Goal: Task Accomplishment & Management: Complete application form

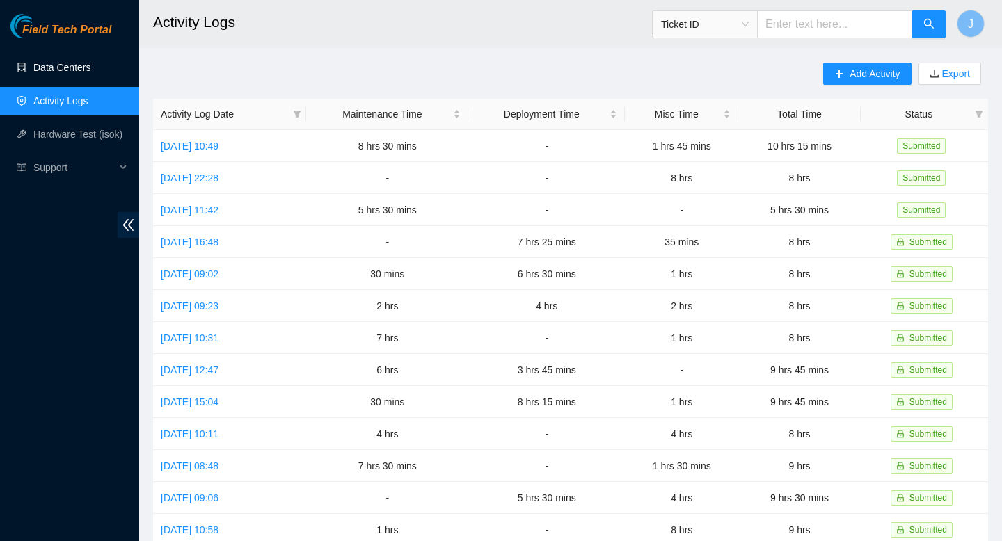
click at [56, 65] on link "Data Centers" at bounding box center [61, 67] width 57 height 11
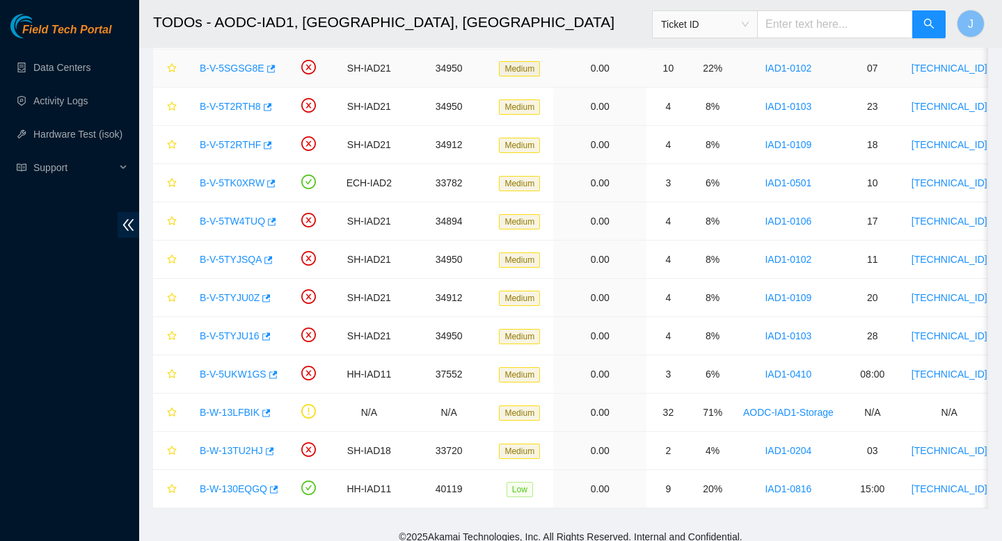
scroll to position [493, 0]
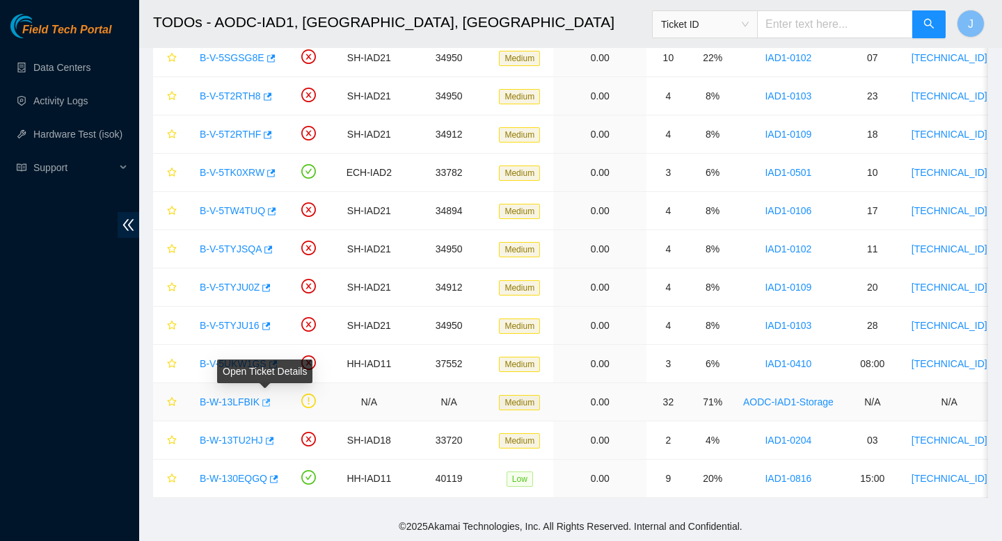
click at [271, 404] on button "button" at bounding box center [265, 403] width 11 height 22
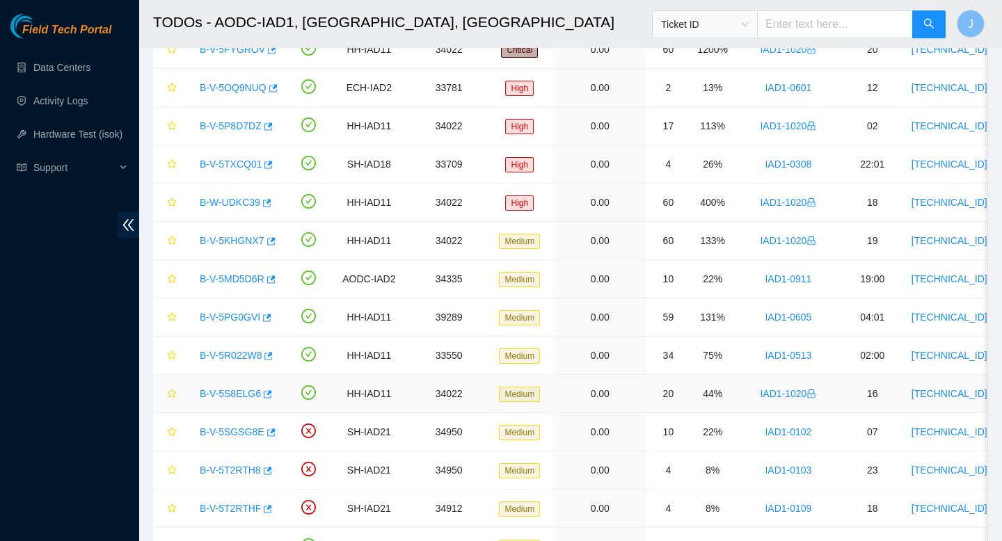
scroll to position [0, 0]
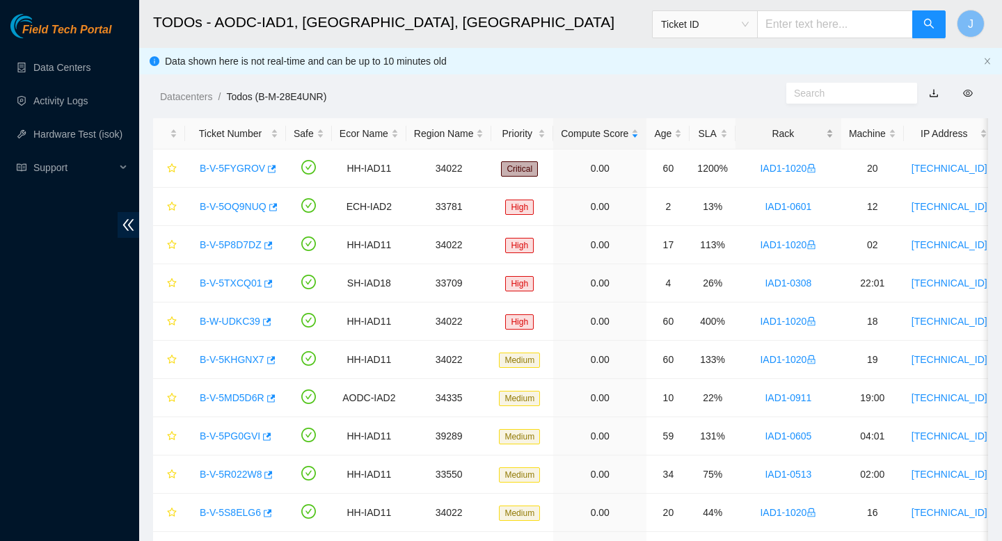
click at [834, 132] on div "Rack" at bounding box center [788, 133] width 90 height 15
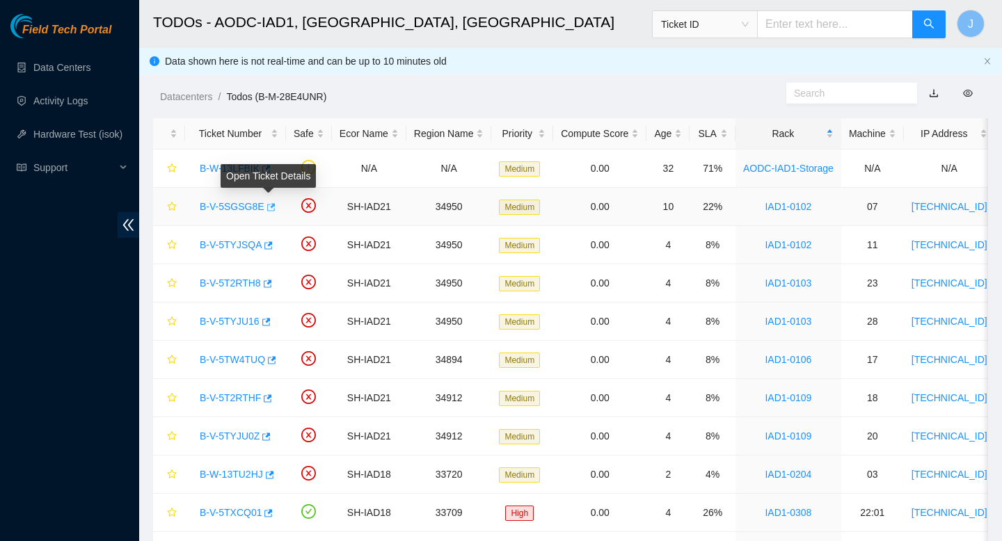
click at [276, 207] on button "button" at bounding box center [269, 207] width 11 height 22
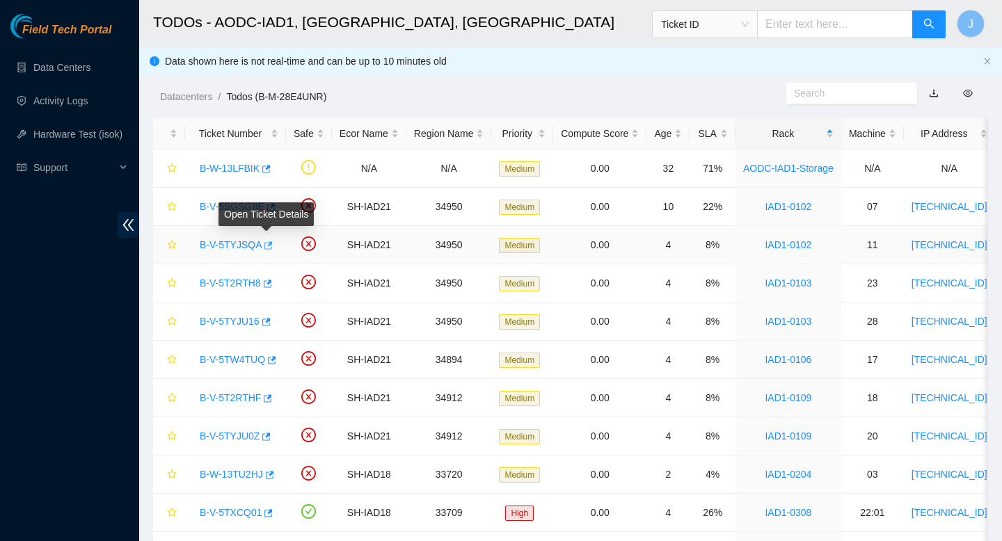
click at [269, 247] on icon "button" at bounding box center [267, 246] width 10 height 10
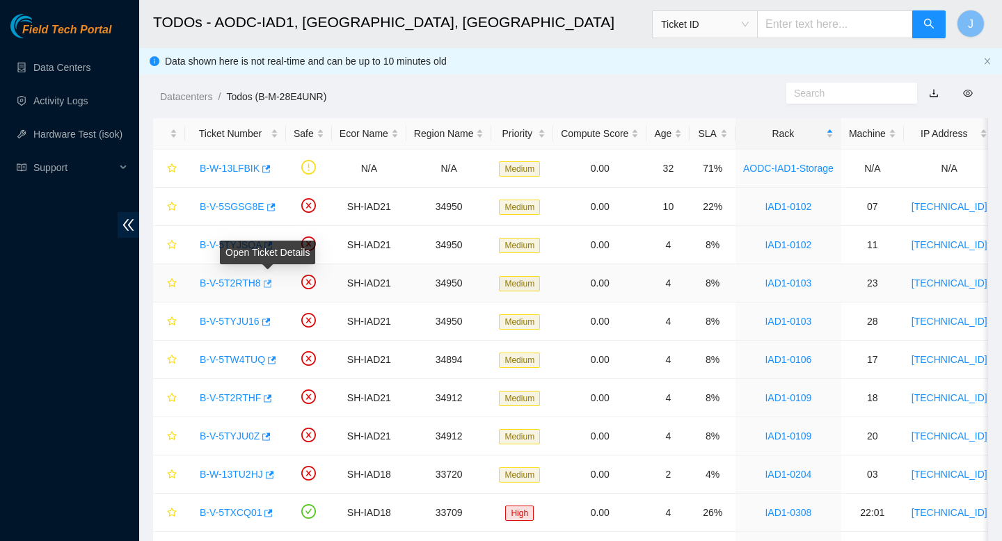
click at [271, 288] on icon "button" at bounding box center [267, 284] width 10 height 10
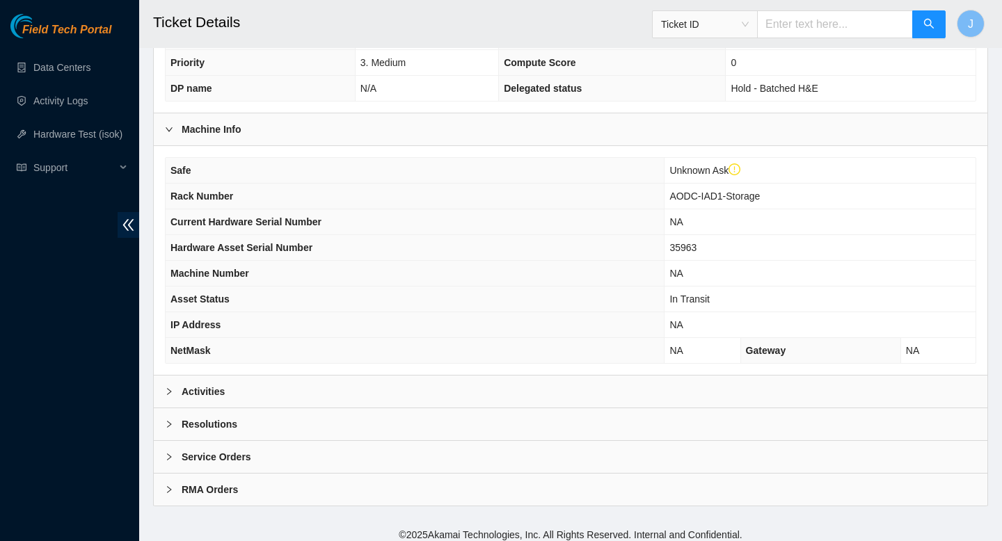
scroll to position [429, 0]
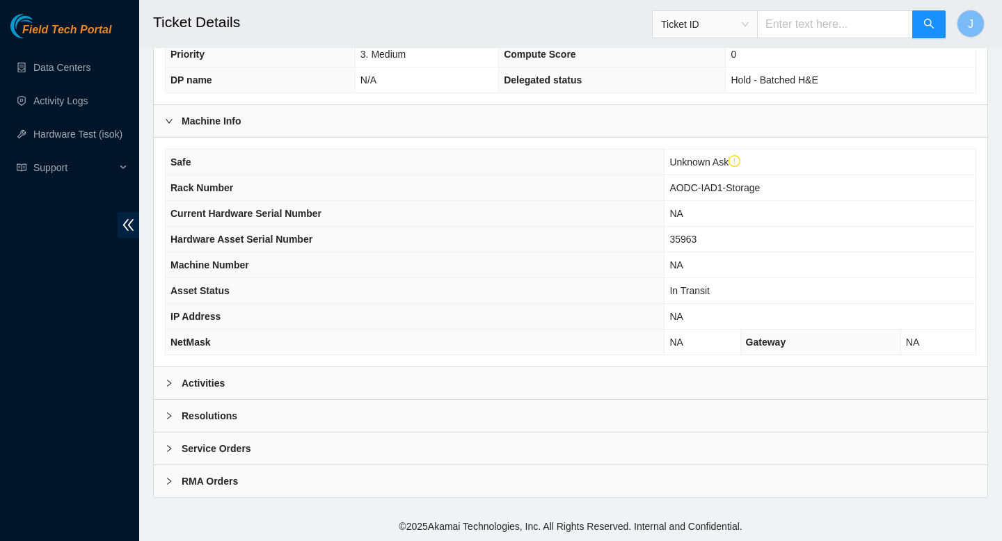
click at [407, 384] on div "Activities" at bounding box center [571, 383] width 834 height 32
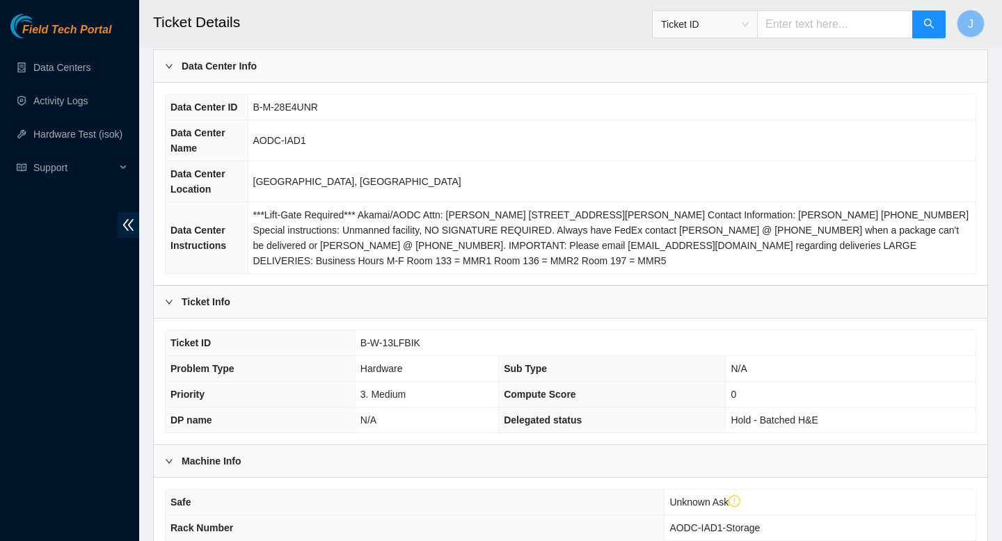
scroll to position [0, 0]
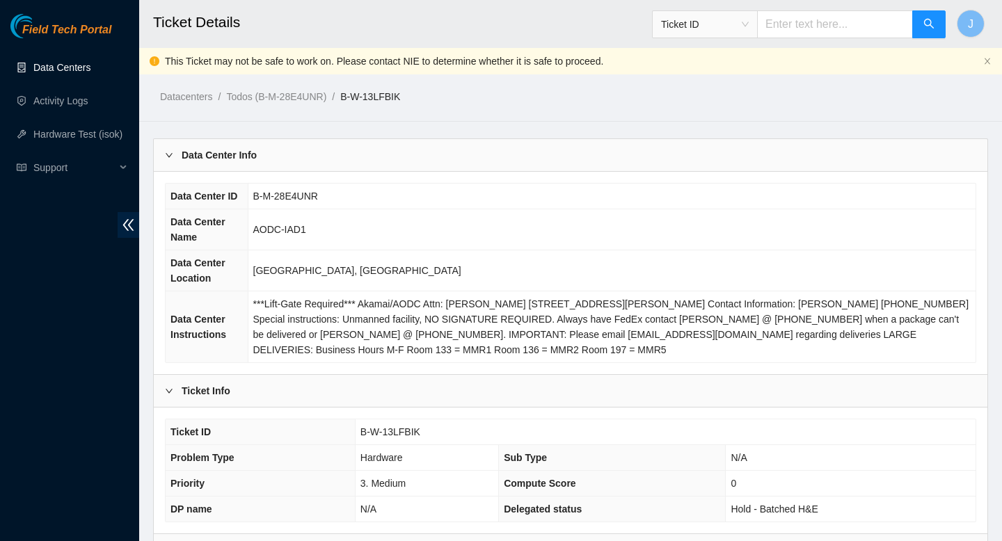
click at [61, 62] on link "Data Centers" at bounding box center [61, 67] width 57 height 11
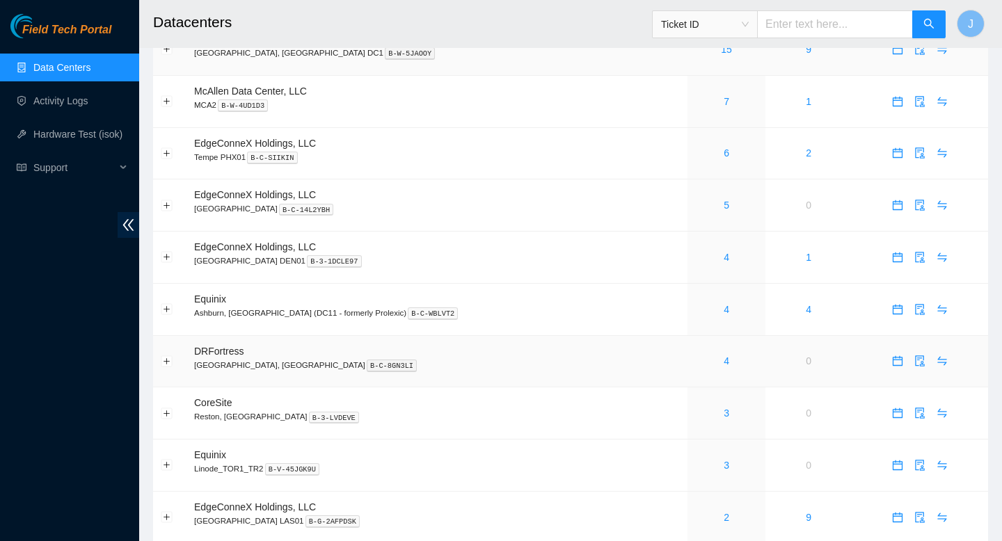
scroll to position [276, 0]
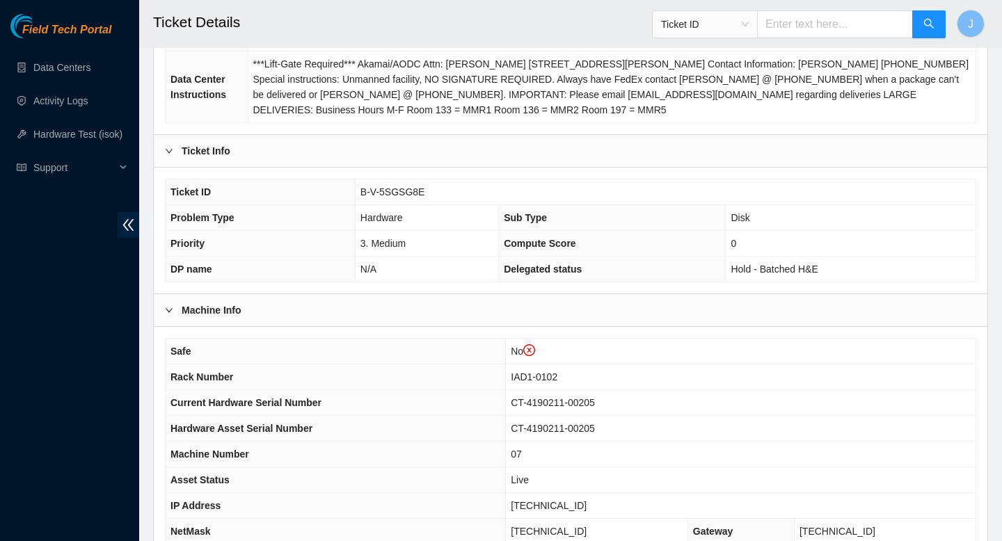
scroll to position [429, 0]
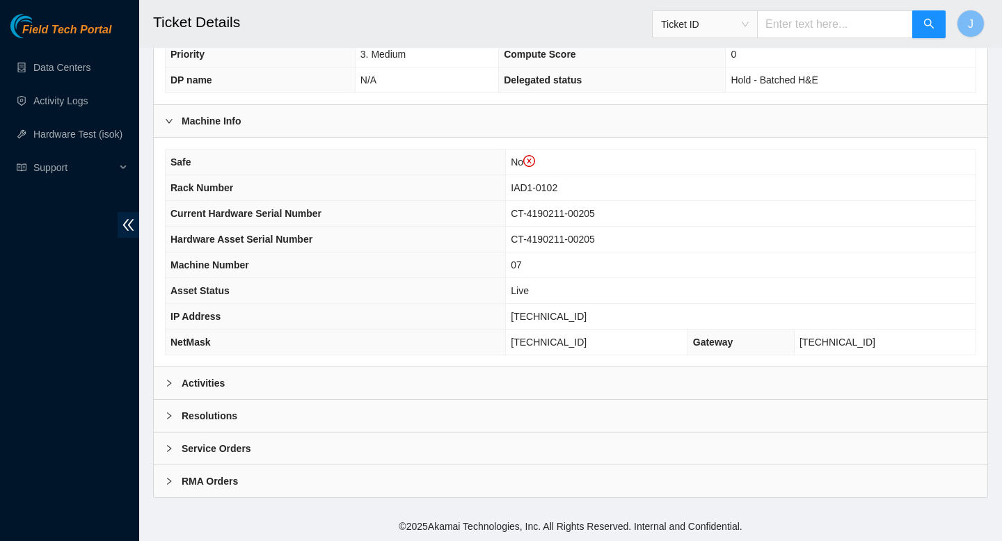
click at [411, 392] on div "Activities" at bounding box center [571, 383] width 834 height 32
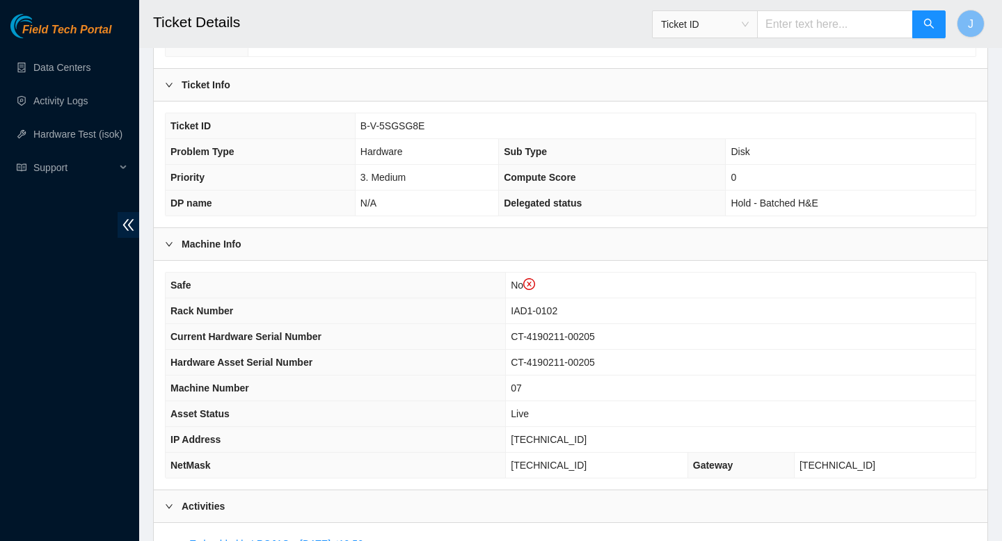
scroll to position [298, 0]
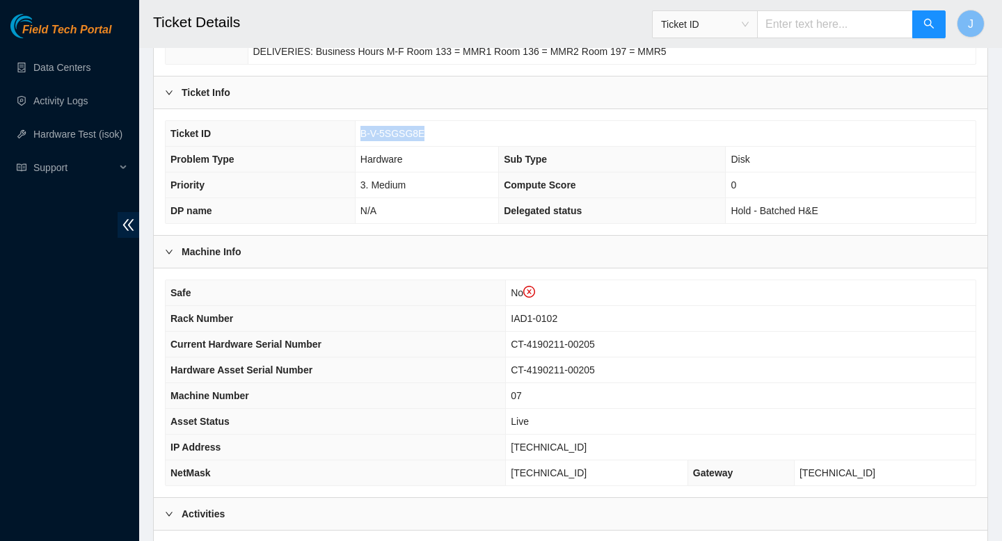
drag, startPoint x: 431, startPoint y: 135, endPoint x: 357, endPoint y: 134, distance: 74.5
click at [357, 134] on td "B-V-5SGSG8E" at bounding box center [665, 134] width 621 height 26
copy span "B-V-5SGSG8E"
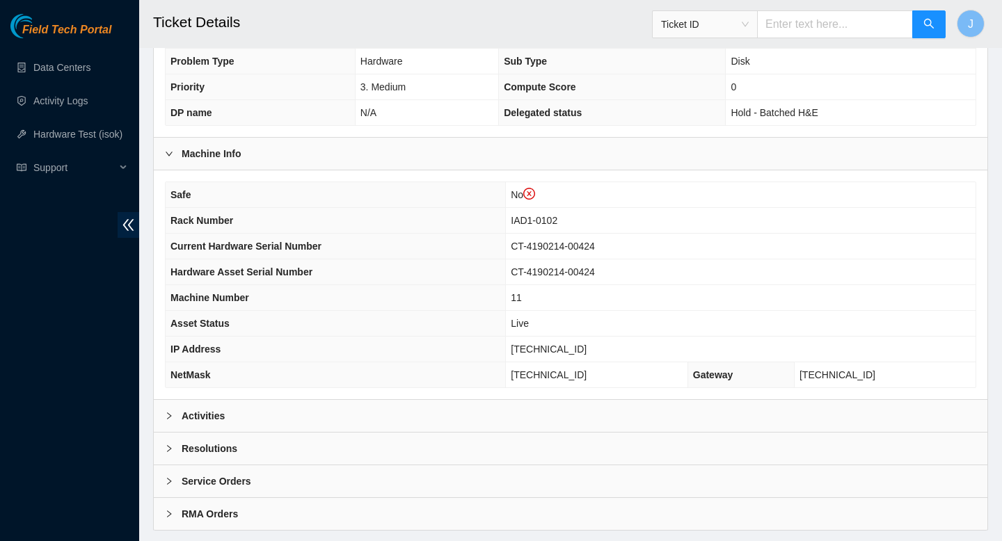
scroll to position [415, 0]
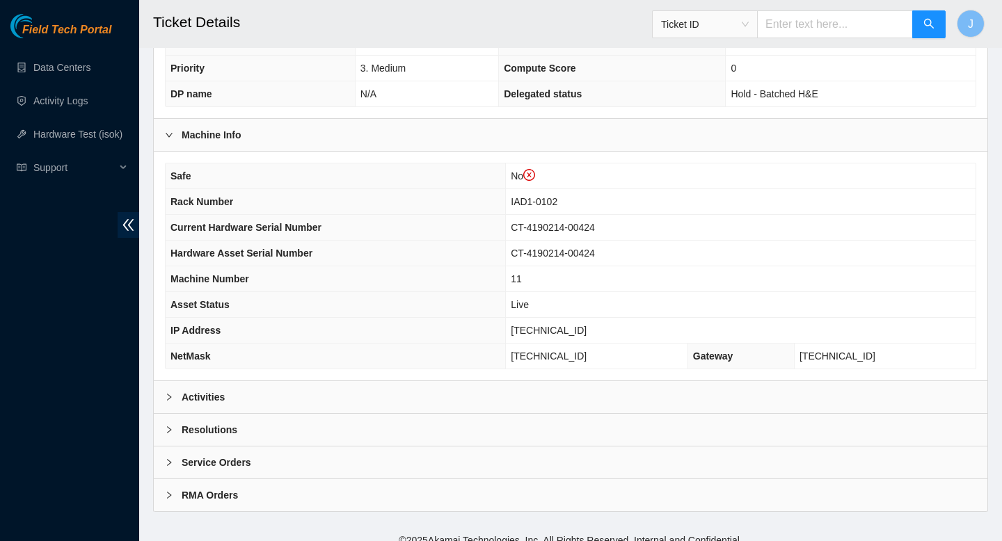
click at [315, 391] on div "Activities" at bounding box center [571, 397] width 834 height 32
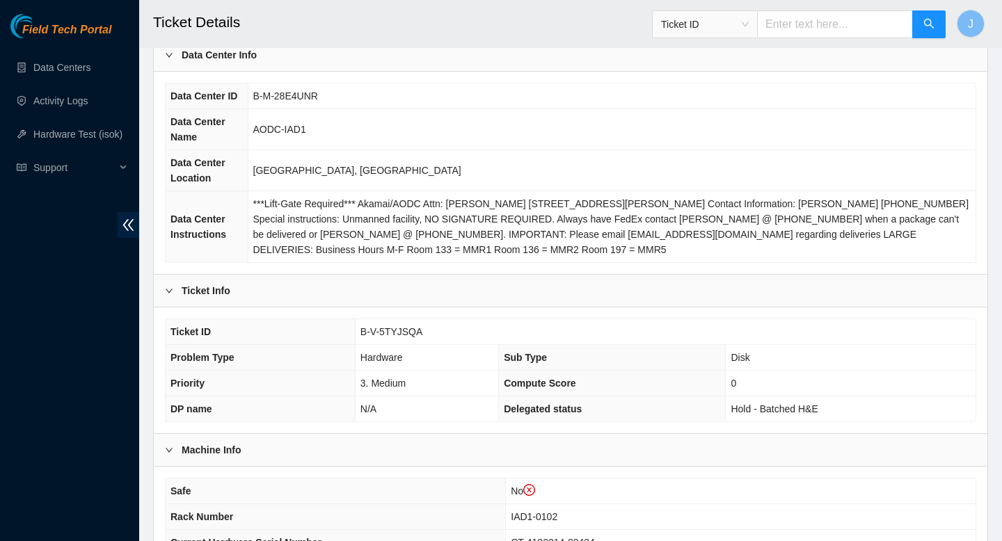
scroll to position [0, 0]
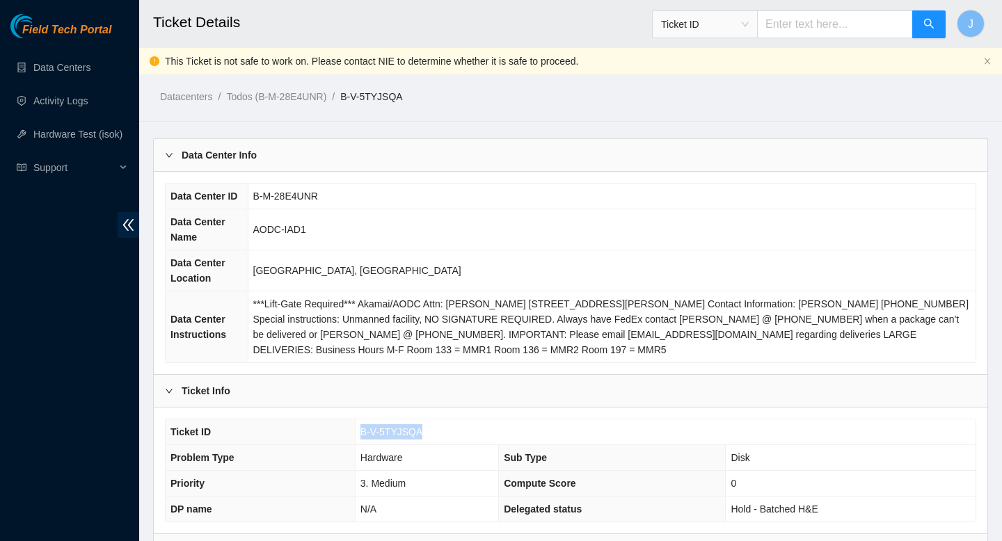
drag, startPoint x: 425, startPoint y: 429, endPoint x: 358, endPoint y: 432, distance: 66.9
click at [358, 432] on td "B-V-5TYJSQA" at bounding box center [665, 433] width 621 height 26
copy span "B-V-5TYJSQA"
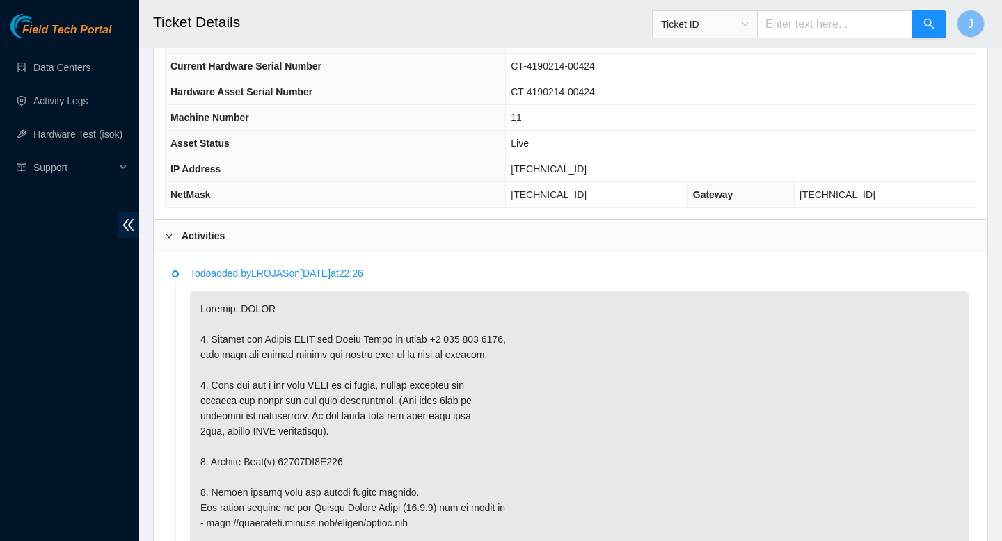
scroll to position [572, 0]
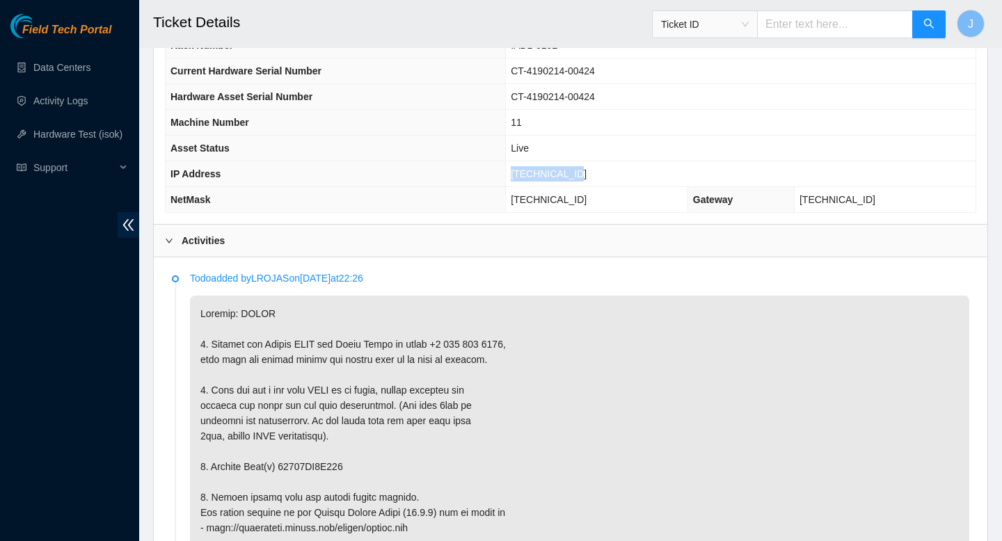
drag, startPoint x: 603, startPoint y: 170, endPoint x: 504, endPoint y: 173, distance: 98.9
click at [504, 173] on tr "IP Address 104.84.154.30" at bounding box center [571, 174] width 810 height 26
copy tr "104.84.154.30"
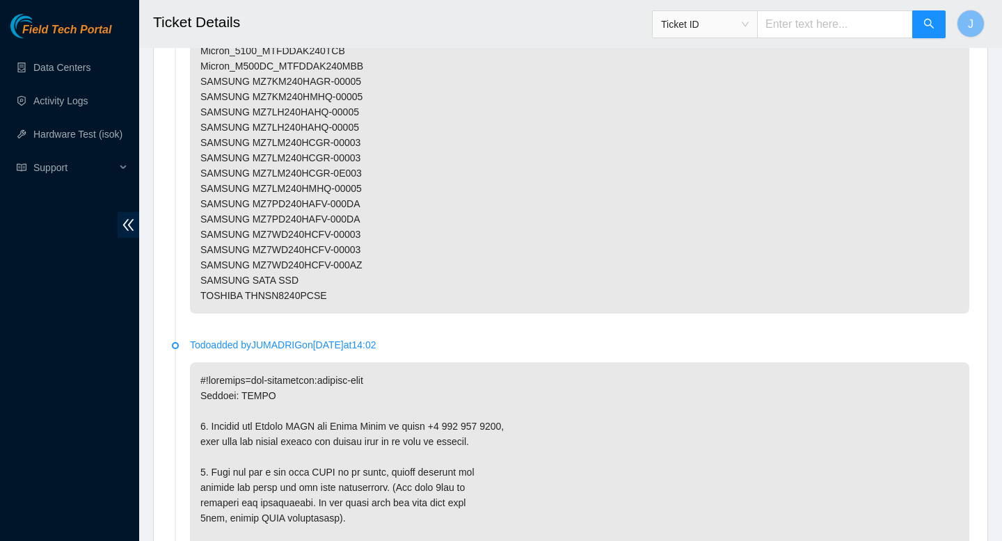
scroll to position [2498, 0]
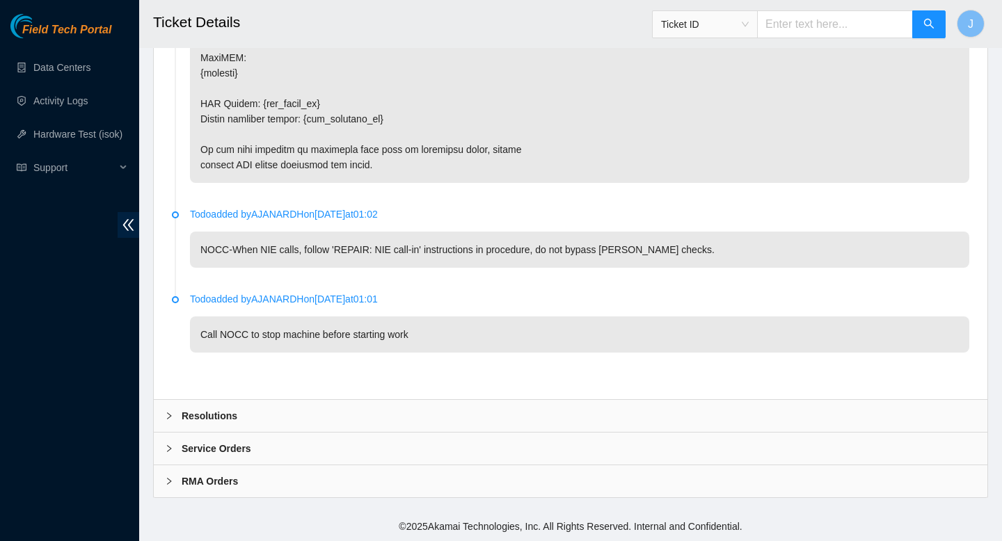
click at [449, 411] on div "Resolutions" at bounding box center [571, 416] width 834 height 32
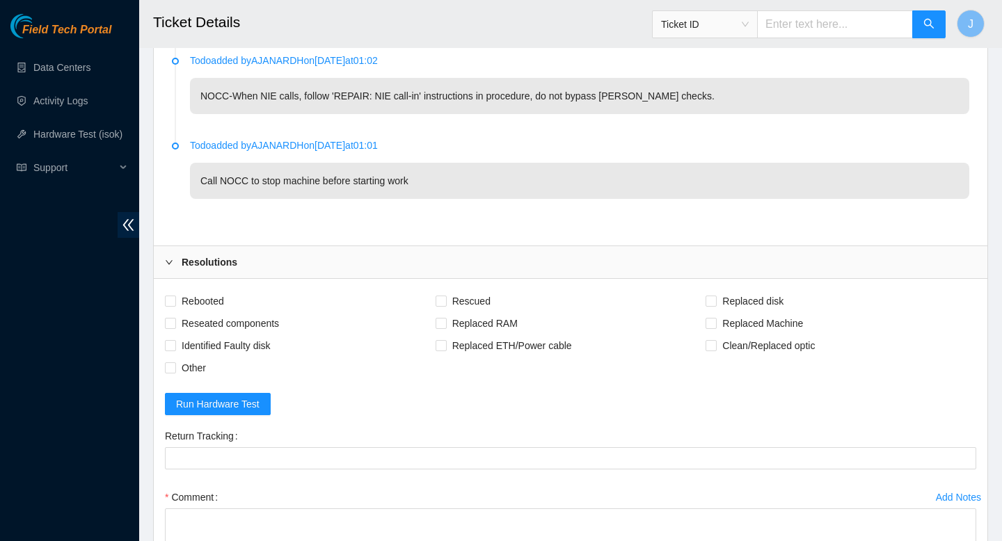
scroll to position [2655, 0]
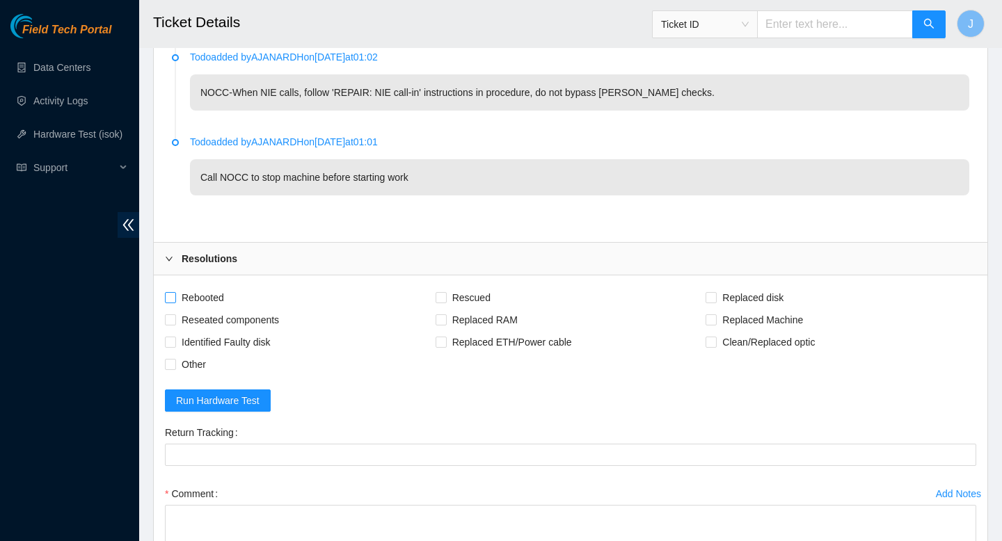
click at [174, 298] on input "Rebooted" at bounding box center [170, 297] width 10 height 10
checkbox input "true"
click at [173, 322] on input "Reseated components" at bounding box center [170, 320] width 10 height 10
checkbox input "true"
click at [442, 296] on input "Rescued" at bounding box center [441, 297] width 10 height 10
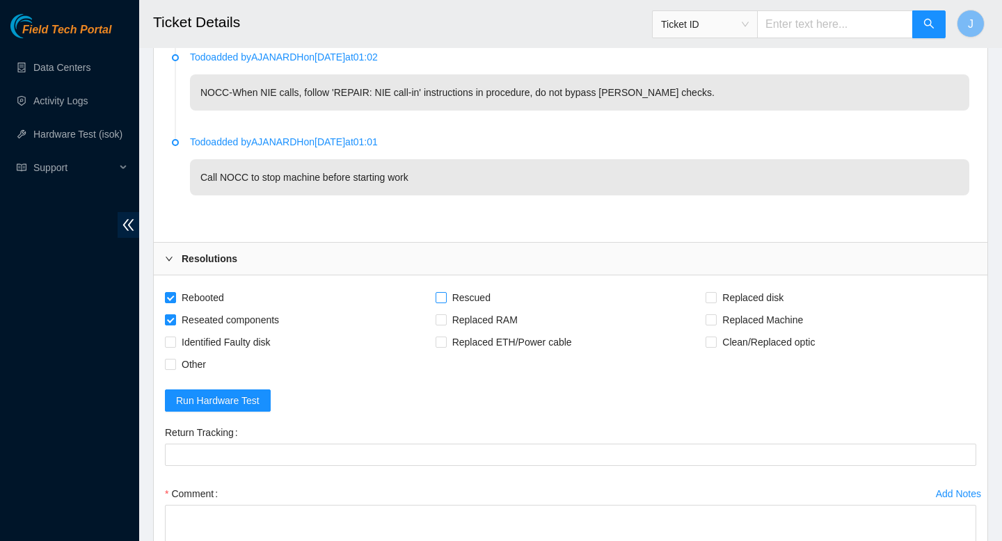
checkbox input "true"
click at [715, 293] on span at bounding box center [711, 297] width 11 height 11
click at [715, 293] on input "Replaced disk" at bounding box center [711, 297] width 10 height 10
checkbox input "true"
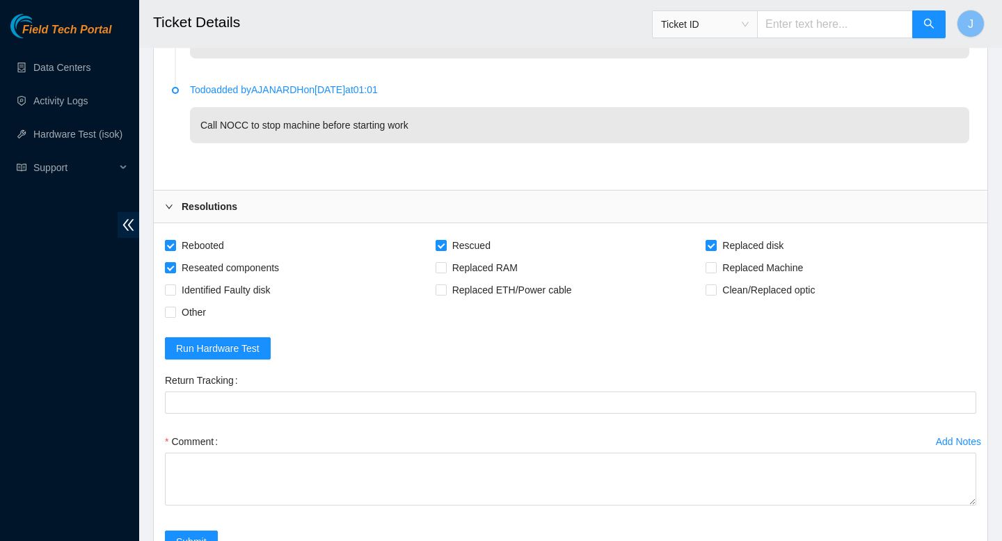
scroll to position [2856, 0]
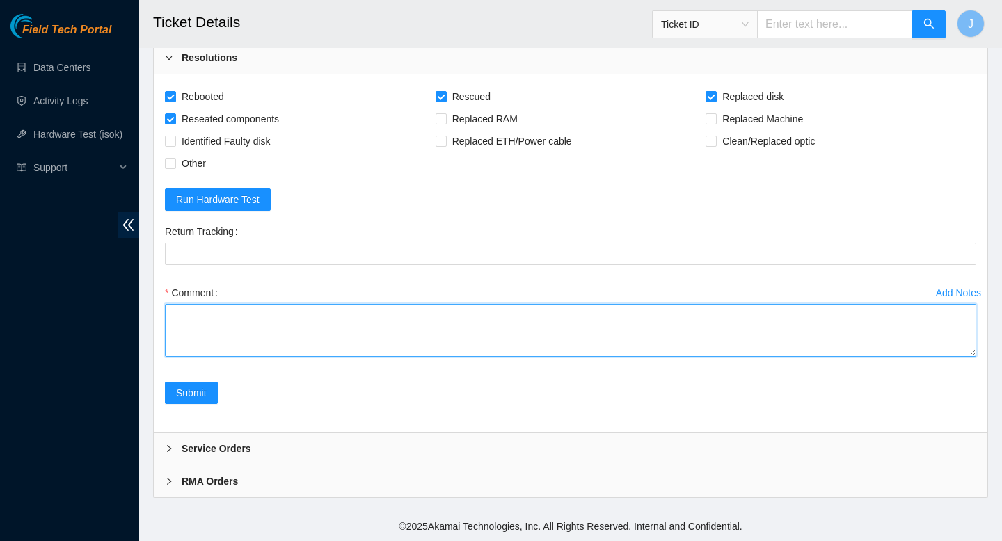
click at [395, 336] on textarea "Comment" at bounding box center [570, 330] width 811 height 53
paste textarea "verified SN powered down removed sd w/ sn replaced w/ sn powered on rescued reb…"
paste textarea "326540 25-08-2025 10:33:56 104.84.154.30 COMPLETE Result Detail Message Ticket …"
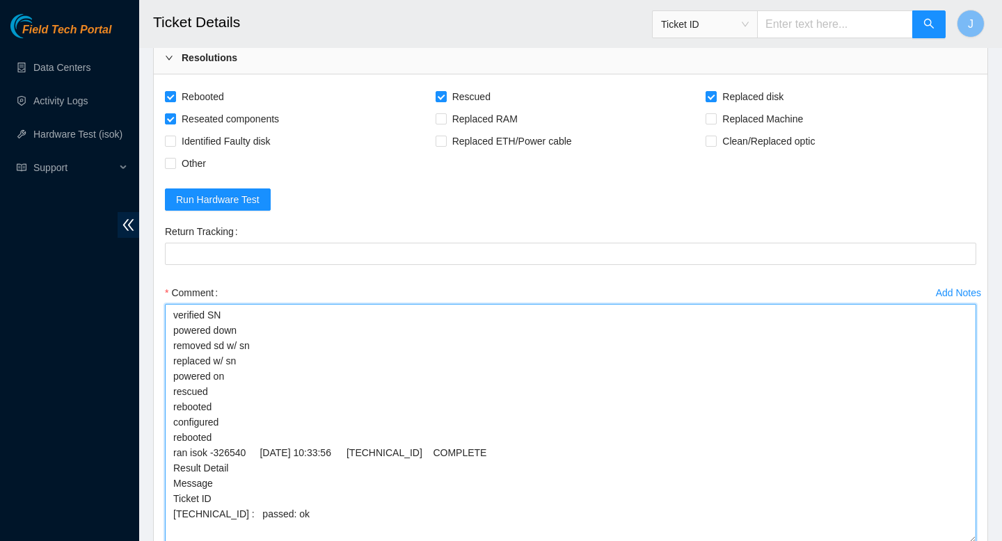
scroll to position [0, 0]
drag, startPoint x: 972, startPoint y: 354, endPoint x: 1001, endPoint y: 539, distance: 187.4
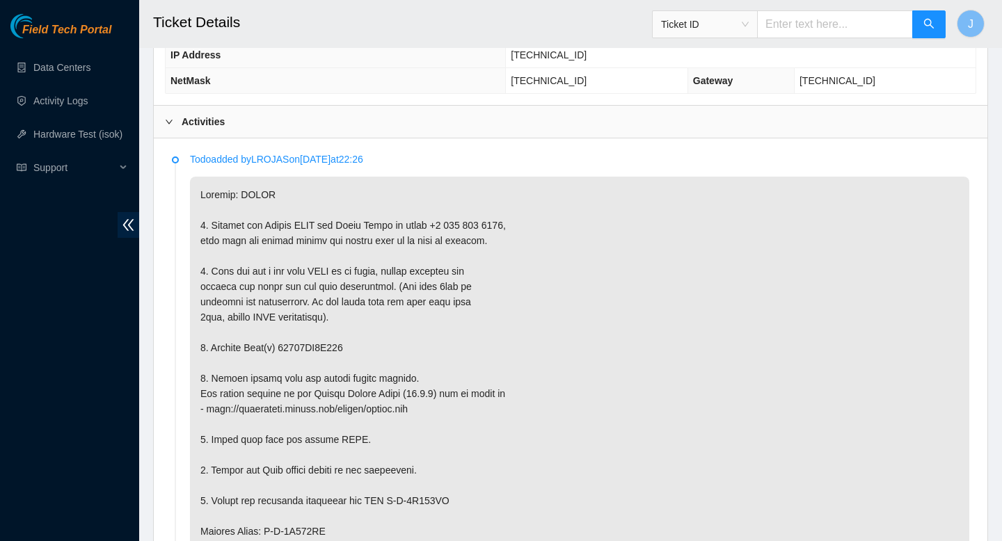
scroll to position [696, 0]
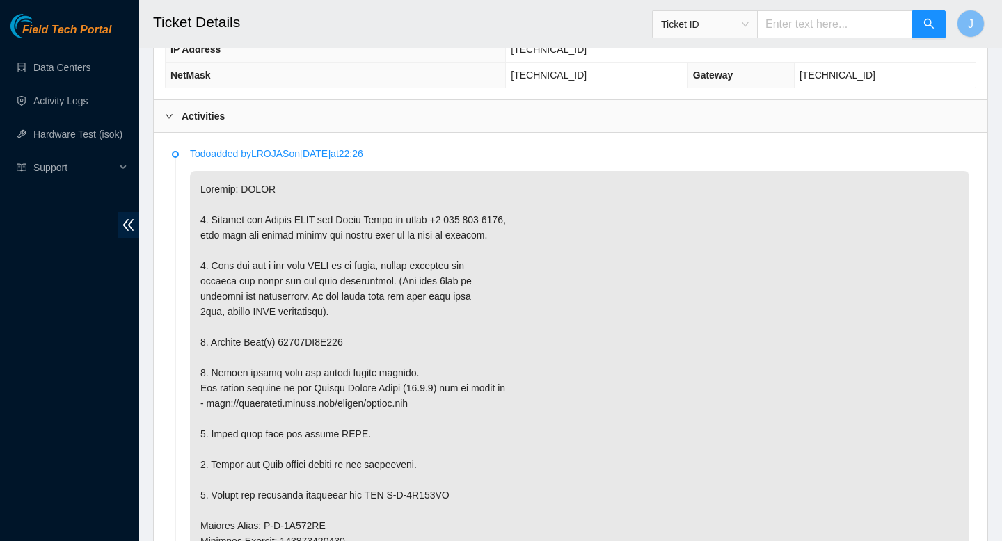
click at [333, 346] on p at bounding box center [579, 541] width 779 height 740
copy p "18521FD9F223"
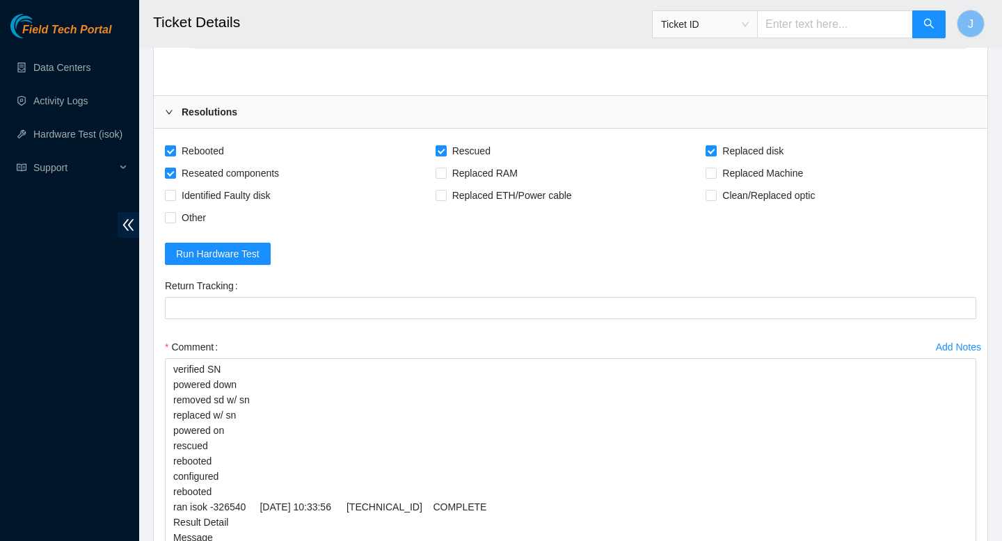
scroll to position [2826, 0]
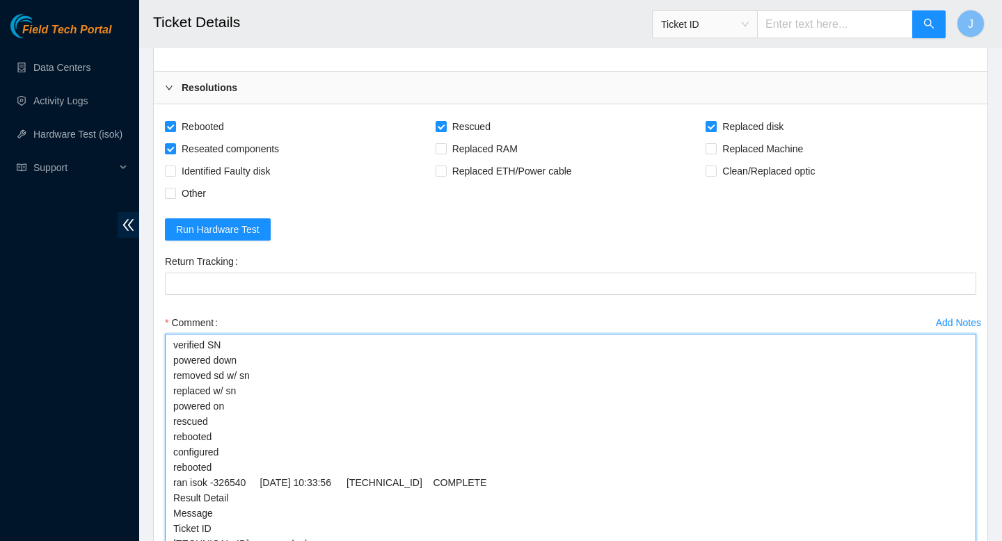
click at [287, 376] on textarea "verified SN powered down removed sd w/ sn replaced w/ sn powered on rescued reb…" at bounding box center [570, 453] width 811 height 239
paste textarea "18521FD9F223"
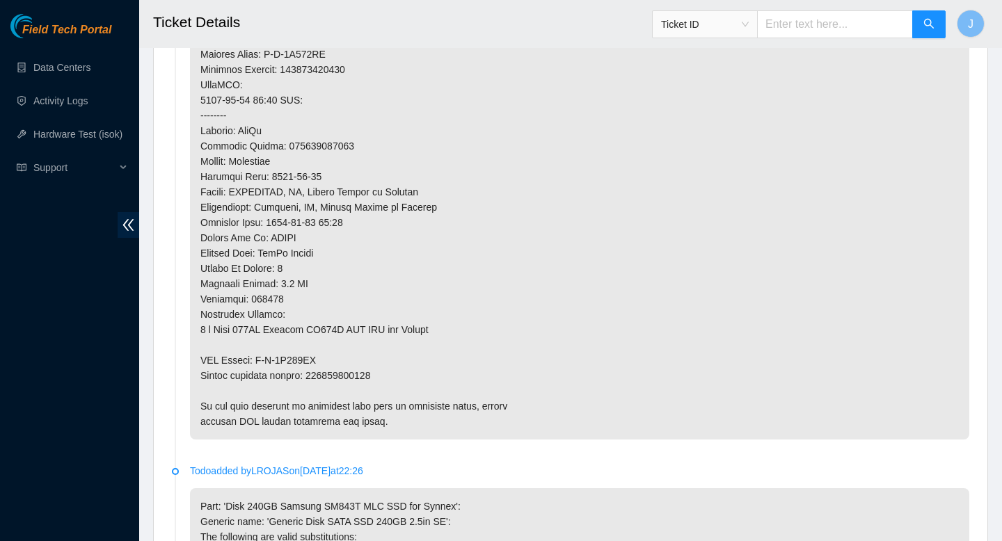
scroll to position [1172, 0]
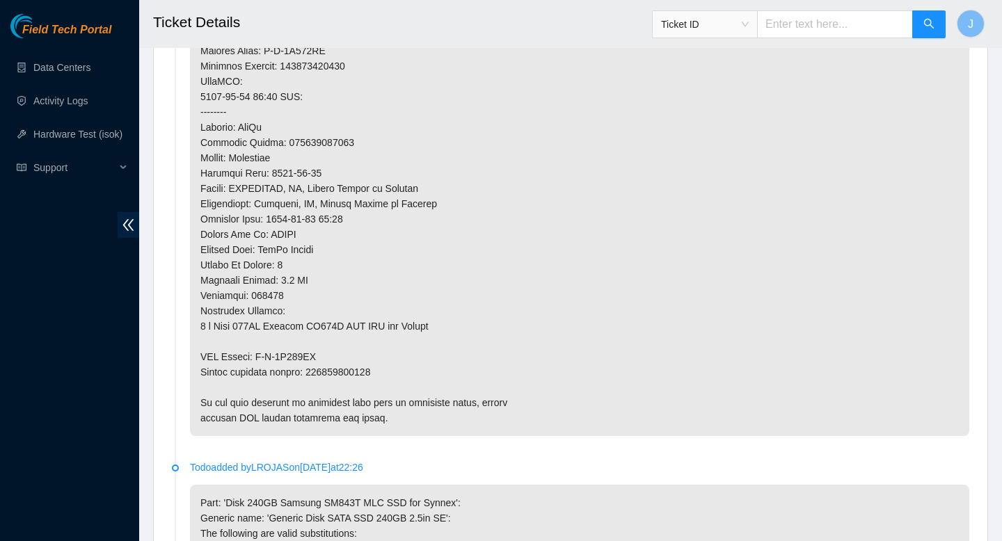
type textarea "verified SN powered down removed sd w/ sn 18521FD9F223 replaced w/ sn powered o…"
click at [368, 372] on p at bounding box center [579, 66] width 779 height 740
copy p "473665208290"
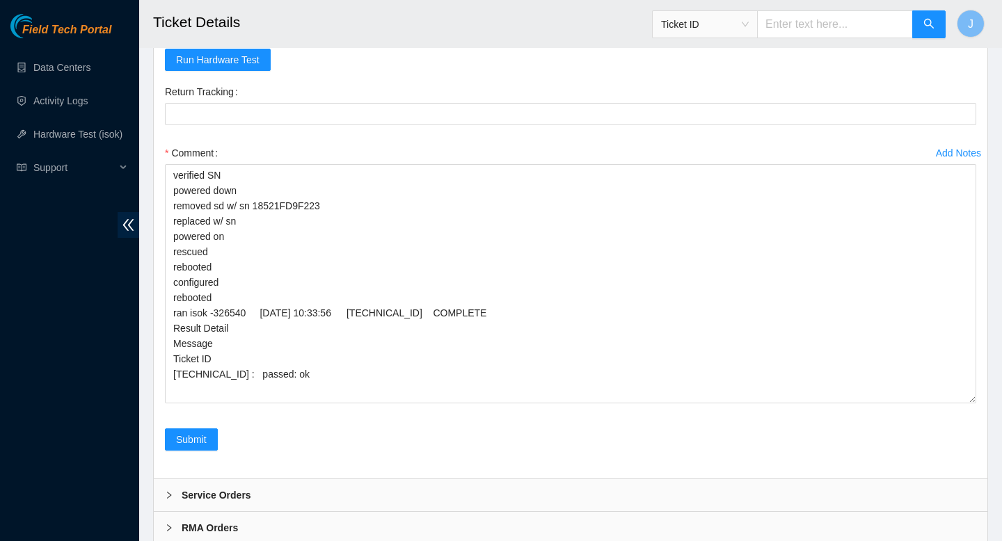
scroll to position [2995, 0]
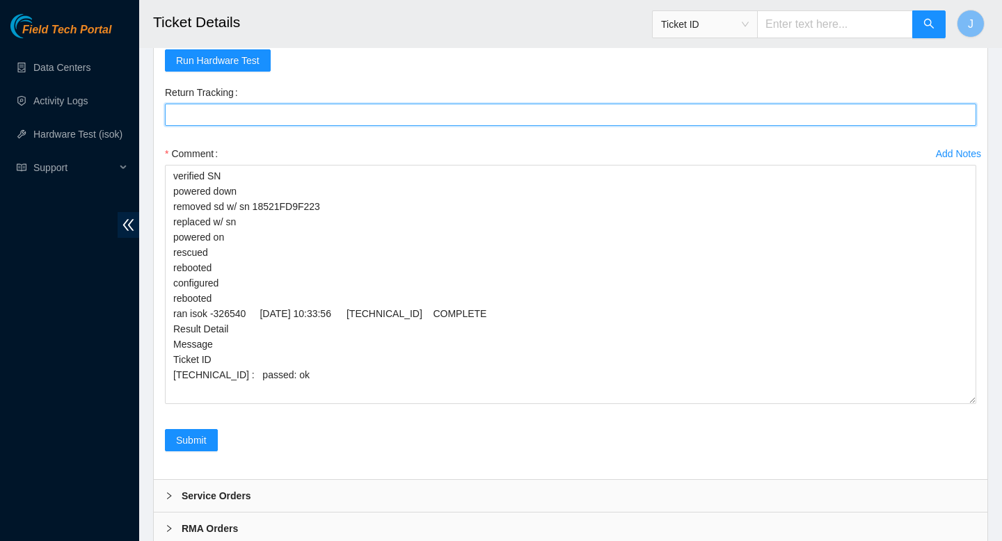
click at [281, 120] on Tracking "Return Tracking" at bounding box center [570, 115] width 811 height 22
paste Tracking "473665208290"
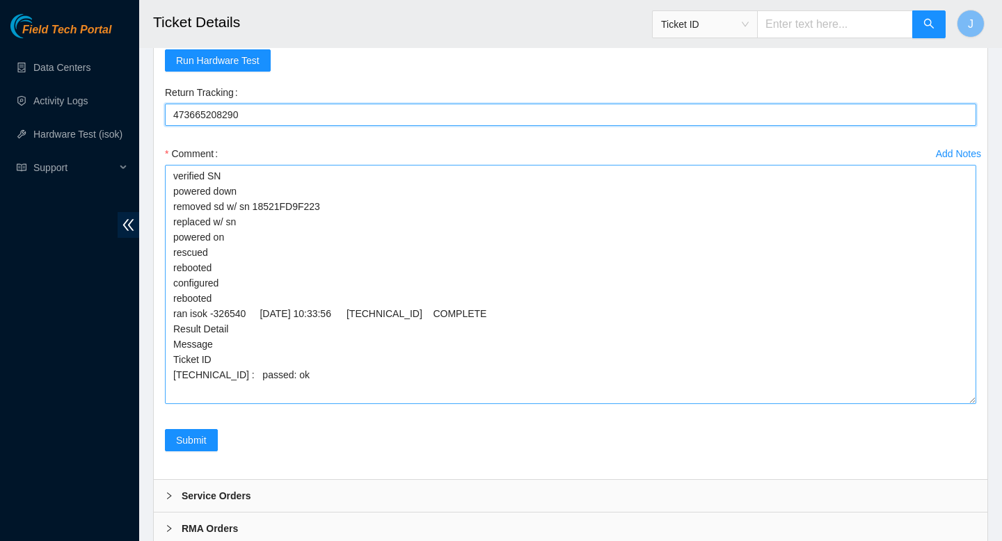
type Tracking "473665208290"
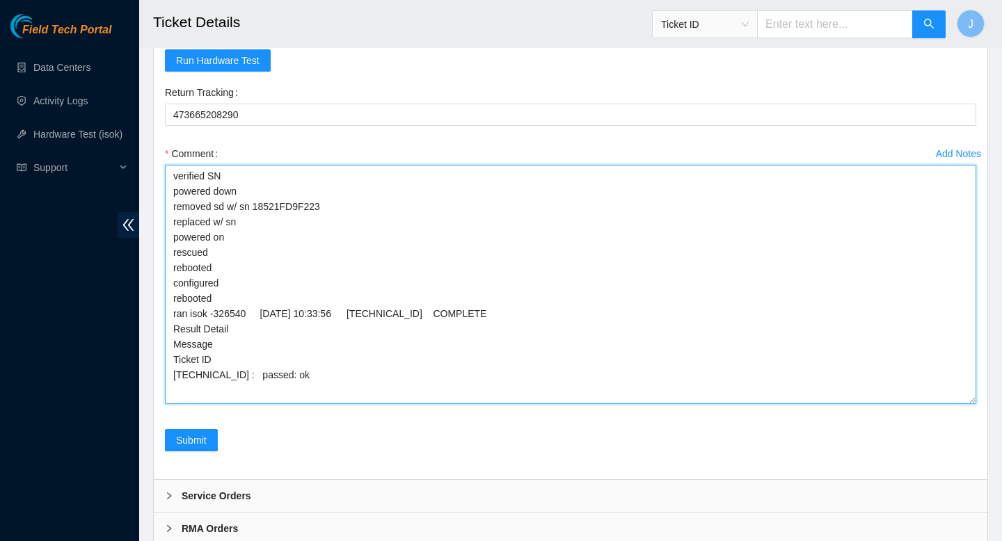
click at [290, 223] on textarea "verified SN powered down removed sd w/ sn 18521FD9F223 replaced w/ sn powered o…" at bounding box center [570, 284] width 811 height 239
paste textarea "S1G0NYAF808497"
type textarea "verified SN powered down removed sd w/ sn 18521FD9F223 replaced w/ sn S1G0NYAF8…"
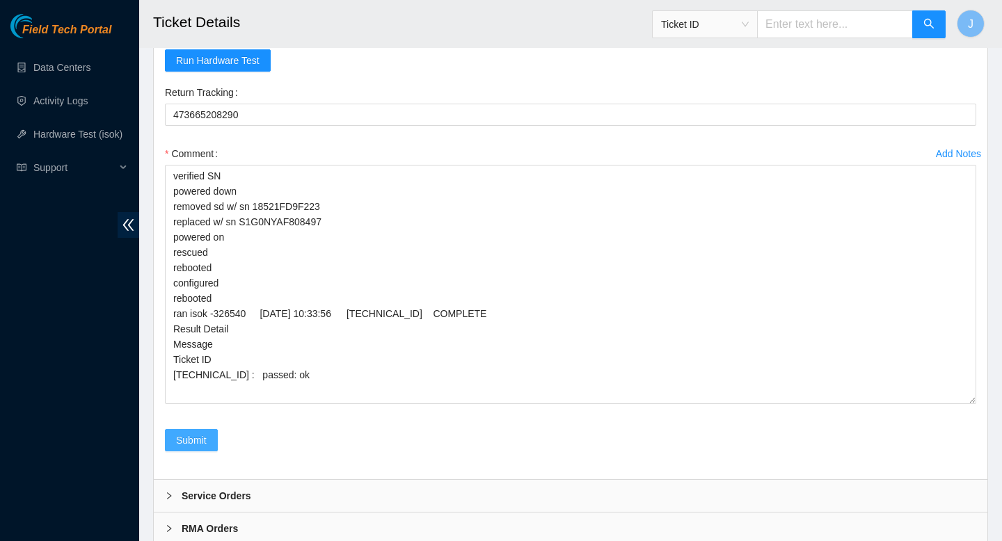
click at [196, 437] on span "Submit" at bounding box center [191, 440] width 31 height 15
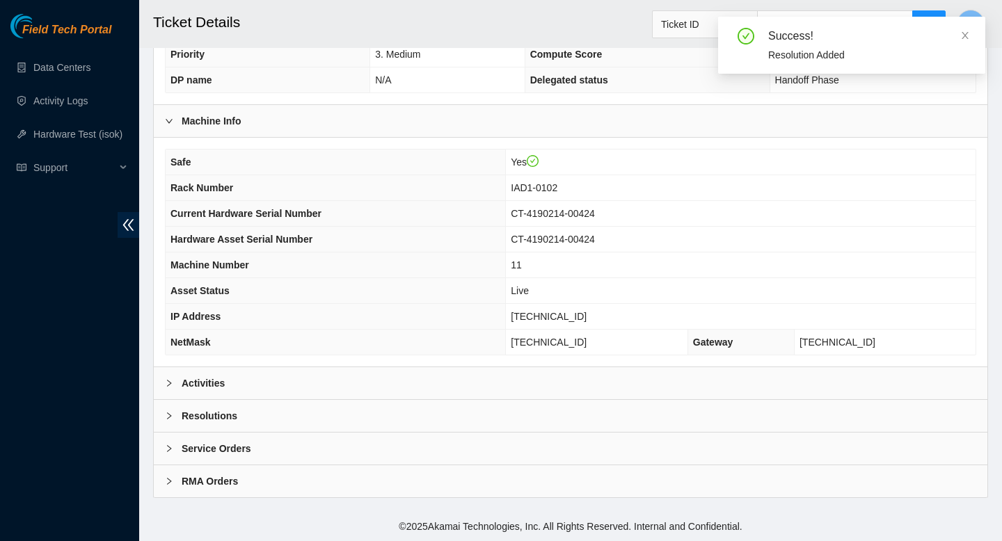
scroll to position [403, 0]
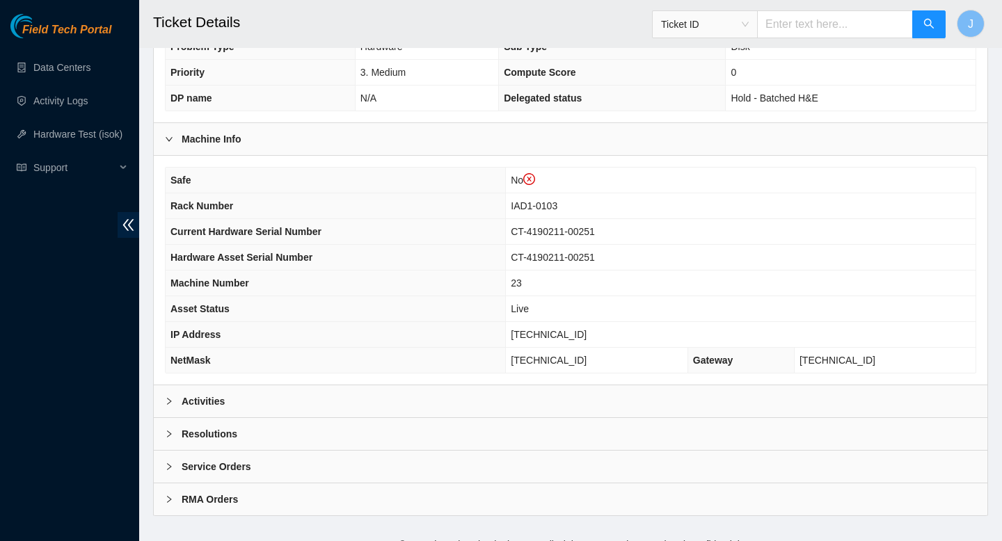
scroll to position [420, 0]
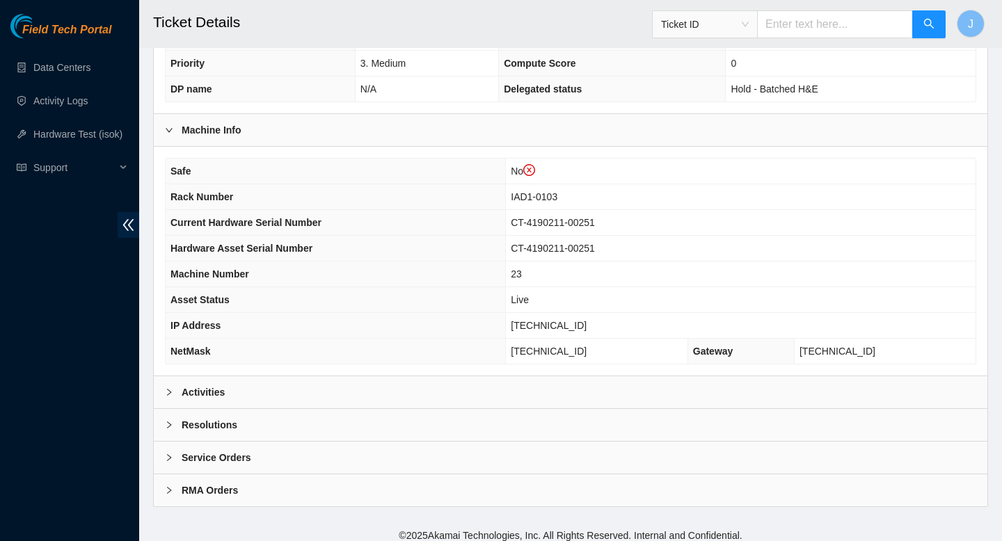
click at [356, 401] on div "Activities" at bounding box center [571, 392] width 834 height 32
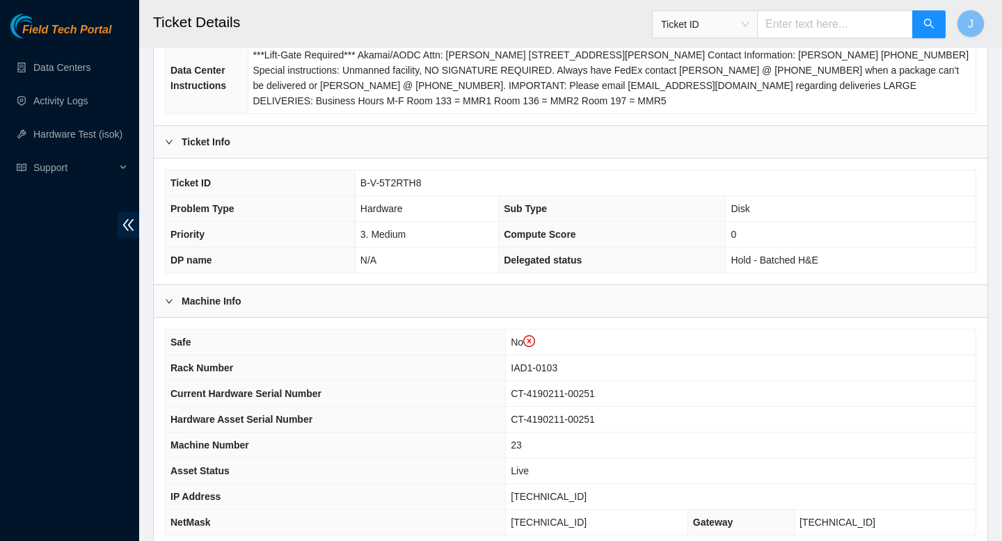
scroll to position [0, 0]
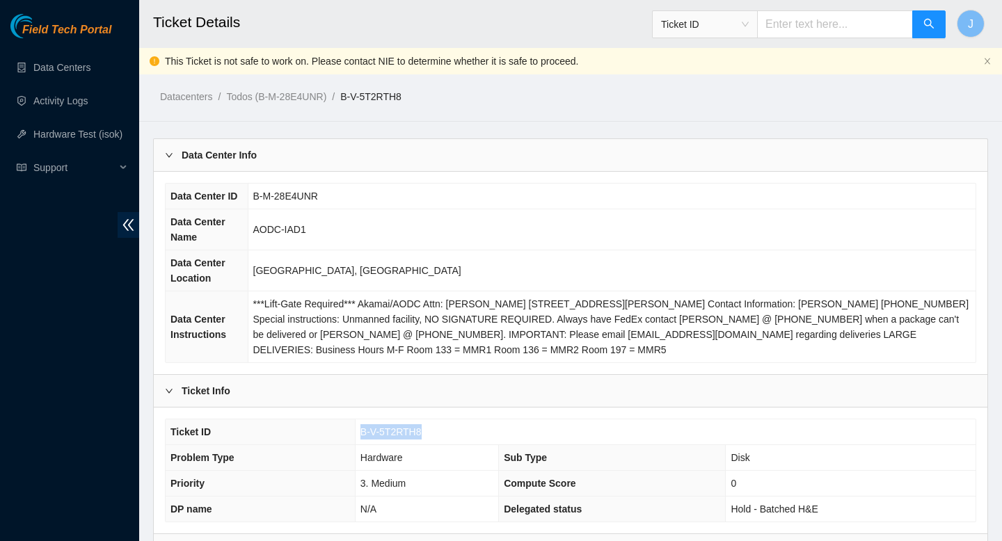
drag, startPoint x: 431, startPoint y: 433, endPoint x: 355, endPoint y: 429, distance: 76.0
click at [355, 429] on td "B-V-5T2RTH8" at bounding box center [665, 433] width 621 height 26
copy span "B-V-5T2RTH8"
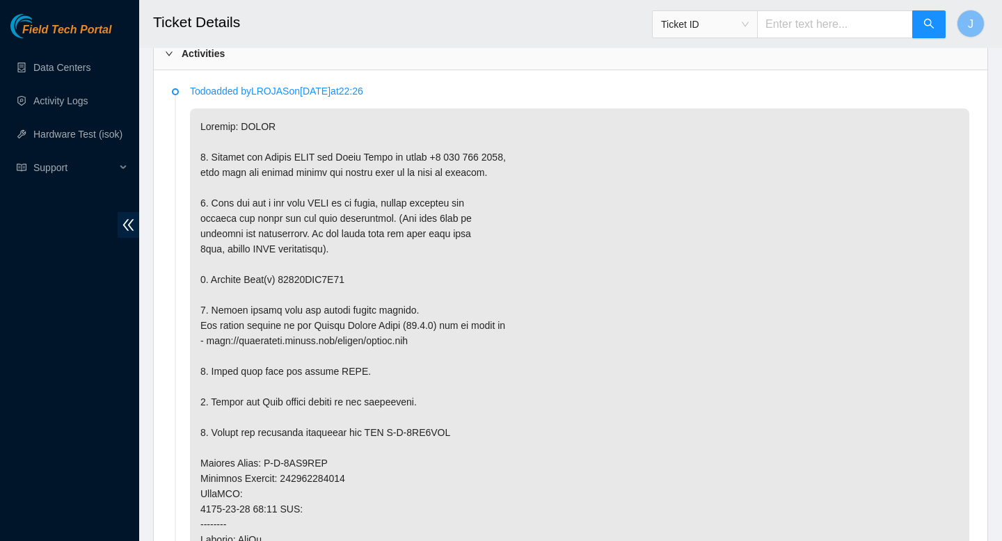
scroll to position [770, 0]
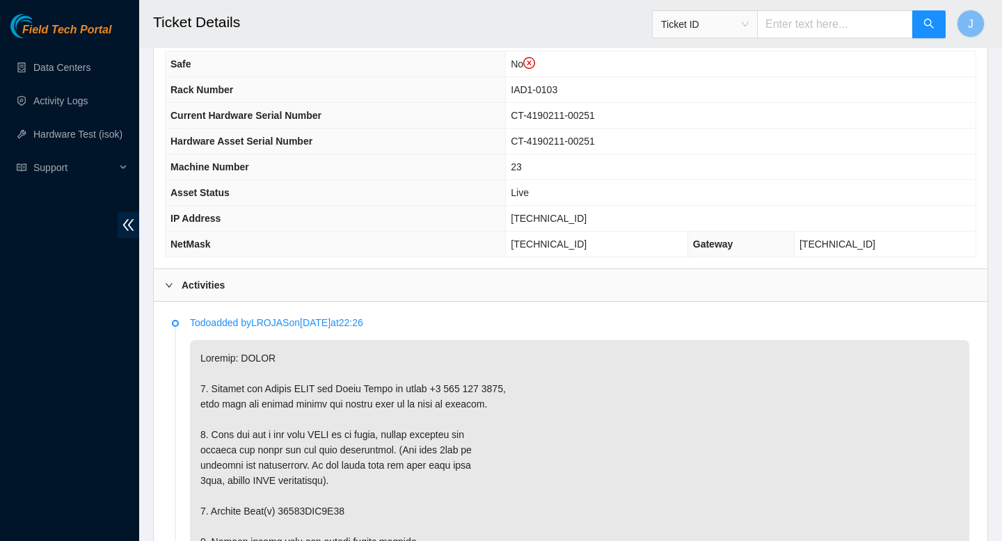
scroll to position [526, 0]
drag, startPoint x: 614, startPoint y: 218, endPoint x: 507, endPoint y: 222, distance: 107.9
click at [507, 222] on tr "IP Address [TECHNICAL_ID]" at bounding box center [571, 220] width 810 height 26
copy tr "[TECHNICAL_ID]"
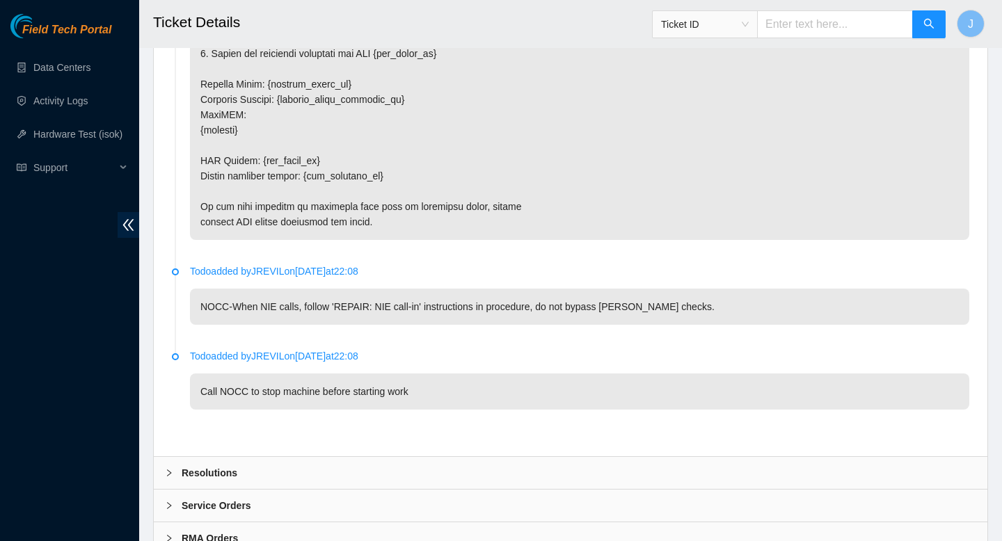
scroll to position [2498, 0]
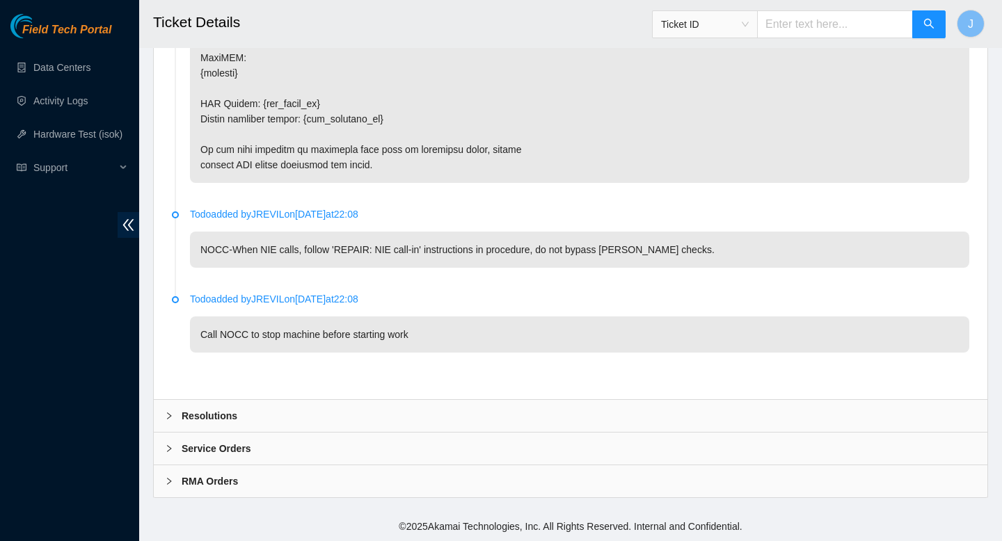
click at [358, 418] on div "Resolutions" at bounding box center [571, 416] width 834 height 32
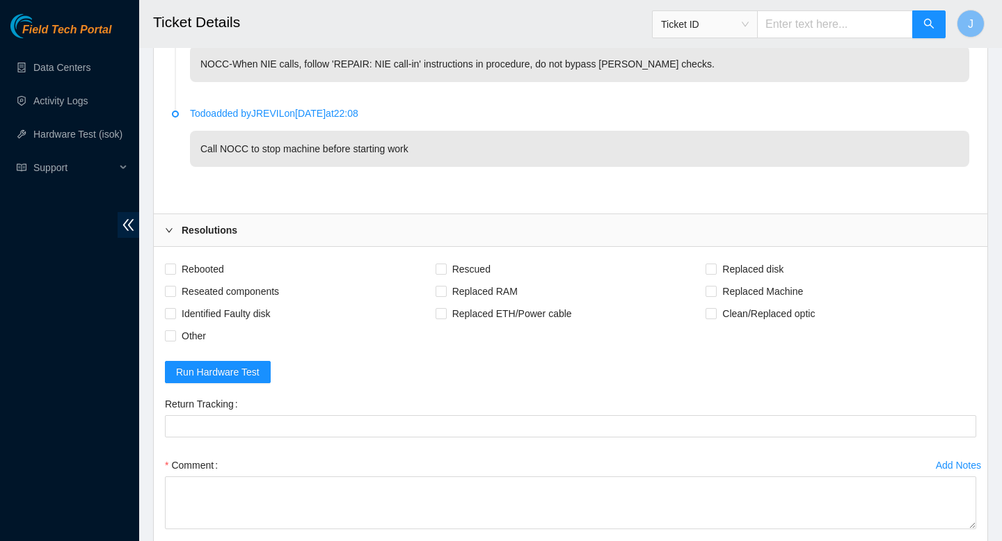
scroll to position [2689, 0]
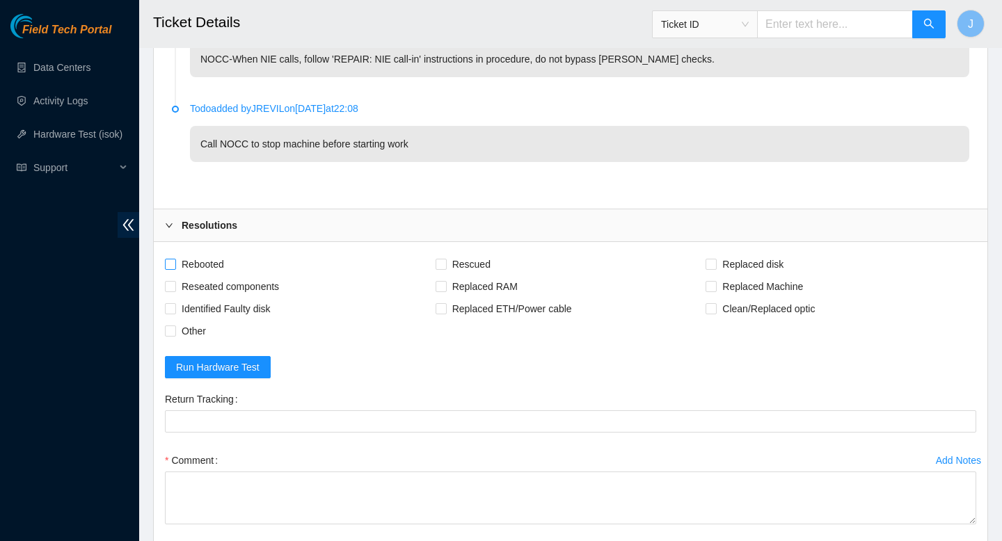
click at [174, 262] on input "Rebooted" at bounding box center [170, 264] width 10 height 10
checkbox input "true"
click at [172, 286] on input "Reseated components" at bounding box center [170, 286] width 10 height 10
checkbox input "true"
click at [717, 262] on span "Replaced disk" at bounding box center [753, 264] width 72 height 22
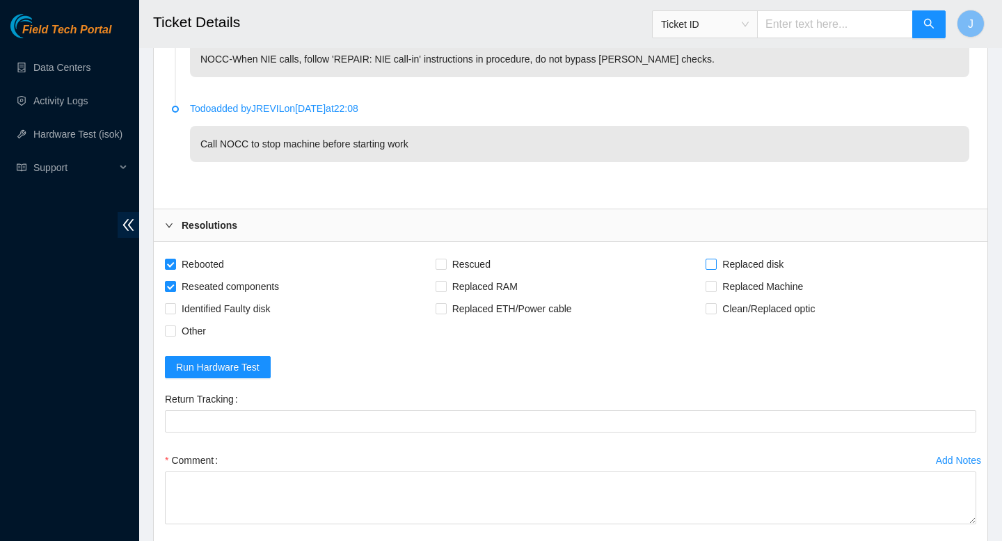
click at [715, 262] on input "Replaced disk" at bounding box center [711, 264] width 10 height 10
checkbox input "true"
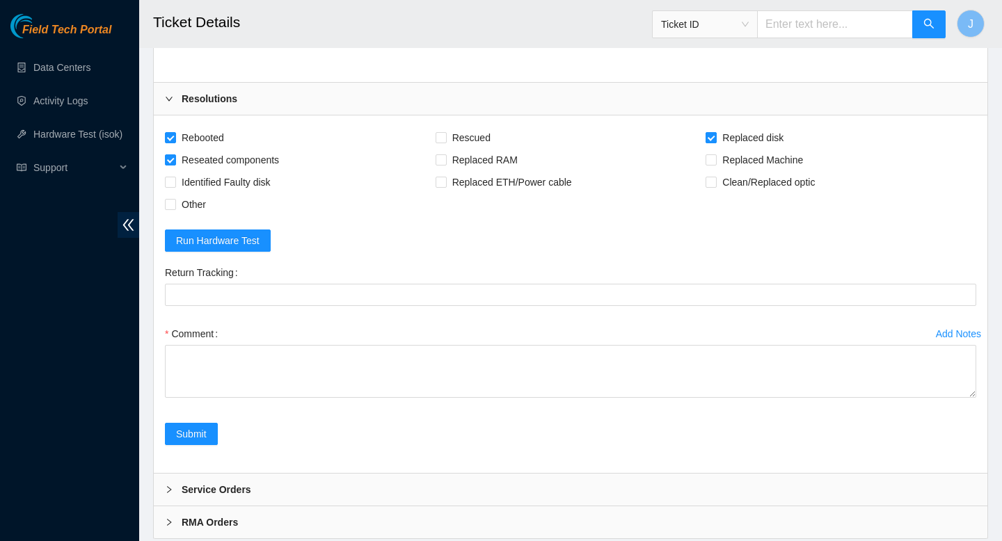
scroll to position [2813, 0]
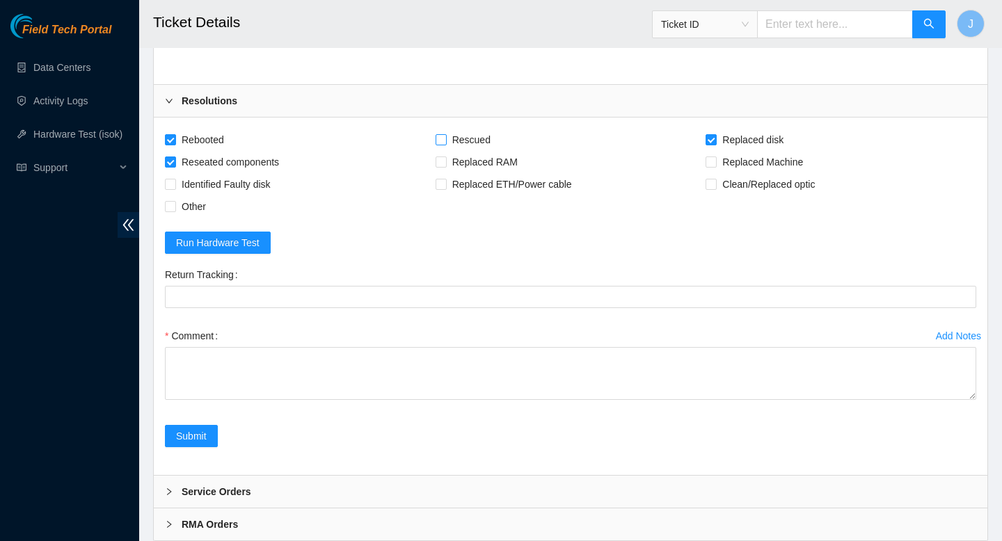
click at [443, 141] on input "Rescued" at bounding box center [441, 139] width 10 height 10
checkbox input "true"
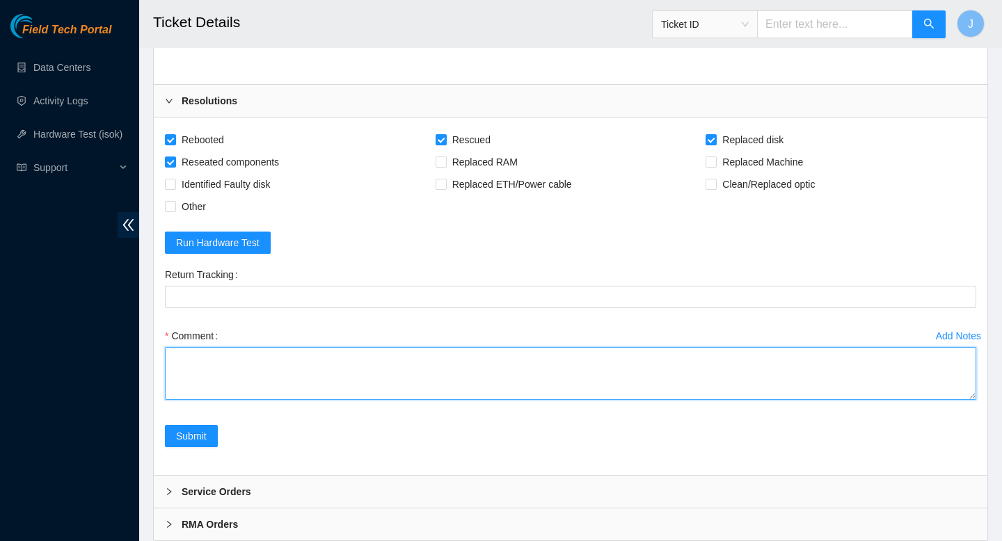
click at [461, 356] on textarea "Comment" at bounding box center [570, 373] width 811 height 53
paste textarea "326539 [DATE] 10:33:22 [TECHNICAL_ID] COMPLETE Result Detail Message Ticket ID …"
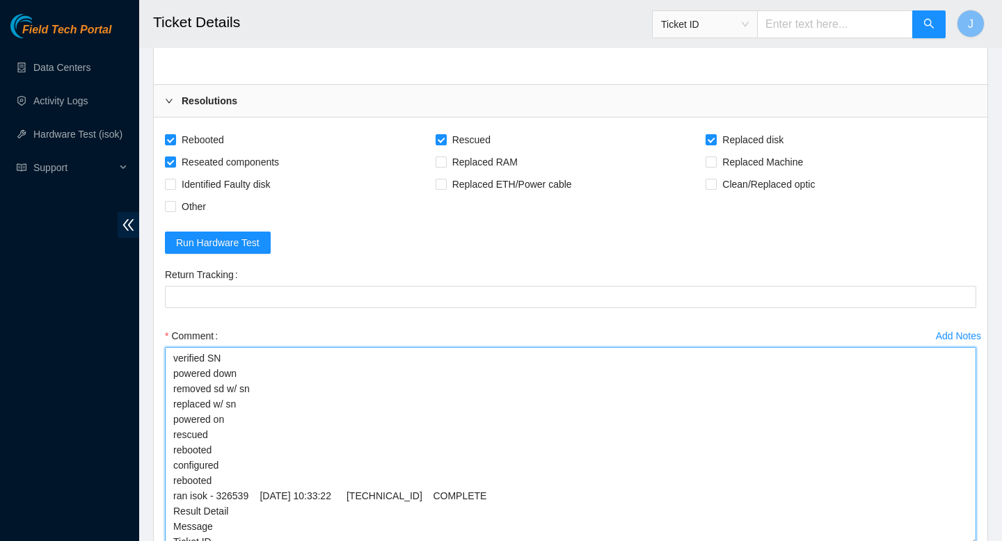
drag, startPoint x: 968, startPoint y: 395, endPoint x: 951, endPoint y: 541, distance: 147.1
click at [951, 541] on textarea "verified SN powered down removed sd w/ sn replaced w/ sn powered on rescued reb…" at bounding box center [570, 446] width 811 height 199
click at [451, 379] on textarea "verified SN powered down removed sd w/ sn replaced w/ sn powered on rescued reb…" at bounding box center [570, 446] width 811 height 199
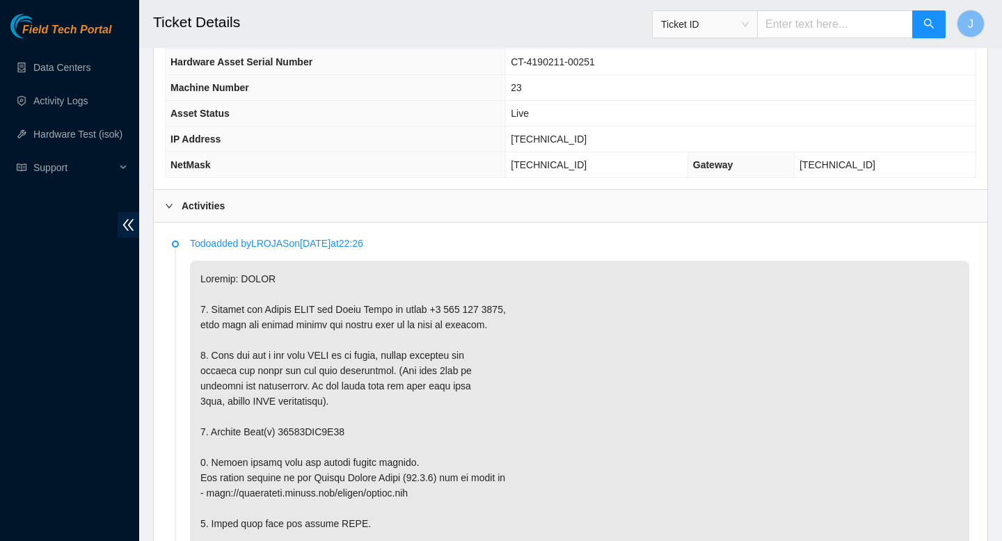
scroll to position [609, 0]
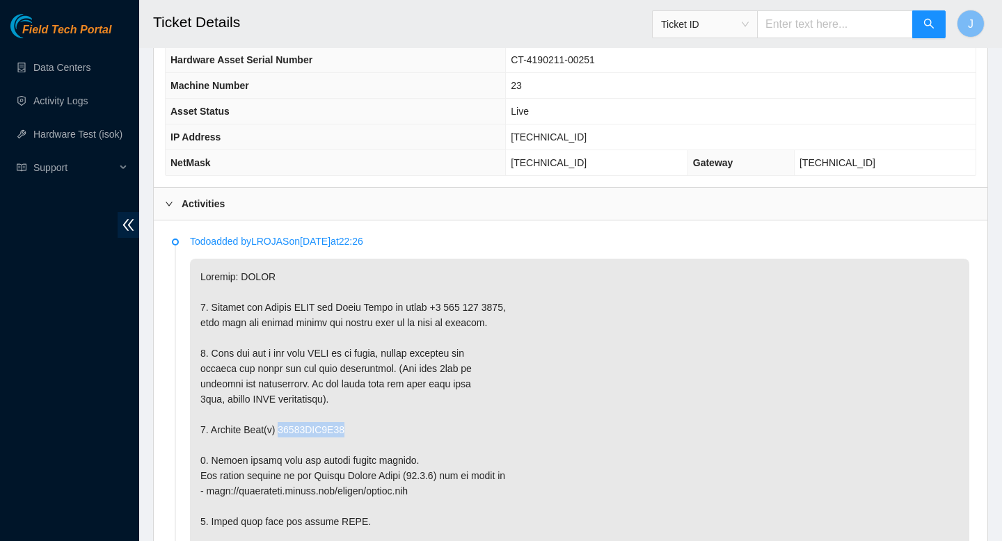
copy p "18521FDB4C63"
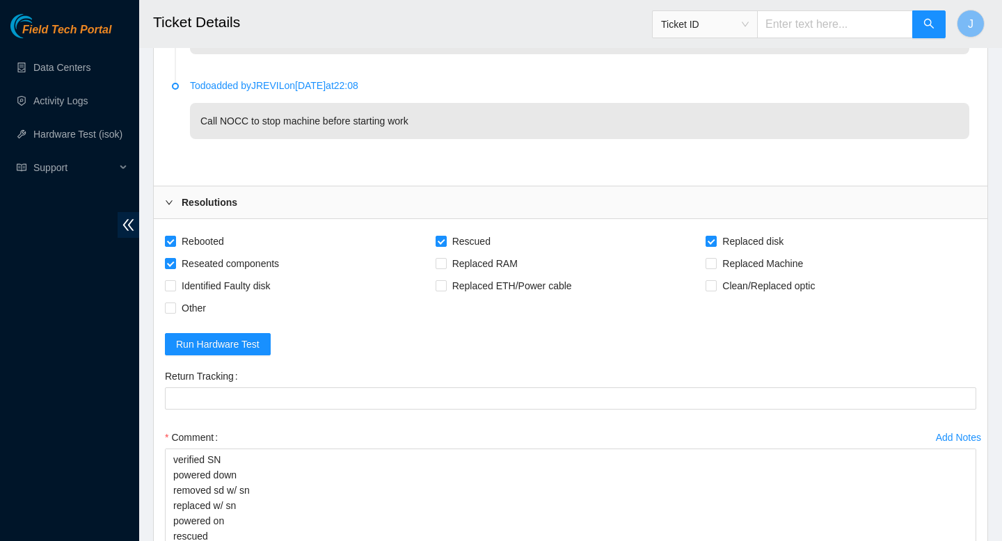
scroll to position [3002, 0]
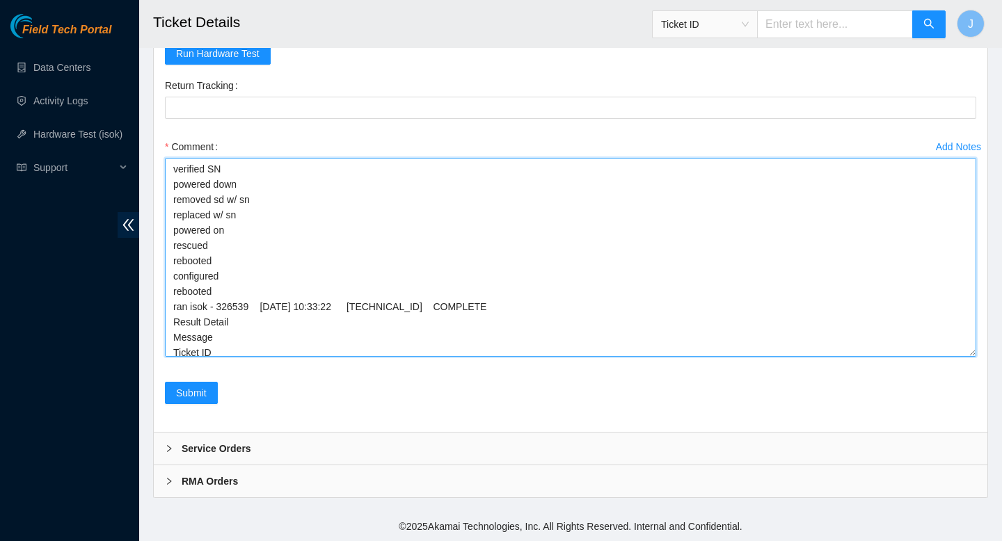
click at [318, 204] on textarea "verified SN powered down removed sd w/ sn replaced w/ sn powered on rescued reb…" at bounding box center [570, 257] width 811 height 199
paste textarea "18521FDB4C63"
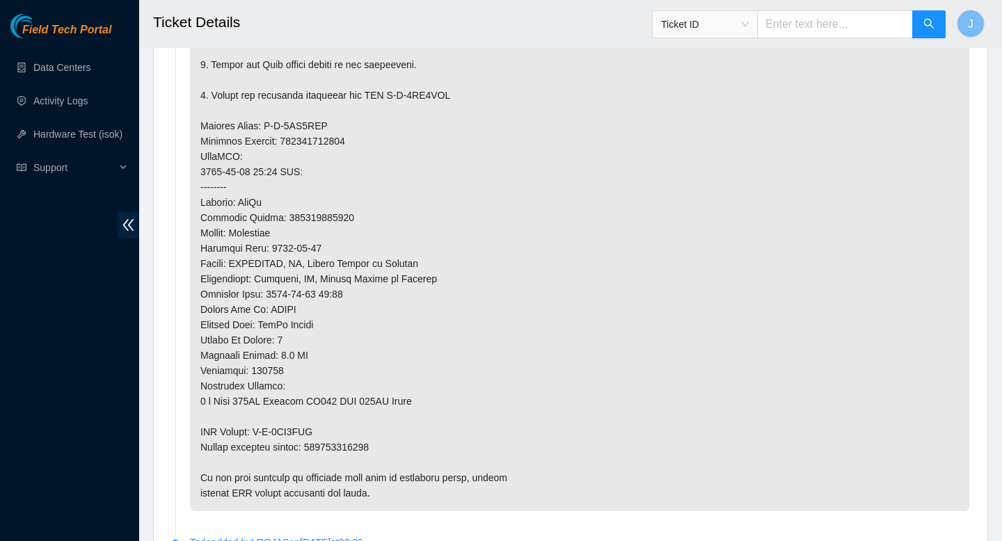
scroll to position [1099, 0]
type textarea "verified SN powered down removed sd w/ sn 18521FDB4C63 replaced w/ sn powered o…"
click at [362, 439] on p at bounding box center [579, 139] width 779 height 740
copy p "463470044285"
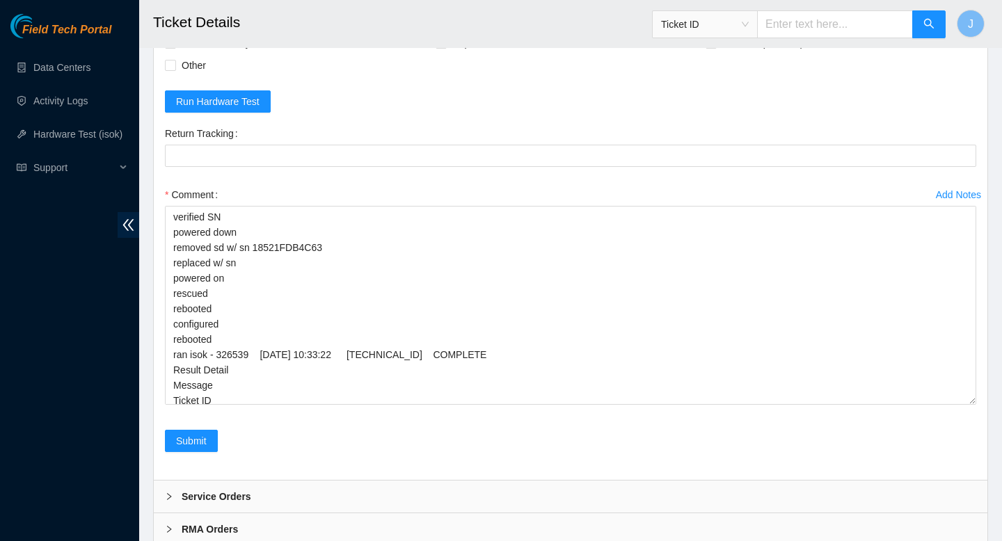
scroll to position [2936, 0]
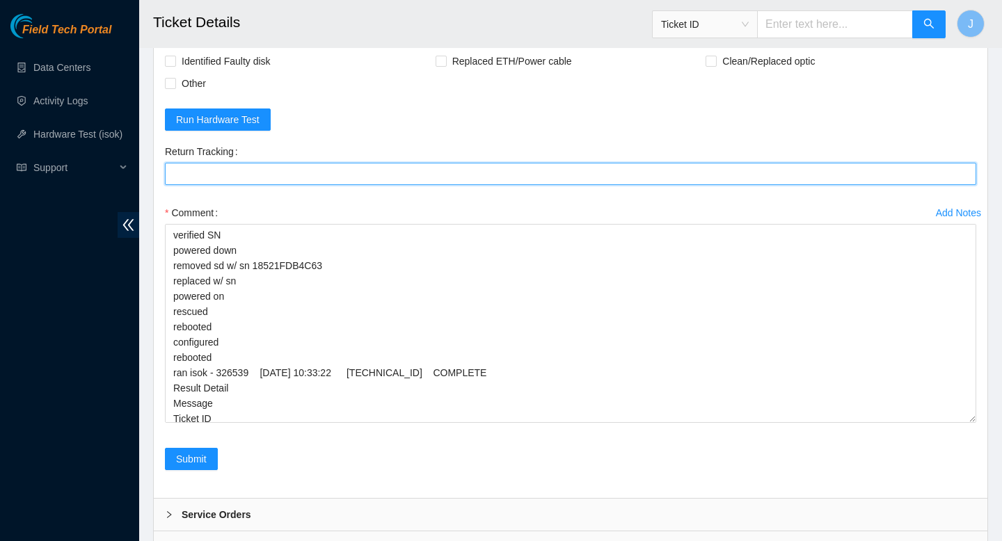
click at [297, 172] on Tracking "Return Tracking" at bounding box center [570, 174] width 811 height 22
paste Tracking "463470044285"
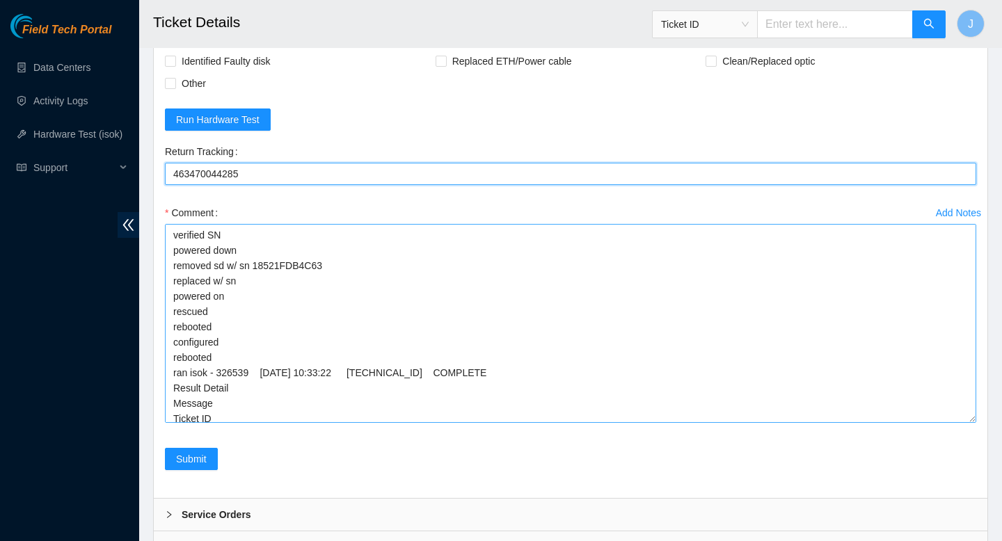
type Tracking "463470044285"
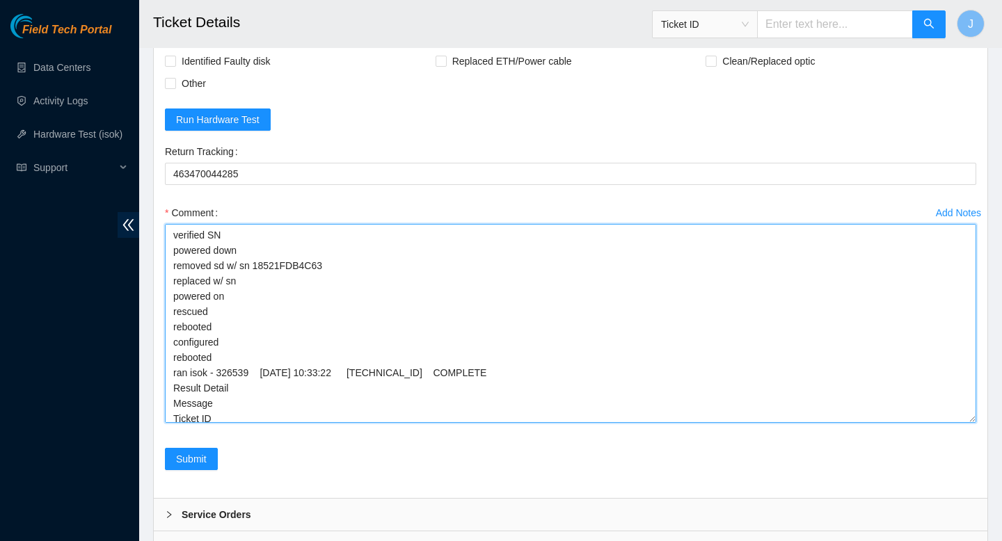
click at [281, 278] on textarea "verified SN powered down removed sd w/ sn 18521FDB4C63 replaced w/ sn powered o…" at bounding box center [570, 323] width 811 height 199
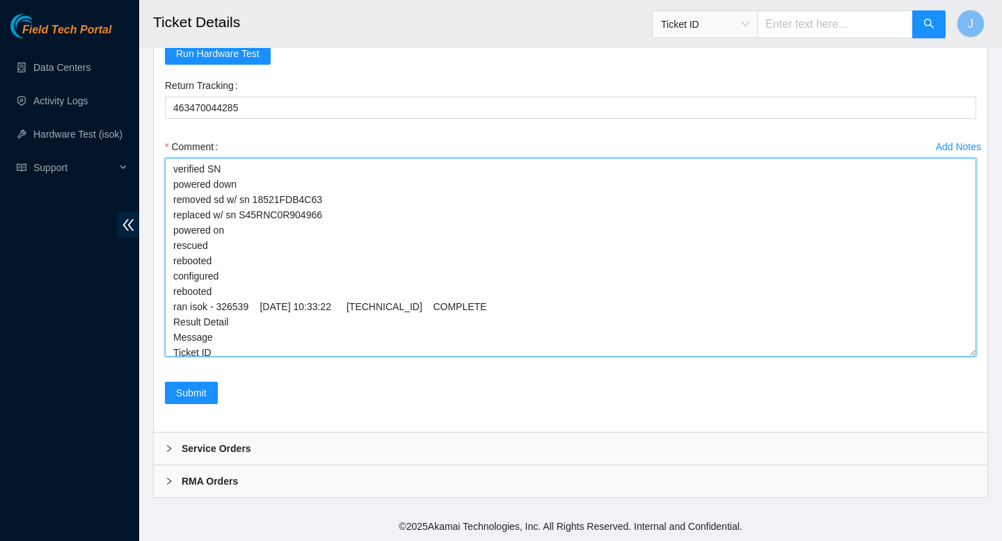
scroll to position [22, 0]
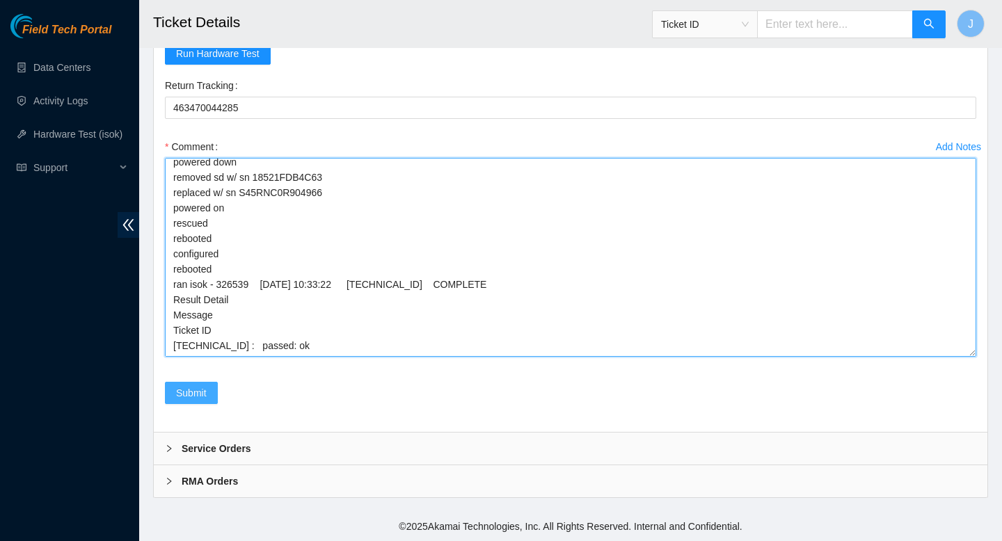
type textarea "verified SN powered down removed sd w/ sn 18521FDB4C63 replaced w/ sn S45RNC0R9…"
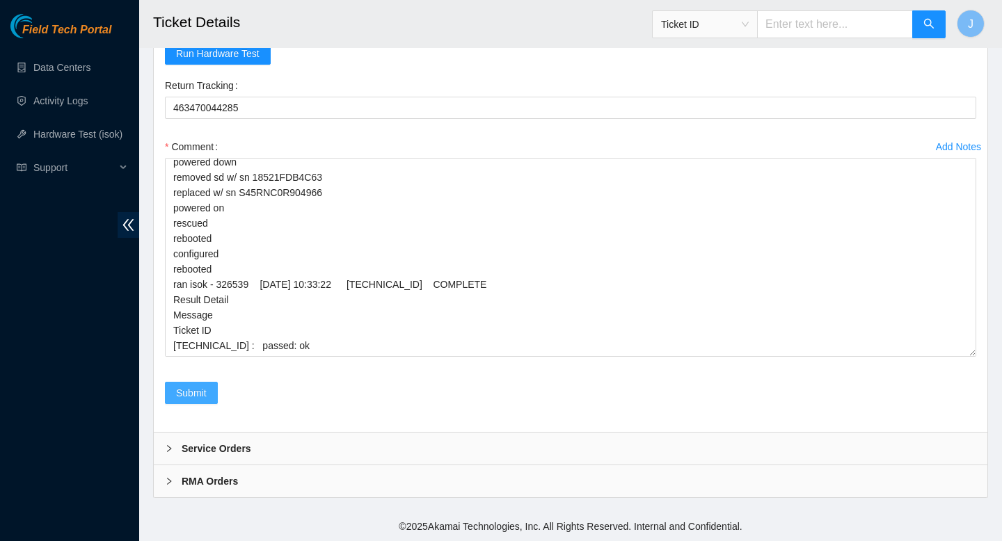
click at [201, 399] on span "Submit" at bounding box center [191, 392] width 31 height 15
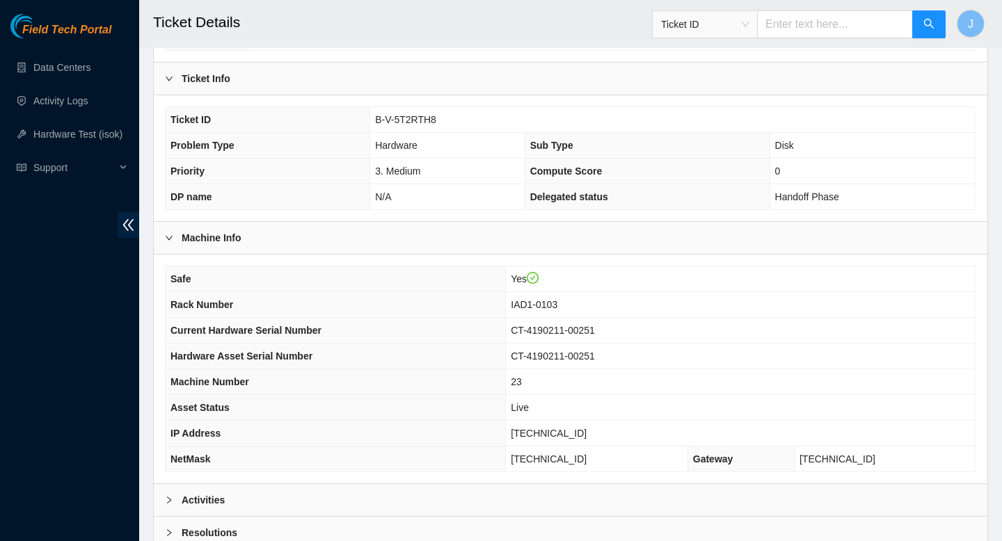
scroll to position [287, 0]
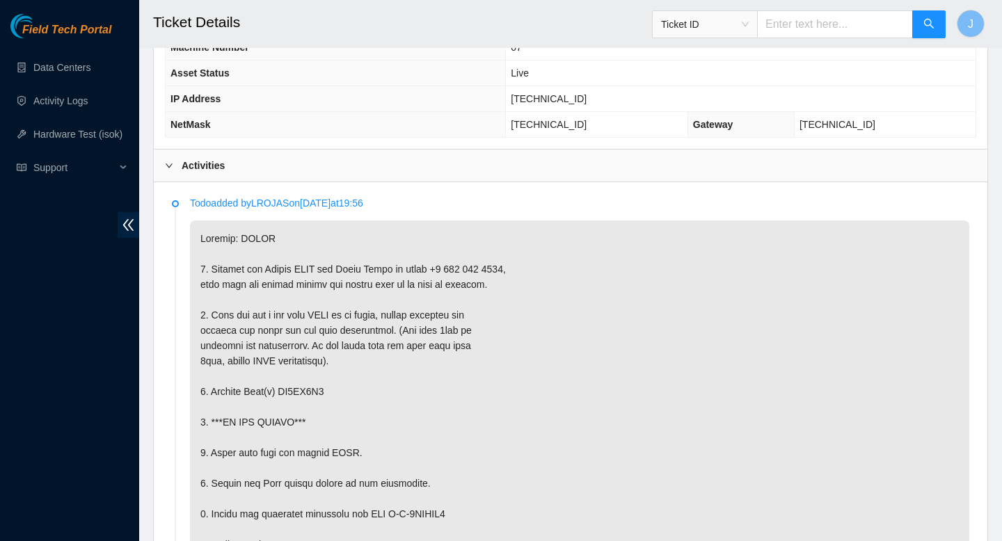
scroll to position [651, 0]
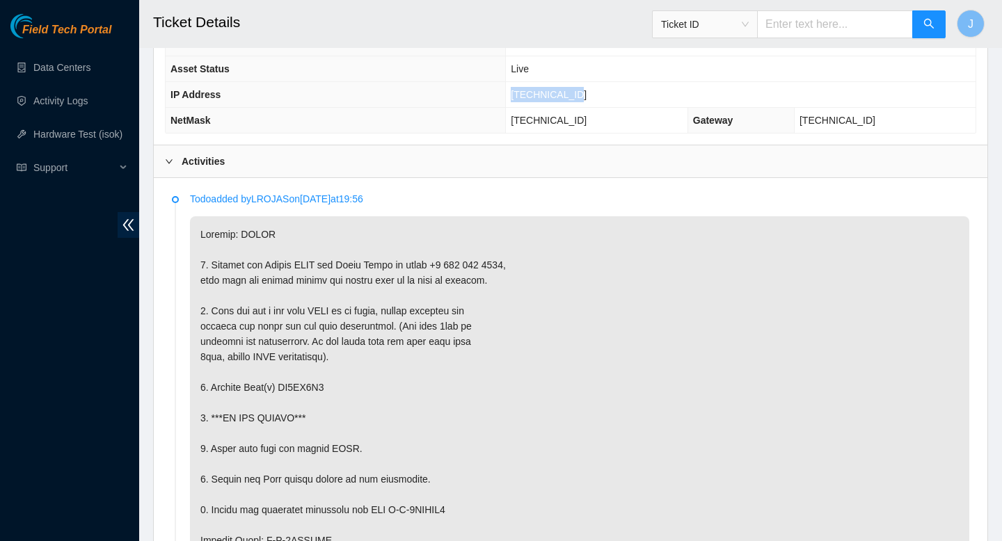
drag, startPoint x: 594, startPoint y: 95, endPoint x: 500, endPoint y: 98, distance: 94.0
click at [500, 98] on tr "IP Address 104.84.154.26" at bounding box center [571, 95] width 810 height 26
copy tr "104.84.154.26"
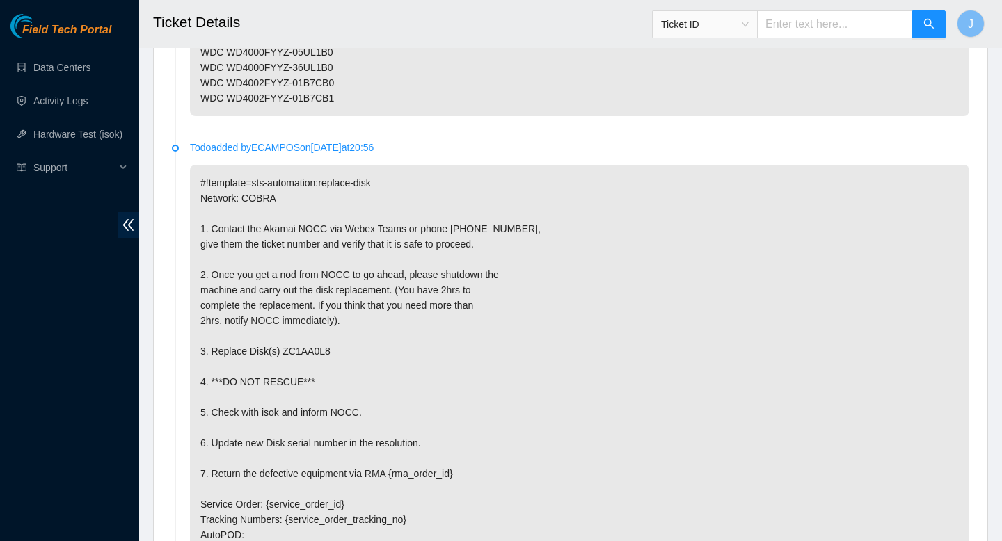
scroll to position [2437, 0]
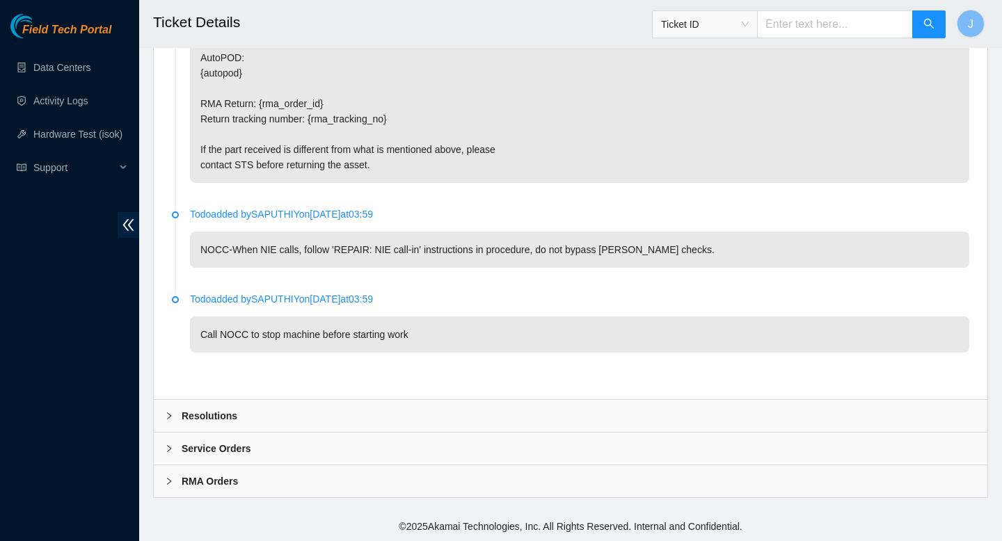
click at [317, 426] on div "Resolutions" at bounding box center [571, 416] width 834 height 32
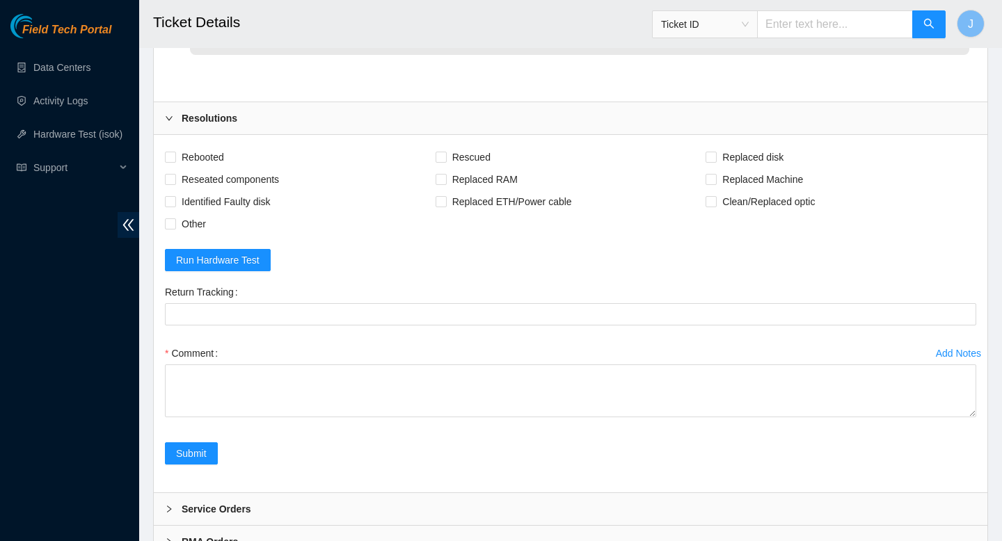
scroll to position [2728, 0]
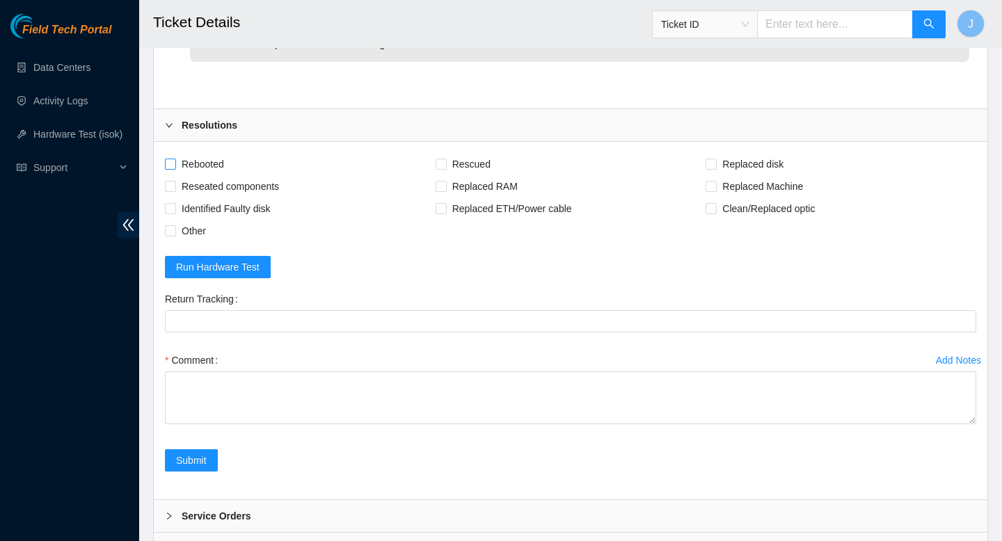
click at [169, 161] on input "Rebooted" at bounding box center [170, 164] width 10 height 10
checkbox input "true"
click at [168, 186] on input "Reseated components" at bounding box center [170, 186] width 10 height 10
checkbox input "true"
click at [443, 163] on input "Rescued" at bounding box center [441, 164] width 10 height 10
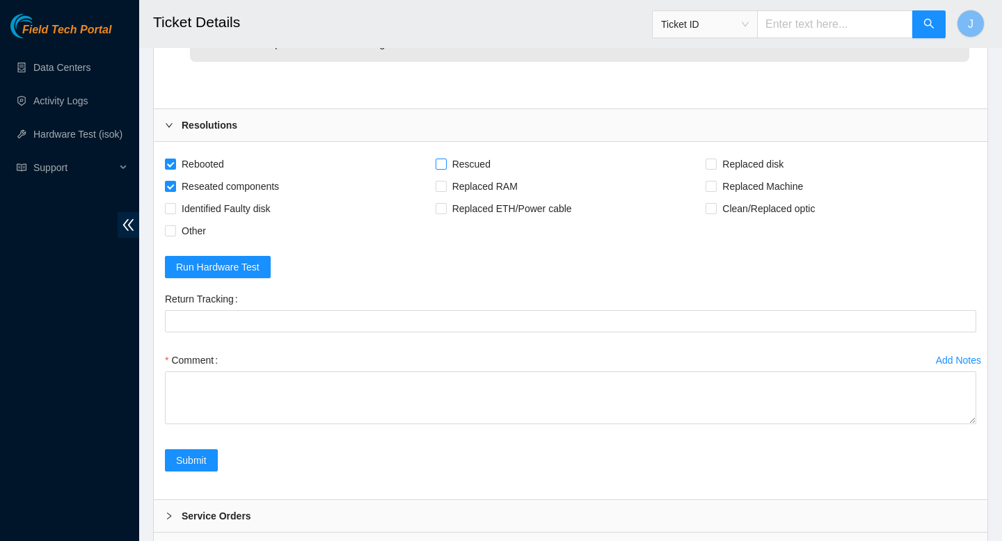
checkbox input "true"
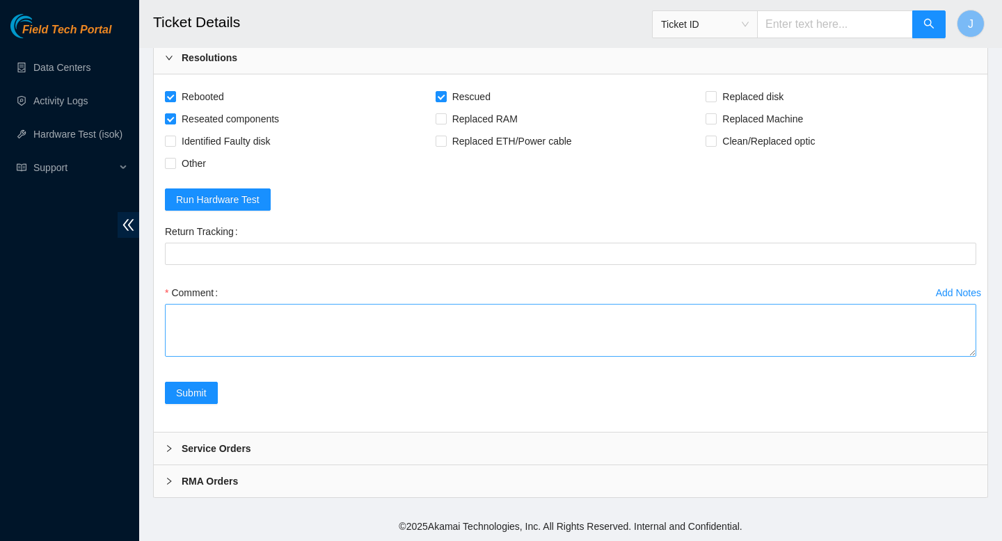
scroll to position [2795, 0]
click at [597, 337] on textarea "Comment" at bounding box center [570, 330] width 811 height 53
paste textarea "verified SN powered down removed sd w/ sn replaced w/ sn powered on rescued reb…"
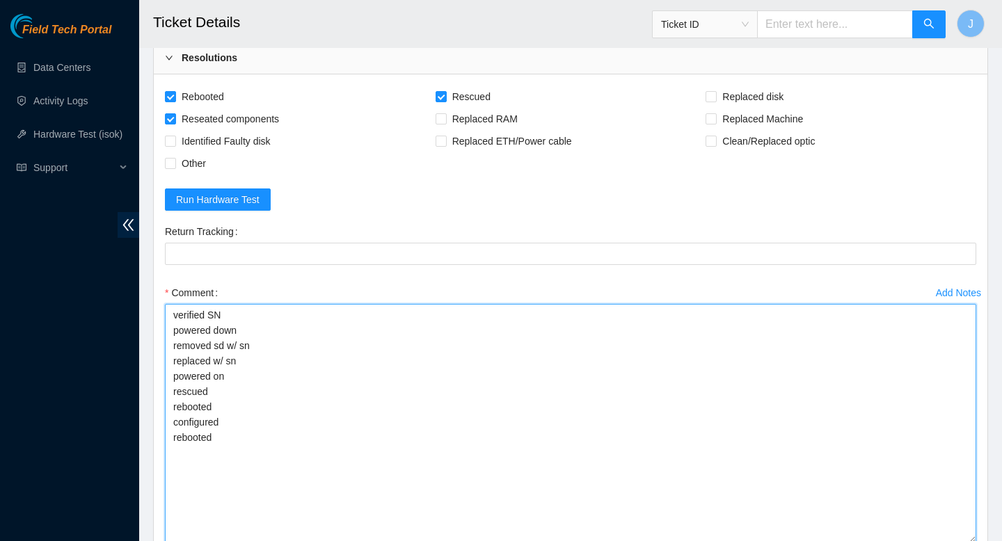
drag, startPoint x: 970, startPoint y: 354, endPoint x: 959, endPoint y: 541, distance: 186.8
click at [959, 541] on textarea "verified SN powered down removed sd w/ sn replaced w/ sn powered on rescued reb…" at bounding box center [570, 423] width 811 height 239
drag, startPoint x: 216, startPoint y: 436, endPoint x: 168, endPoint y: 391, distance: 66.0
click at [168, 391] on textarea "verified SN powered down removed sd w/ sn replaced w/ sn powered on rescued reb…" at bounding box center [570, 423] width 811 height 239
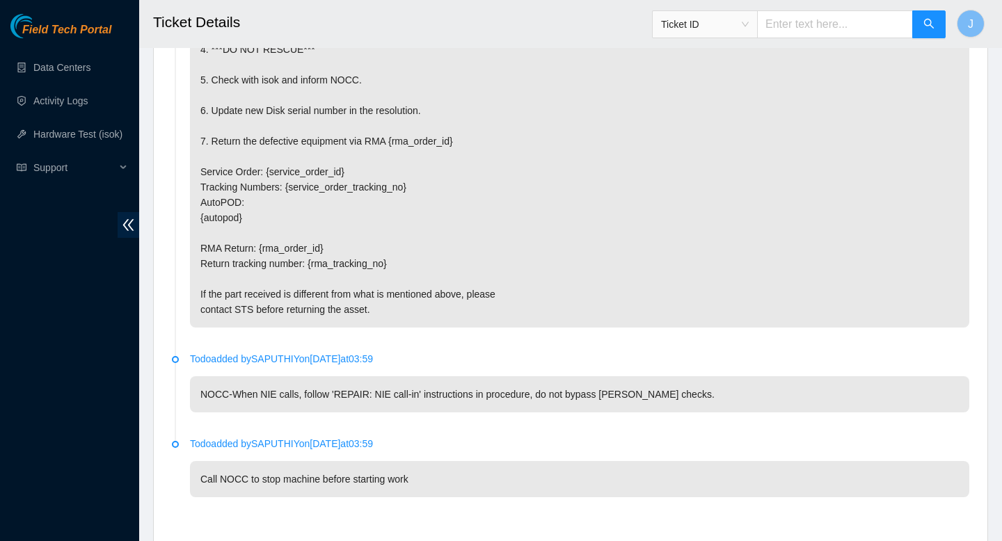
scroll to position [2982, 0]
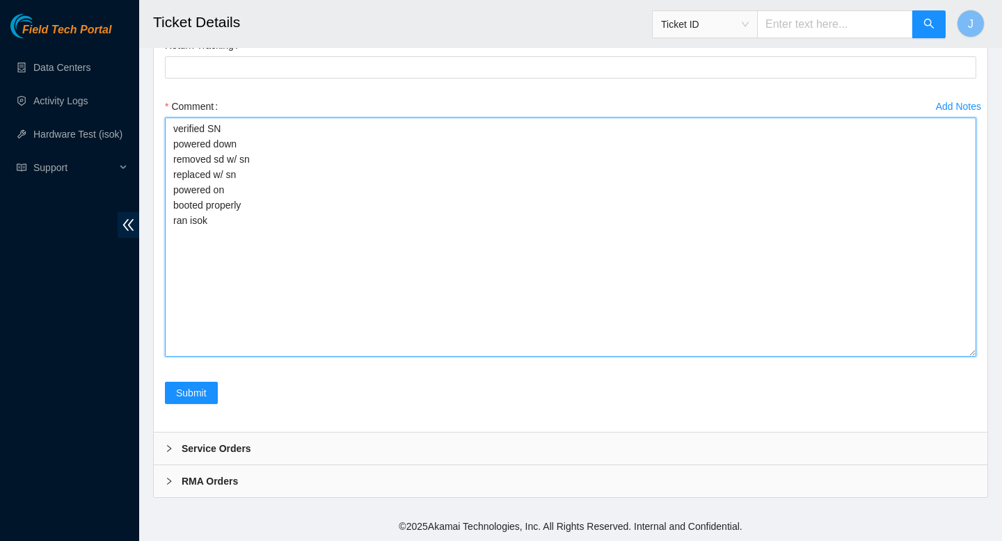
click at [410, 225] on textarea "verified SN powered down removed sd w/ sn replaced w/ sn powered on booted prop…" at bounding box center [570, 237] width 811 height 239
paste textarea "326541 25-08-2025 10:34:33 104.84.154.26 COMPLETE Result Detail Message Ticket …"
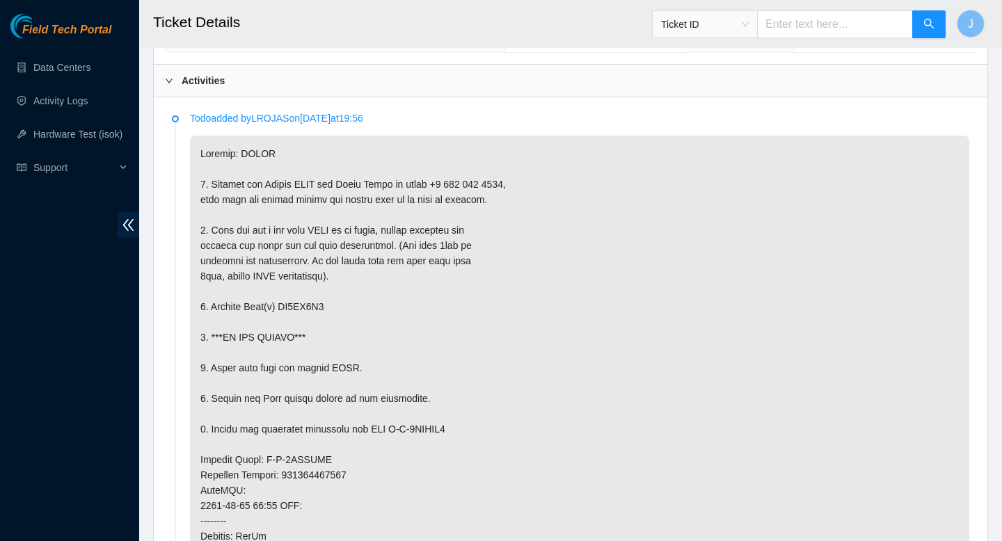
scroll to position [735, 0]
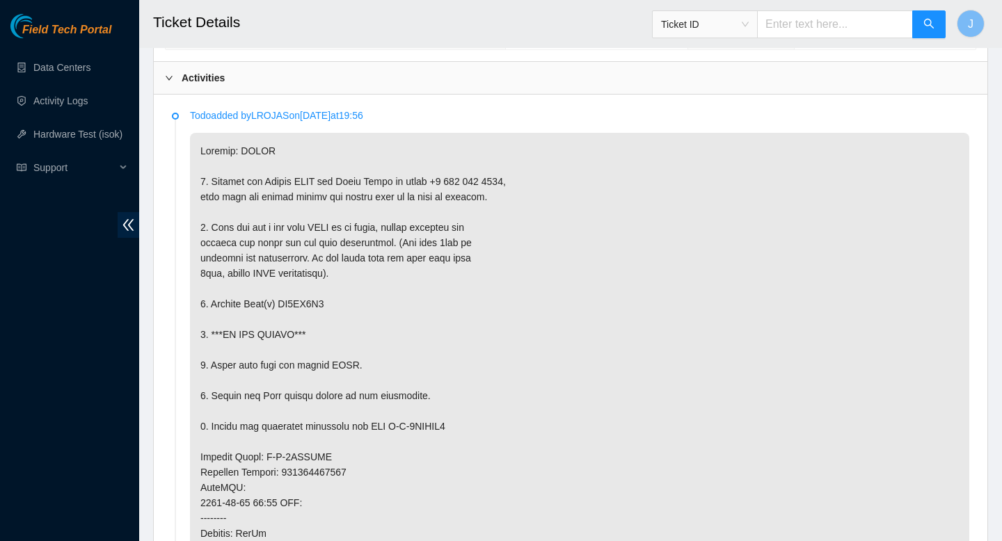
click at [310, 305] on p at bounding box center [579, 488] width 779 height 710
copy p "ZC1AA0L8"
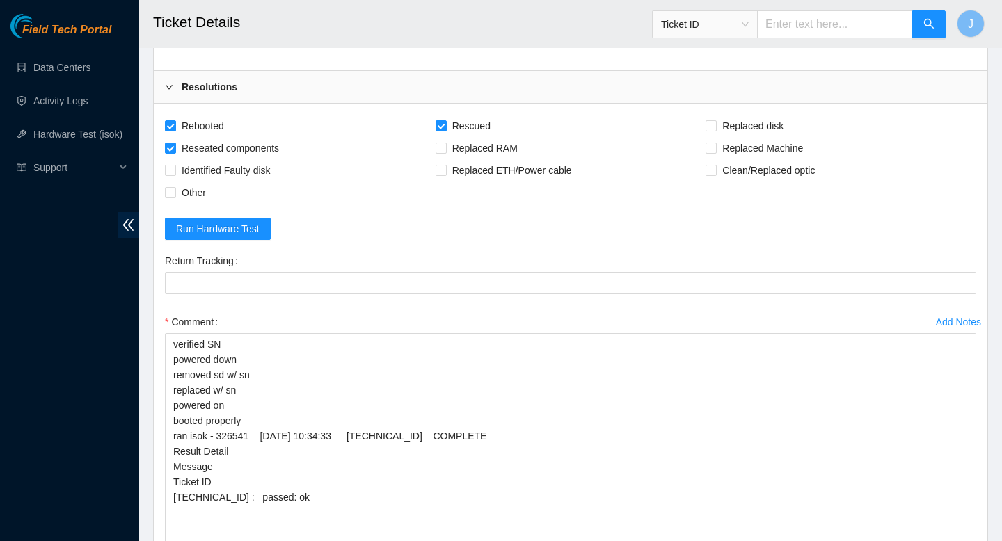
scroll to position [2787, 0]
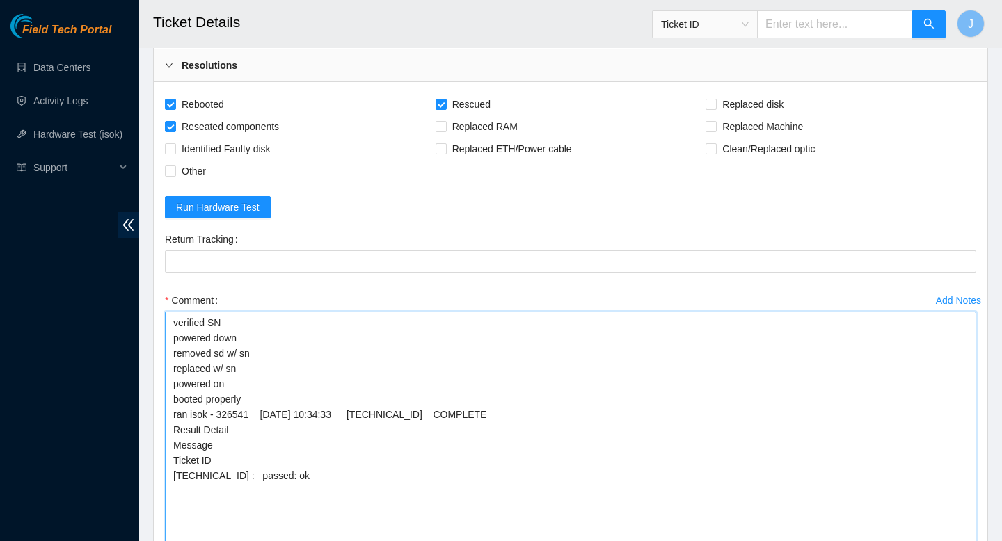
click at [300, 358] on textarea "verified SN powered down removed sd w/ sn replaced w/ sn powered on booted prop…" at bounding box center [570, 431] width 811 height 239
paste textarea "ZC1AA0L8"
click at [285, 364] on textarea "verified SN powered down removed sd w/ sn ZC1AA0L8 replaced w/ sn powered on bo…" at bounding box center [570, 431] width 811 height 239
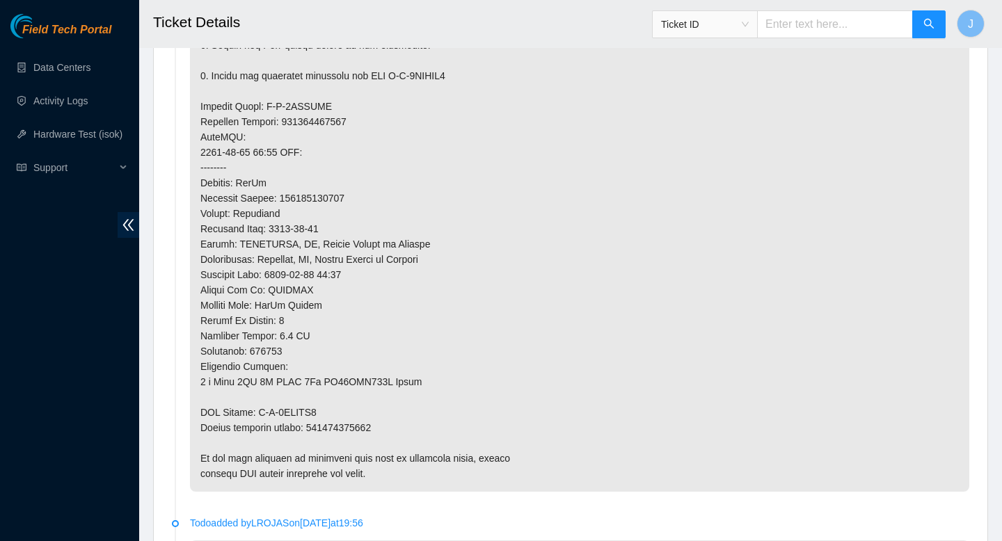
scroll to position [1111, 0]
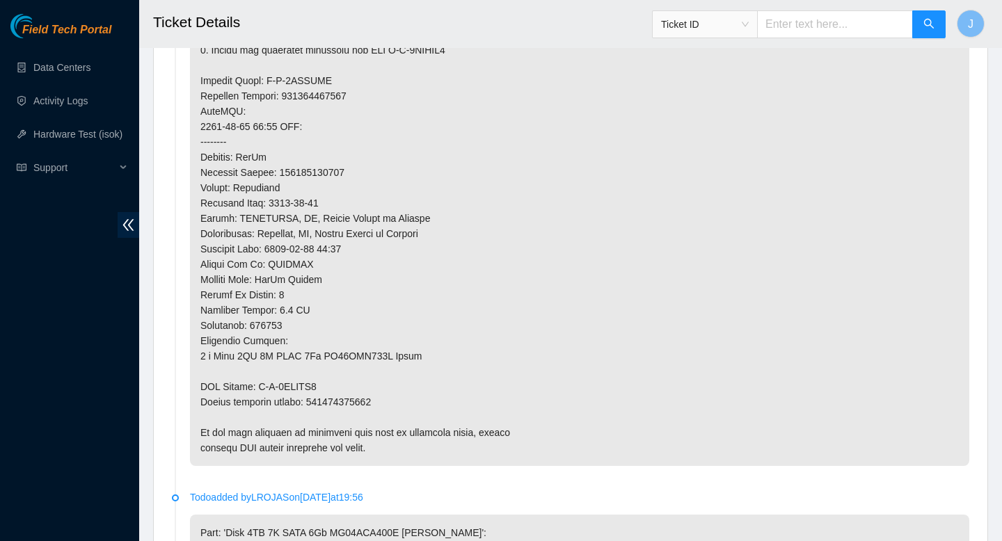
type textarea "verified SN powered down removed sd w/ sn ZC1AA0L8 replaced w/ sn X914K016FJKA …"
click at [374, 404] on p at bounding box center [579, 111] width 779 height 710
copy p "463470040842"
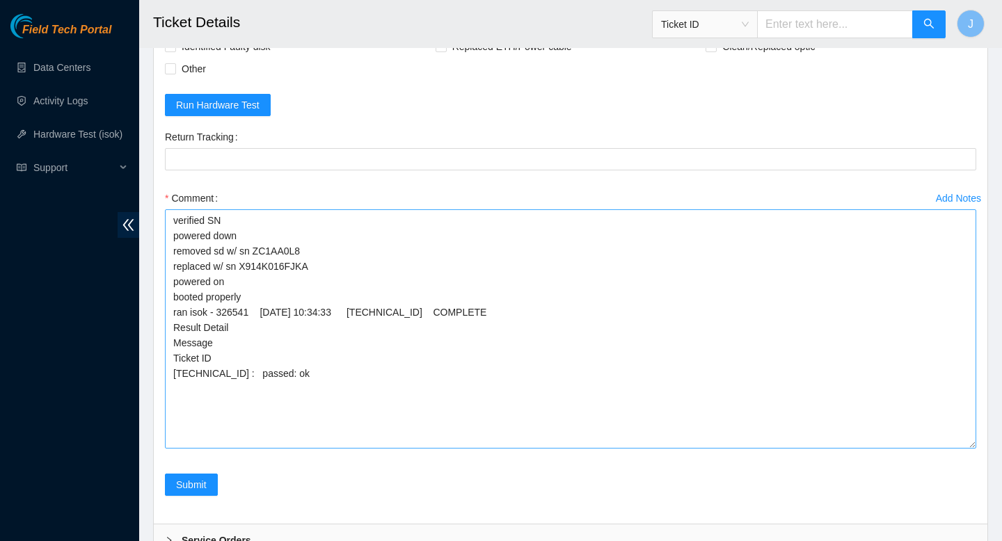
scroll to position [2889, 0]
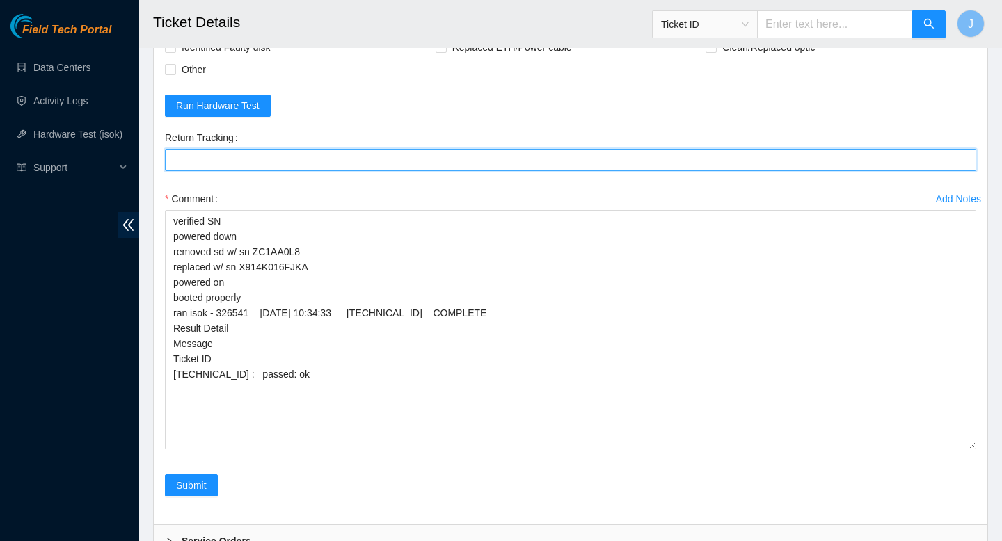
click at [314, 152] on Tracking "Return Tracking" at bounding box center [570, 160] width 811 height 22
paste Tracking "463470040842"
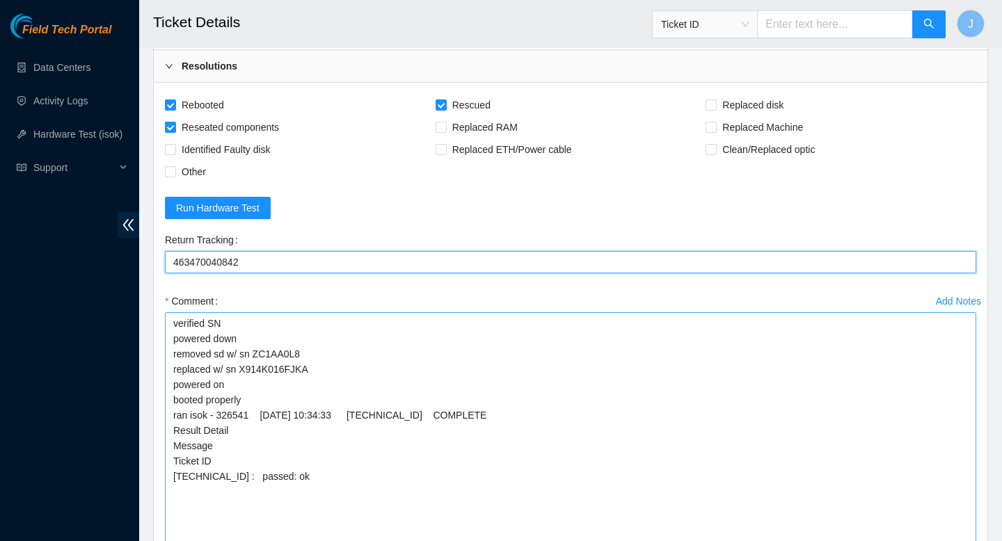
scroll to position [2784, 0]
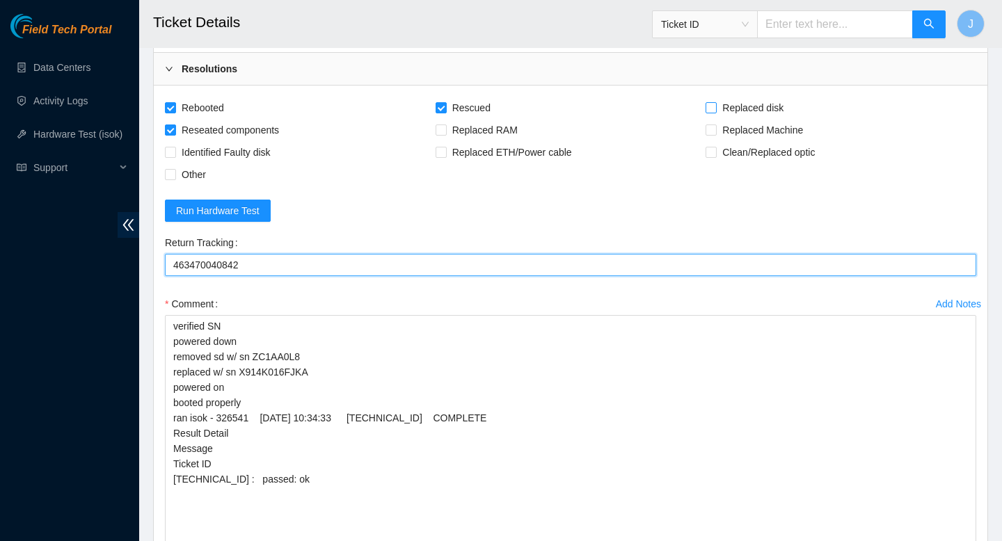
type Tracking "463470040842"
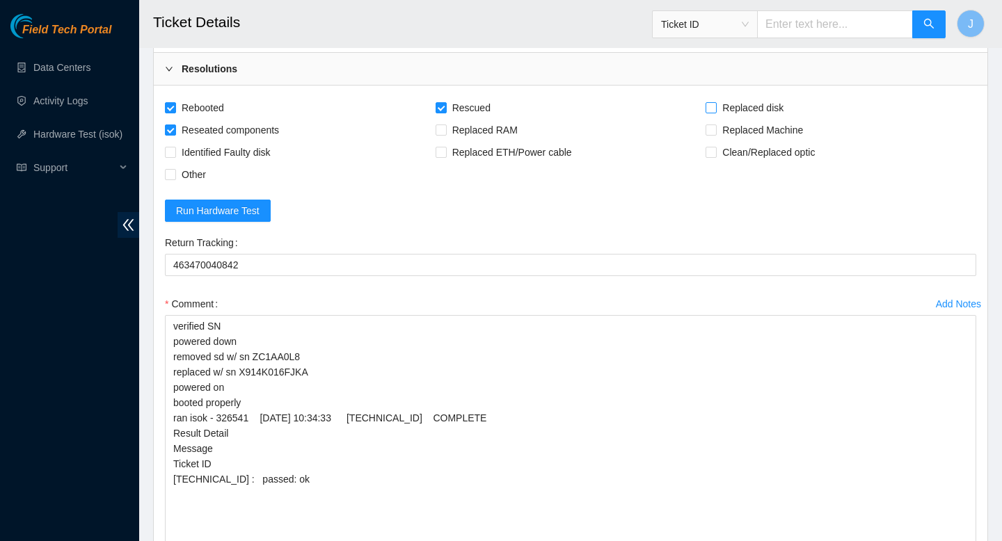
click at [717, 106] on span "Replaced disk" at bounding box center [753, 108] width 72 height 22
click at [715, 106] on input "Replaced disk" at bounding box center [711, 107] width 10 height 10
checkbox input "true"
click at [442, 109] on input "Rescued" at bounding box center [441, 107] width 10 height 10
checkbox input "false"
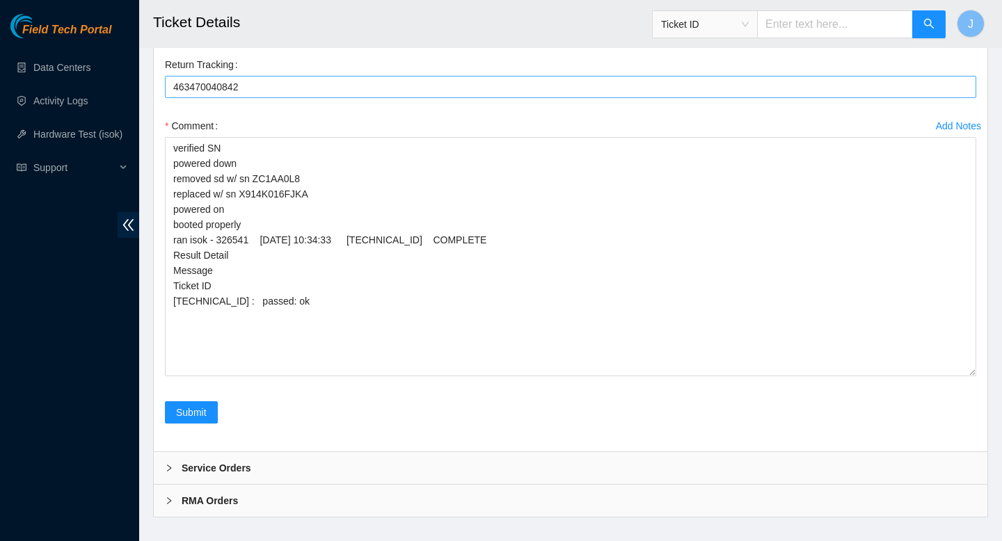
scroll to position [2982, 0]
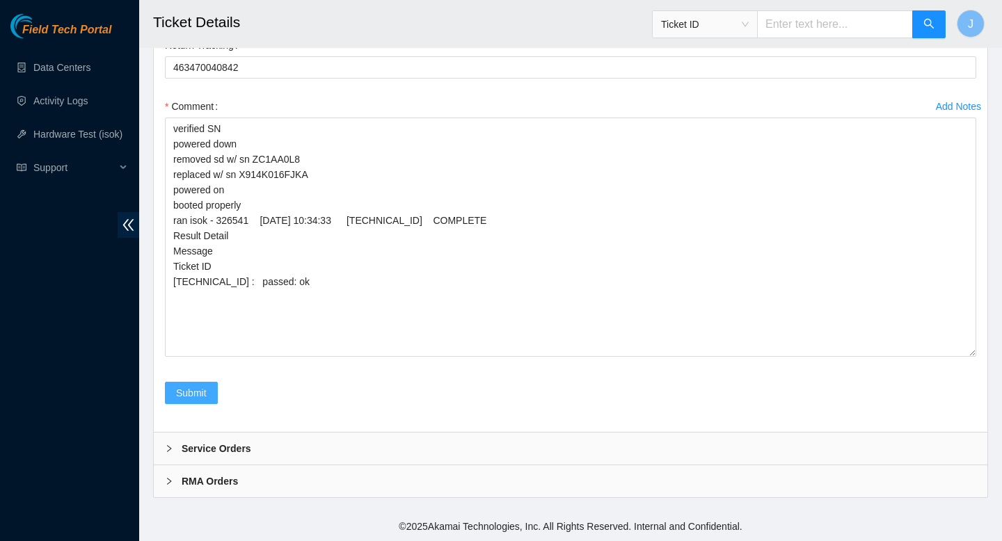
click at [182, 389] on span "Submit" at bounding box center [191, 392] width 31 height 15
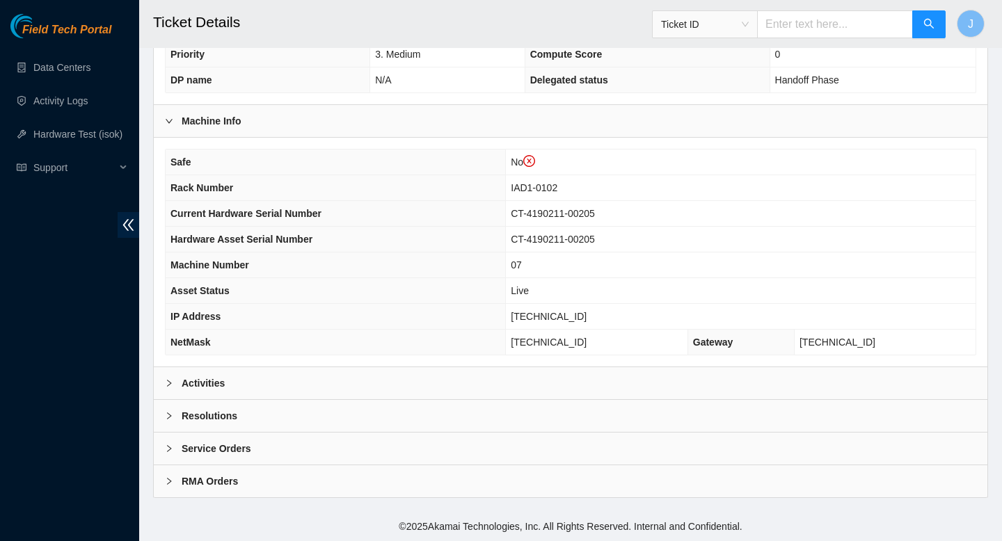
scroll to position [292, 0]
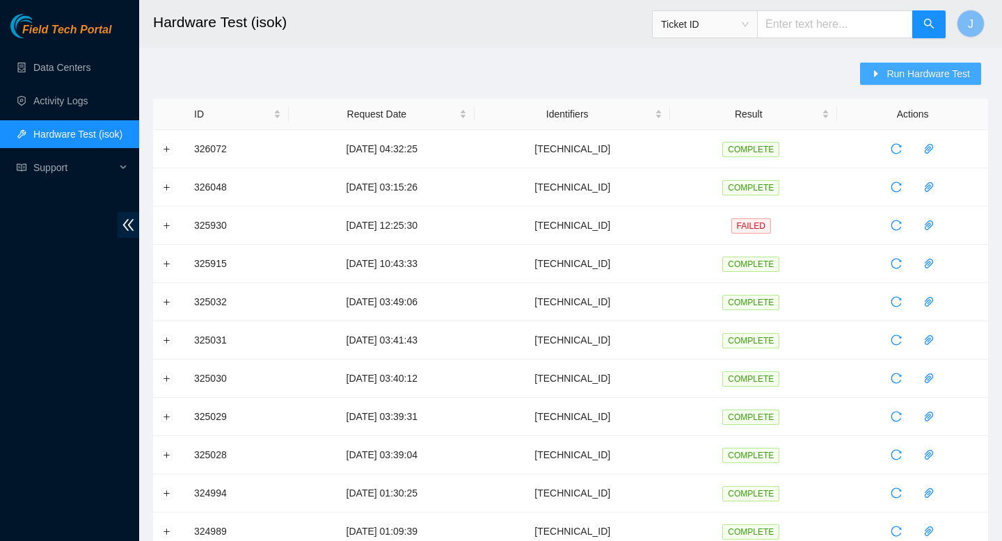
click at [884, 80] on button "Run Hardware Test" at bounding box center [920, 74] width 121 height 22
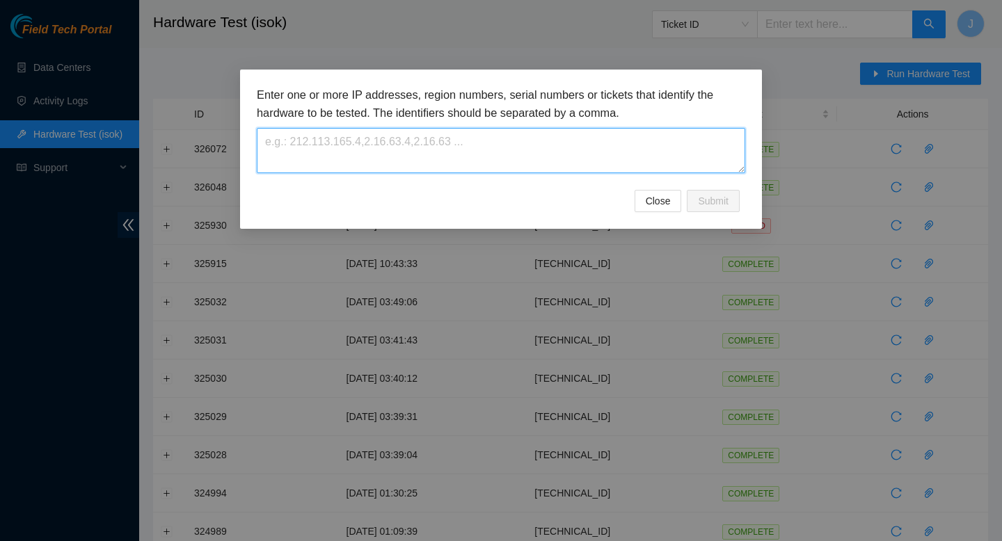
click at [527, 151] on textarea at bounding box center [501, 150] width 488 height 45
paste textarea "104.84.154.62"
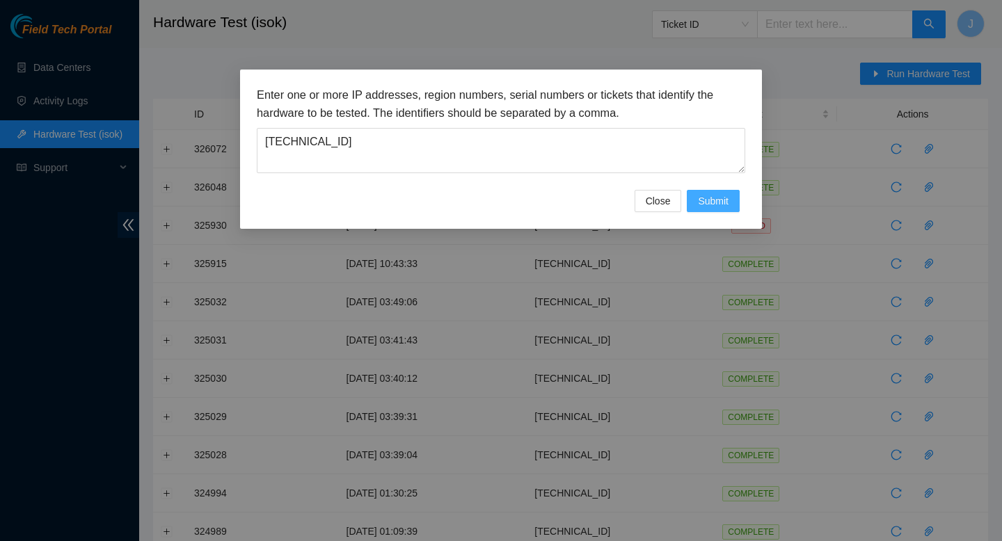
click at [704, 202] on span "Submit" at bounding box center [713, 200] width 31 height 15
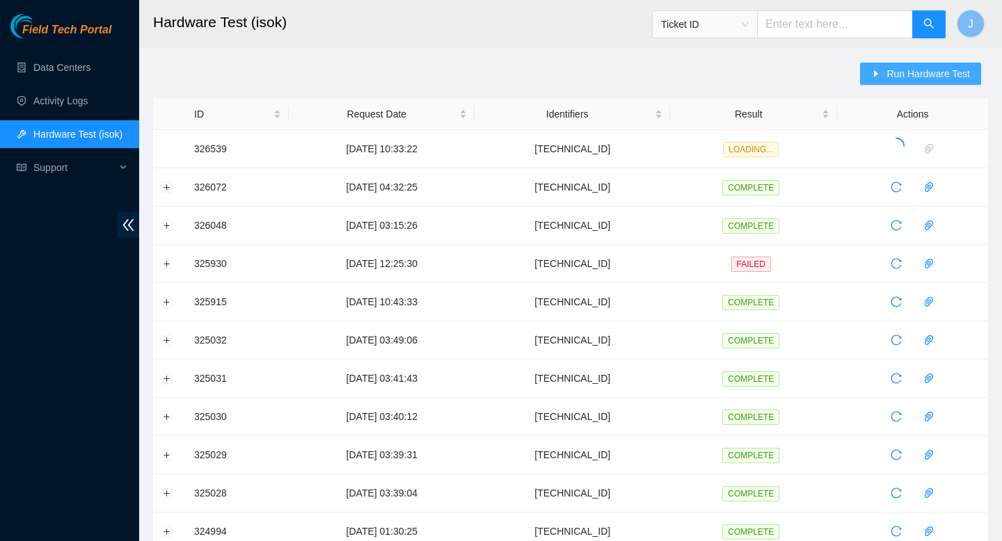
click at [944, 74] on span "Run Hardware Test" at bounding box center [927, 73] width 83 height 15
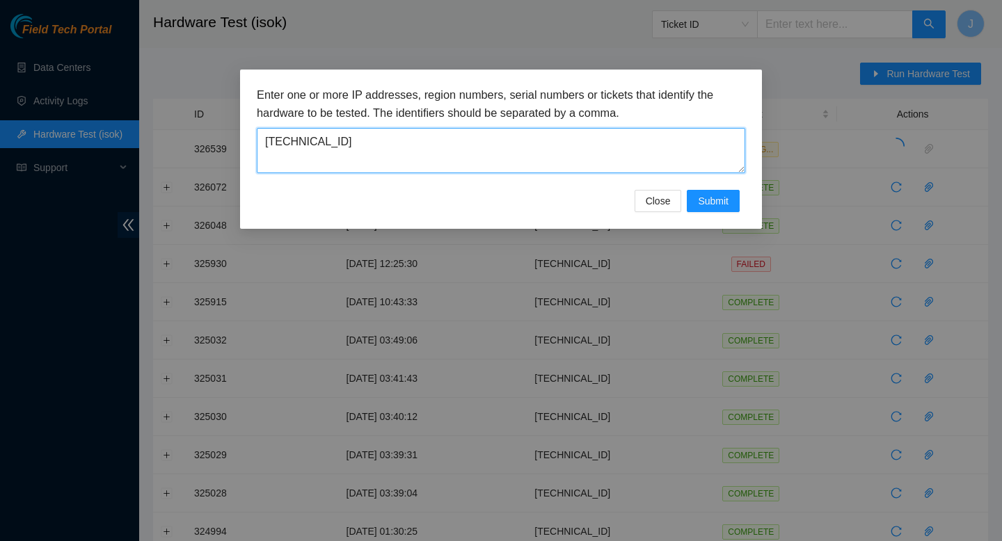
click at [560, 162] on textarea "[TECHNICAL_ID]" at bounding box center [501, 150] width 488 height 45
paste textarea "30"
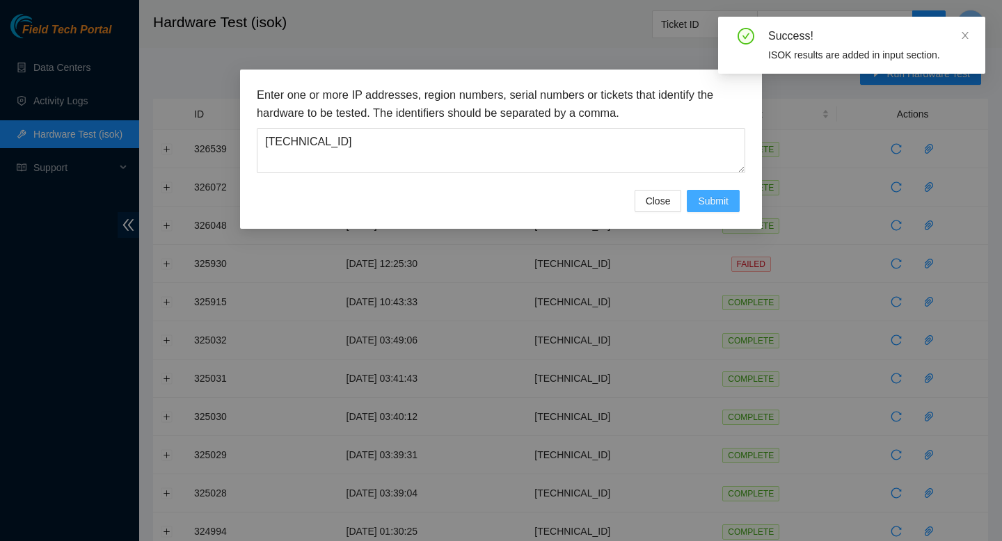
click at [714, 200] on span "Submit" at bounding box center [713, 200] width 31 height 15
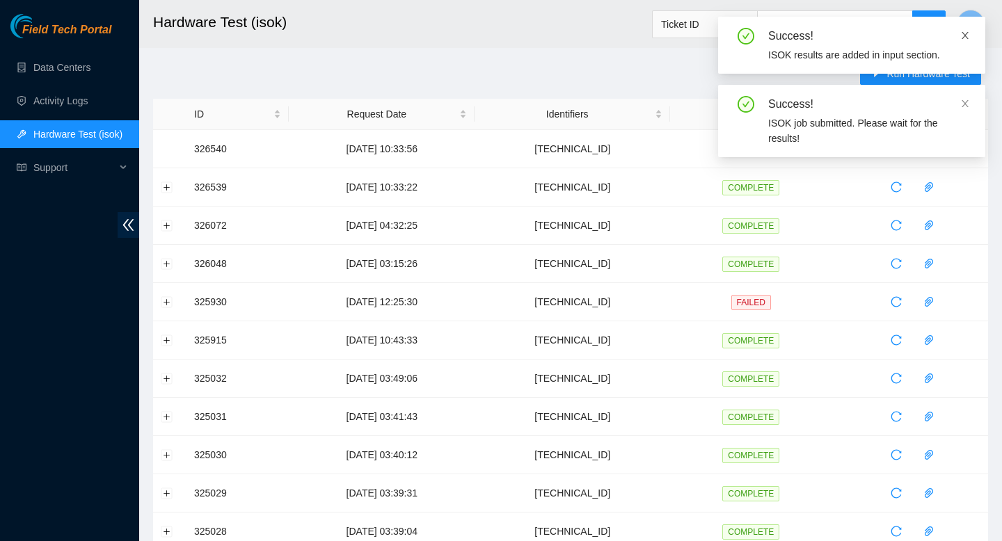
click at [965, 40] on span at bounding box center [965, 35] width 10 height 11
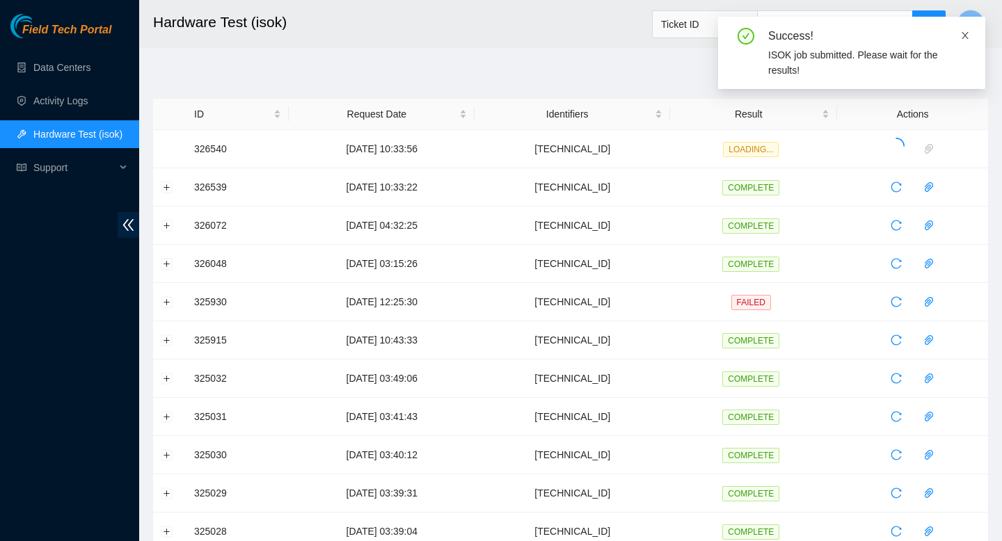
click at [967, 35] on icon "close" at bounding box center [965, 36] width 10 height 10
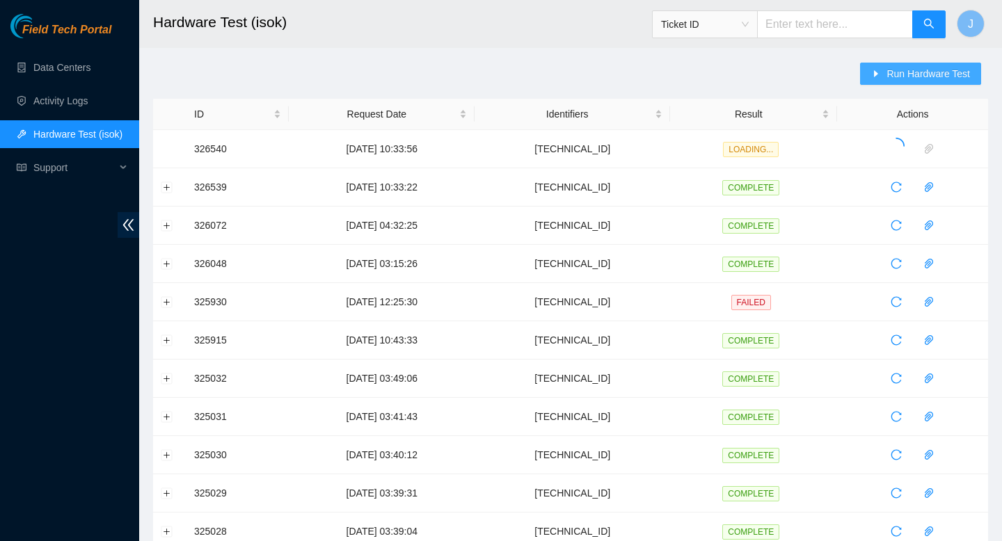
click at [928, 77] on span "Run Hardware Test" at bounding box center [927, 73] width 83 height 15
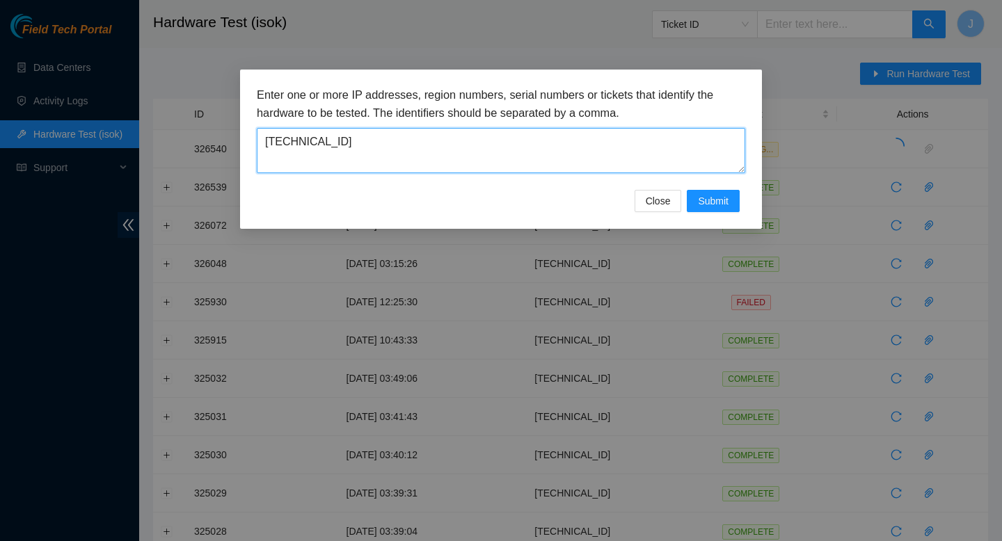
click at [416, 147] on textarea "104.84.154.30" at bounding box center [501, 150] width 488 height 45
paste textarea "26"
type textarea "104.84.154.26"
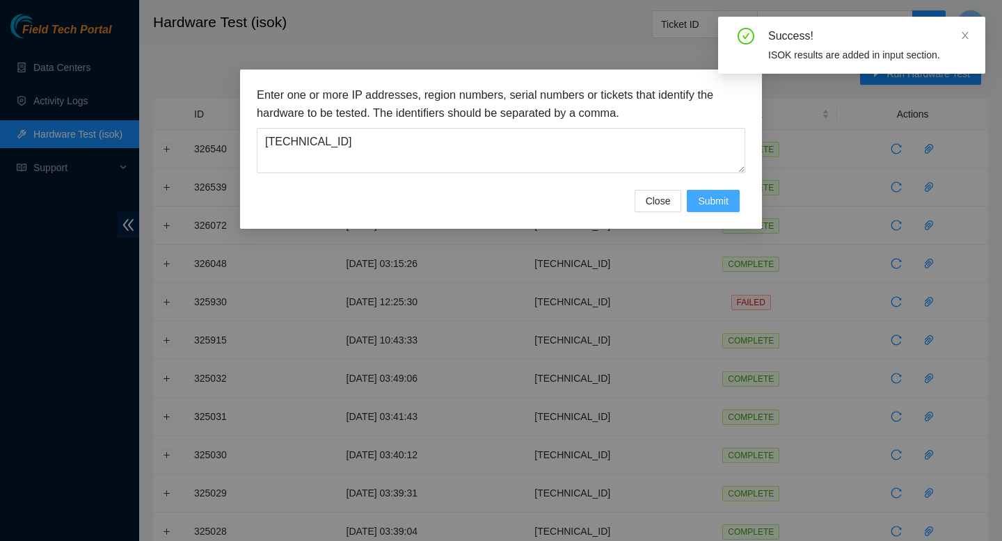
click at [715, 202] on span "Submit" at bounding box center [713, 200] width 31 height 15
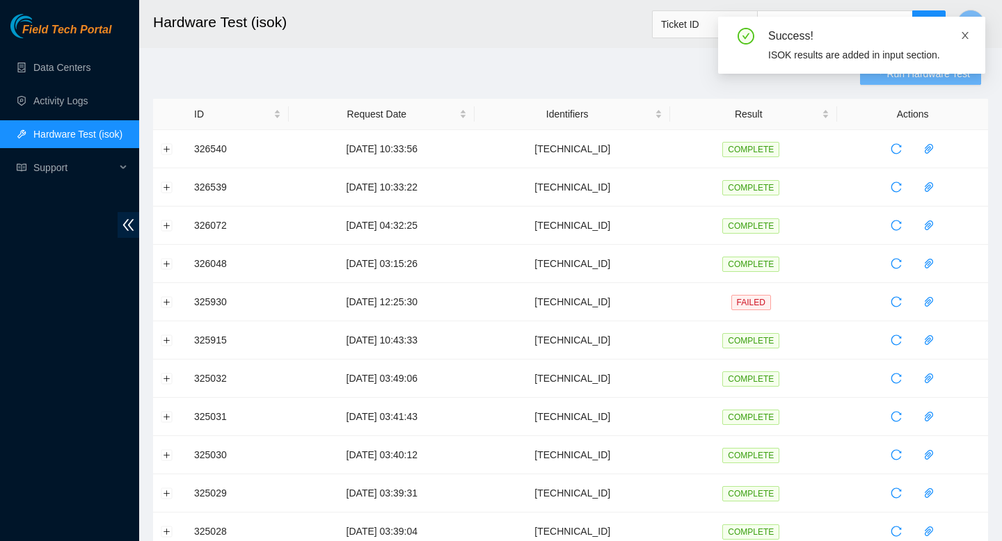
click at [966, 35] on icon "close" at bounding box center [965, 35] width 7 height 7
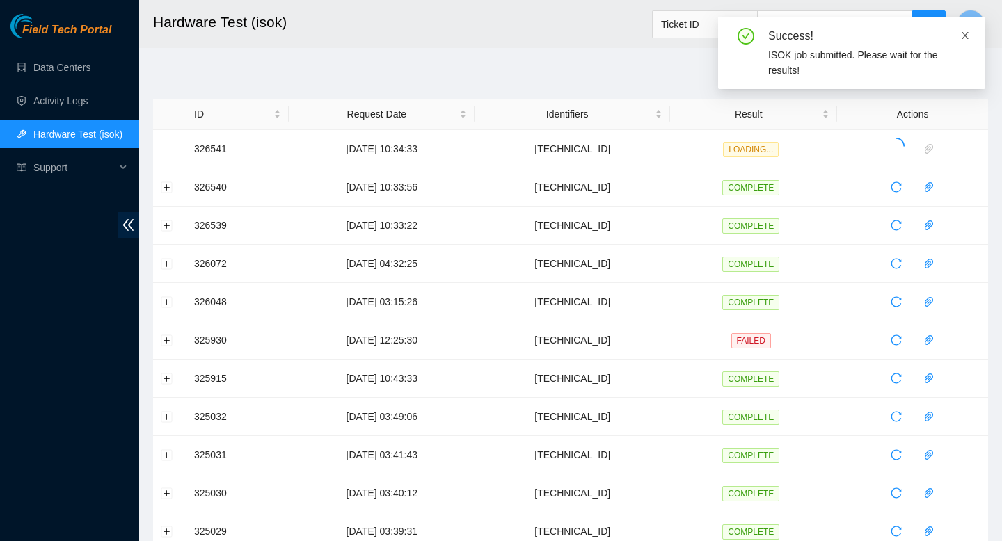
click at [964, 33] on icon "close" at bounding box center [965, 36] width 10 height 10
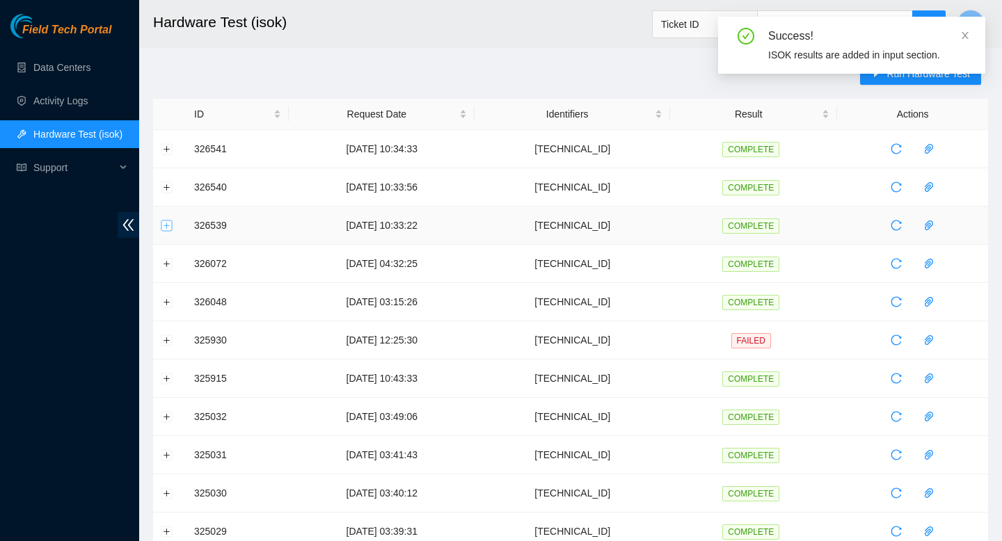
click at [166, 226] on button "Expand row" at bounding box center [166, 225] width 11 height 11
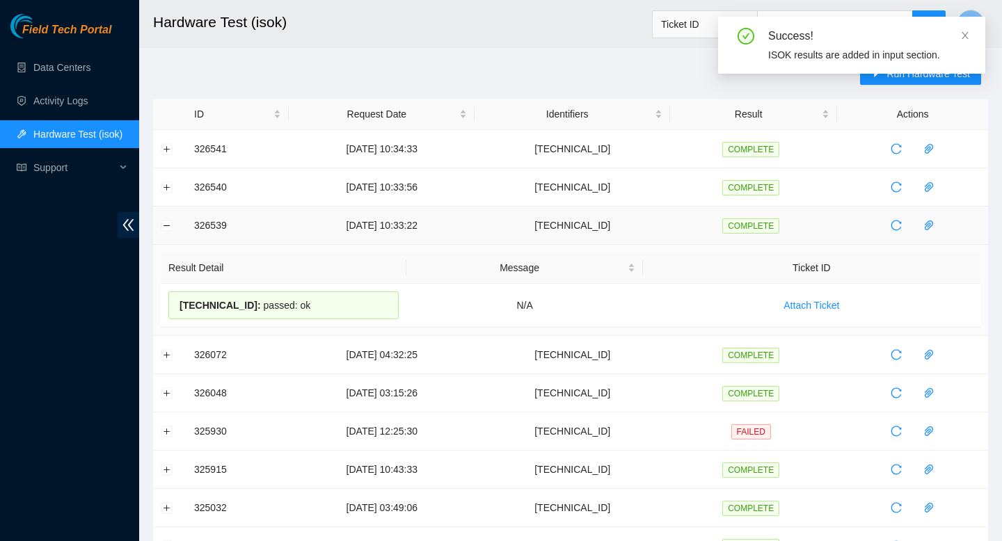
drag, startPoint x: 328, startPoint y: 309, endPoint x: 187, endPoint y: 231, distance: 160.7
copy tbody "326539 25-08-2025 10:33:22 104.84.154.62 COMPLETE Result Detail Message Ticket …"
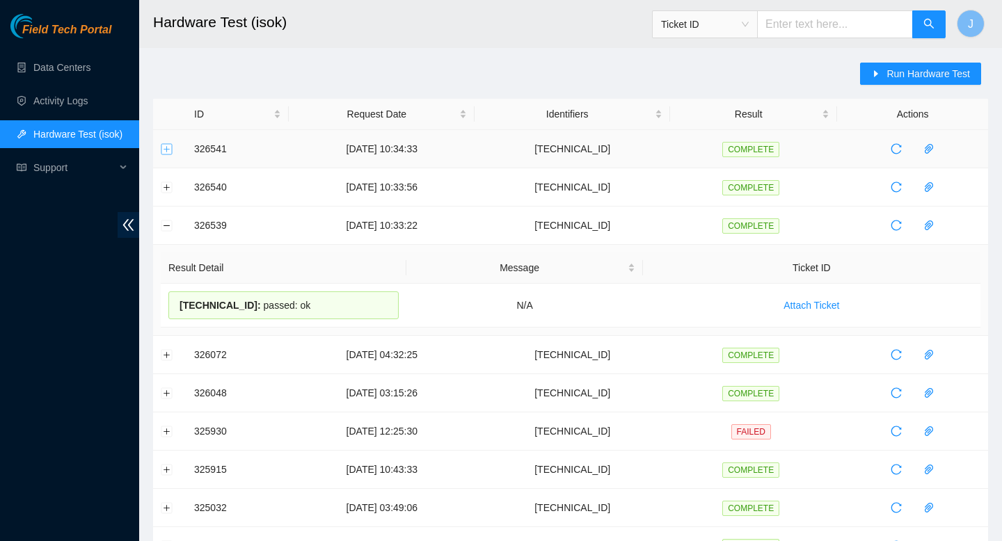
click at [163, 150] on button "Expand row" at bounding box center [166, 148] width 11 height 11
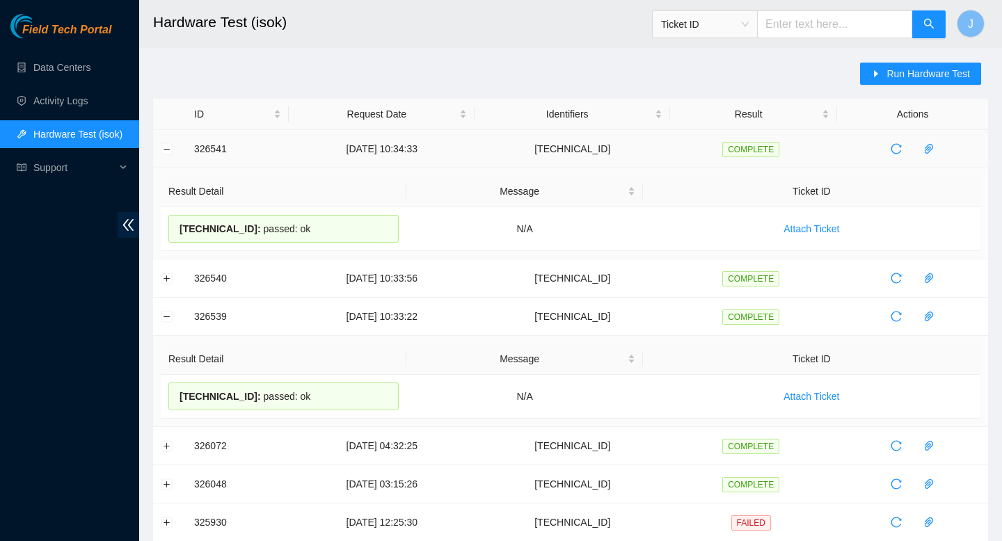
drag, startPoint x: 317, startPoint y: 228, endPoint x: 180, endPoint y: 140, distance: 162.1
copy tbody "326541 25-08-2025 10:34:33 104.84.154.26 COMPLETE Result Detail Message Ticket …"
click at [165, 282] on button "Expand row" at bounding box center [166, 278] width 11 height 11
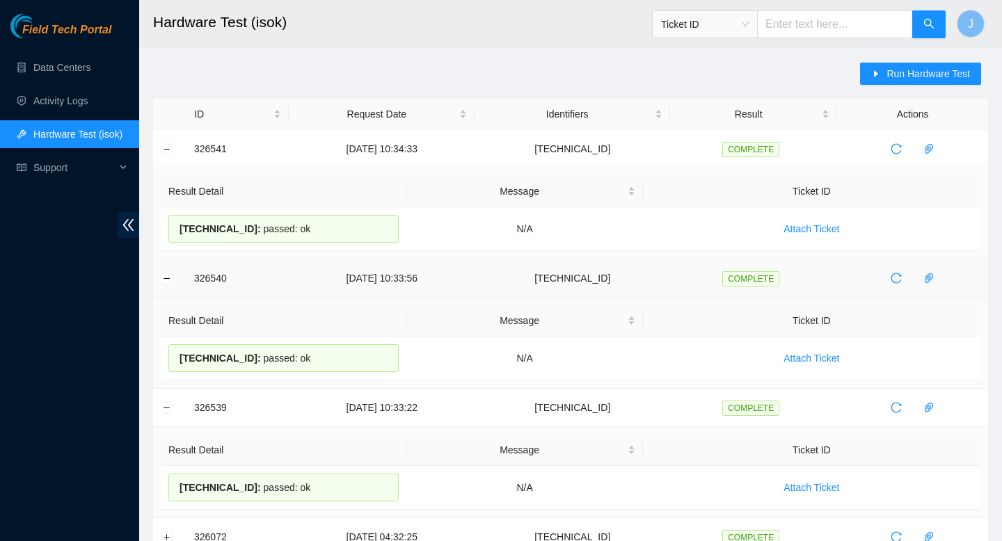
drag, startPoint x: 321, startPoint y: 358, endPoint x: 180, endPoint y: 276, distance: 163.4
copy tbody "326540 25-08-2025 10:33:56 104.84.154.30 COMPLETE Result Detail Message Ticket …"
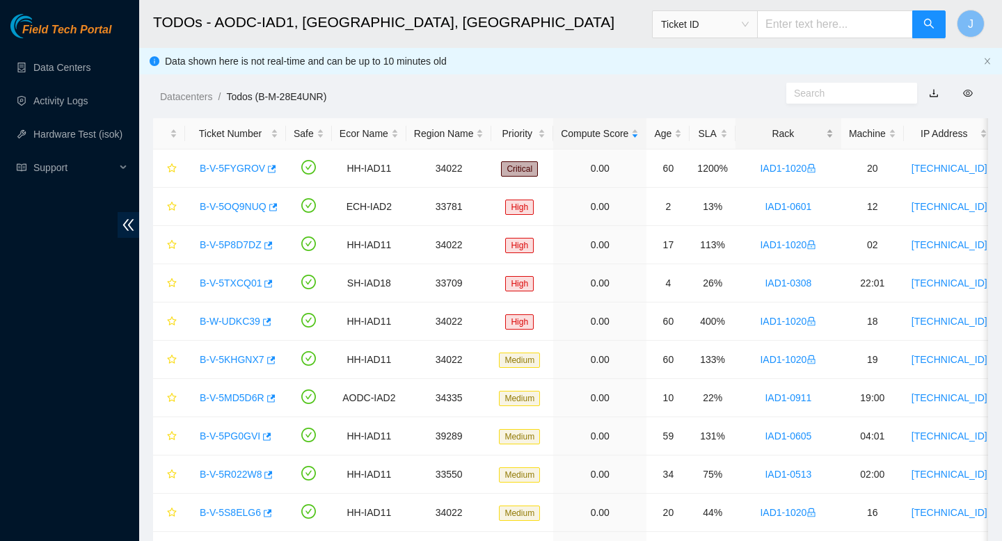
click at [834, 131] on div "Rack" at bounding box center [788, 133] width 90 height 15
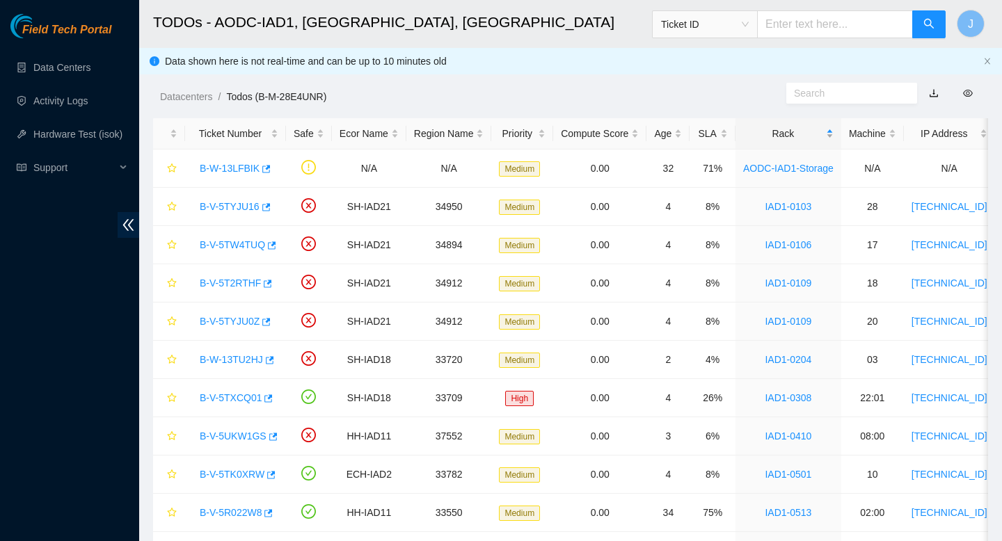
click at [834, 131] on div "Rack" at bounding box center [788, 133] width 90 height 15
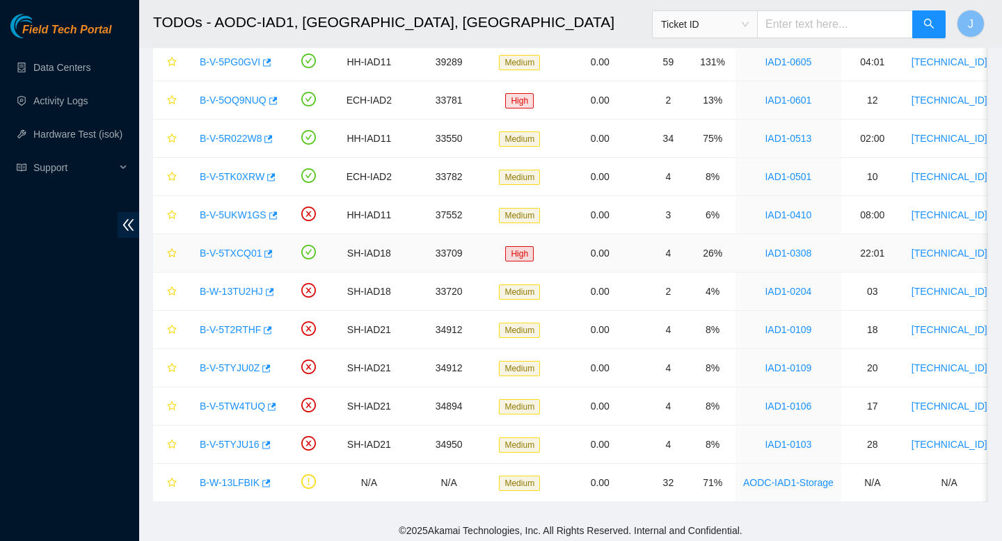
scroll to position [379, 0]
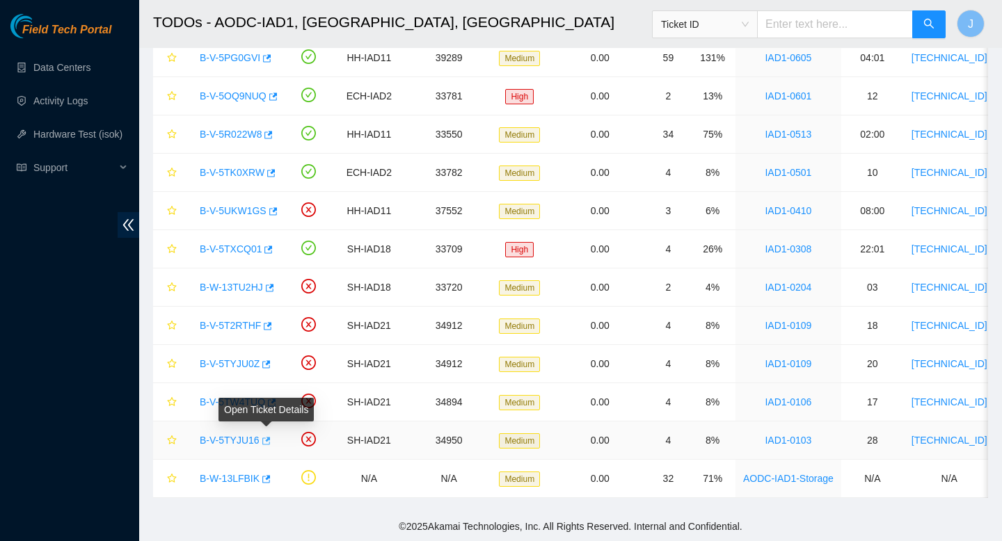
click at [271, 438] on icon "button" at bounding box center [266, 441] width 8 height 8
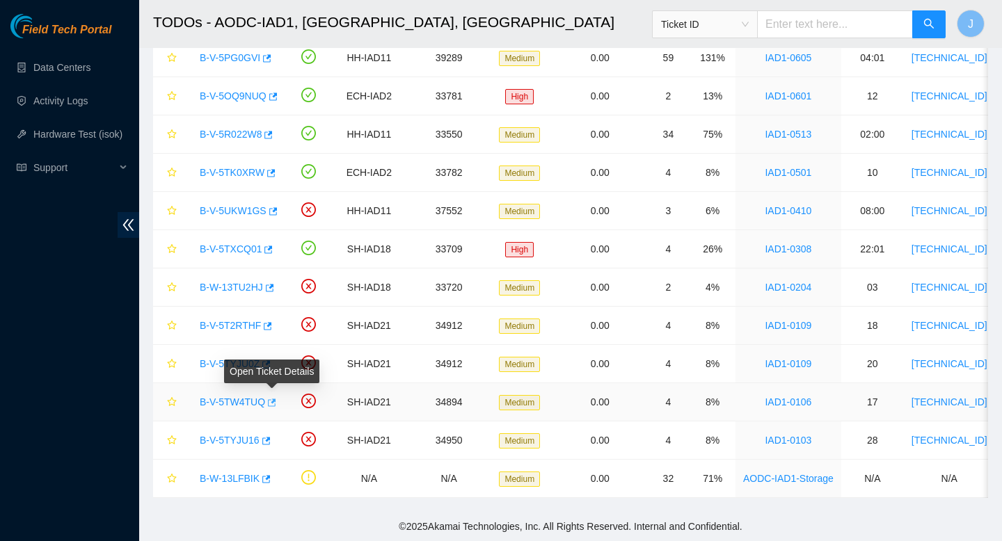
click at [276, 402] on icon "button" at bounding box center [272, 403] width 8 height 8
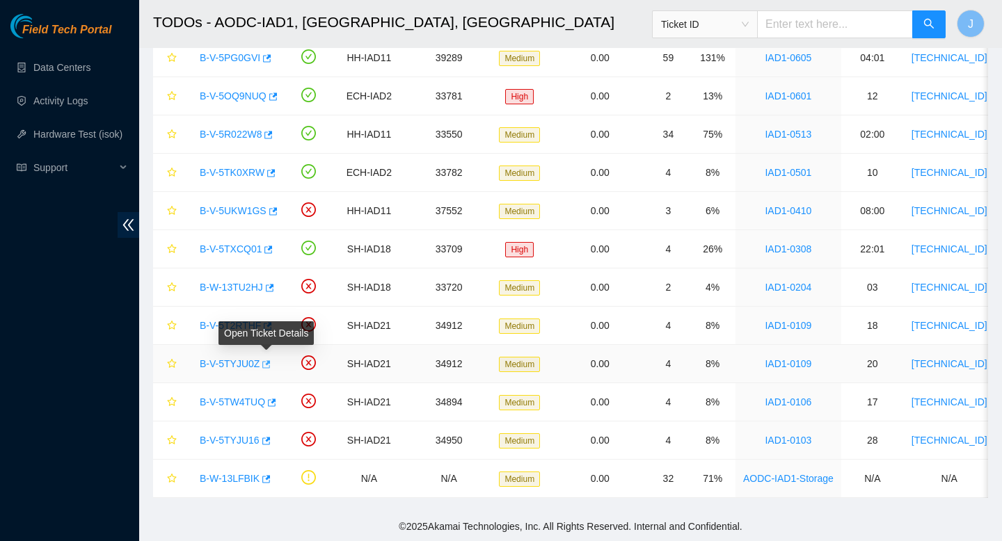
click at [270, 364] on icon "button" at bounding box center [266, 364] width 8 height 8
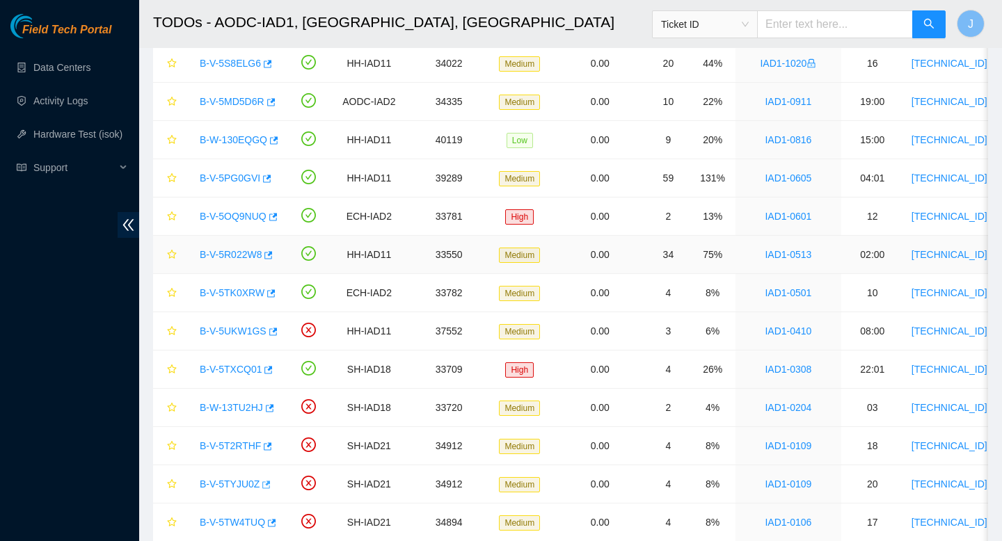
scroll to position [250, 0]
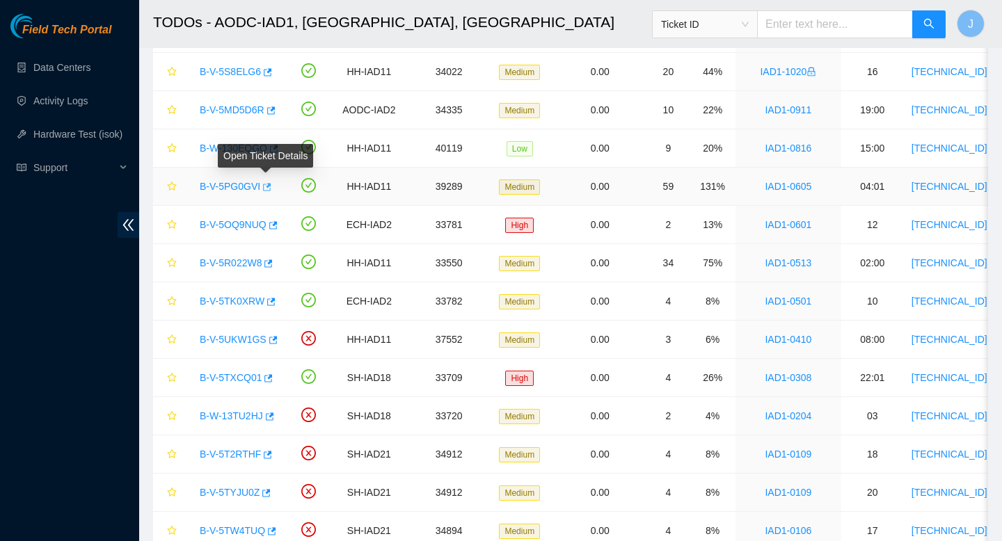
click at [271, 189] on icon "button" at bounding box center [267, 187] width 8 height 8
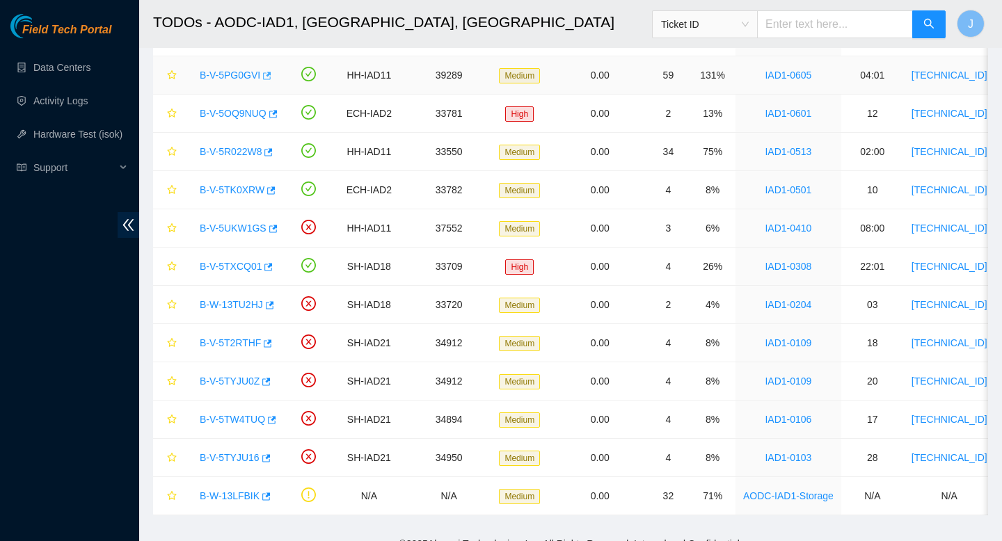
scroll to position [379, 0]
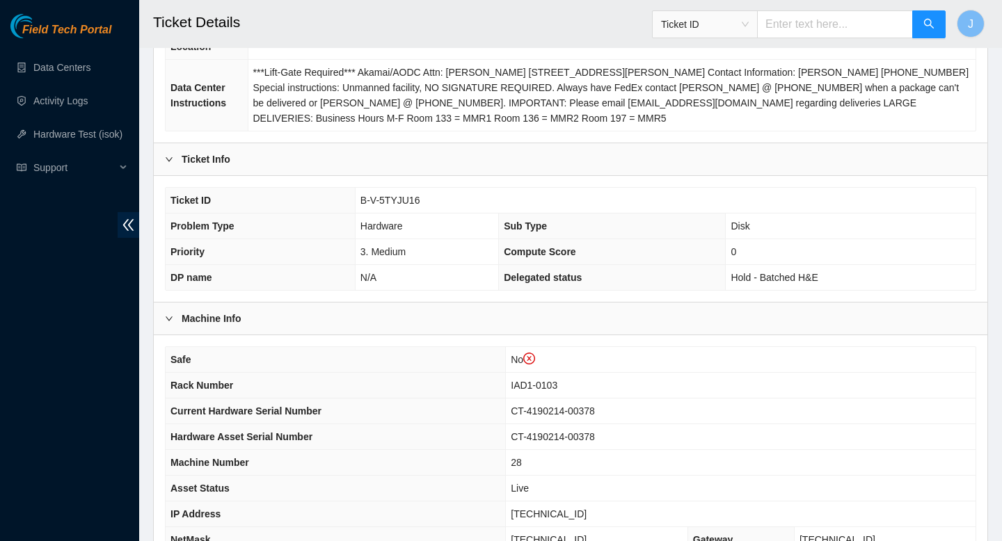
scroll to position [231, 0]
drag, startPoint x: 429, startPoint y: 202, endPoint x: 333, endPoint y: 207, distance: 95.4
click at [333, 207] on tr "Ticket ID B-V-5TYJU16" at bounding box center [571, 202] width 810 height 26
copy tr "B-V-5TYJU16"
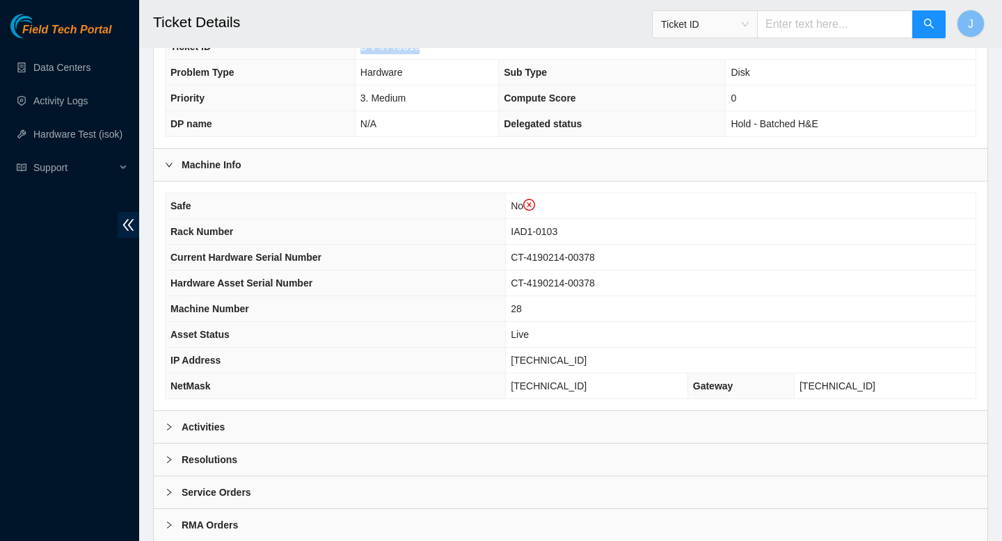
scroll to position [429, 0]
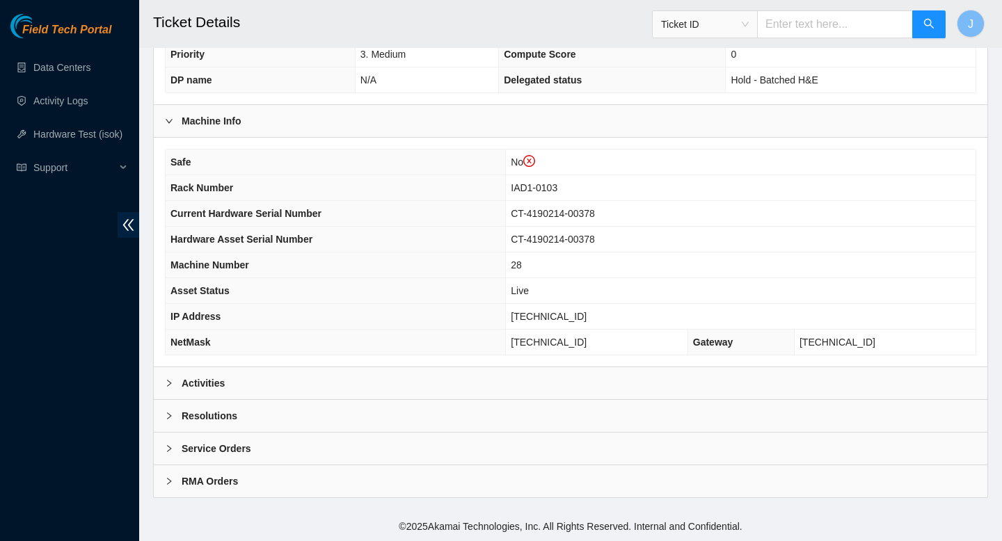
click at [454, 388] on div "Activities" at bounding box center [571, 383] width 834 height 32
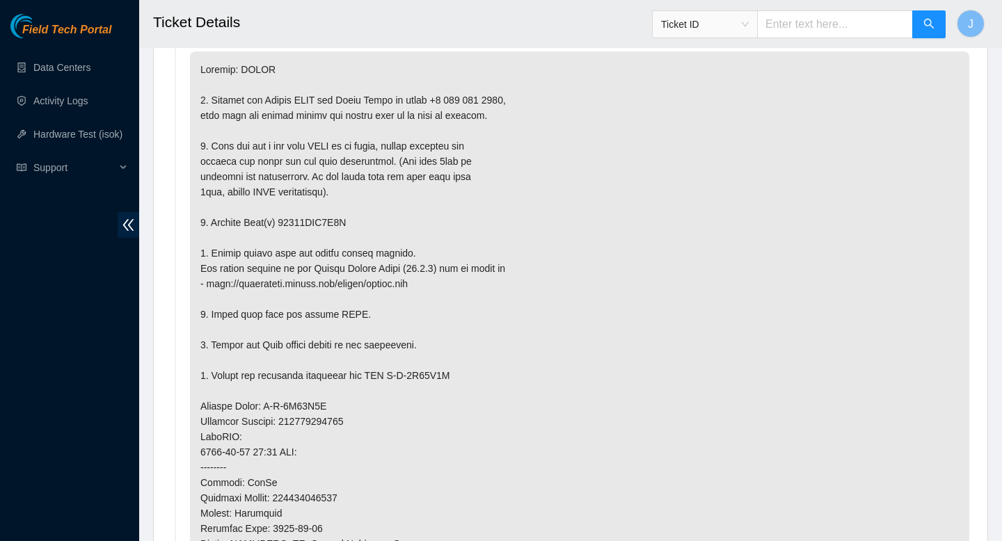
scroll to position [824, 0]
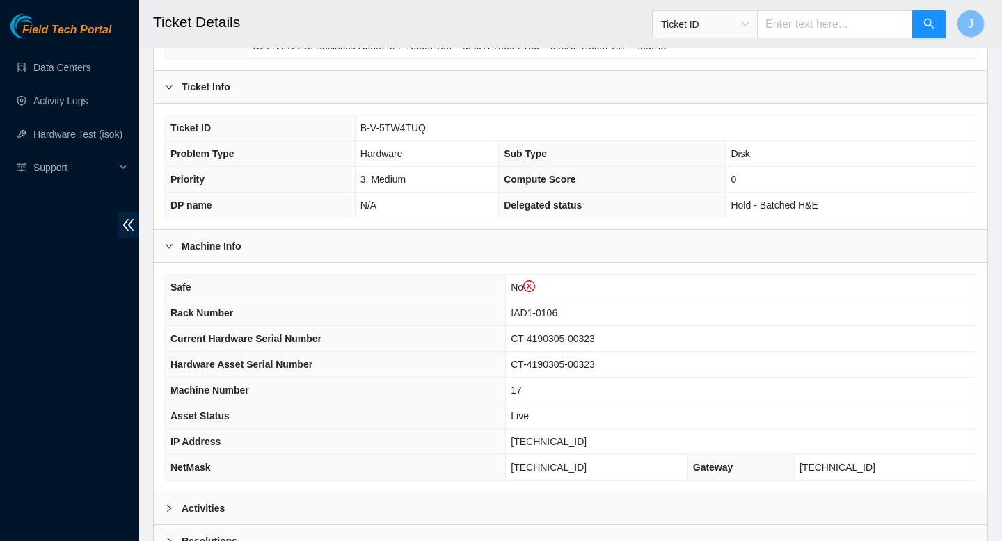
scroll to position [303, 0]
drag, startPoint x: 433, startPoint y: 134, endPoint x: 351, endPoint y: 131, distance: 82.8
click at [351, 131] on tr "Ticket ID B-V-5TW4TUQ" at bounding box center [571, 130] width 810 height 26
copy tr "B-V-5TW4TUQ"
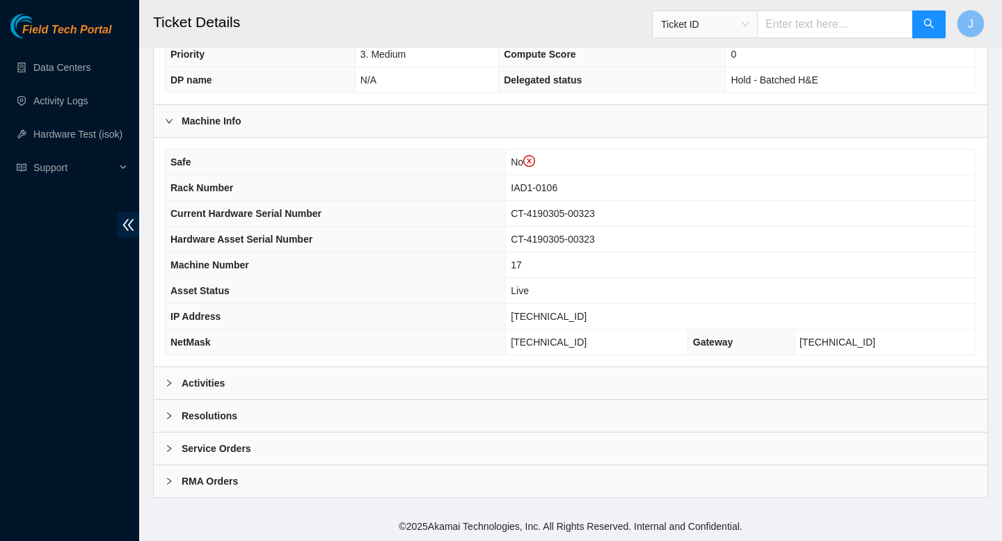
click at [589, 388] on div "Activities" at bounding box center [571, 383] width 834 height 32
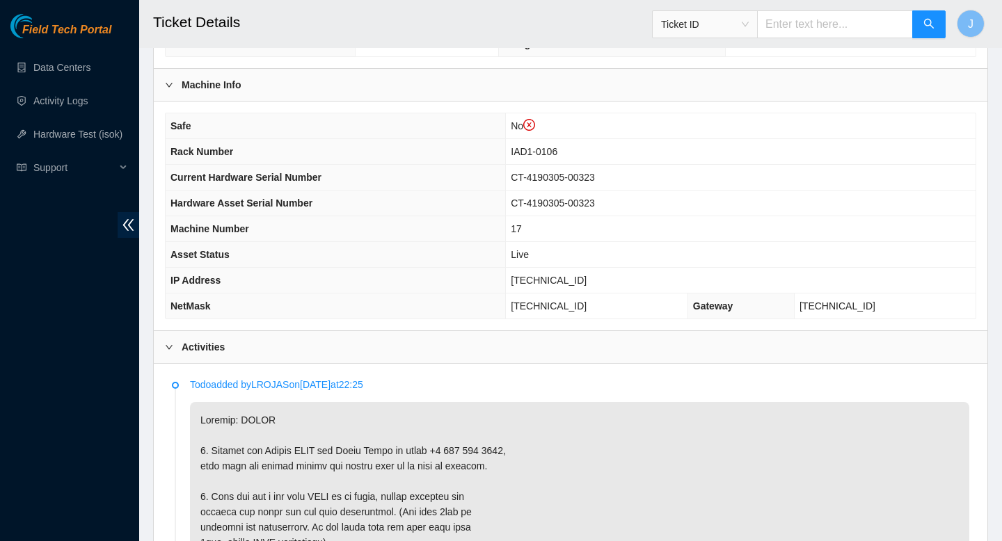
scroll to position [468, 0]
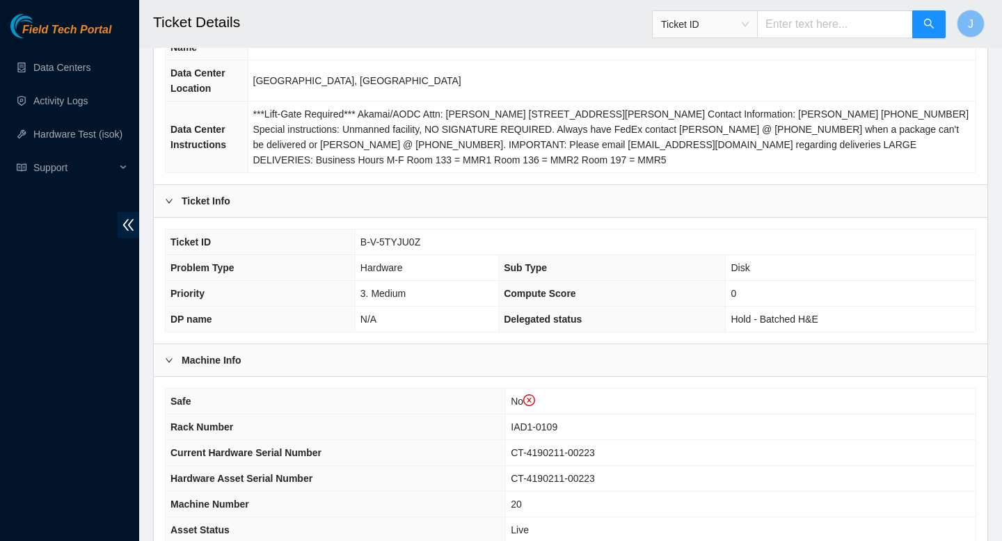
scroll to position [187, 0]
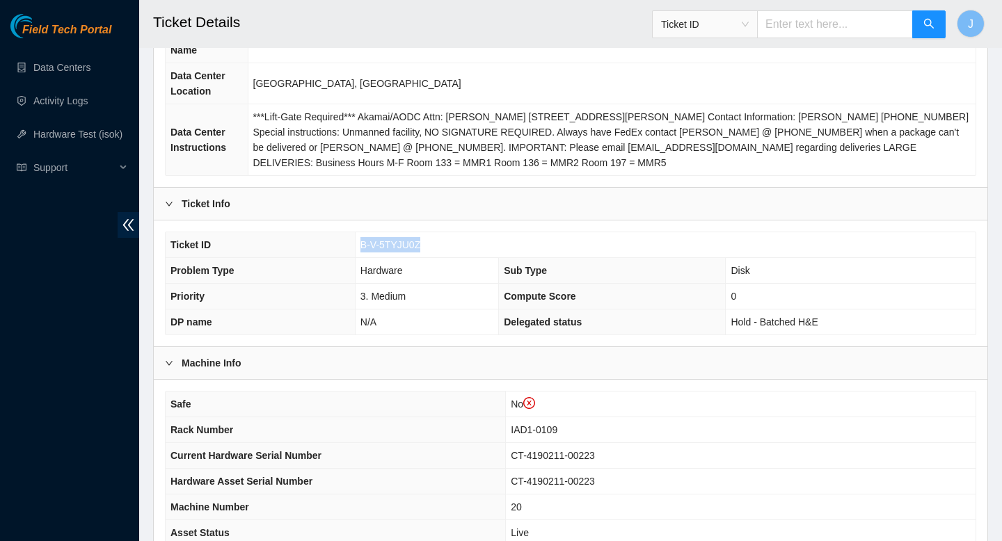
drag, startPoint x: 435, startPoint y: 246, endPoint x: 347, endPoint y: 250, distance: 87.8
click at [347, 250] on tr "Ticket ID B-V-5TYJU0Z" at bounding box center [571, 245] width 810 height 26
copy tr "B-V-5TYJU0Z"
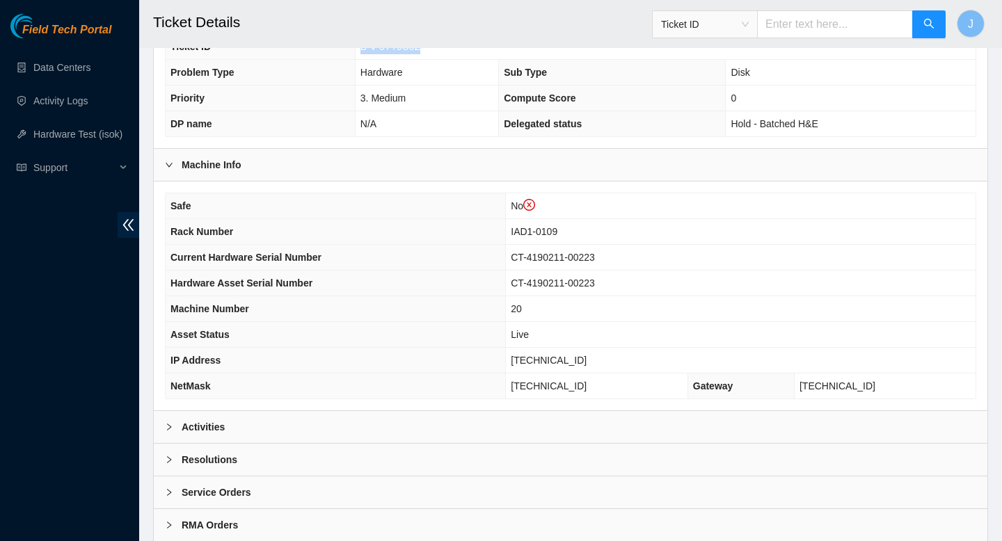
scroll to position [429, 0]
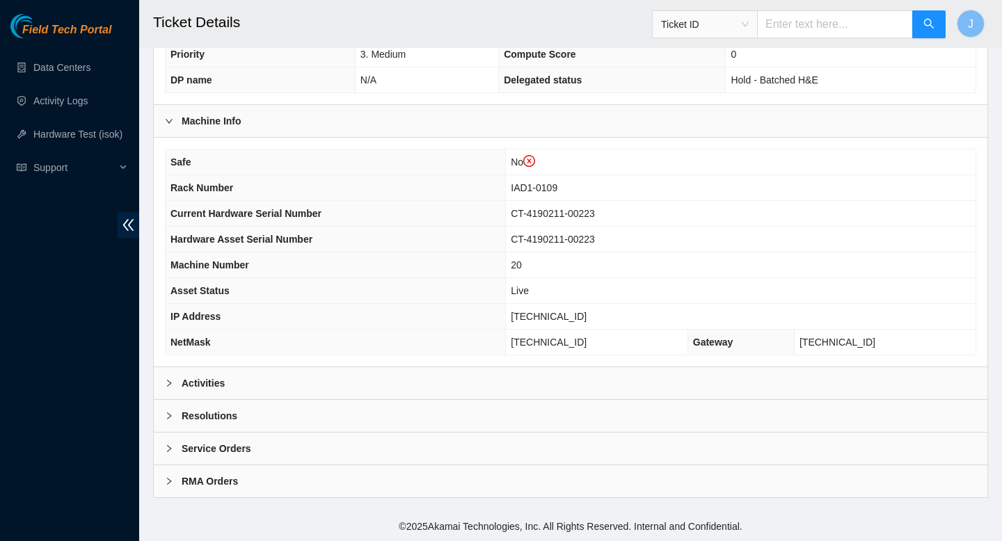
click at [751, 383] on div "Activities" at bounding box center [571, 383] width 834 height 32
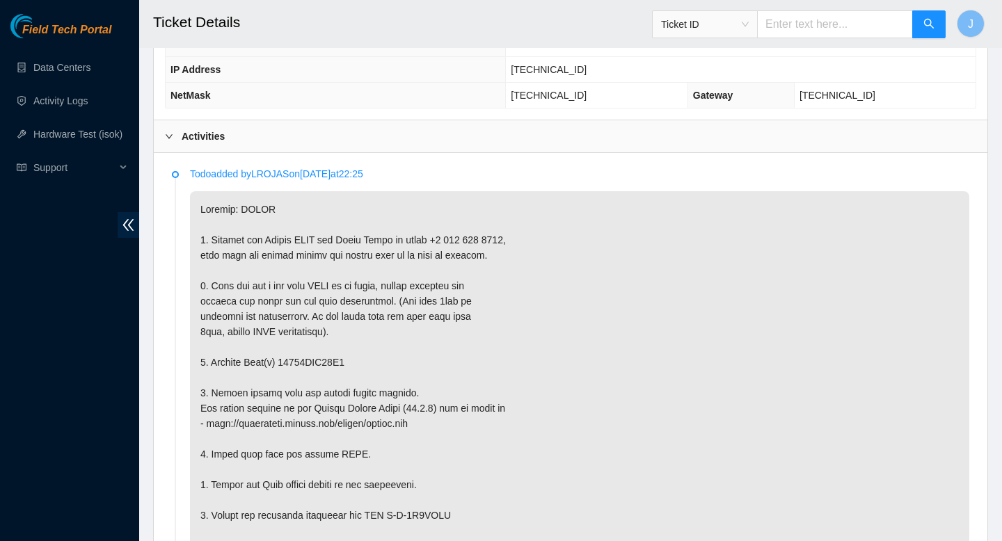
scroll to position [677, 0]
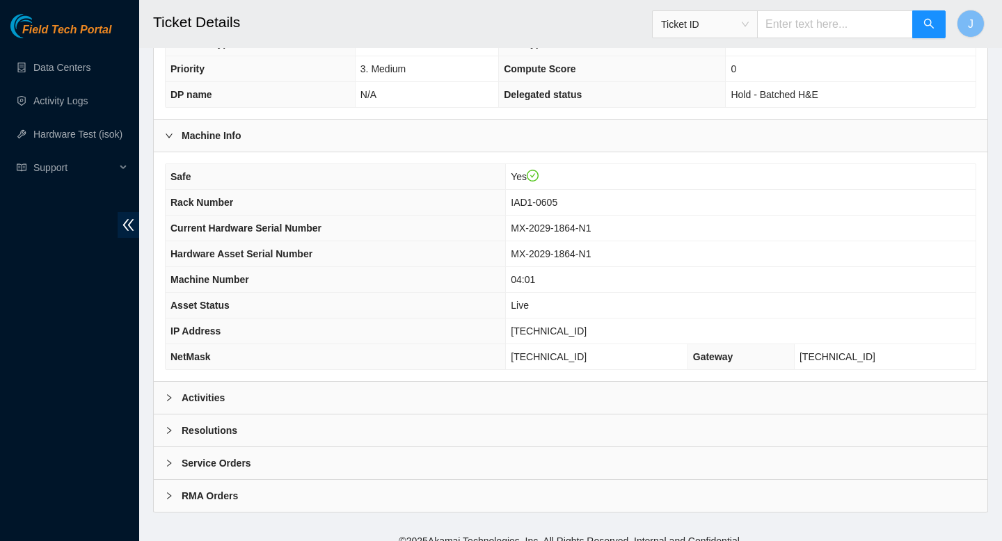
scroll to position [391, 0]
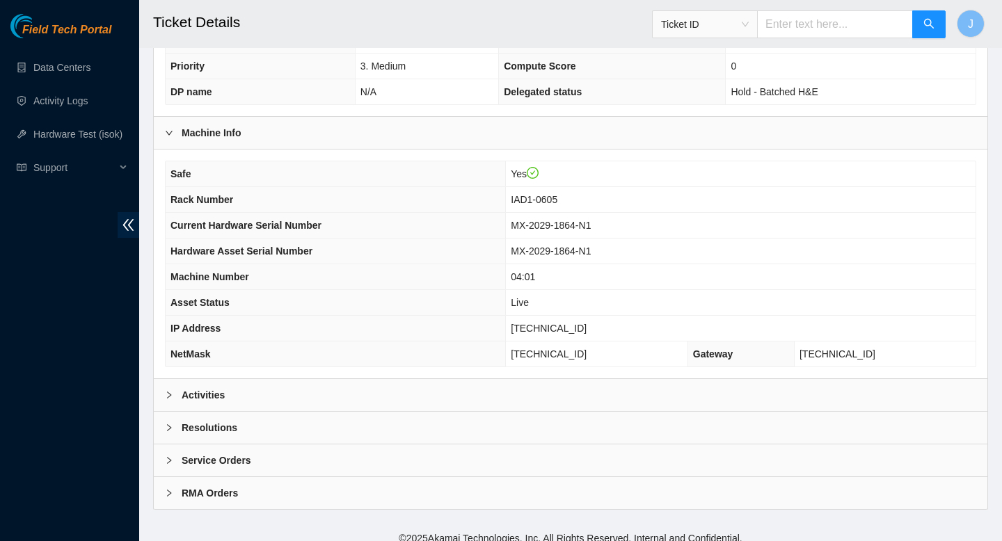
click at [318, 391] on div "Activities" at bounding box center [571, 395] width 834 height 32
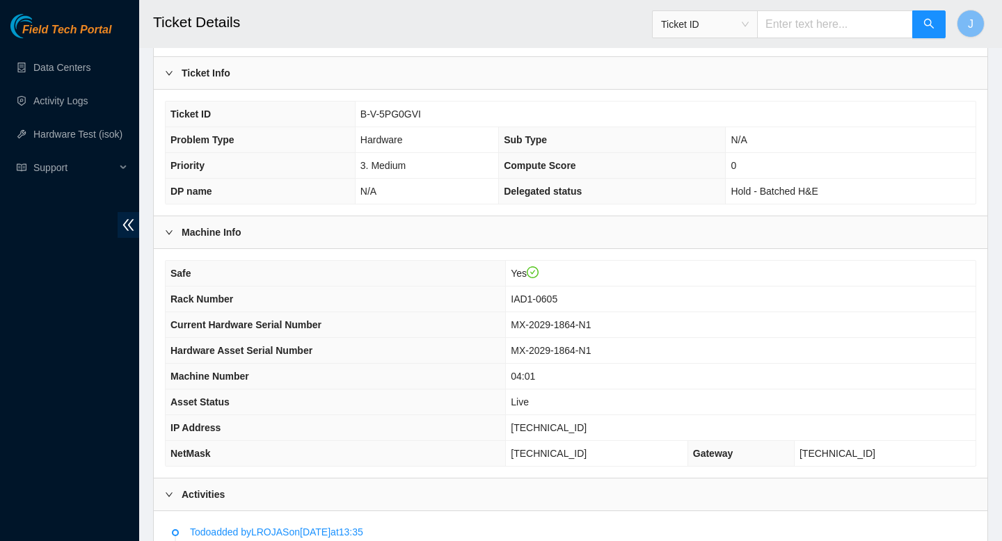
scroll to position [277, 0]
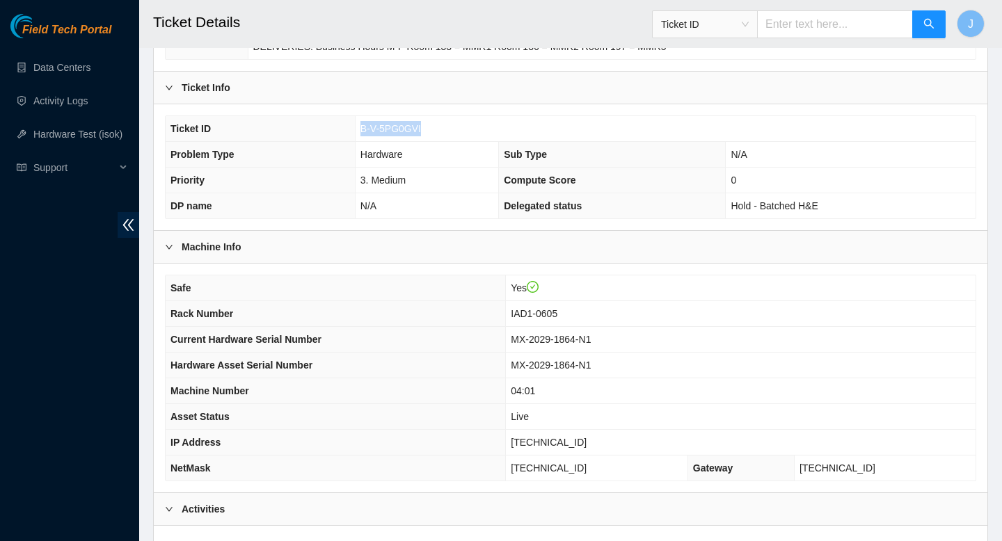
drag, startPoint x: 429, startPoint y: 129, endPoint x: 338, endPoint y: 127, distance: 91.2
click at [338, 127] on tr "Ticket ID B-V-5PG0GVI" at bounding box center [571, 129] width 810 height 26
copy tr "B-V-5PG0GVI"
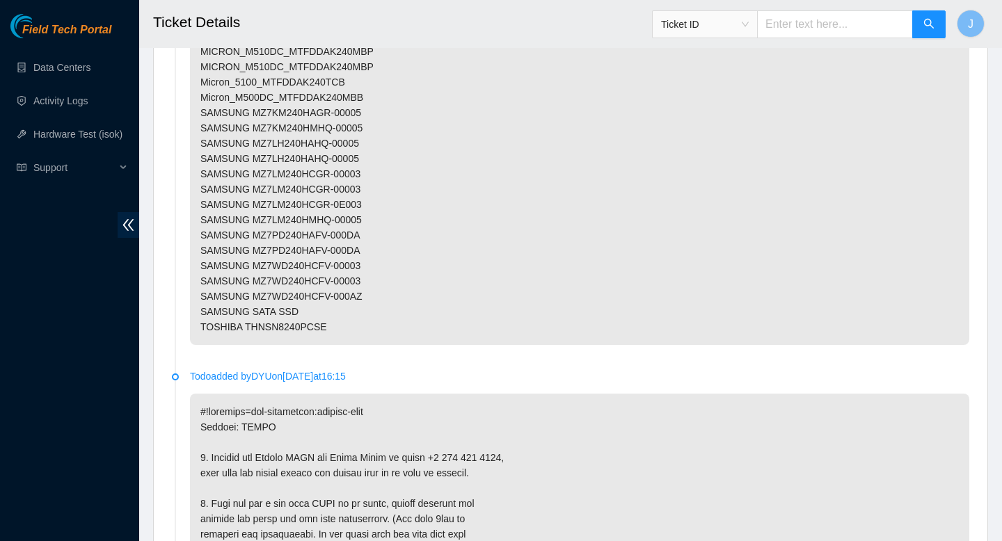
scroll to position [2498, 0]
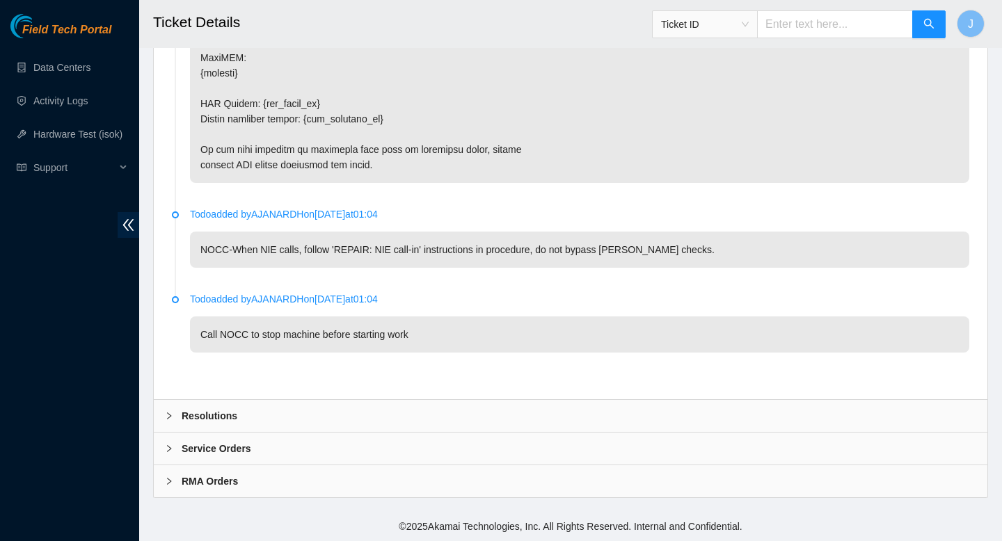
click at [495, 420] on div "Resolutions" at bounding box center [571, 416] width 834 height 32
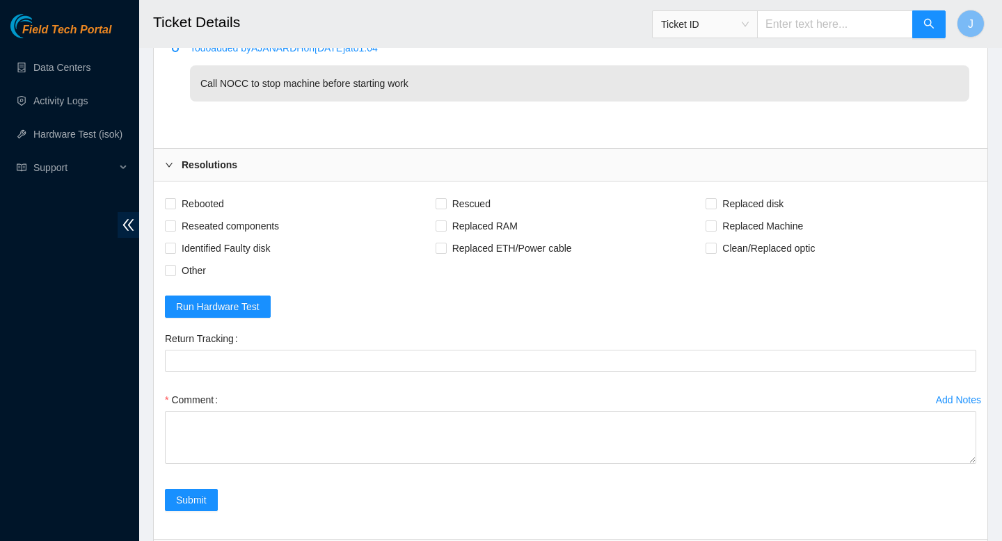
scroll to position [2709, 0]
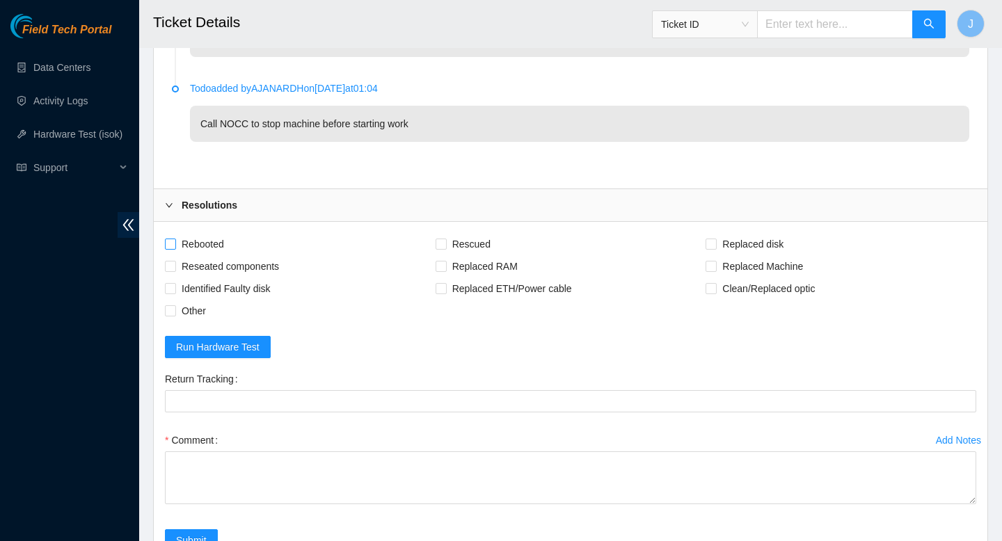
click at [168, 244] on input "Rebooted" at bounding box center [170, 244] width 10 height 10
checkbox input "true"
click at [171, 265] on input "Reseated components" at bounding box center [170, 266] width 10 height 10
checkbox input "true"
click at [442, 248] on span at bounding box center [441, 244] width 11 height 11
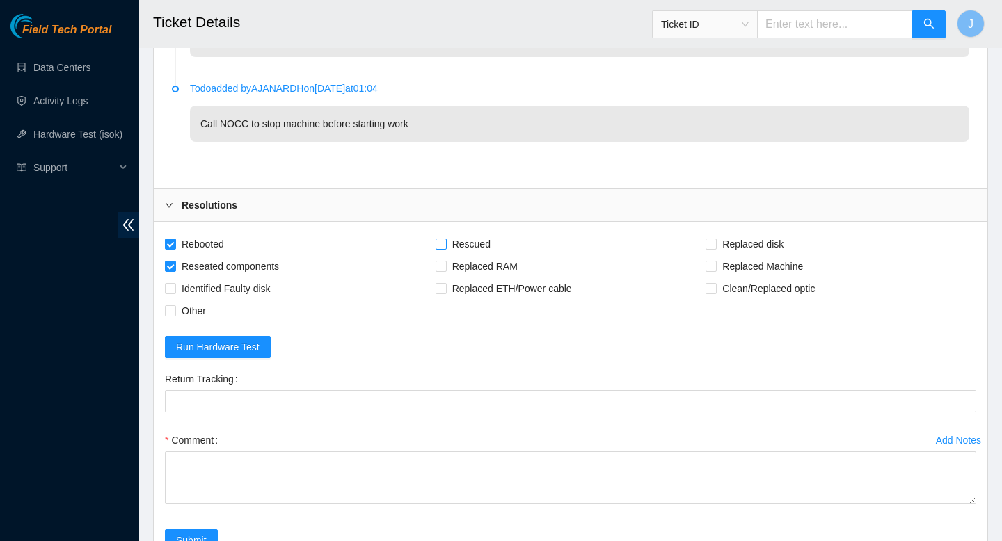
click at [442, 248] on input "Rescued" at bounding box center [441, 244] width 10 height 10
checkbox input "true"
click at [713, 246] on input "Replaced disk" at bounding box center [711, 244] width 10 height 10
checkbox input "true"
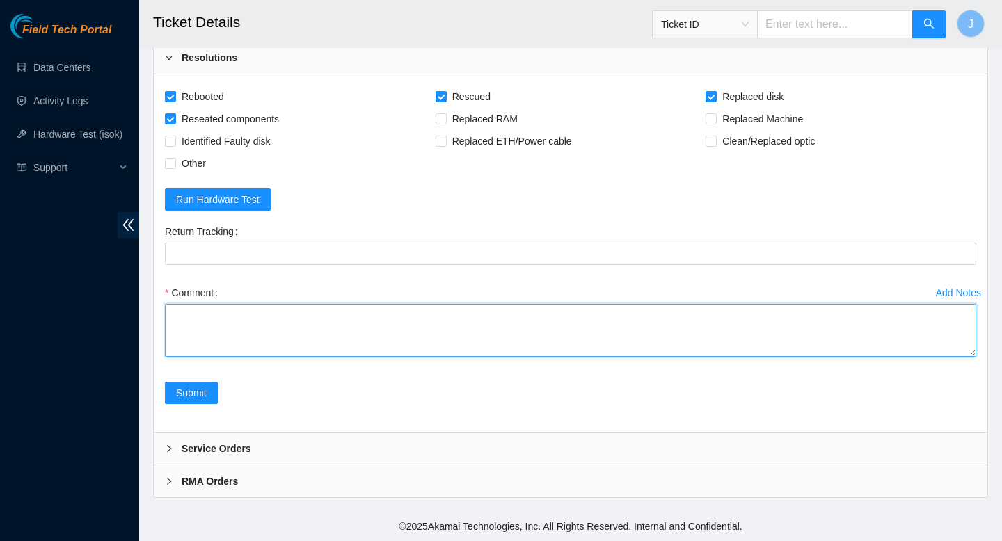
click at [518, 320] on textarea "Comment" at bounding box center [570, 330] width 811 height 53
click at [972, 356] on textarea "Comment" at bounding box center [570, 330] width 811 height 53
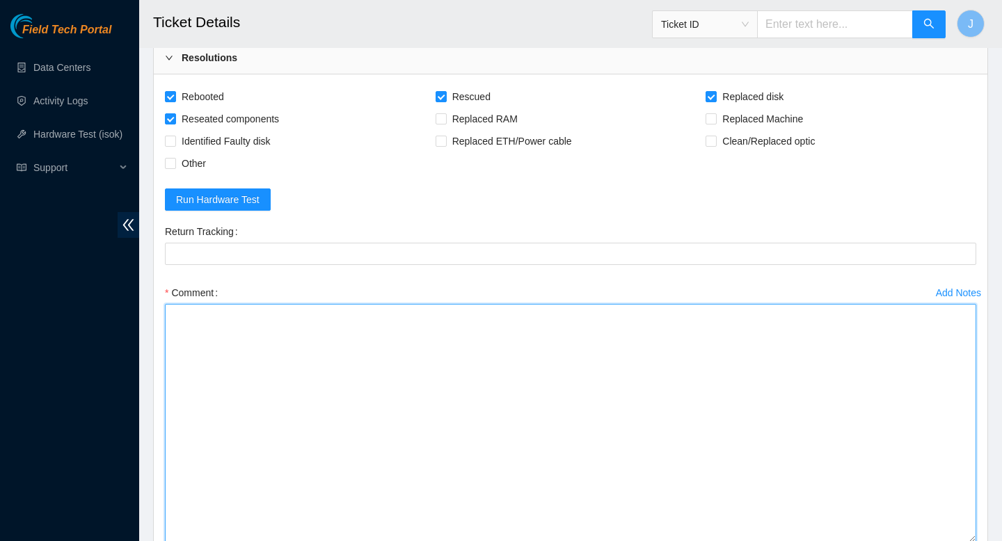
drag, startPoint x: 971, startPoint y: 355, endPoint x: 955, endPoint y: 527, distance: 173.3
click at [973, 540] on textarea "Comment" at bounding box center [570, 423] width 811 height 239
type textarea "f"
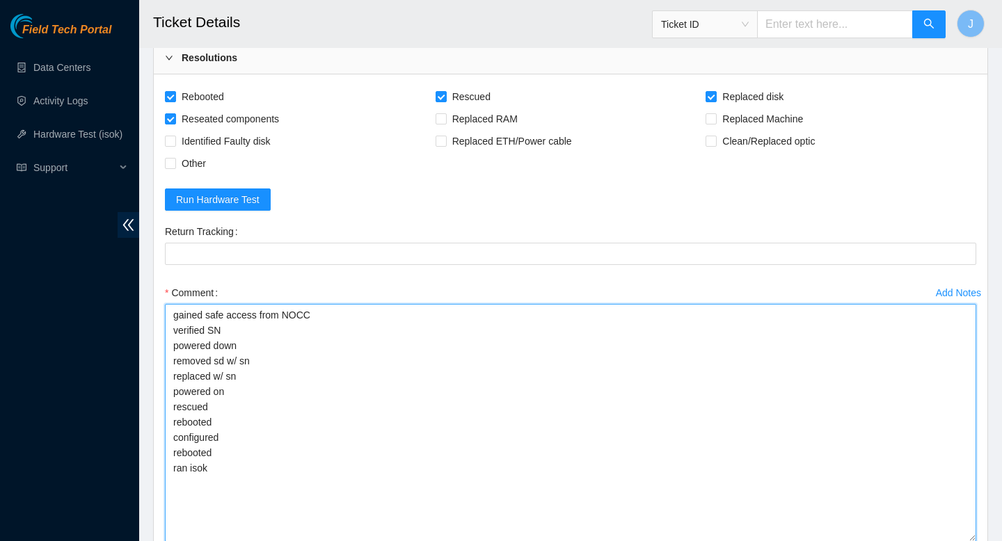
click at [421, 344] on textarea "gained safe access from NOCC verified SN powered down removed sd w/ sn replaced…" at bounding box center [570, 423] width 811 height 238
click at [308, 358] on textarea "gained safe access from NOCC verified SN powered down removed sd w/ sn replaced…" at bounding box center [570, 423] width 811 height 238
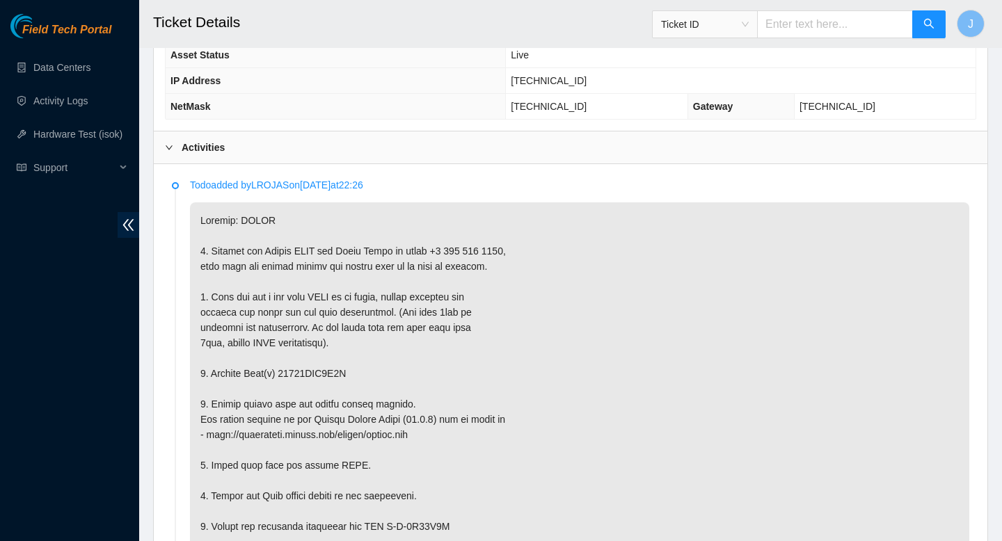
scroll to position [703, 0]
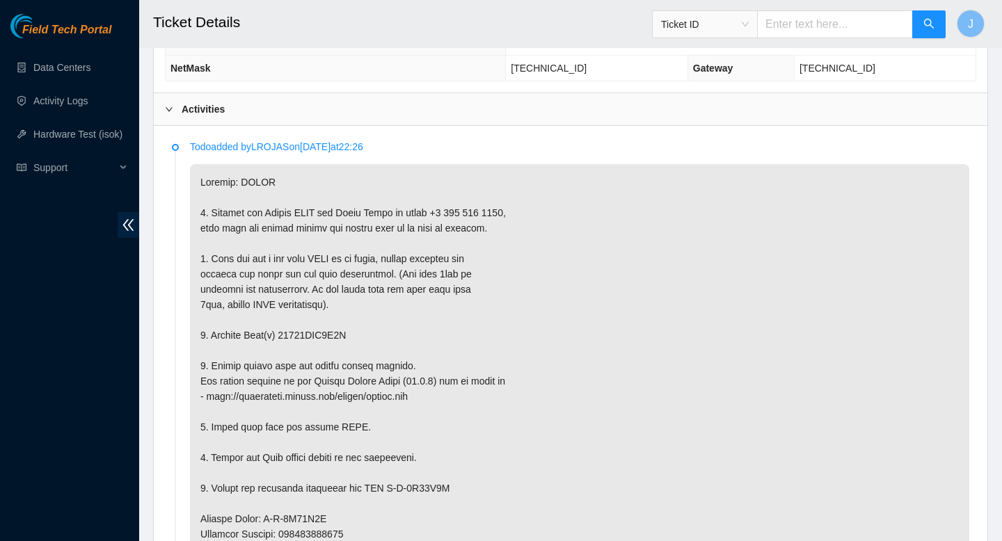
click at [321, 334] on p at bounding box center [579, 534] width 779 height 740
copy p "18521FDB8A8C"
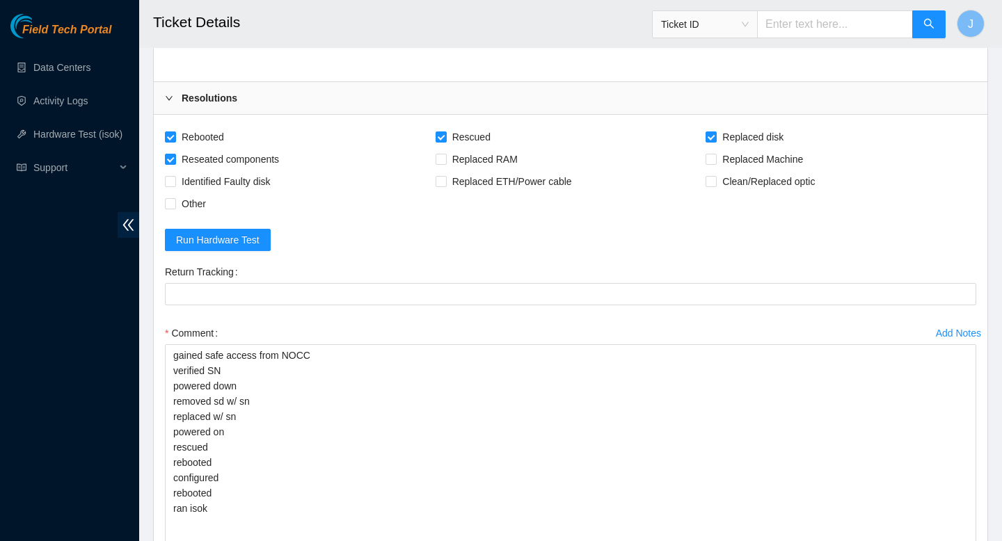
scroll to position [3041, 0]
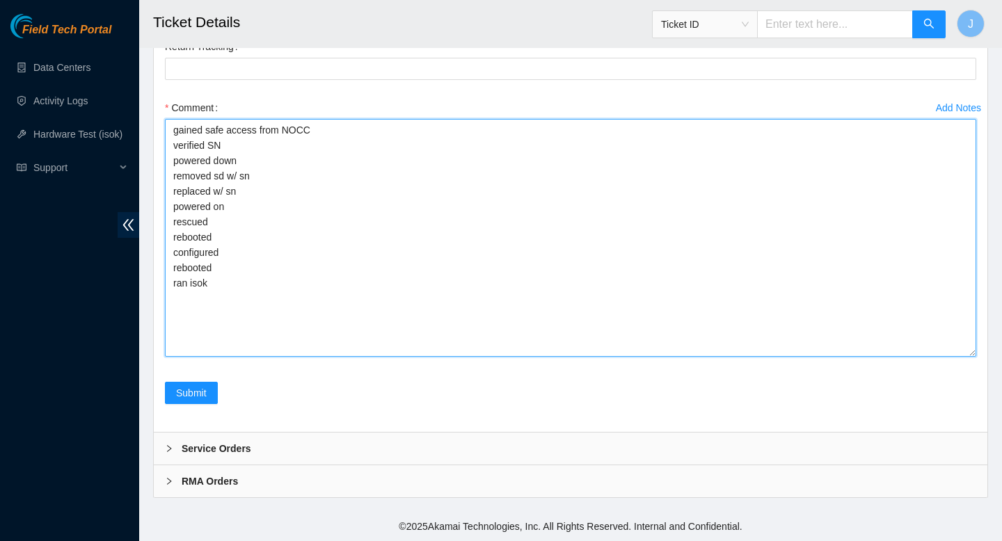
click at [293, 176] on textarea "gained safe access from NOCC verified SN powered down removed sd w/ sn replaced…" at bounding box center [570, 238] width 811 height 238
paste textarea "18521FDB8A8C"
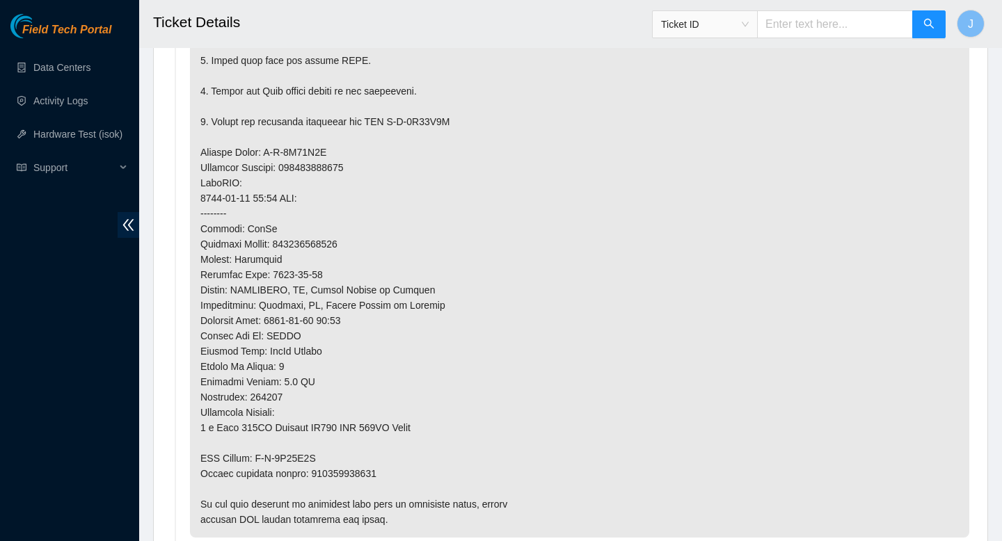
scroll to position [1072, 0]
type textarea "gained safe access from NOCC verified SN powered down removed sd w/ sn 18521FDB…"
click at [375, 473] on p at bounding box center [579, 166] width 779 height 740
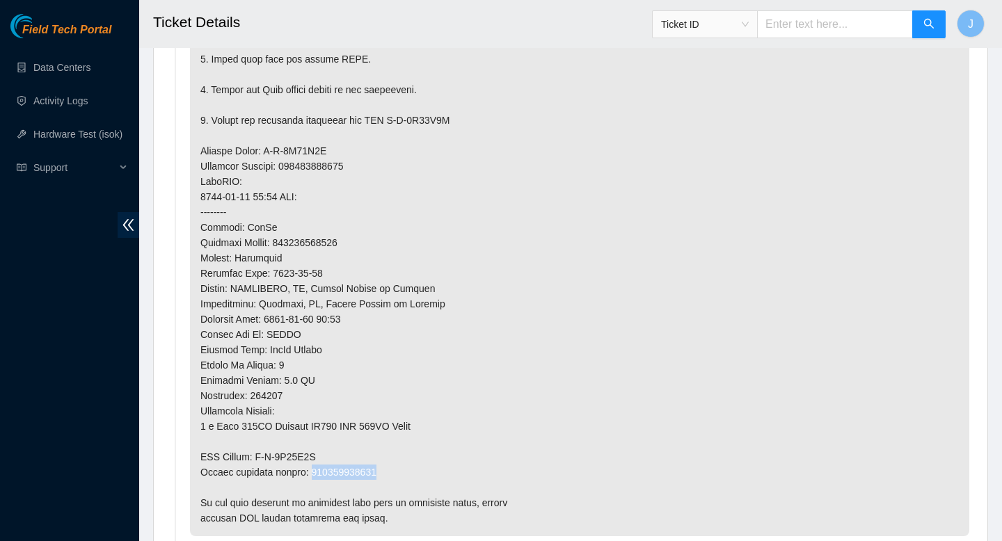
copy p "450826213069"
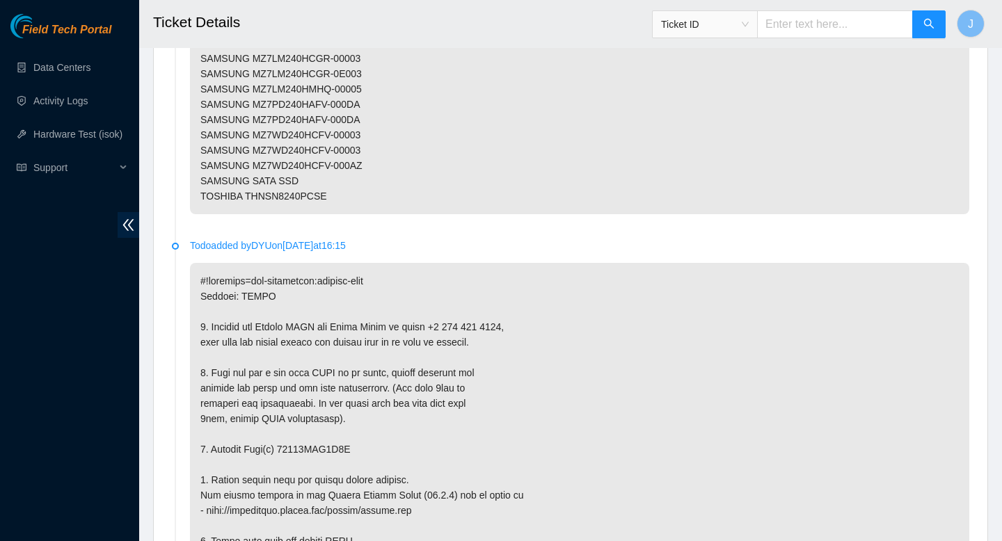
scroll to position [3041, 0]
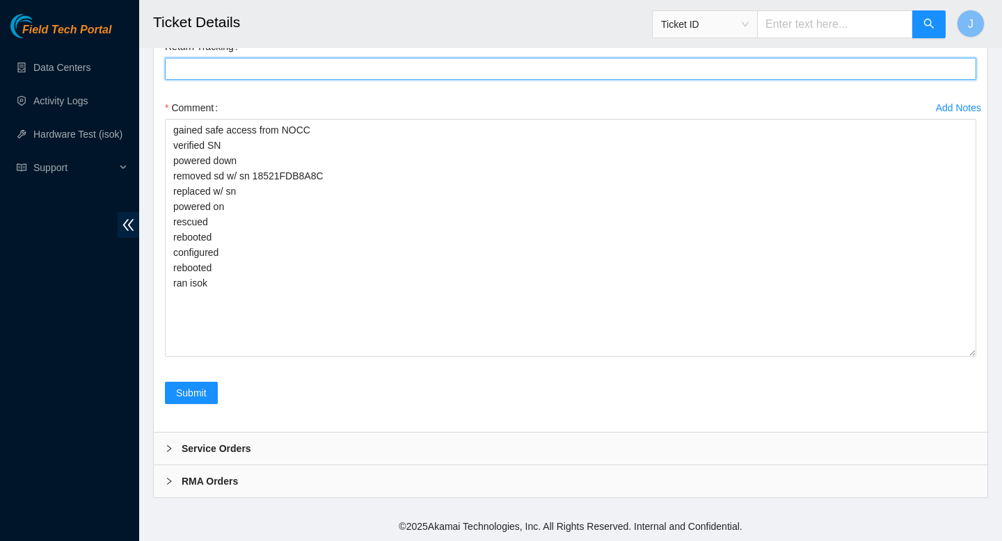
click at [246, 72] on Tracking "Return Tracking" at bounding box center [570, 69] width 811 height 22
paste Tracking "450826213069"
type Tracking "450826213069"
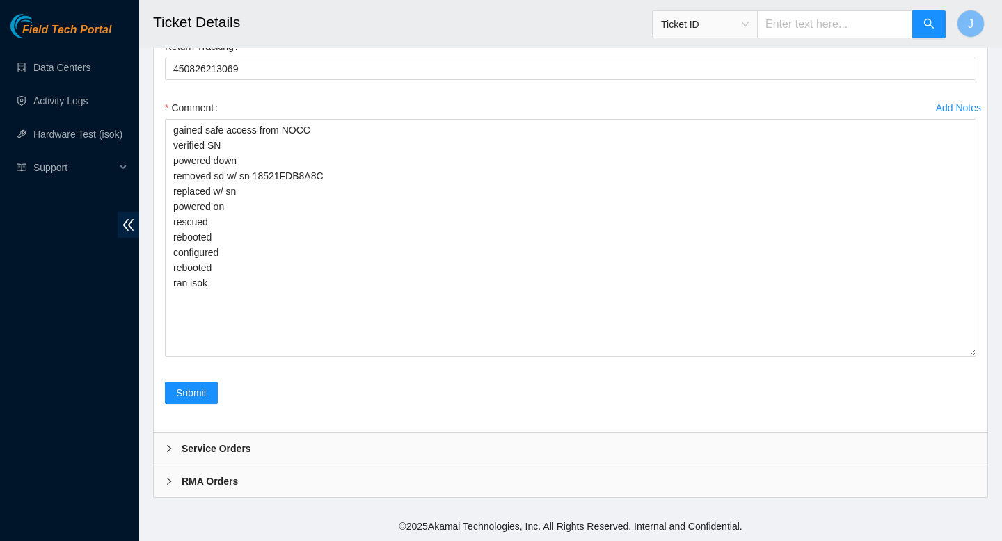
click at [475, 110] on div "Comment" at bounding box center [570, 108] width 811 height 22
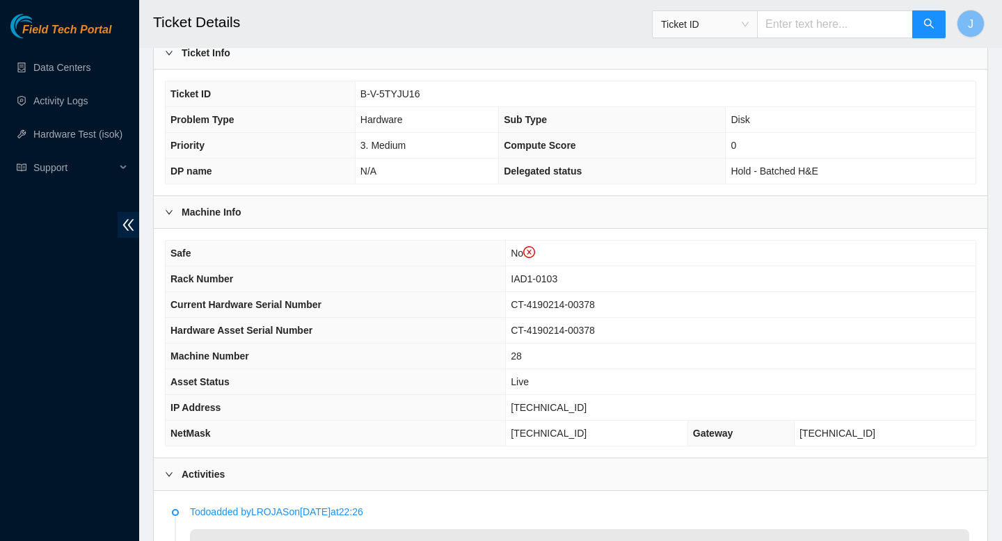
scroll to position [339, 0]
drag, startPoint x: 596, startPoint y: 407, endPoint x: 498, endPoint y: 407, distance: 98.1
click at [498, 407] on tr "IP Address 104.84.154.67" at bounding box center [571, 408] width 810 height 26
copy tr "104.84.154.67"
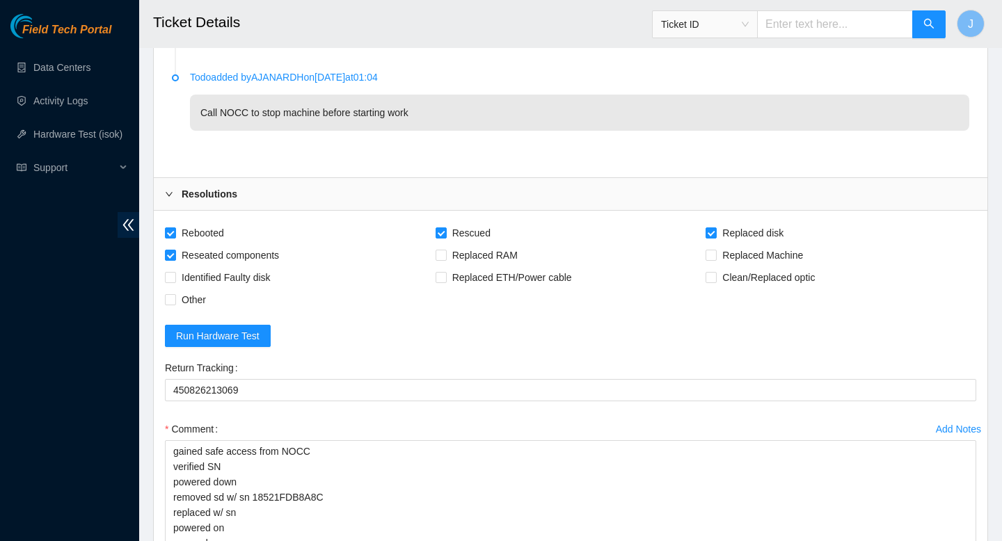
scroll to position [3041, 0]
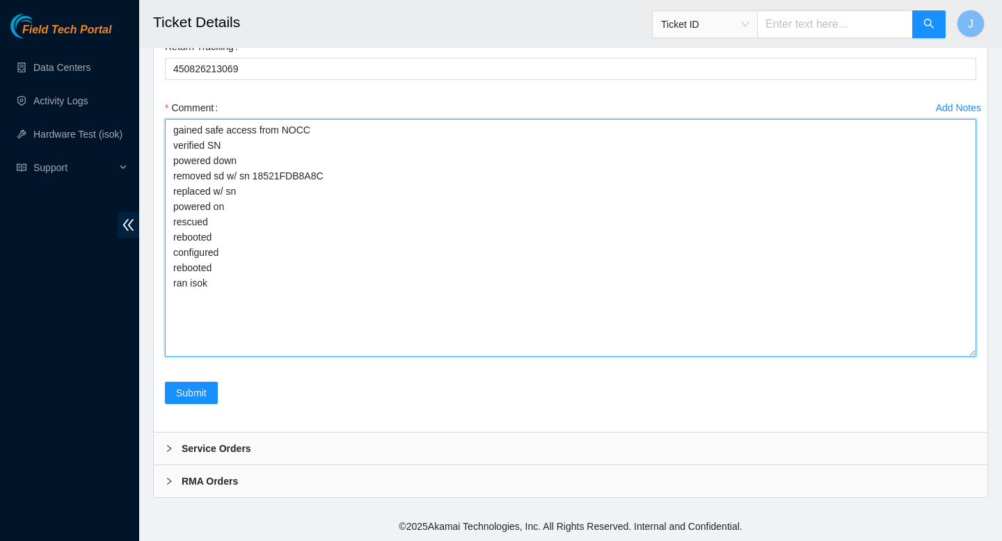
click at [417, 287] on textarea "gained safe access from NOCC verified SN powered down removed sd w/ sn 18521FDB…" at bounding box center [570, 238] width 811 height 238
paste textarea "326617 25-08-2025 12:17:52 104.84.154.67 COMPLETE Result Detail Message Ticket …"
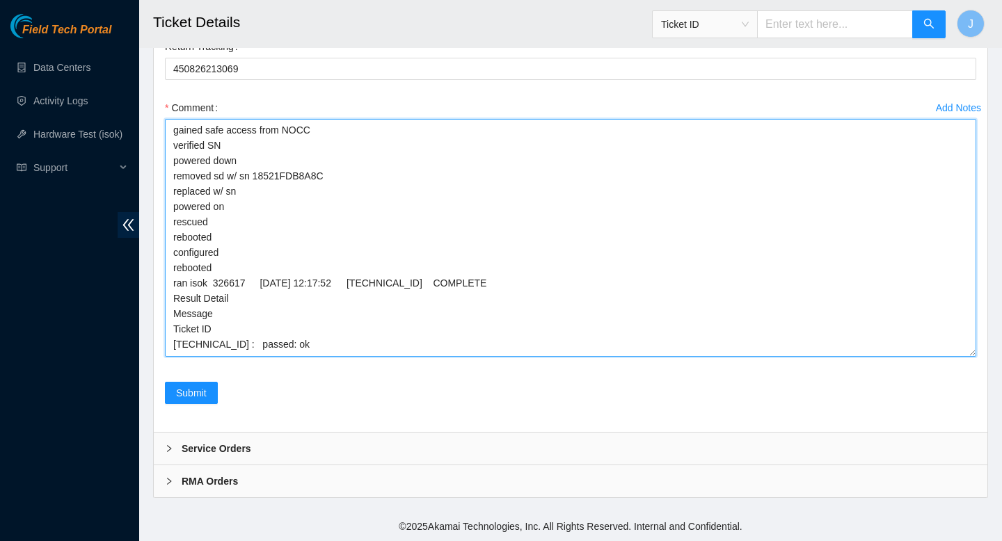
click at [276, 204] on textarea "gained safe access from NOCC verified SN powered down removed sd w/ sn 18521FDB…" at bounding box center [570, 238] width 811 height 238
click at [296, 194] on textarea "gained safe access from NOCC verified SN powered down removed sd w/ sn 18521FDB…" at bounding box center [570, 238] width 811 height 238
type textarea "gained safe access from NOCC verified SN powered down removed sd w/ sn 18521FDB…"
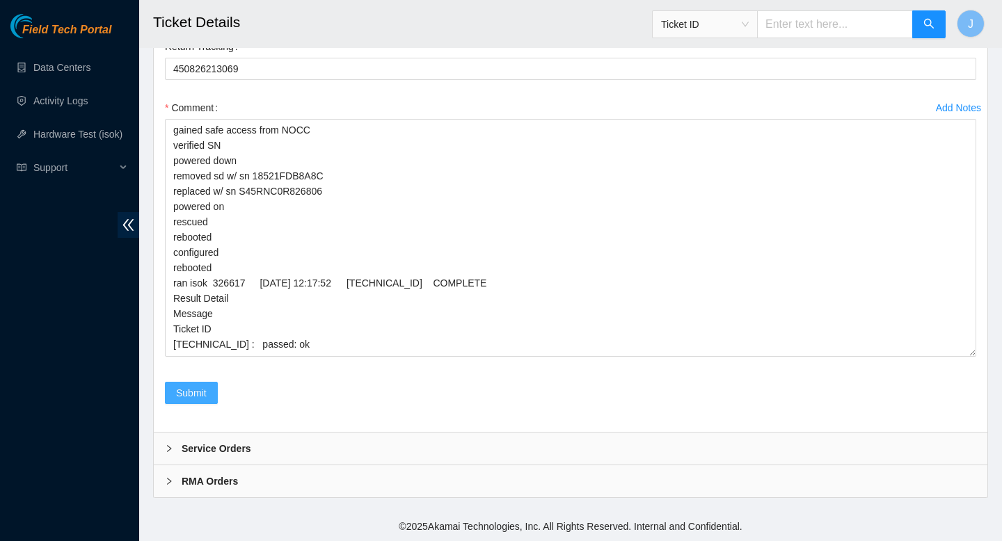
click at [197, 401] on button "Submit" at bounding box center [191, 393] width 53 height 22
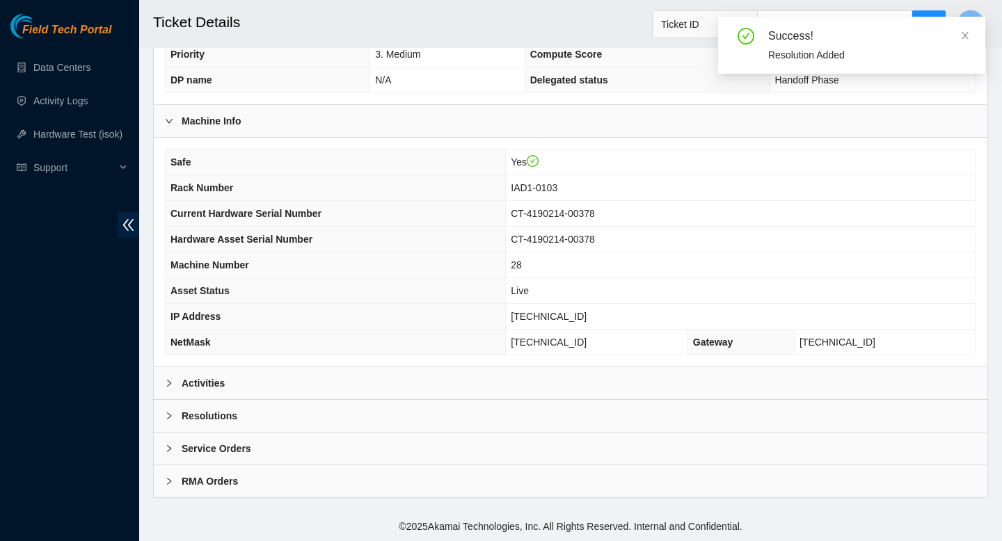
scroll to position [403, 0]
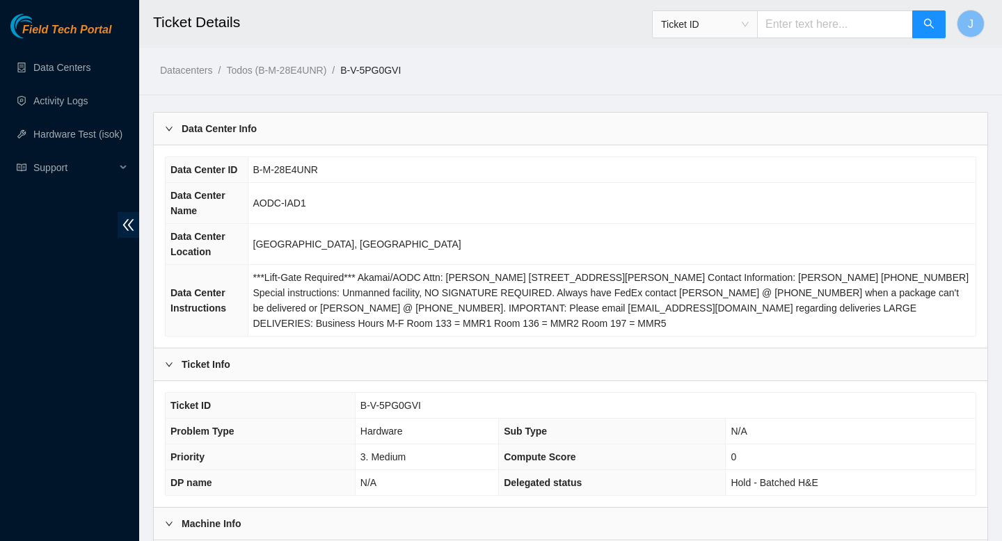
scroll to position [277, 0]
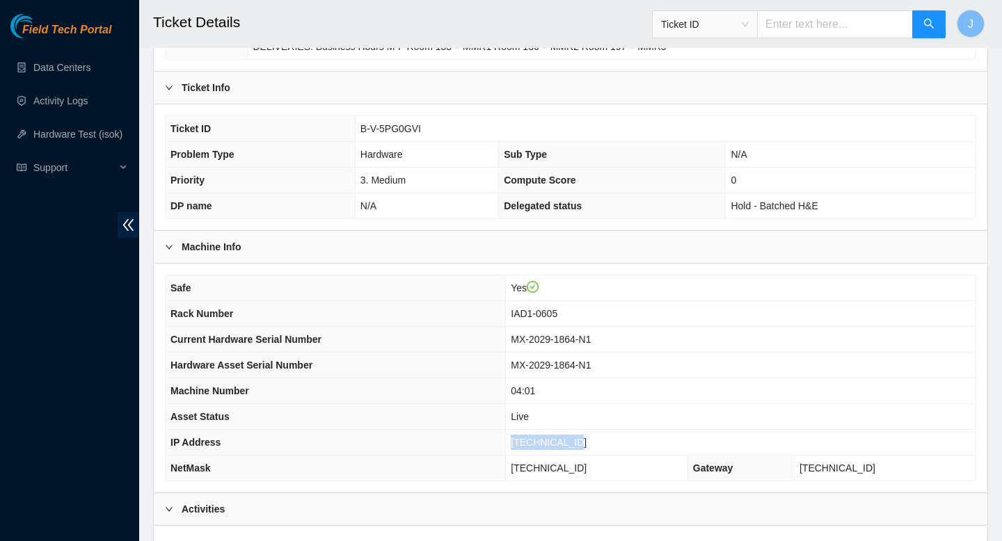
drag, startPoint x: 621, startPoint y: 443, endPoint x: 534, endPoint y: 447, distance: 87.8
click at [534, 447] on tr "IP Address [TECHNICAL_ID]" at bounding box center [571, 443] width 810 height 26
copy tr "[TECHNICAL_ID]"
click at [388, 160] on div "Ticket Info Ticket ID B-V-5PG0GVI Problem Type Hardware Sub Type N/A Priority 3…" at bounding box center [571, 151] width 834 height 159
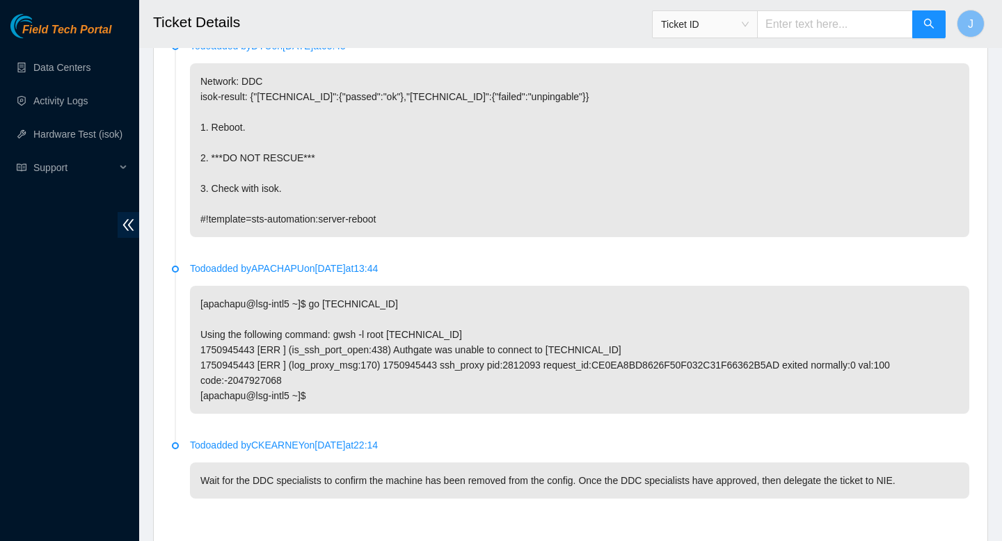
scroll to position [1584, 0]
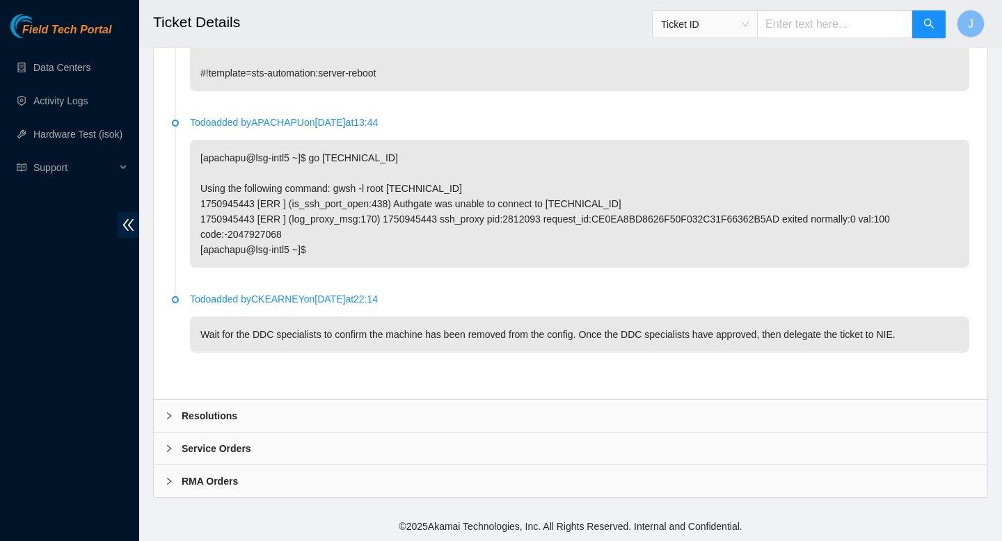
click at [326, 425] on div "Resolutions" at bounding box center [571, 416] width 834 height 32
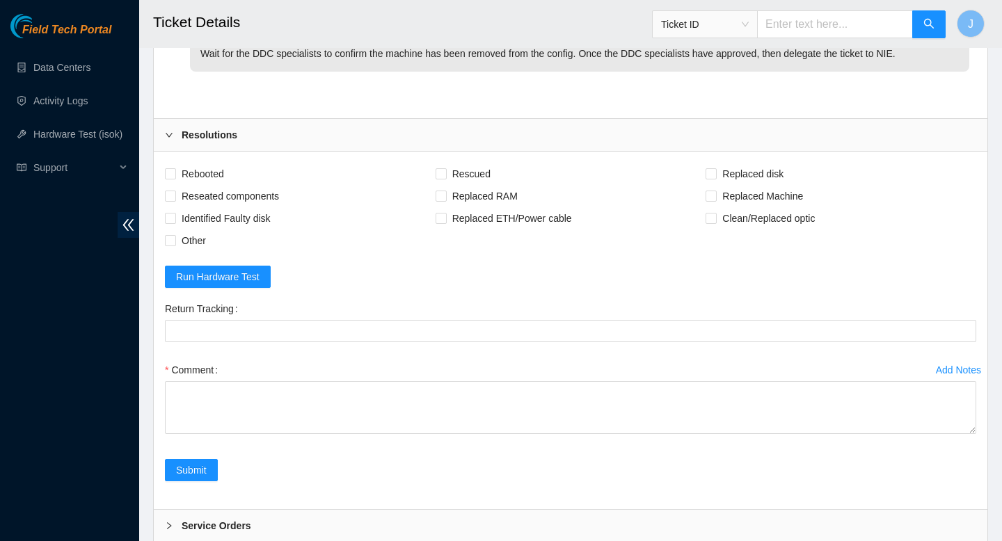
scroll to position [1776, 0]
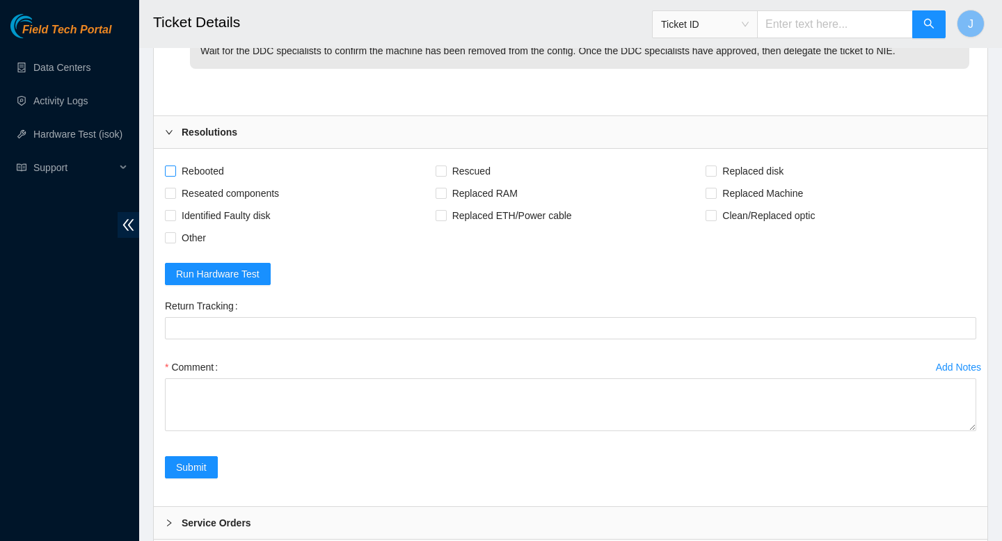
click at [169, 175] on input "Rebooted" at bounding box center [170, 171] width 10 height 10
checkbox input "true"
click at [173, 198] on input "Reseated components" at bounding box center [170, 193] width 10 height 10
checkbox input "true"
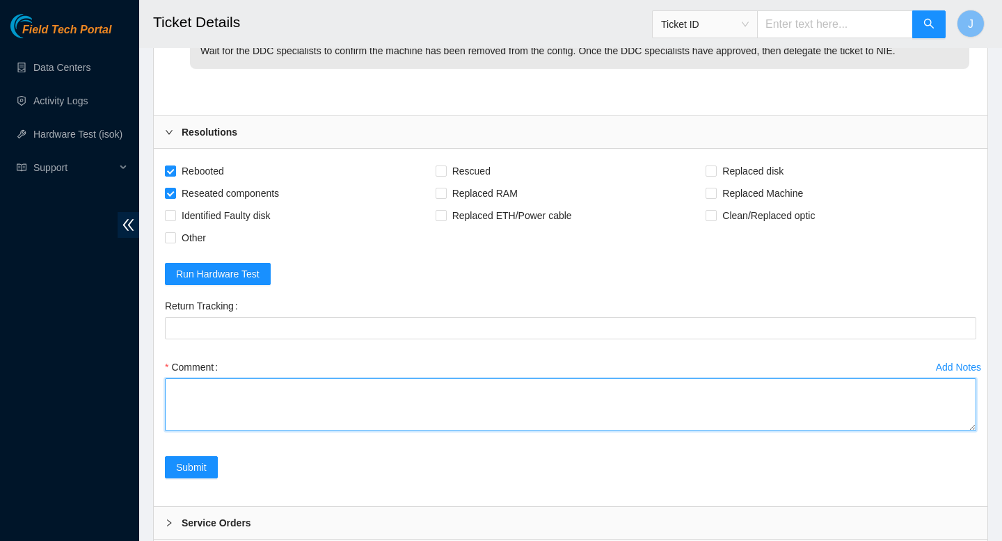
click at [316, 431] on textarea "Comment" at bounding box center [570, 405] width 811 height 53
click at [286, 431] on textarea "verified SN gained power cycle permssion from NOCC" at bounding box center [570, 405] width 811 height 53
click at [406, 431] on textarea "verified SN gained power cycle permission from NOCC" at bounding box center [570, 405] width 811 height 53
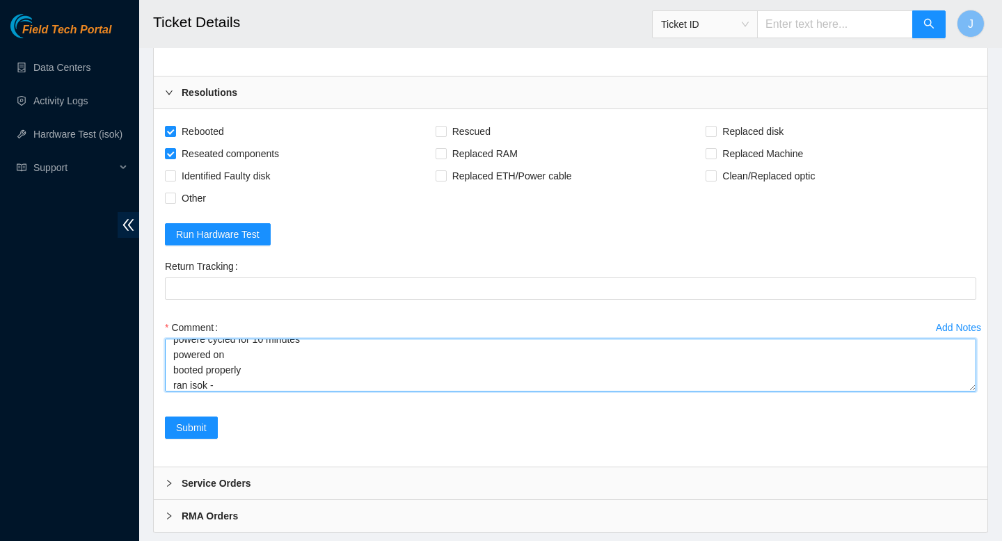
scroll to position [1826, 0]
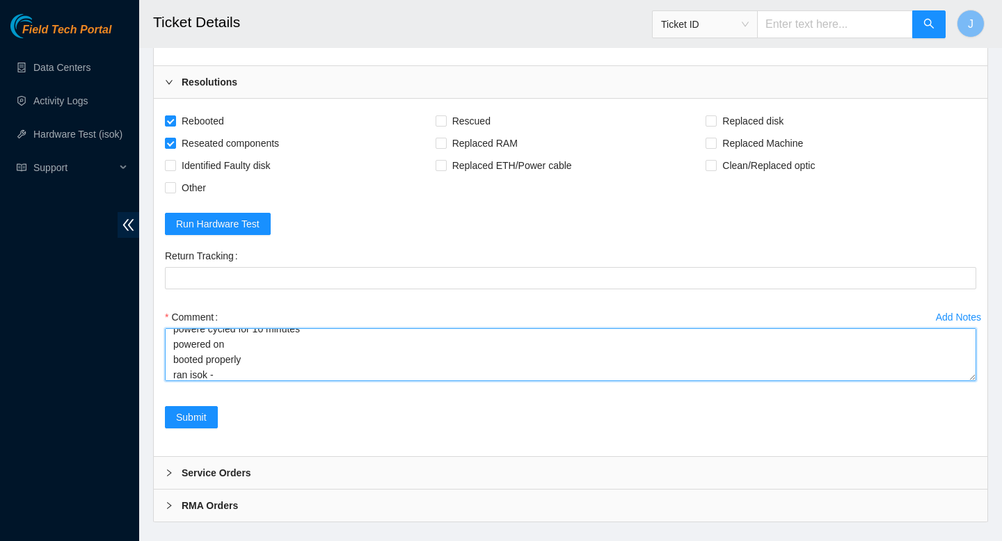
paste textarea "326604 [DATE] 12:06:56 [TECHNICAL_ID] COMPLETE Result Detail Message Ticket ID …"
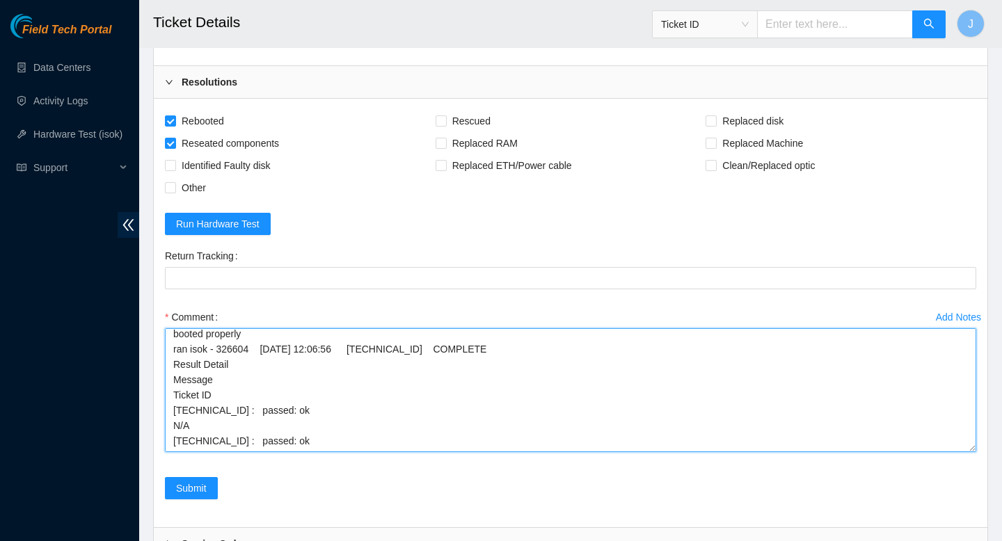
drag, startPoint x: 972, startPoint y: 470, endPoint x: 995, endPoint y: 540, distance: 73.9
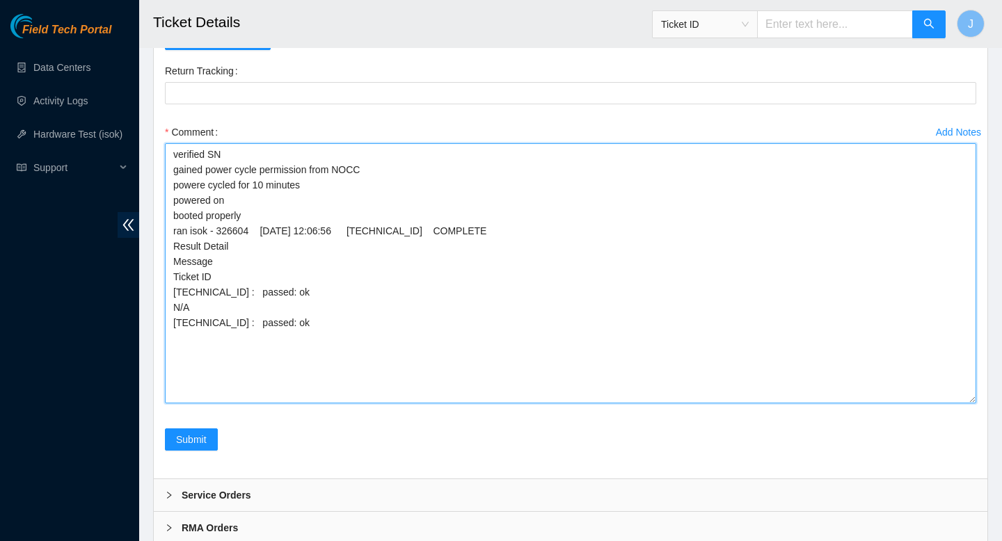
scroll to position [0, 0]
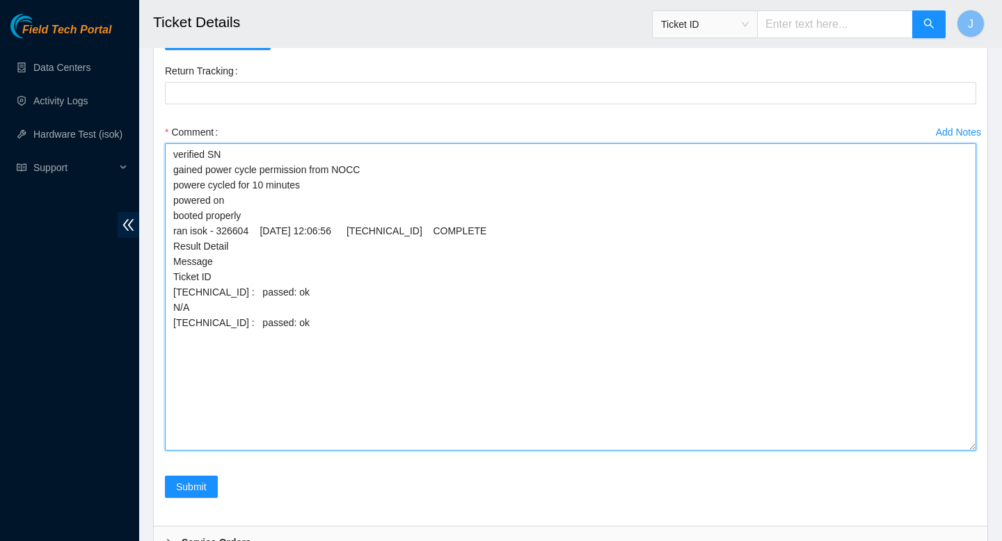
drag, startPoint x: 973, startPoint y: 356, endPoint x: 996, endPoint y: 541, distance: 185.7
click at [209, 276] on textarea "verified SN gained power cycle permission from NOCC powere cycled for 10 minute…" at bounding box center [570, 297] width 811 height 308
type textarea "verified SN gained power cycle permission from NOCC powered cycled for 10 minut…"
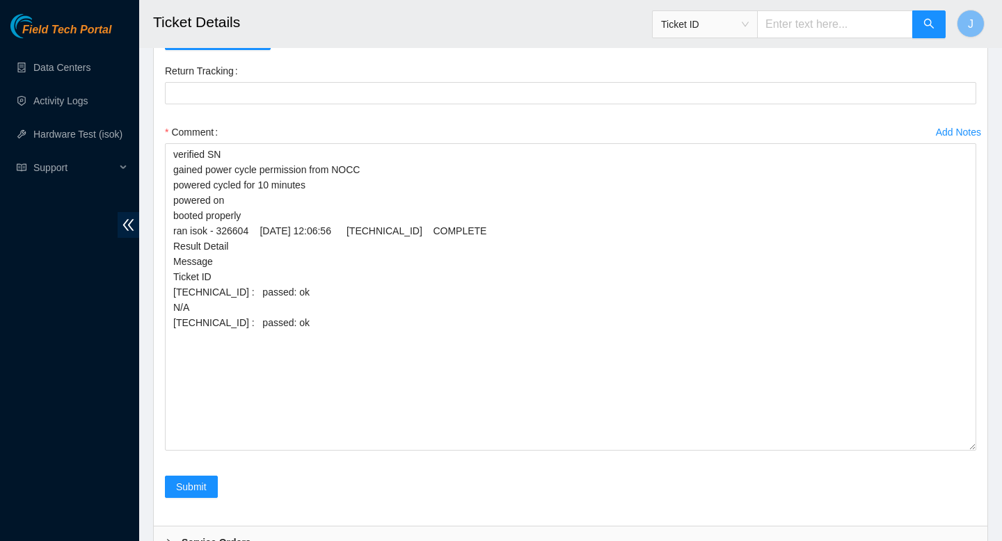
click at [575, 131] on form "Rebooted Rescued Replaced disk Reseated components Replaced RAM Replaced Machin…" at bounding box center [570, 220] width 811 height 590
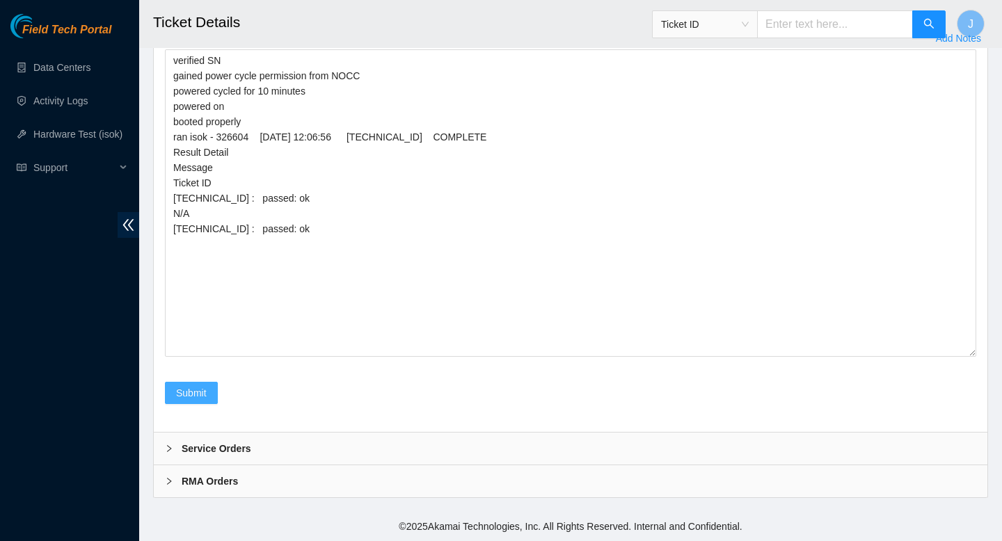
click at [184, 397] on span "Submit" at bounding box center [191, 392] width 31 height 15
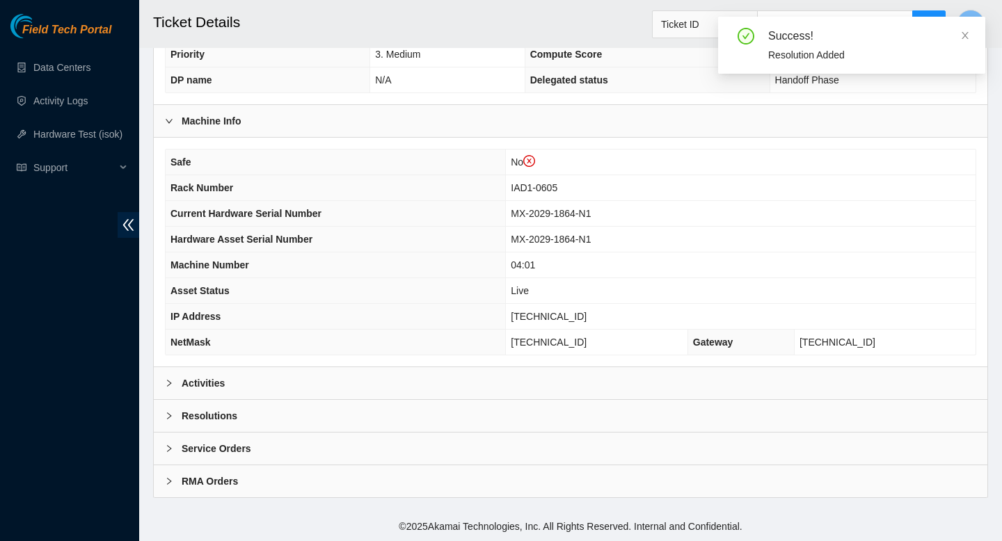
scroll to position [429, 0]
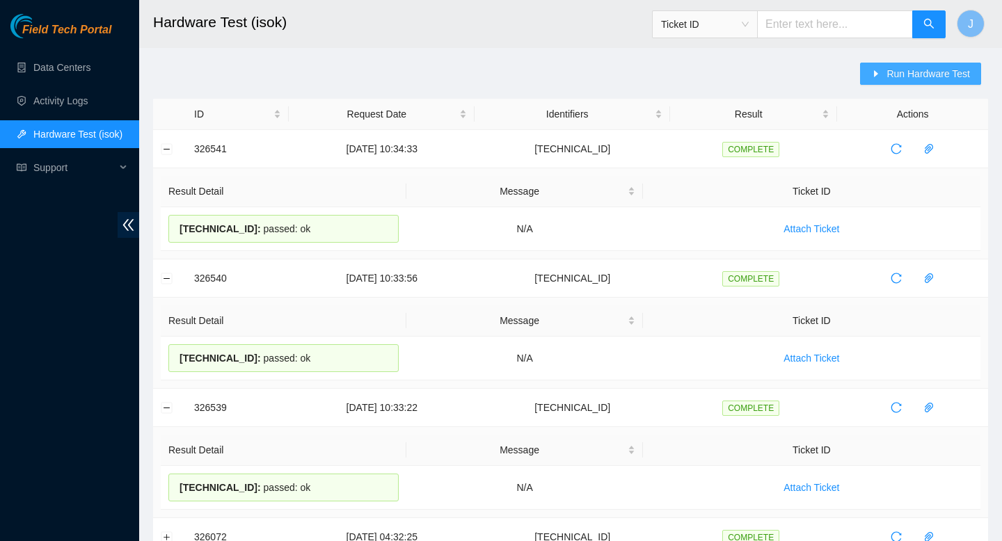
click at [928, 72] on span "Run Hardware Test" at bounding box center [927, 73] width 83 height 15
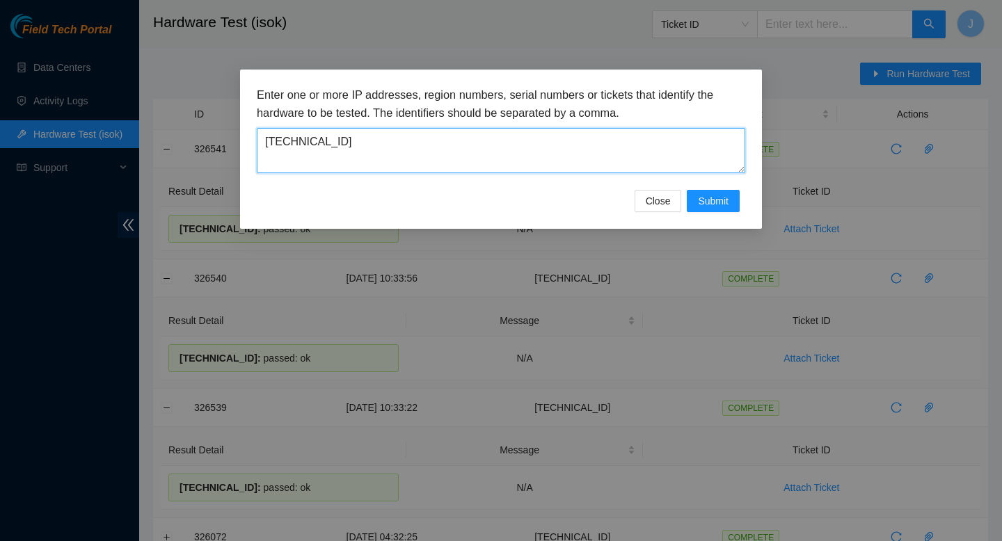
click at [550, 150] on textarea "[TECHNICAL_ID]" at bounding box center [501, 150] width 488 height 45
paste textarea "[TECHNICAL_ID]"
type textarea "[TECHNICAL_ID]"
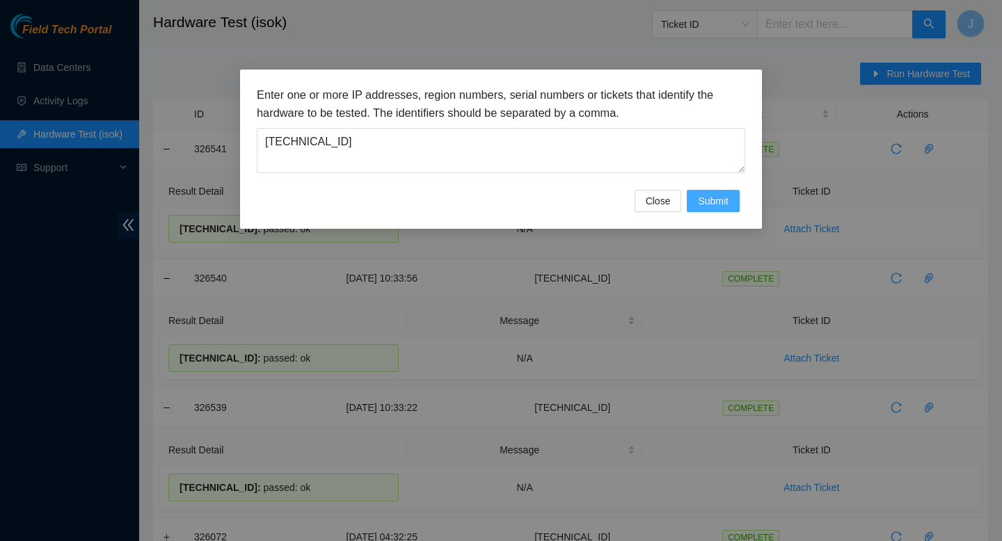
click at [720, 199] on span "Submit" at bounding box center [713, 200] width 31 height 15
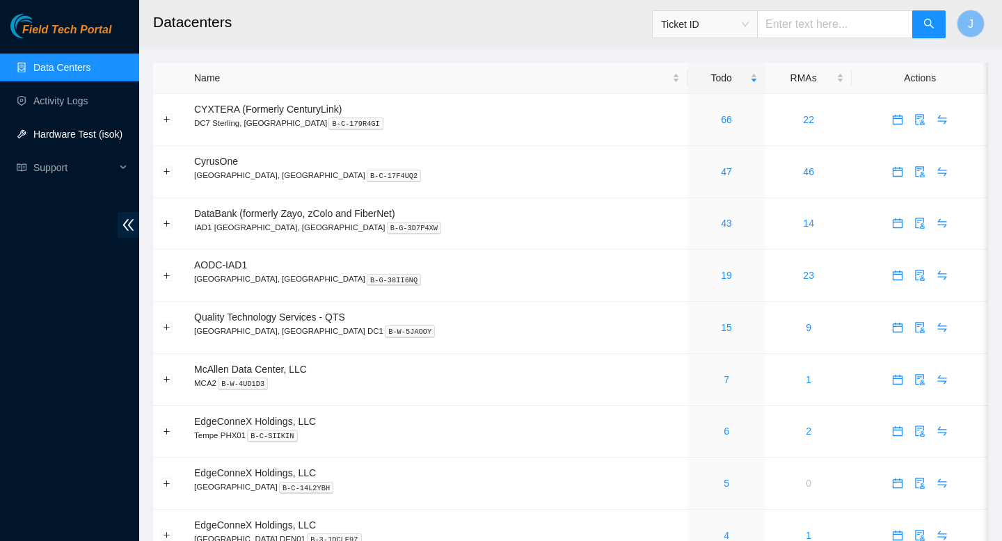
click at [70, 138] on link "Hardware Test (isok)" at bounding box center [77, 134] width 89 height 11
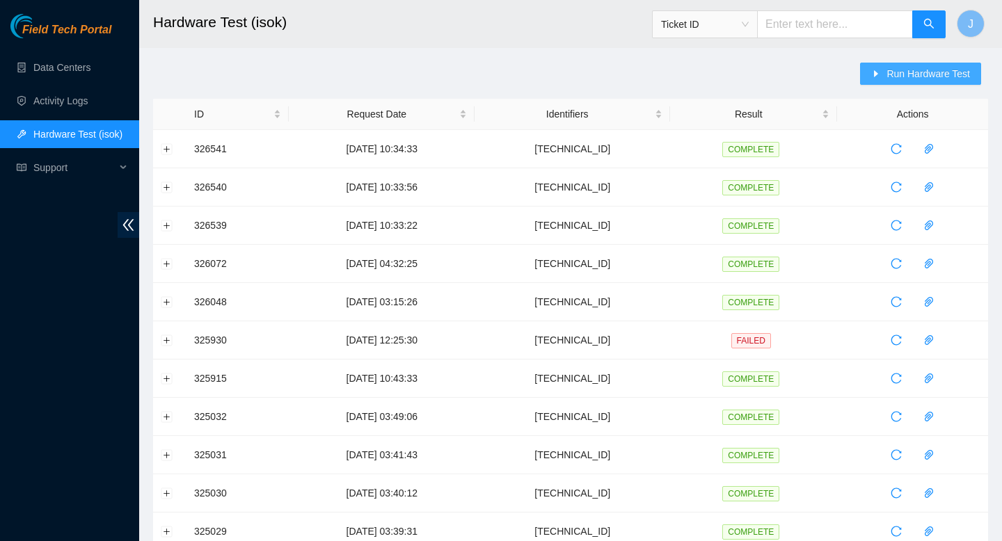
click at [941, 75] on span "Run Hardware Test" at bounding box center [927, 73] width 83 height 15
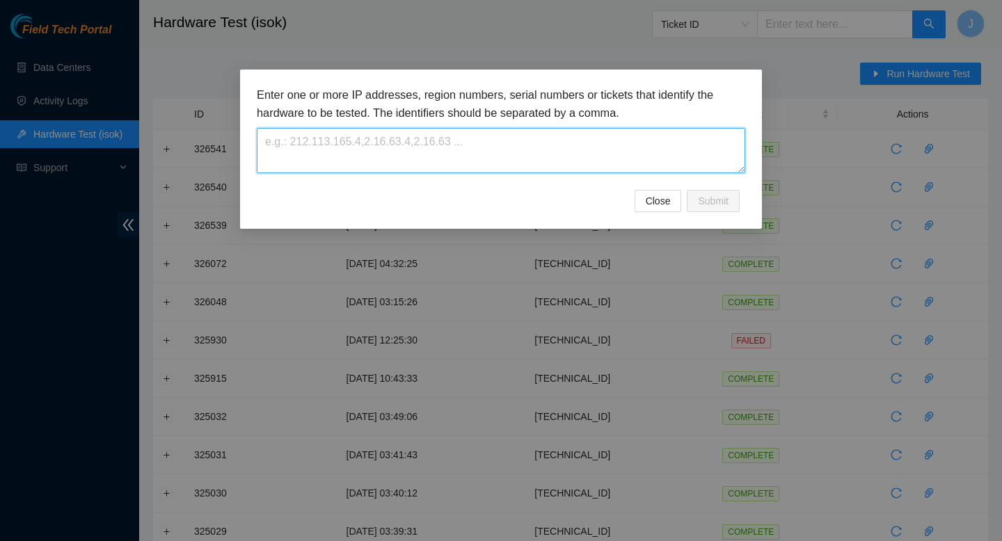
click at [554, 154] on textarea at bounding box center [501, 150] width 488 height 45
paste textarea "[TECHNICAL_ID]"
type textarea "[TECHNICAL_ID]"
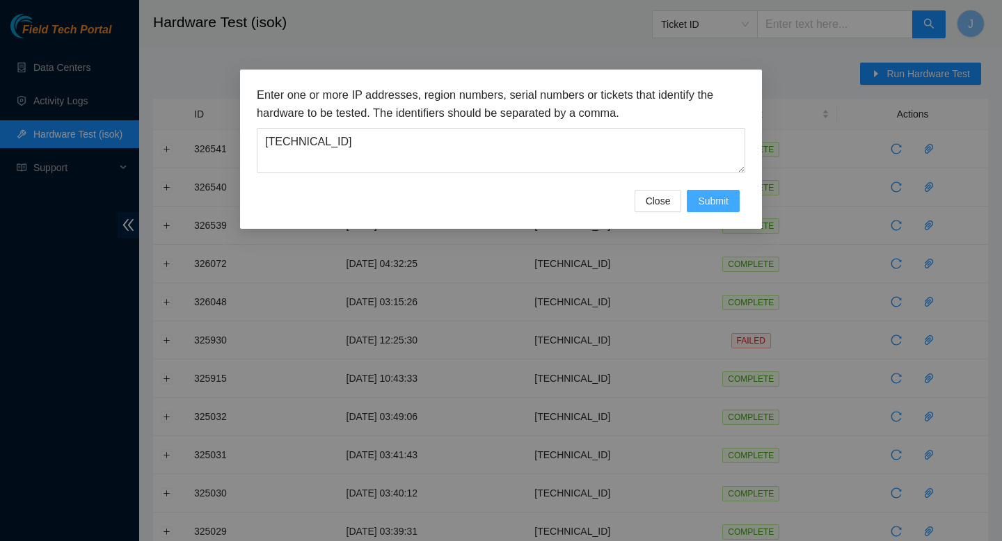
click at [710, 207] on span "Submit" at bounding box center [713, 200] width 31 height 15
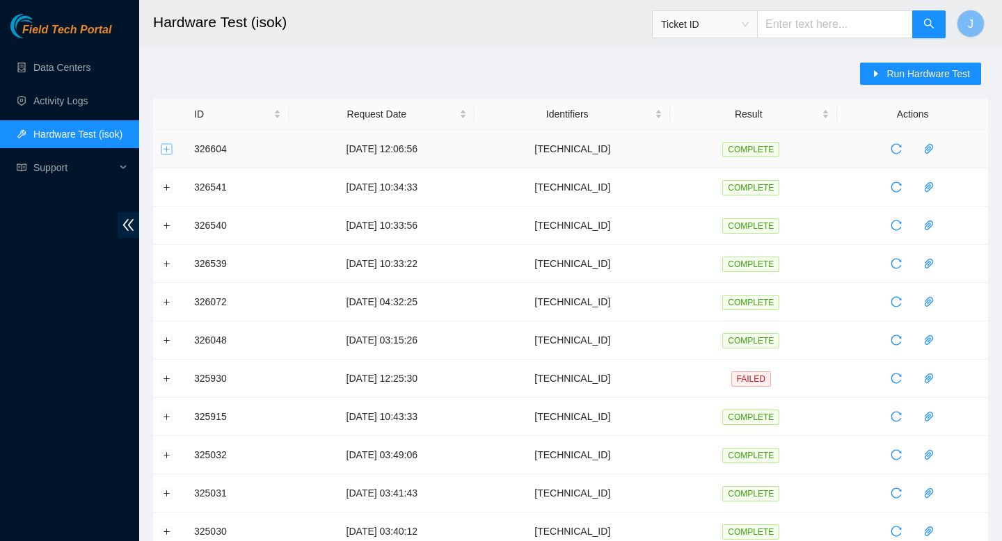
click at [168, 150] on button "Expand row" at bounding box center [166, 148] width 11 height 11
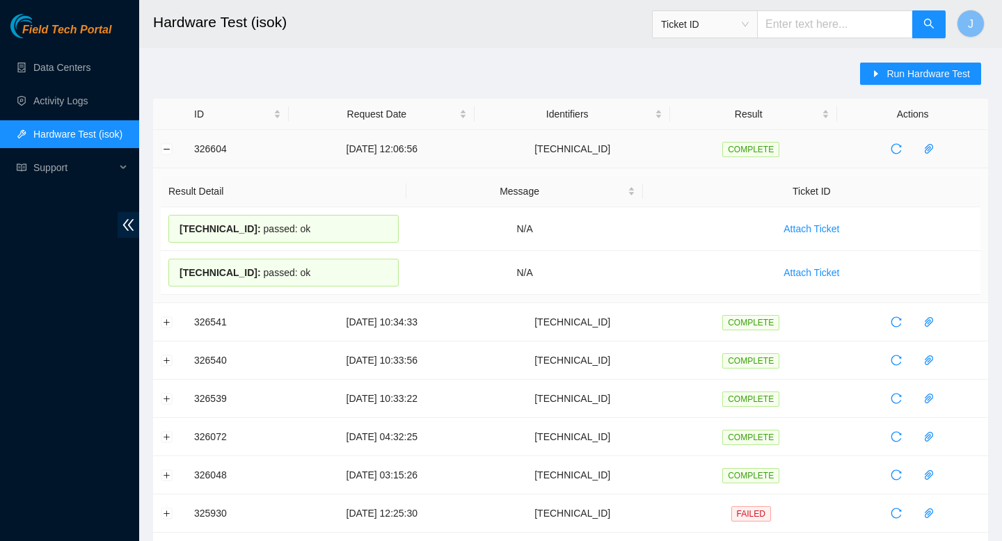
drag, startPoint x: 321, startPoint y: 282, endPoint x: 174, endPoint y: 140, distance: 204.7
copy tbody "326604 [DATE] 12:06:56 [TECHNICAL_ID] COMPLETE Result Detail Message Ticket ID …"
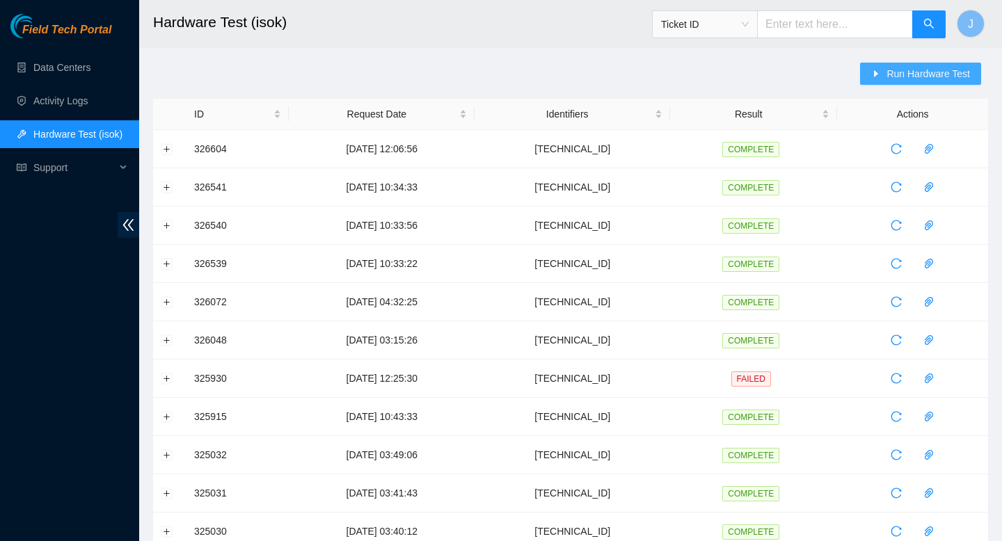
click at [914, 74] on span "Run Hardware Test" at bounding box center [927, 73] width 83 height 15
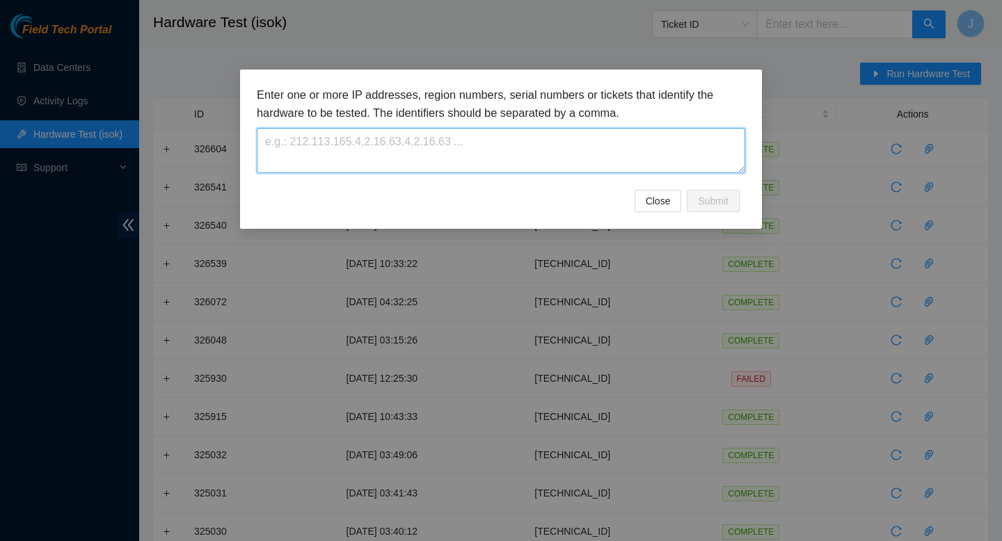
click at [537, 150] on textarea at bounding box center [501, 150] width 488 height 45
paste textarea "[TECHNICAL_ID]"
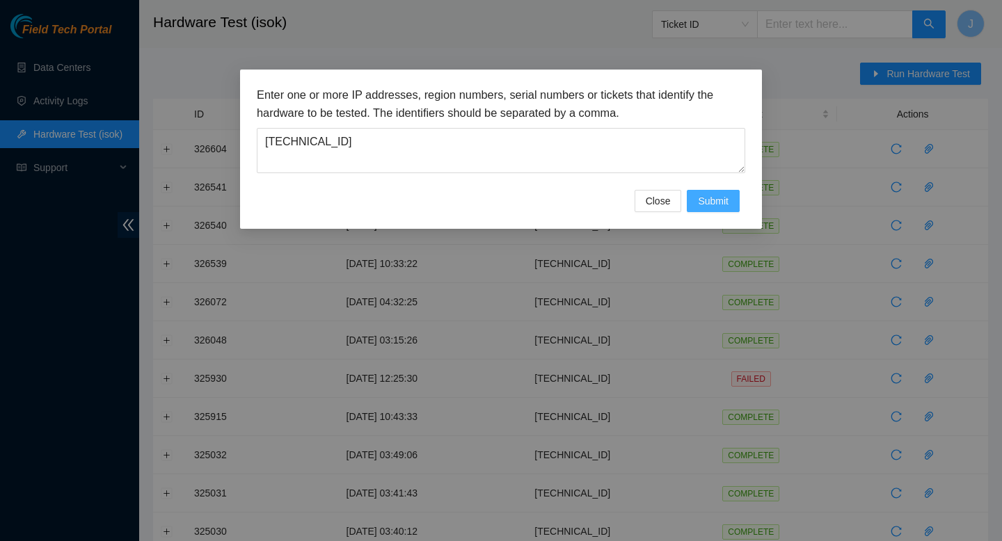
click at [718, 203] on span "Submit" at bounding box center [713, 200] width 31 height 15
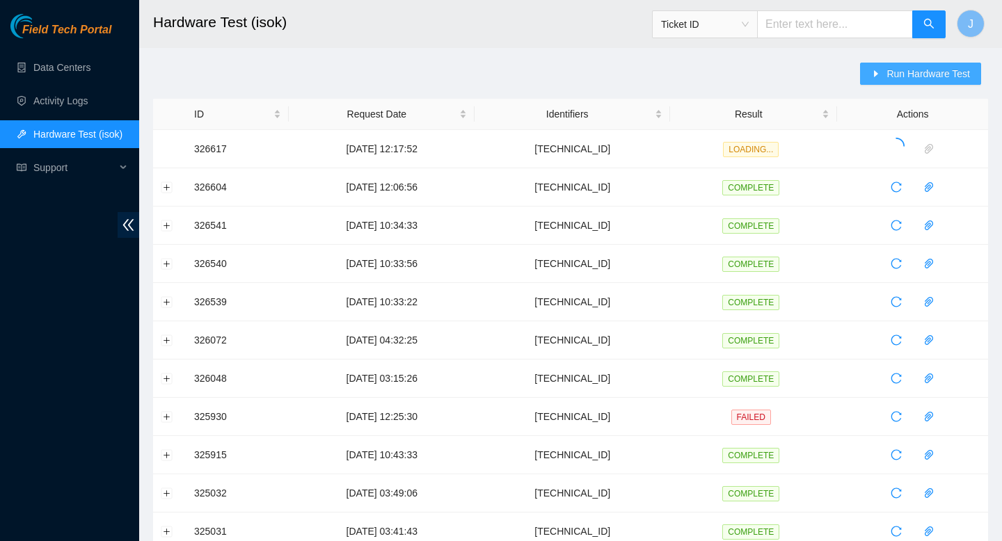
click at [905, 77] on span "Run Hardware Test" at bounding box center [927, 73] width 83 height 15
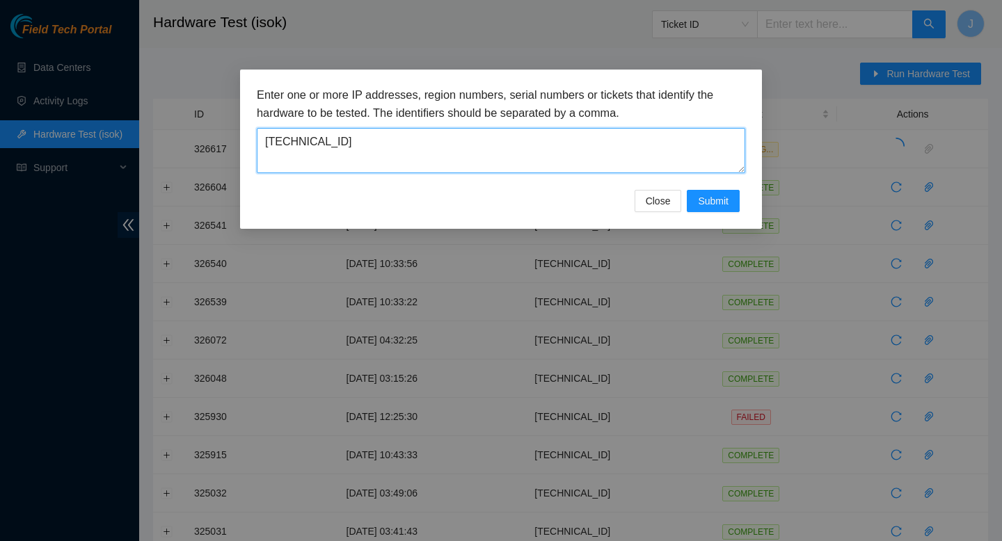
click at [528, 138] on textarea "[TECHNICAL_ID]" at bounding box center [501, 150] width 488 height 45
paste textarea "5.40"
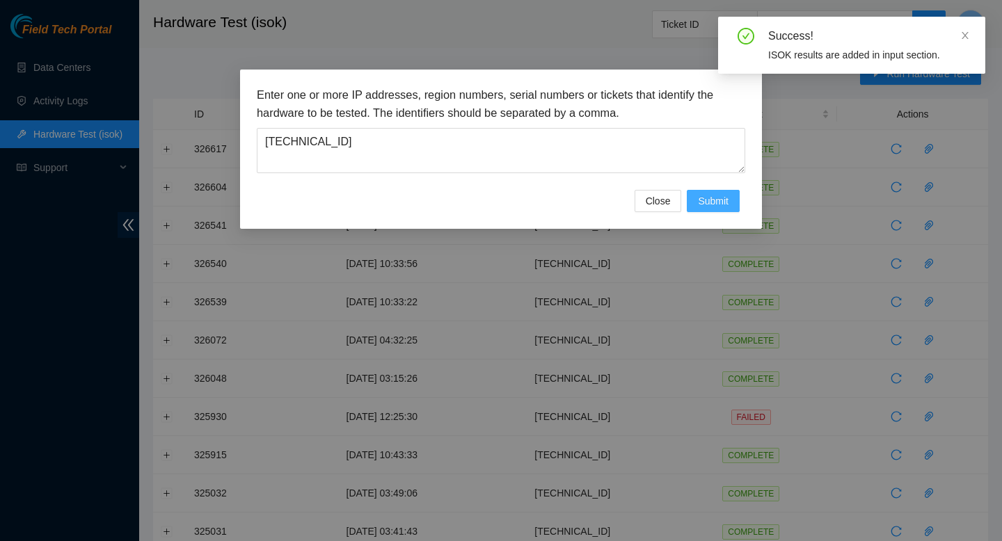
click at [712, 204] on span "Submit" at bounding box center [713, 200] width 31 height 15
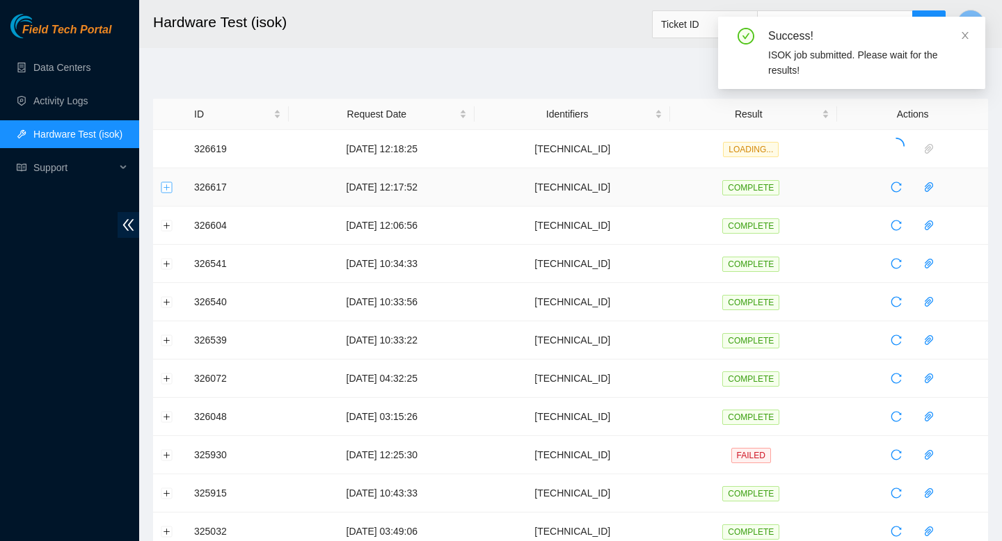
click at [166, 186] on button "Expand row" at bounding box center [166, 187] width 11 height 11
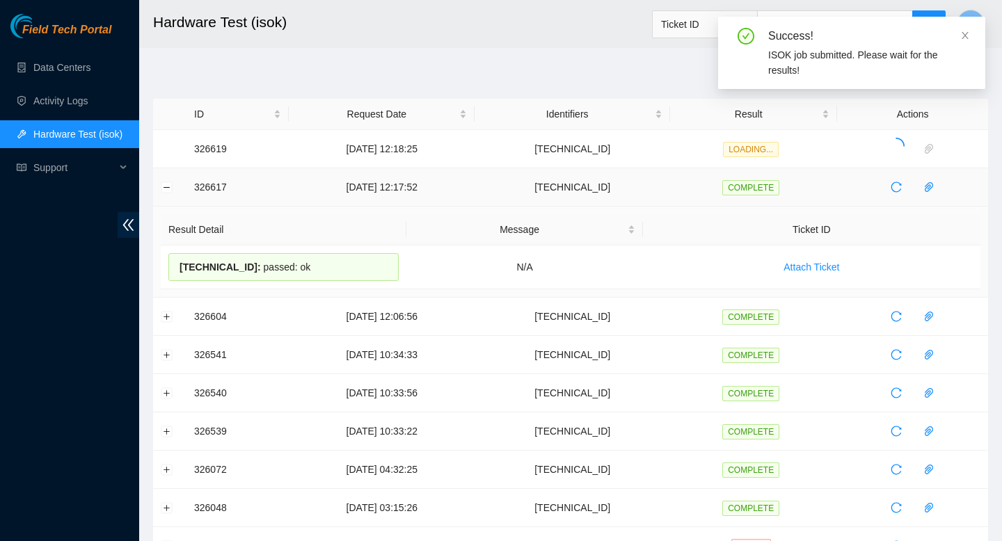
drag, startPoint x: 326, startPoint y: 269, endPoint x: 180, endPoint y: 196, distance: 163.4
copy tbody "326617 [DATE] 12:17:52 [TECHNICAL_ID] COMPLETE Result Detail Message Ticket ID …"
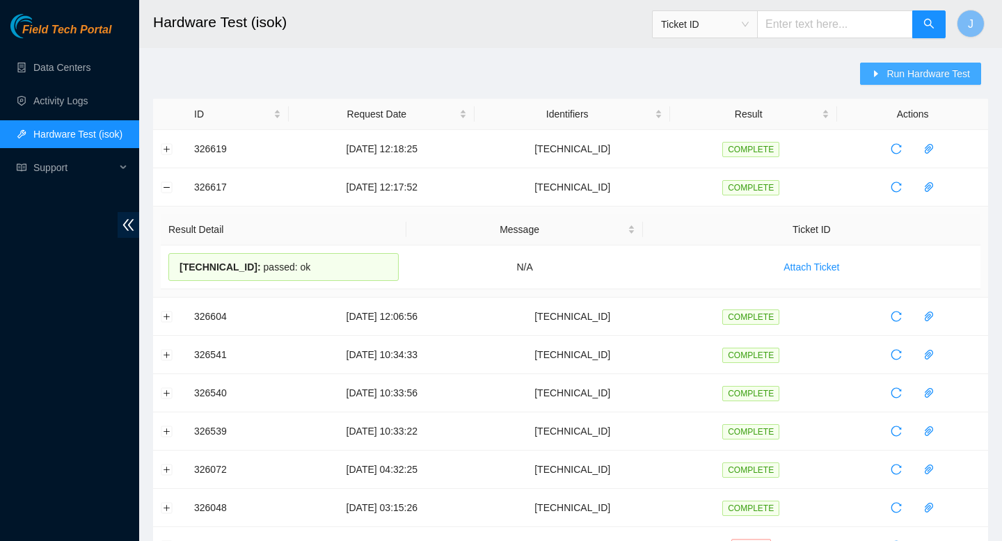
click at [924, 77] on span "Run Hardware Test" at bounding box center [927, 73] width 83 height 15
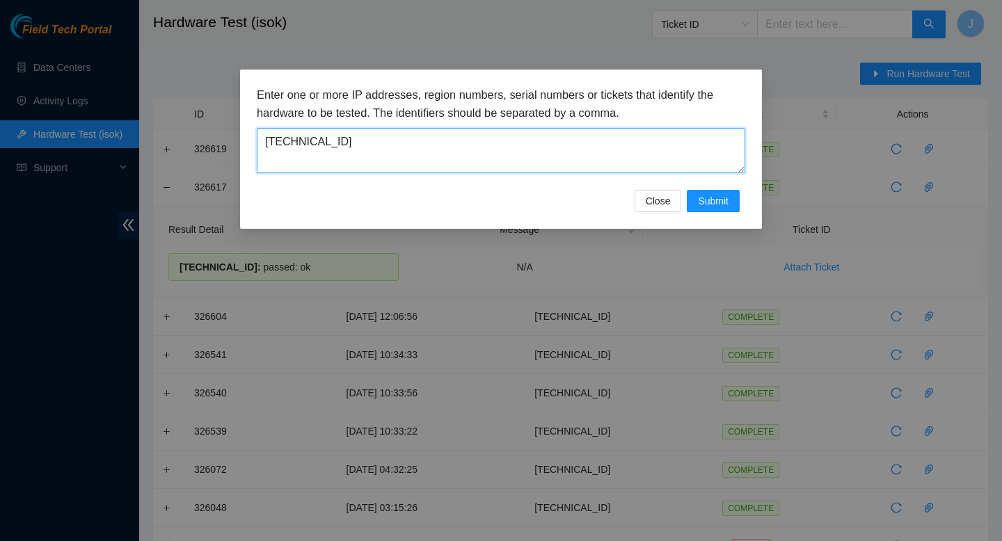
click at [639, 144] on textarea "[TECHNICAL_ID]" at bounding box center [501, 150] width 488 height 45
paste textarea "[TECHNICAL_ID]"
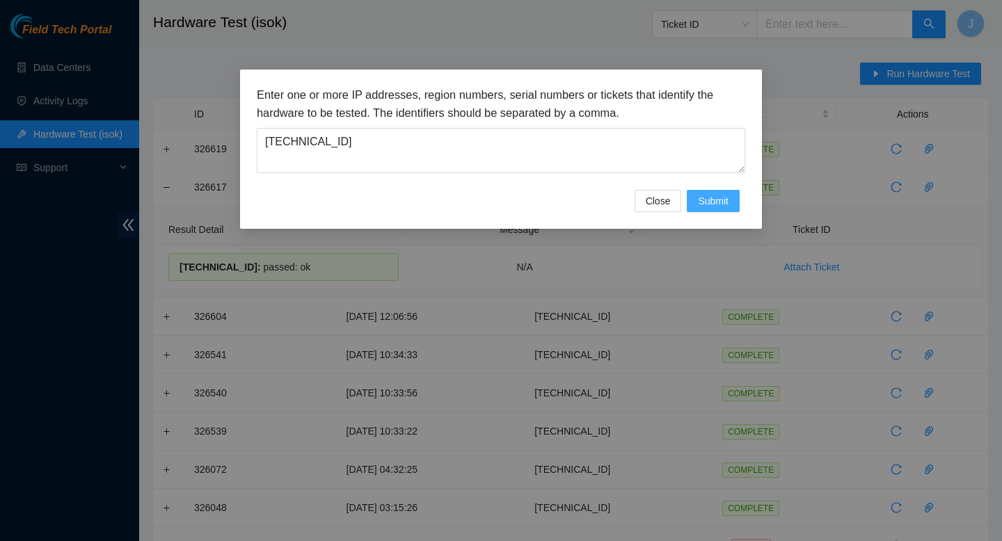
click at [708, 194] on span "Submit" at bounding box center [713, 200] width 31 height 15
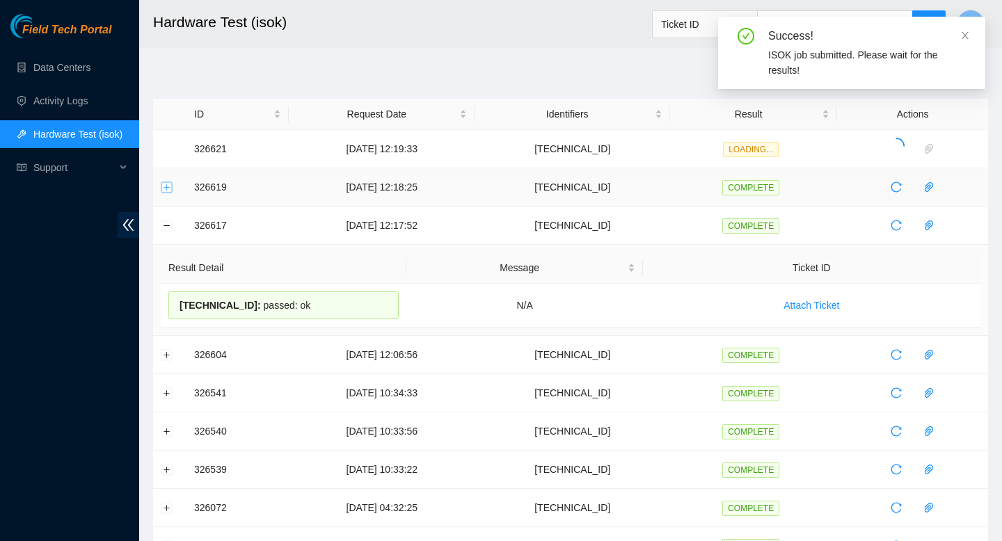
click at [165, 186] on button "Expand row" at bounding box center [166, 187] width 11 height 11
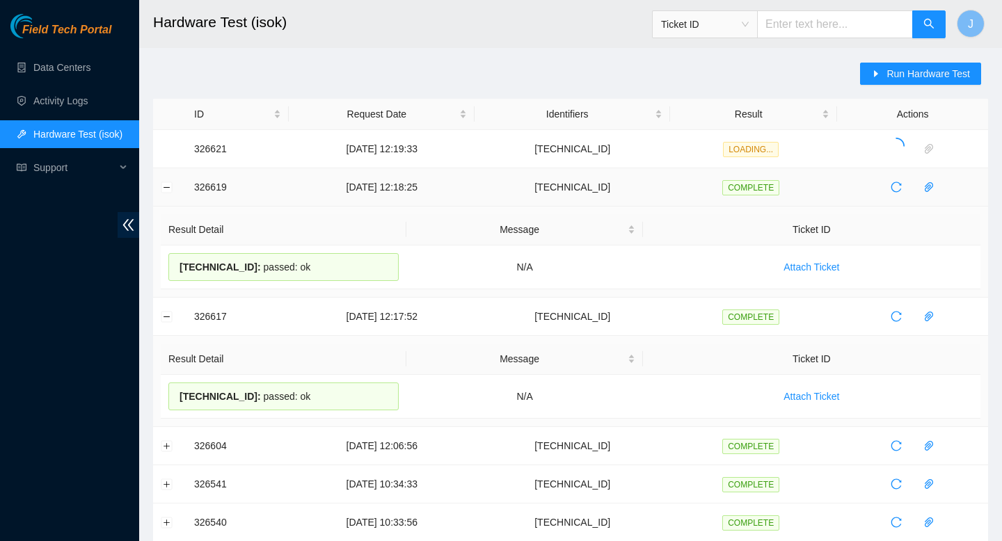
drag, startPoint x: 321, startPoint y: 269, endPoint x: 188, endPoint y: 189, distance: 155.1
copy tbody "326619 [DATE] 12:18:25 [TECHNICAL_ID] COMPLETE Result Detail Message Ticket ID …"
click at [166, 147] on button "Expand row" at bounding box center [166, 148] width 11 height 11
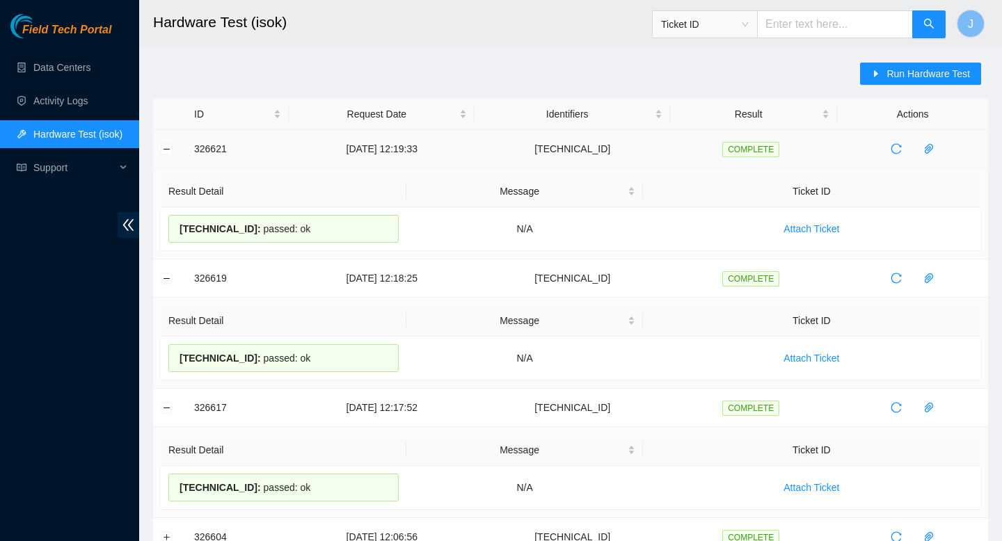
drag, startPoint x: 326, startPoint y: 231, endPoint x: 179, endPoint y: 151, distance: 167.2
copy tbody "326621 [DATE] 12:19:33 [TECHNICAL_ID] COMPLETE Result Detail Message Ticket ID …"
click at [891, 74] on span "Run Hardware Test" at bounding box center [927, 73] width 83 height 15
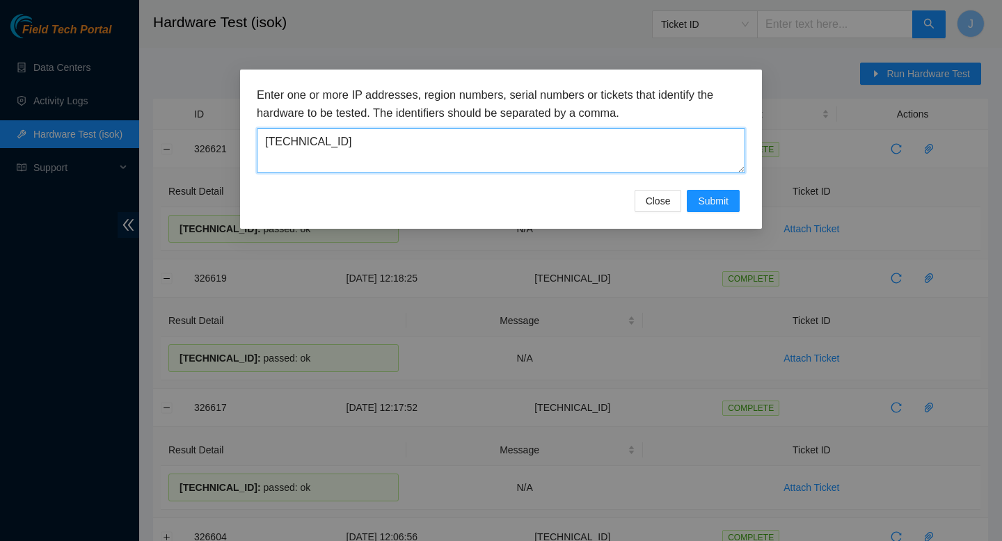
click at [536, 141] on textarea "[TECHNICAL_ID]" at bounding box center [501, 150] width 488 height 45
paste textarea "[TECHNICAL_ID]"
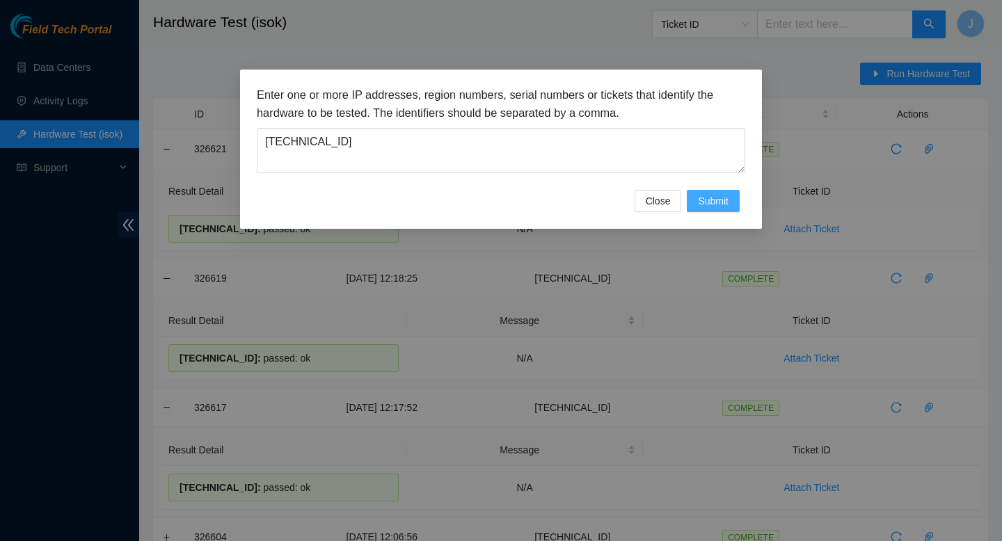
click at [710, 209] on button "Submit" at bounding box center [713, 201] width 53 height 22
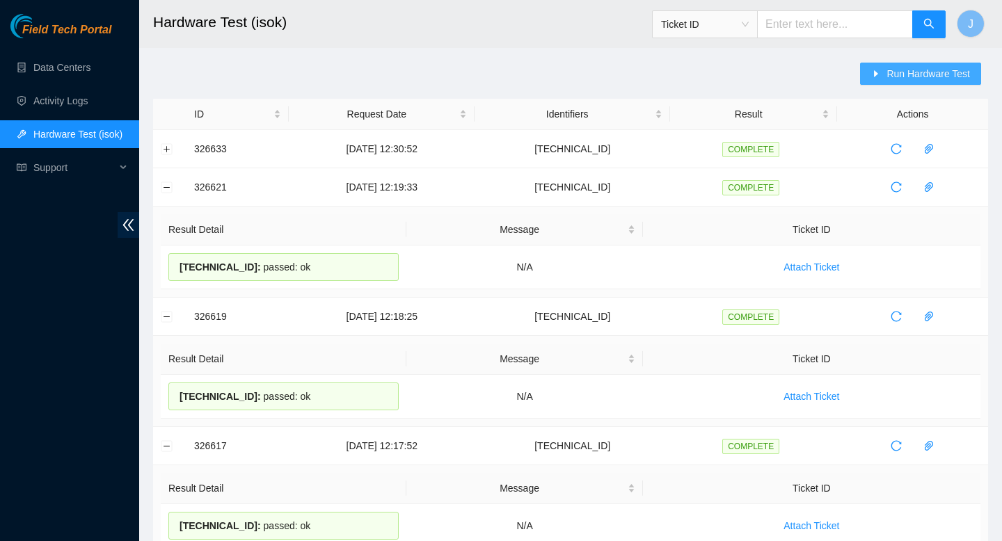
click at [933, 82] on button "Run Hardware Test" at bounding box center [920, 74] width 121 height 22
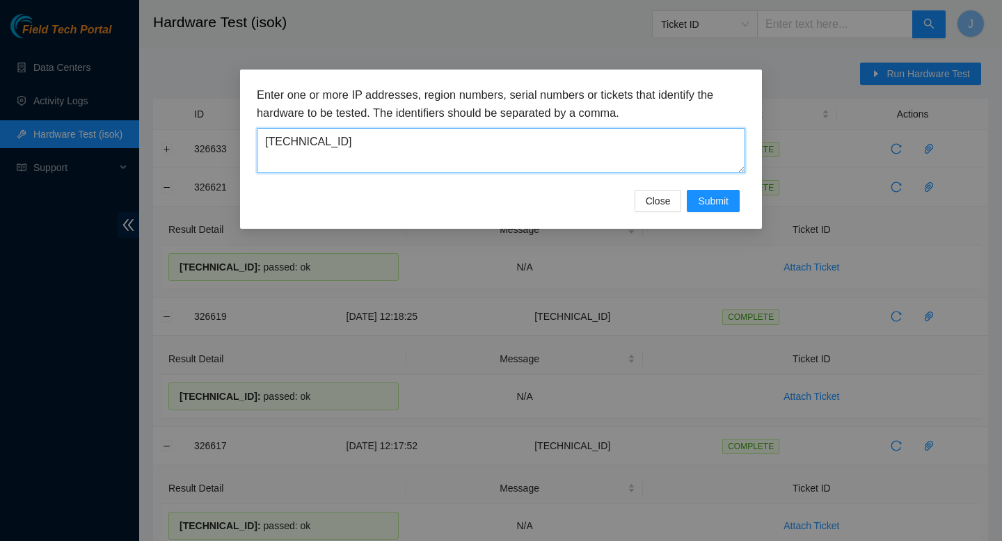
click at [507, 138] on textarea "[TECHNICAL_ID]" at bounding box center [501, 150] width 488 height 45
paste textarea "218.104.15"
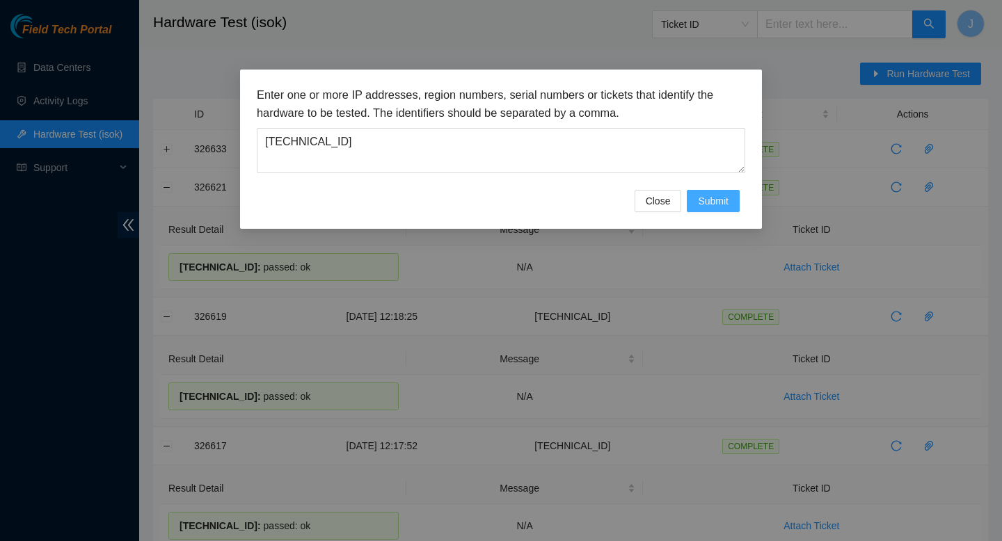
click at [713, 201] on span "Submit" at bounding box center [713, 200] width 31 height 15
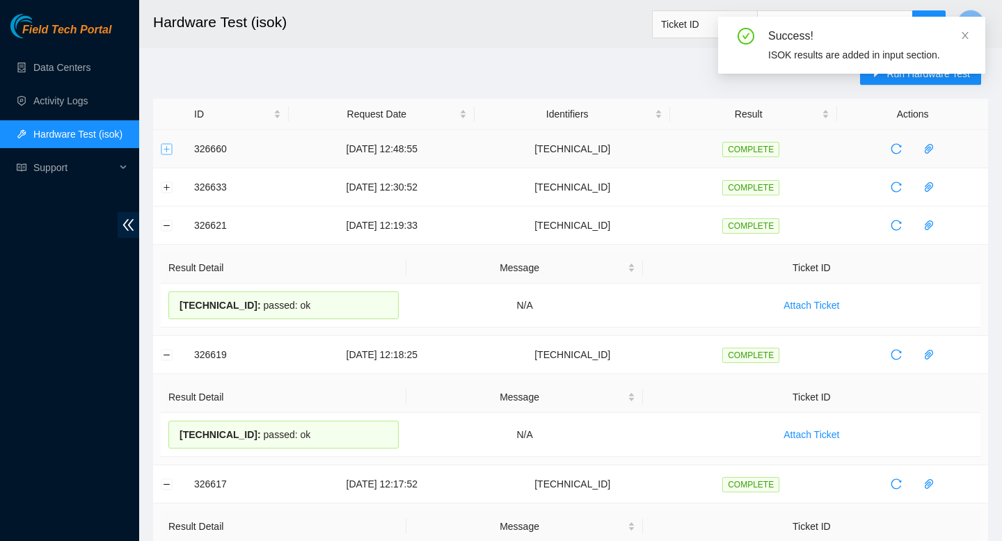
click at [171, 148] on button "Expand row" at bounding box center [166, 148] width 11 height 11
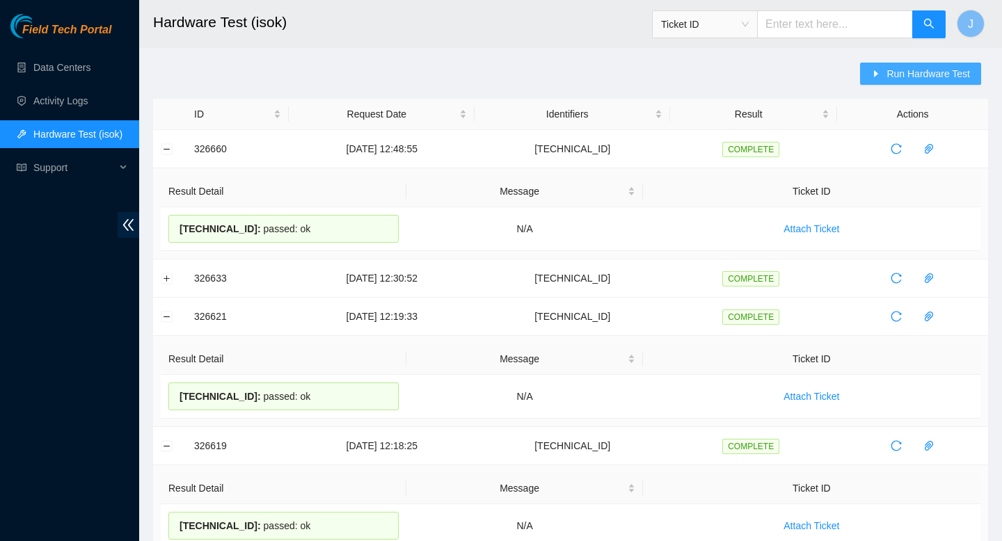
click at [924, 77] on span "Run Hardware Test" at bounding box center [927, 73] width 83 height 15
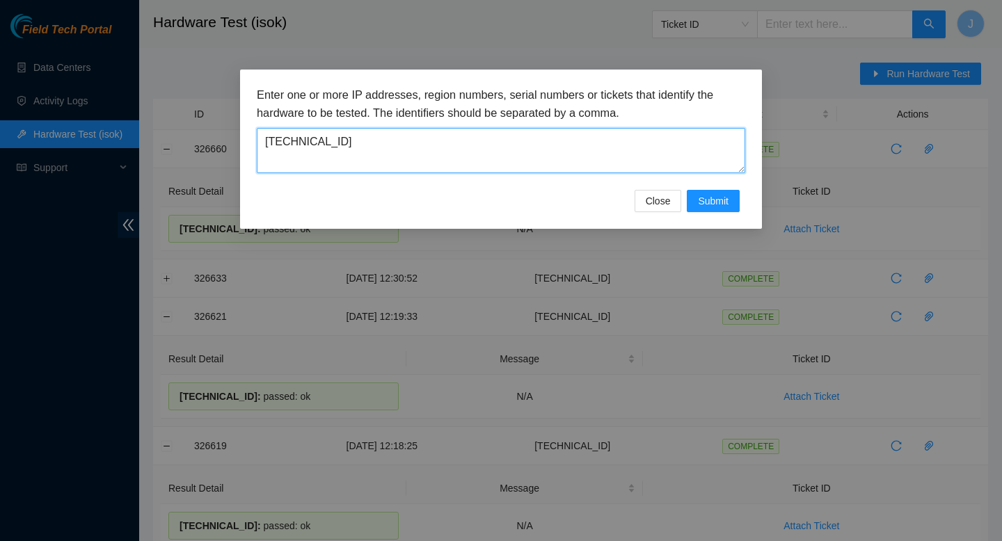
click at [404, 143] on textarea "[TECHNICAL_ID]" at bounding box center [501, 150] width 488 height 45
paste textarea "[TECHNICAL_ID]"
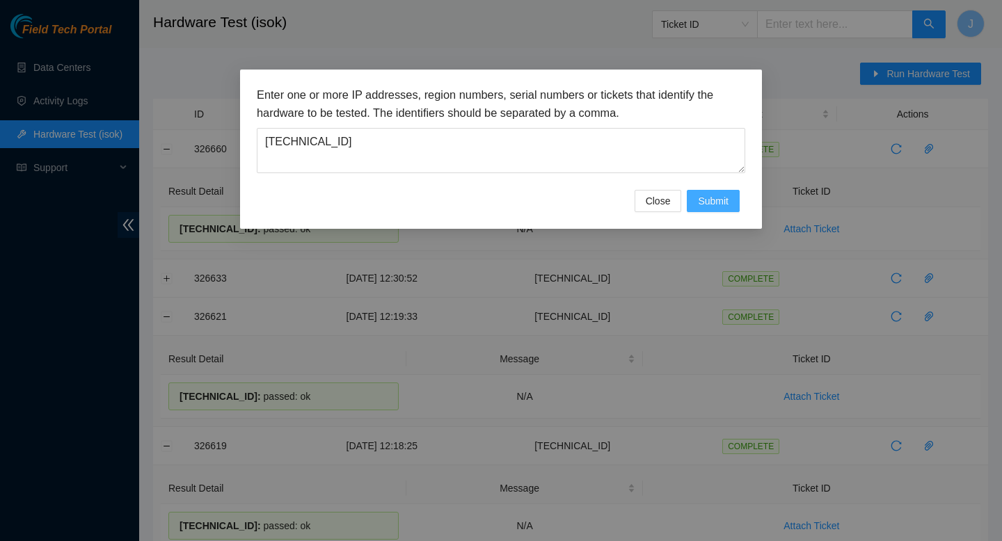
click at [708, 207] on span "Submit" at bounding box center [713, 200] width 31 height 15
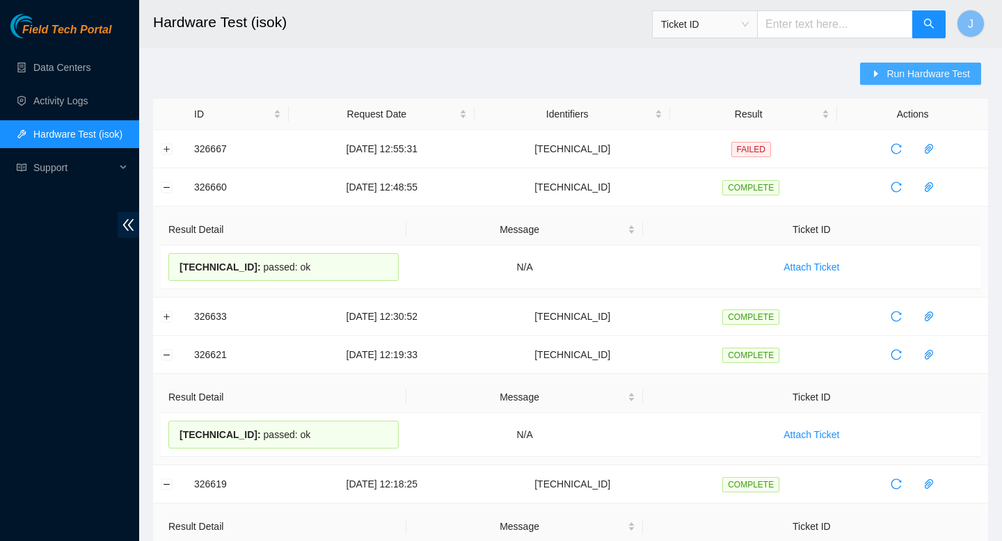
click at [922, 81] on span "Run Hardware Test" at bounding box center [927, 73] width 83 height 15
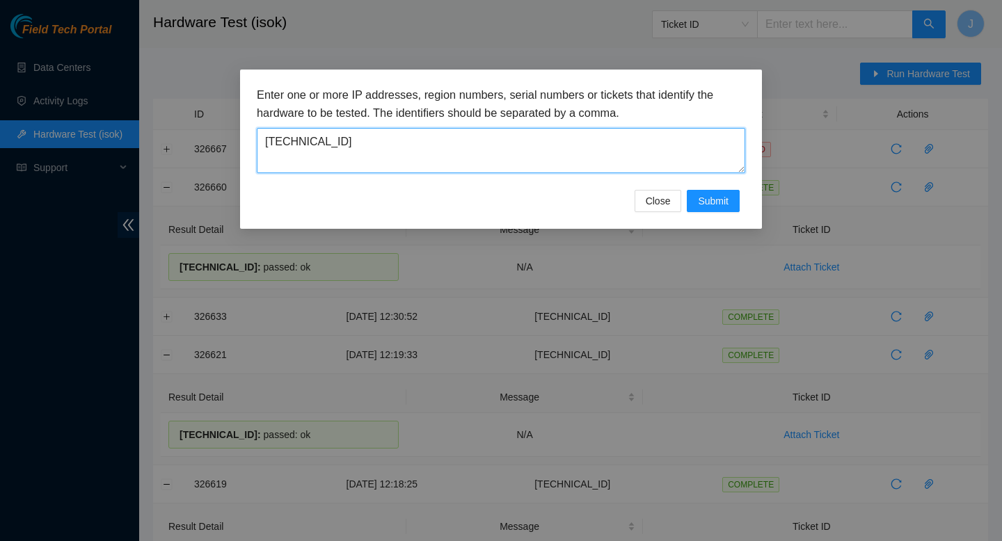
click at [594, 152] on textarea "[TECHNICAL_ID]" at bounding box center [501, 150] width 488 height 45
paste textarea "[TECHNICAL_ID]"
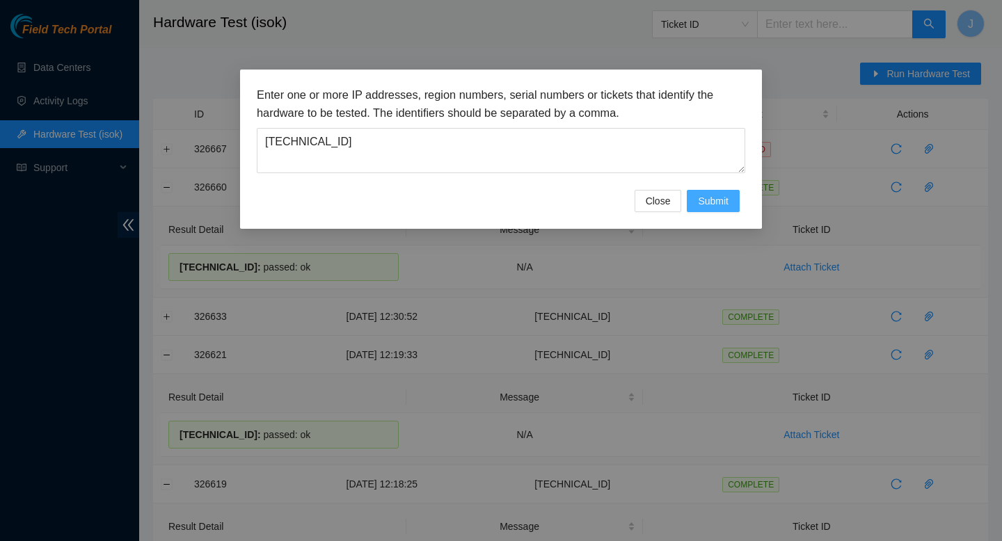
click at [706, 199] on span "Submit" at bounding box center [713, 200] width 31 height 15
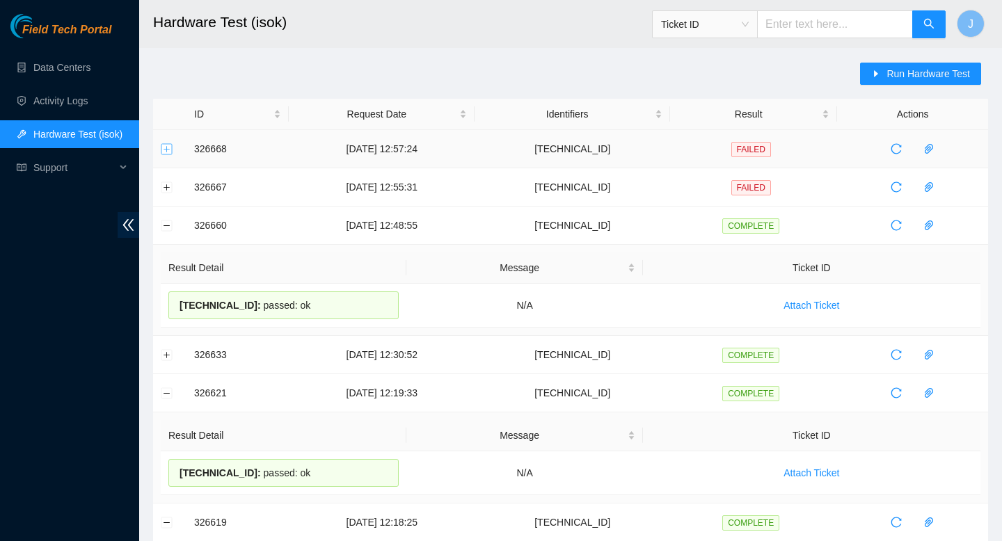
click at [170, 147] on button "Expand row" at bounding box center [166, 148] width 11 height 11
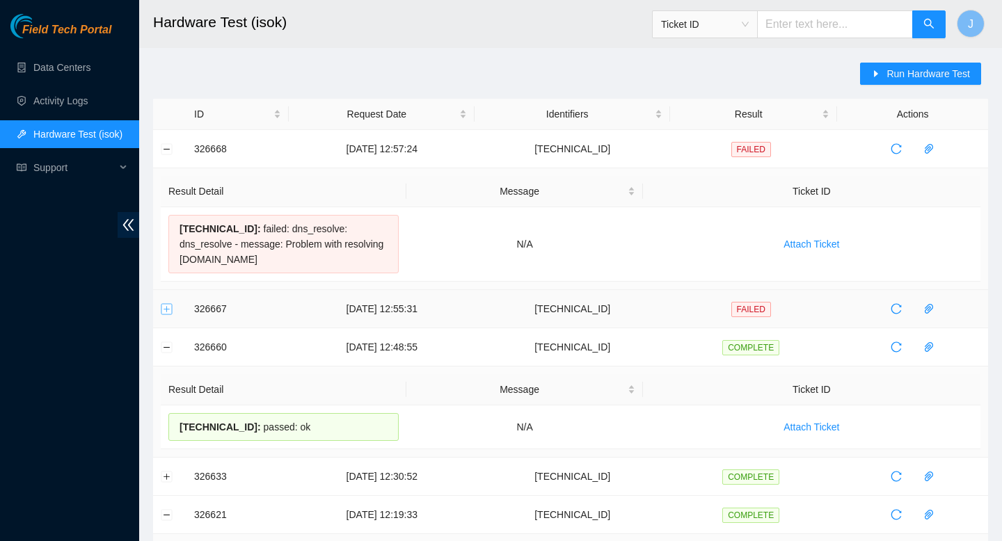
click at [166, 308] on button "Expand row" at bounding box center [166, 308] width 11 height 11
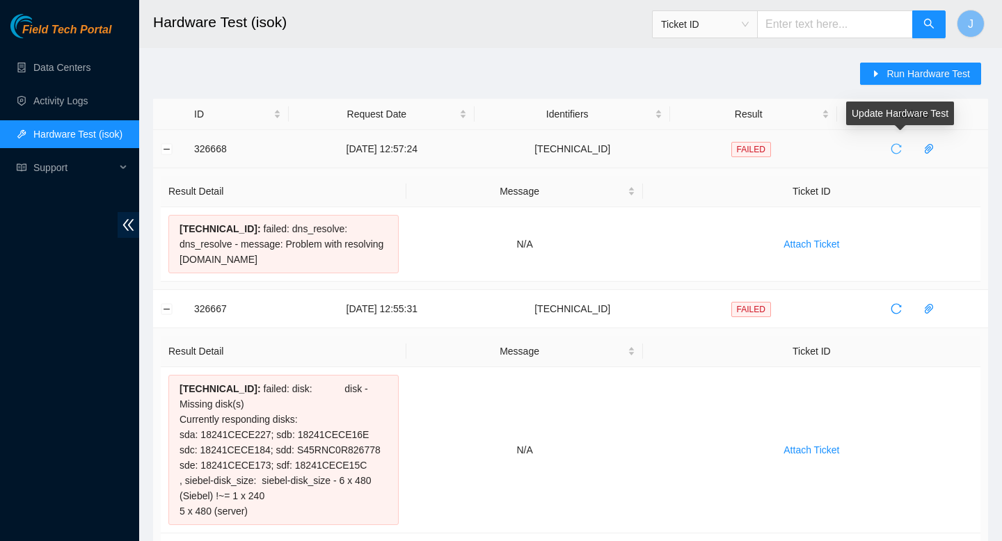
click at [902, 150] on icon "reload" at bounding box center [896, 148] width 11 height 11
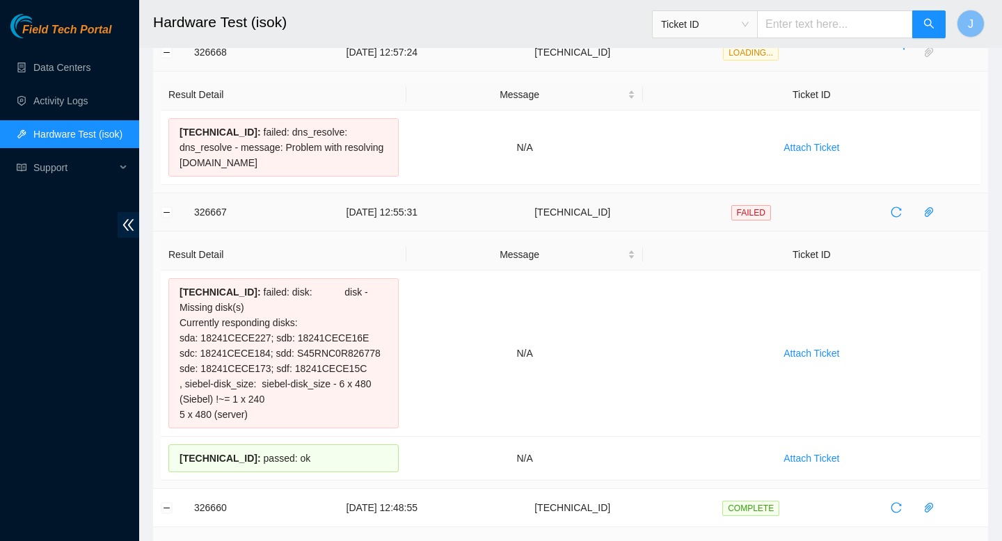
scroll to position [96, 0]
drag, startPoint x: 315, startPoint y: 478, endPoint x: 169, endPoint y: 285, distance: 242.4
click at [169, 285] on tbody "[TECHNICAL_ID] : failed: disk: disk - Missing disk(s) Currently responding disk…" at bounding box center [571, 376] width 820 height 210
copy tbody "[TECHNICAL_ID] : failed: disk: disk - Missing disk(s) Currently responding disk…"
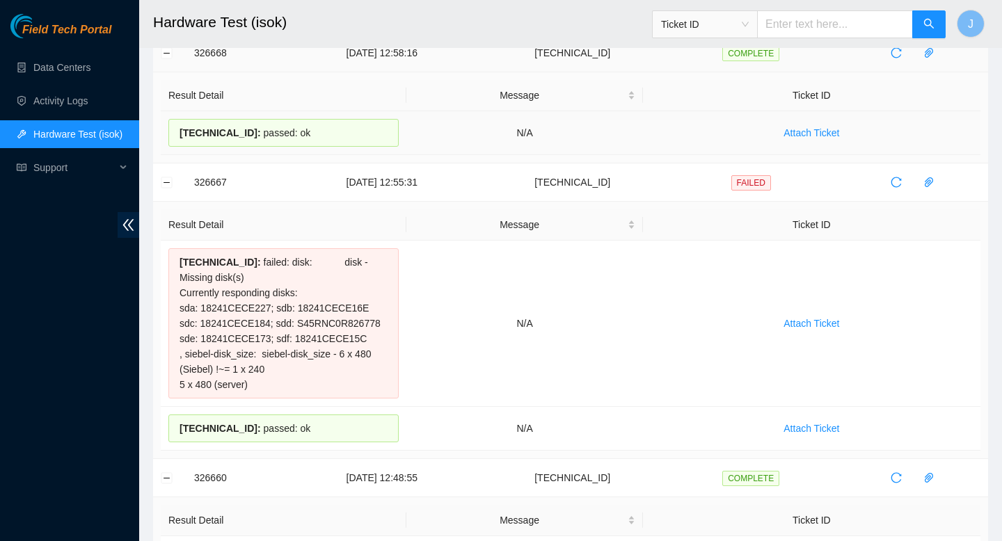
scroll to position [0, 0]
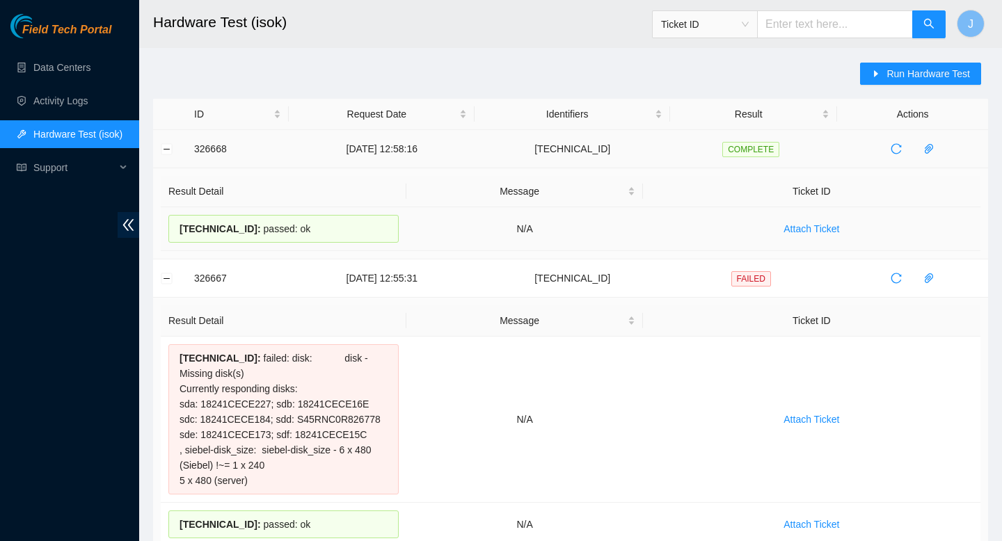
click at [512, 223] on td "N/A" at bounding box center [524, 229] width 236 height 44
drag, startPoint x: 339, startPoint y: 223, endPoint x: 193, endPoint y: 149, distance: 163.4
copy tbody "326668 [DATE] 12:58:16 [TECHNICAL_ID] COMPLETE Result Detail Message Ticket ID …"
click at [908, 63] on button "Run Hardware Test" at bounding box center [920, 74] width 121 height 22
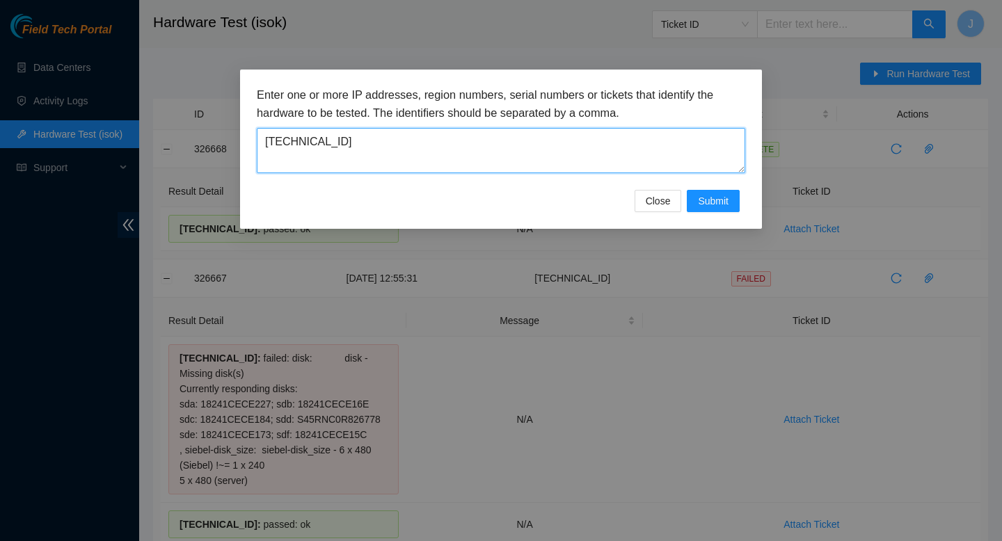
click at [626, 144] on textarea "[TECHNICAL_ID]" at bounding box center [501, 150] width 488 height 45
paste textarea "62.28.47"
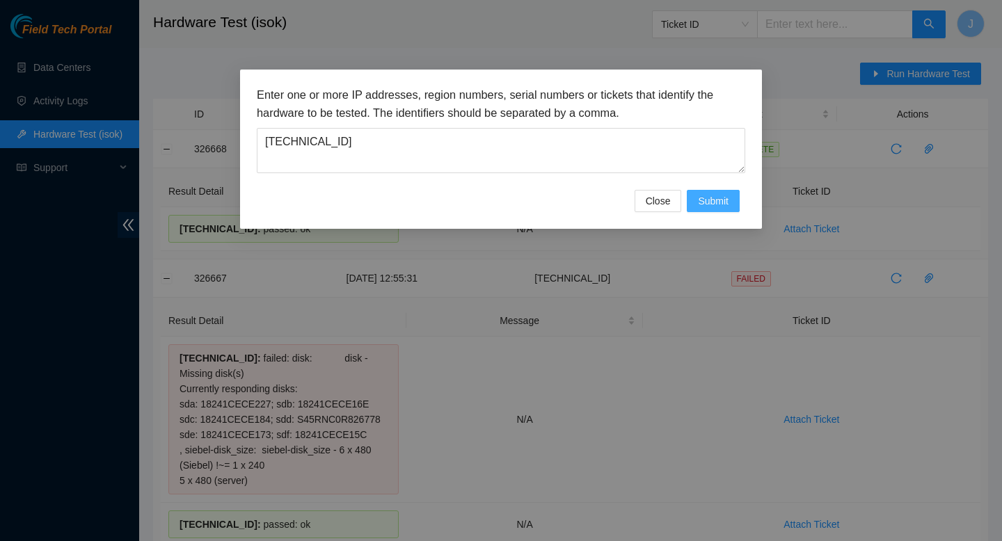
click at [706, 198] on span "Submit" at bounding box center [713, 200] width 31 height 15
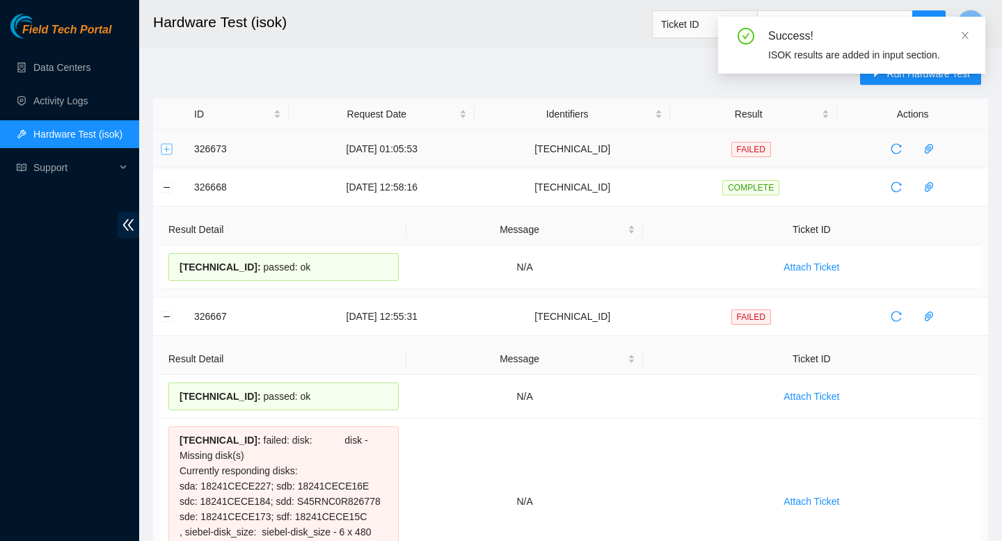
click at [167, 148] on button "Expand row" at bounding box center [166, 148] width 11 height 11
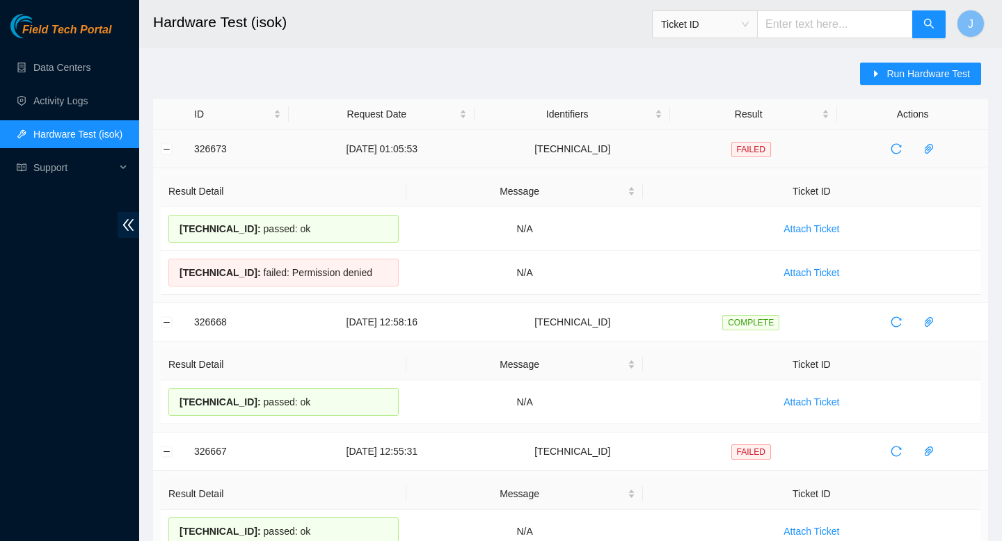
drag, startPoint x: 381, startPoint y: 274, endPoint x: 186, endPoint y: 148, distance: 231.8
copy tbody "326673 [DATE] 01:05:53 [TECHNICAL_ID] FAILED Result Detail Message Ticket ID [T…"
click at [949, 72] on span "Run Hardware Test" at bounding box center [927, 73] width 83 height 15
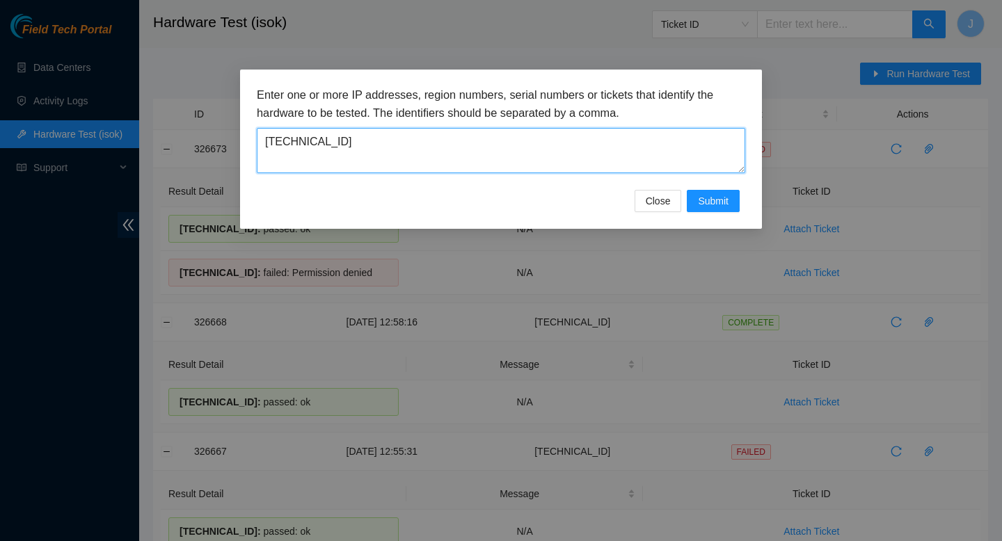
click at [356, 147] on textarea "[TECHNICAL_ID]" at bounding box center [501, 150] width 488 height 45
paste textarea "[TECHNICAL_ID]"
type textarea "[TECHNICAL_ID]"
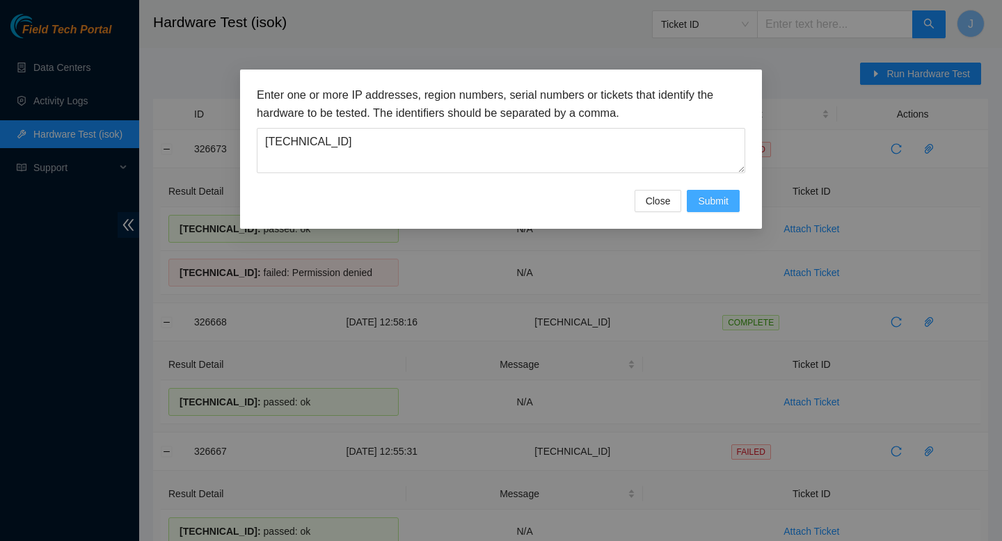
click at [724, 206] on span "Submit" at bounding box center [713, 200] width 31 height 15
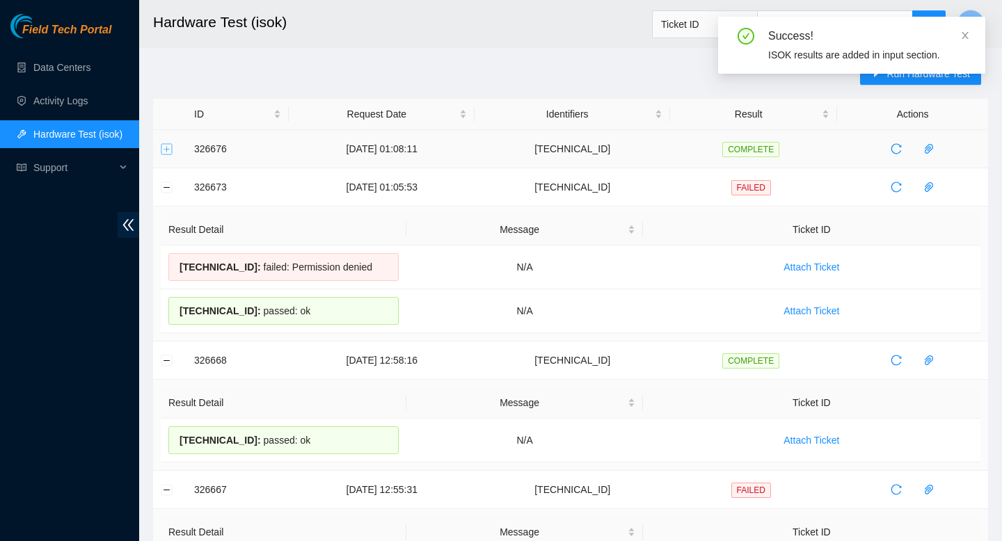
click at [163, 148] on button "Expand row" at bounding box center [166, 148] width 11 height 11
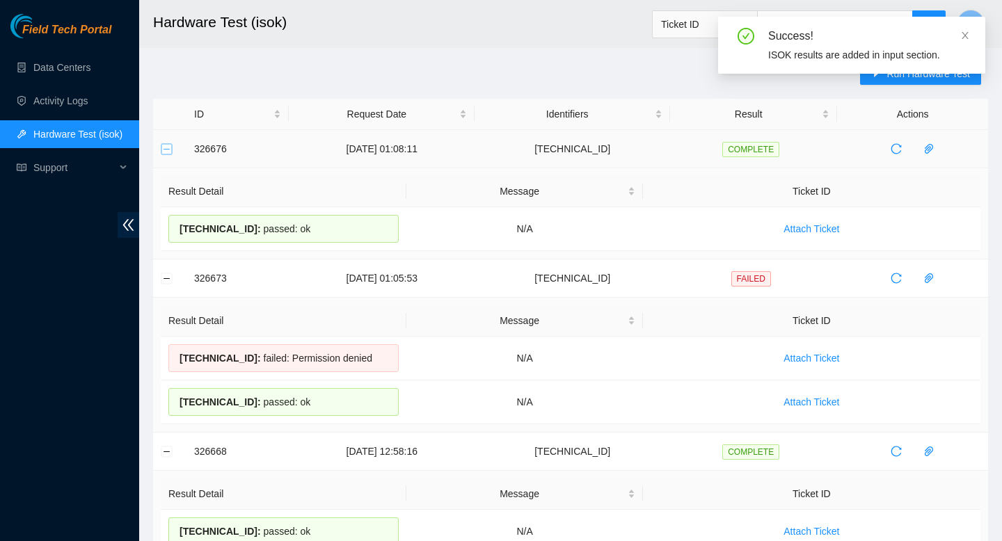
drag, startPoint x: 335, startPoint y: 234, endPoint x: 166, endPoint y: 144, distance: 190.8
copy tbody "326676 [DATE] 01:08:11 [TECHNICAL_ID] COMPLETE Result Detail Message Ticket ID …"
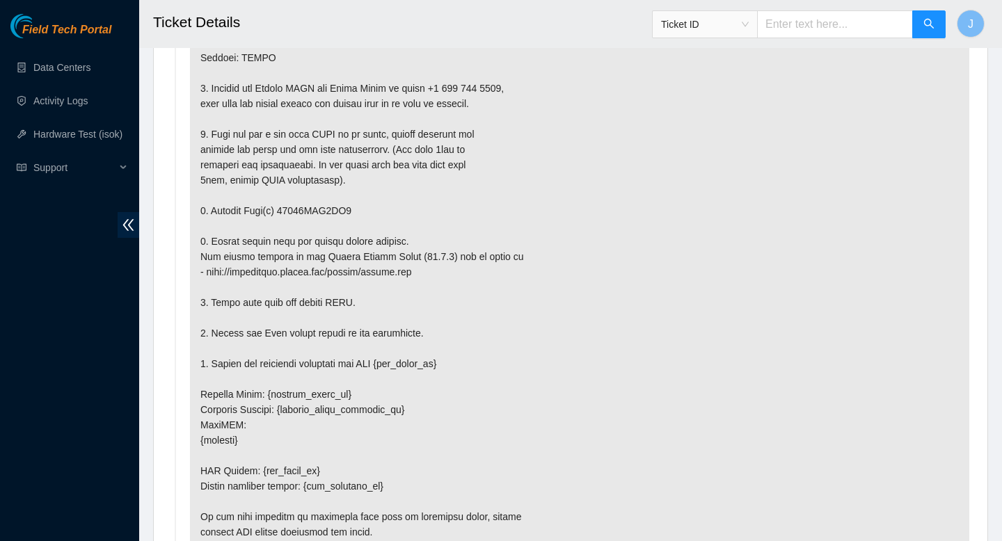
scroll to position [2498, 0]
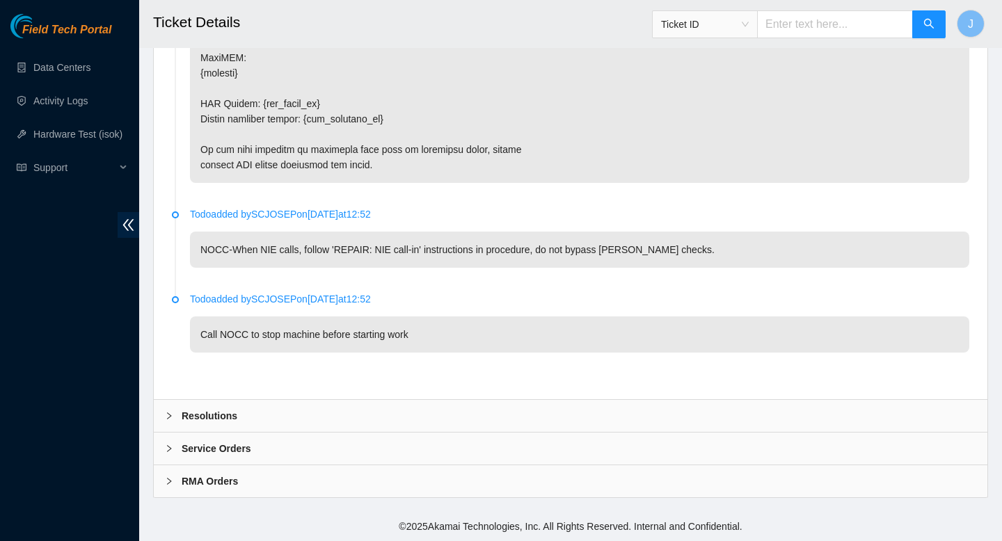
click at [500, 415] on div "Resolutions" at bounding box center [571, 416] width 834 height 32
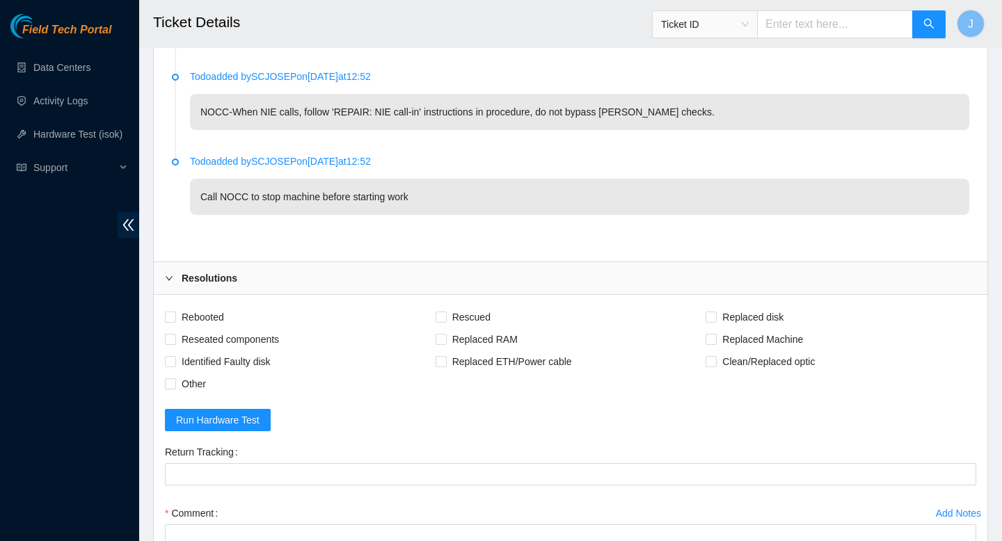
scroll to position [2664, 0]
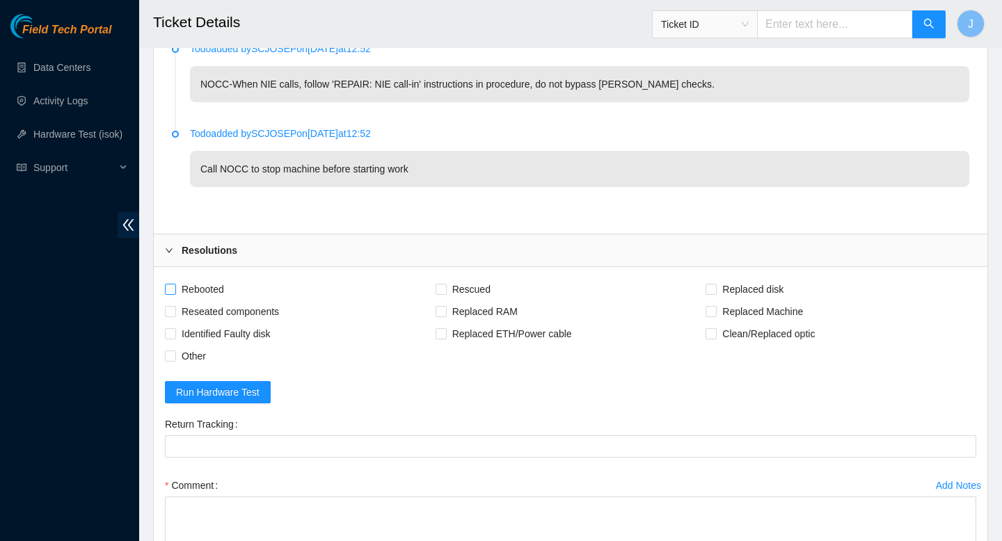
click at [171, 290] on input "Rebooted" at bounding box center [170, 289] width 10 height 10
checkbox input "true"
click at [173, 316] on span at bounding box center [170, 311] width 11 height 11
click at [173, 316] on input "Reseated components" at bounding box center [170, 311] width 10 height 10
checkbox input "true"
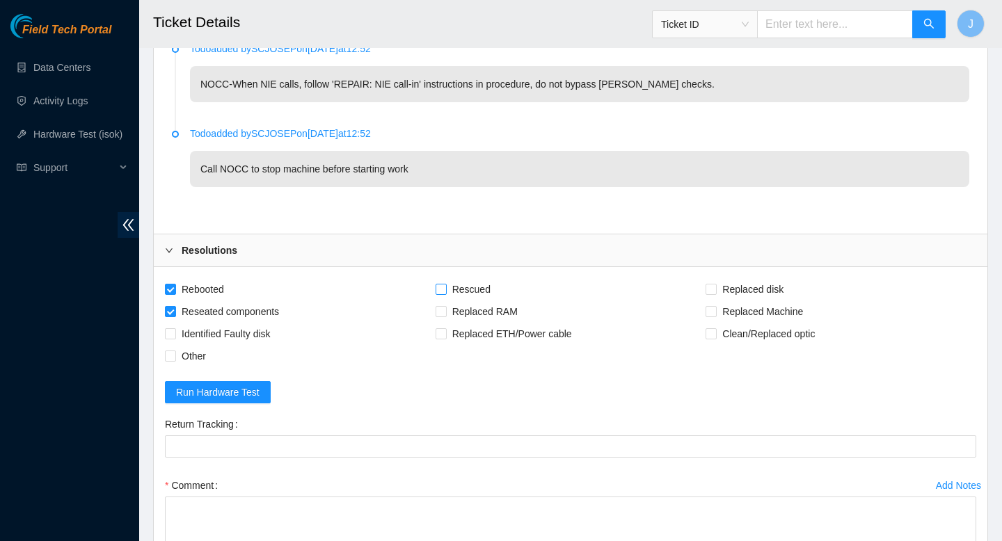
click at [442, 292] on input "Rescued" at bounding box center [441, 289] width 10 height 10
checkbox input "true"
click at [714, 291] on input "Replaced disk" at bounding box center [711, 289] width 10 height 10
checkbox input "true"
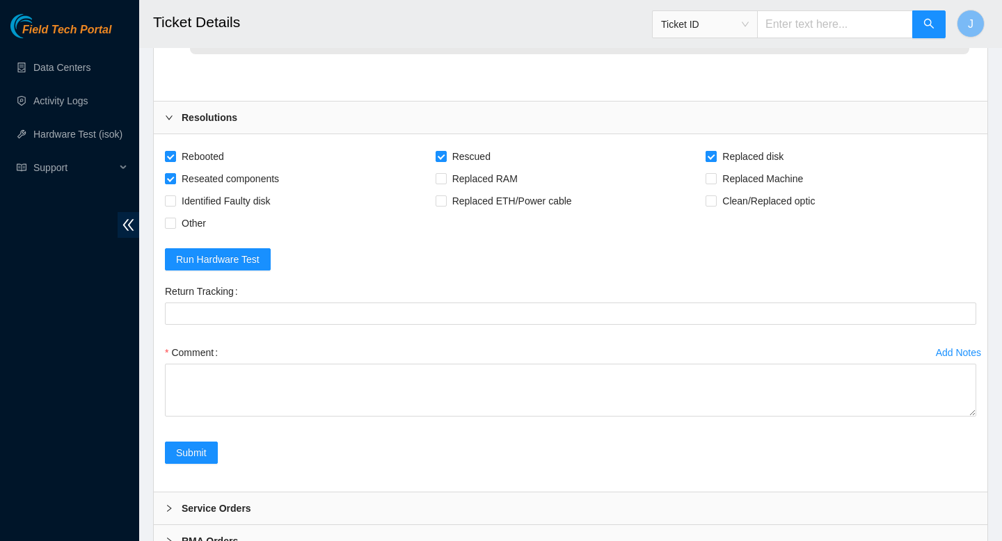
scroll to position [2856, 0]
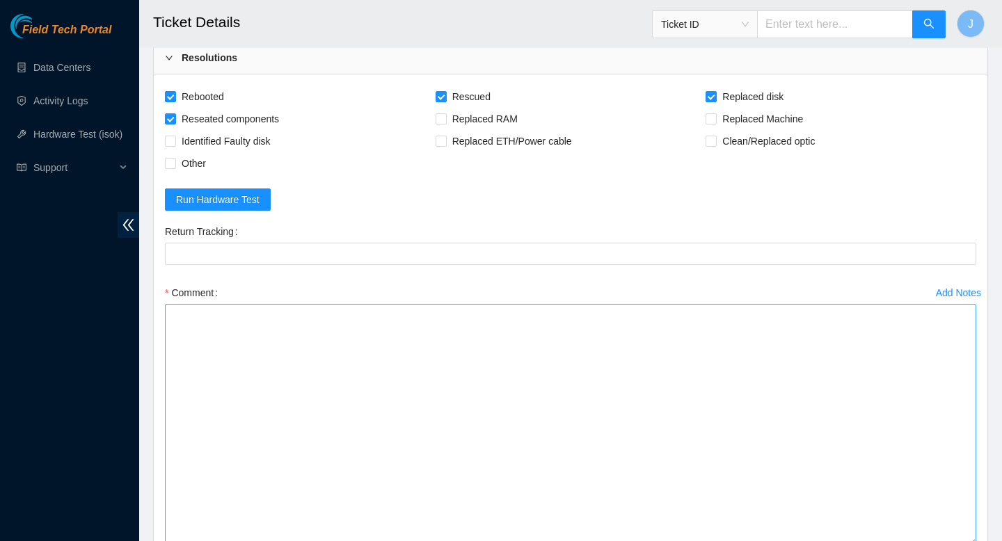
drag, startPoint x: 971, startPoint y: 351, endPoint x: 855, endPoint y: 427, distance: 138.2
click at [957, 539] on textarea "Comment" at bounding box center [570, 425] width 811 height 242
click at [793, 373] on textarea "Comment" at bounding box center [570, 424] width 811 height 241
paste textarea "gained safe access from NOCC verified SN powered down removed sd w/ sn replaced…"
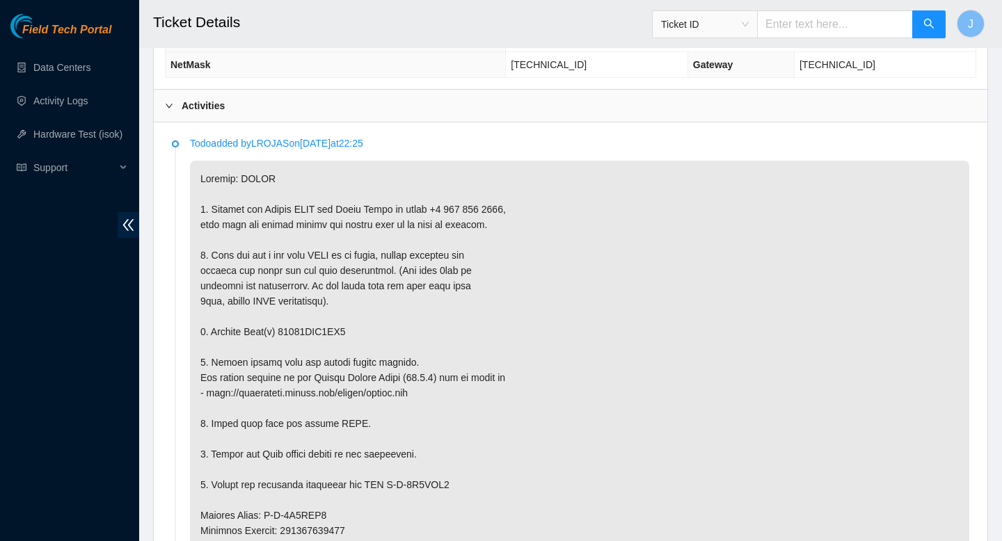
scroll to position [706, 0]
click at [334, 336] on p at bounding box center [579, 531] width 779 height 740
copy p "18521FDA0BE8"
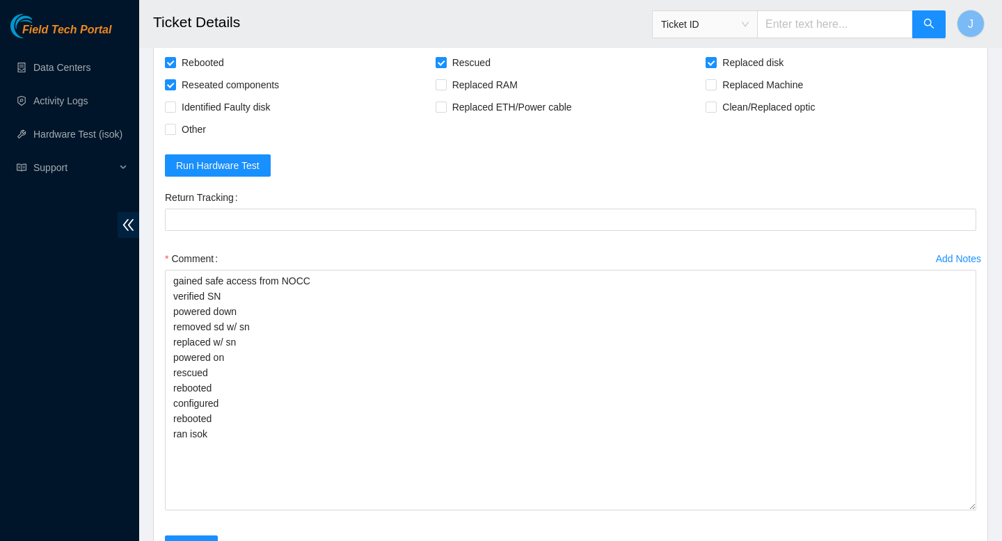
scroll to position [3044, 0]
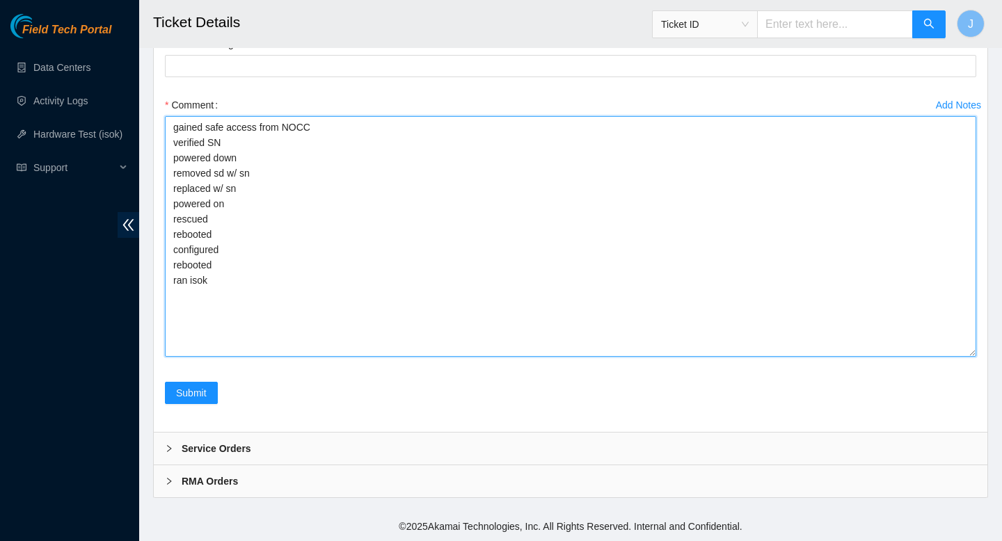
click at [300, 175] on textarea "gained safe access from NOCC verified SN powered down removed sd w/ sn replaced…" at bounding box center [570, 236] width 811 height 241
paste textarea "18521FDA0BE8"
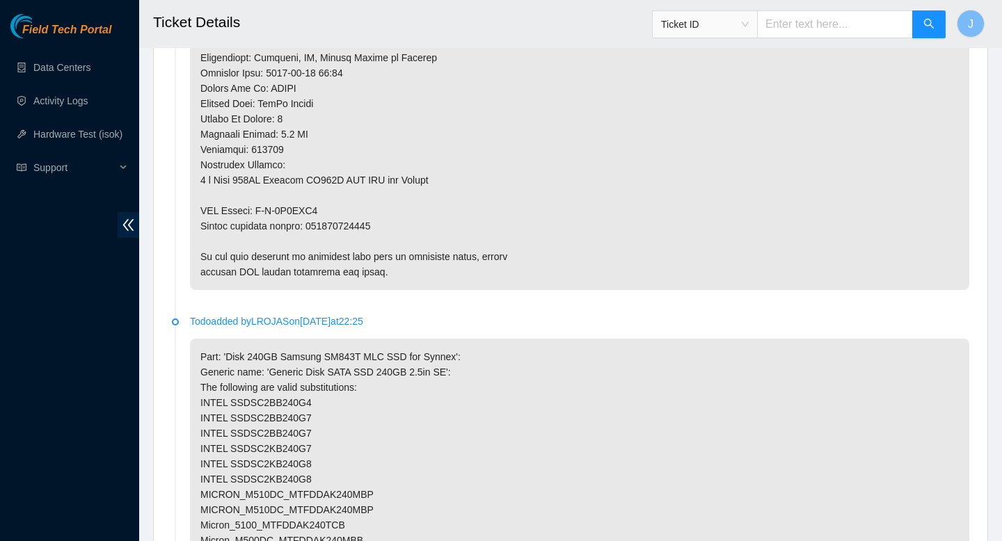
scroll to position [1316, 0]
type textarea "gained safe access from NOCC verified SN powered down removed sd w/ sn 18521FDA…"
copy p "450826213106"
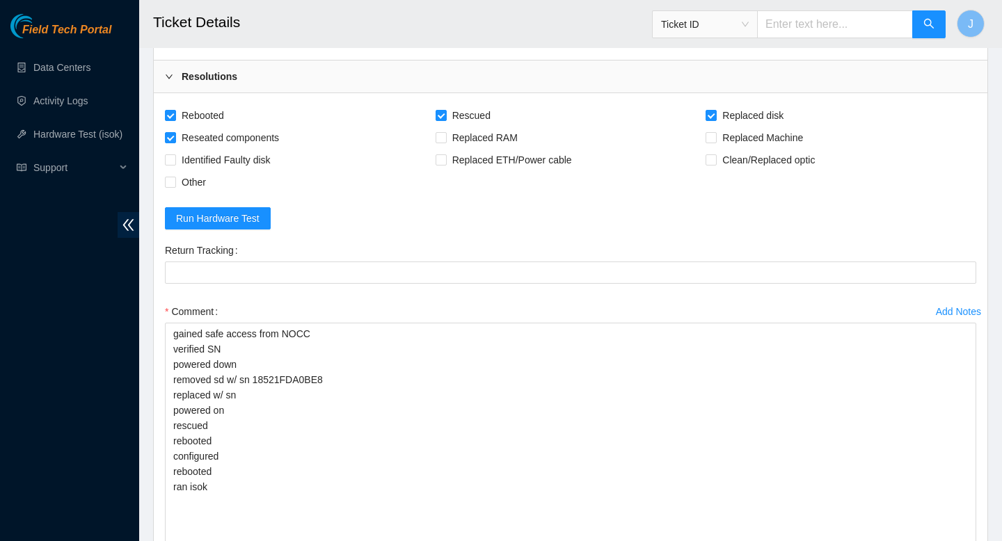
scroll to position [3044, 0]
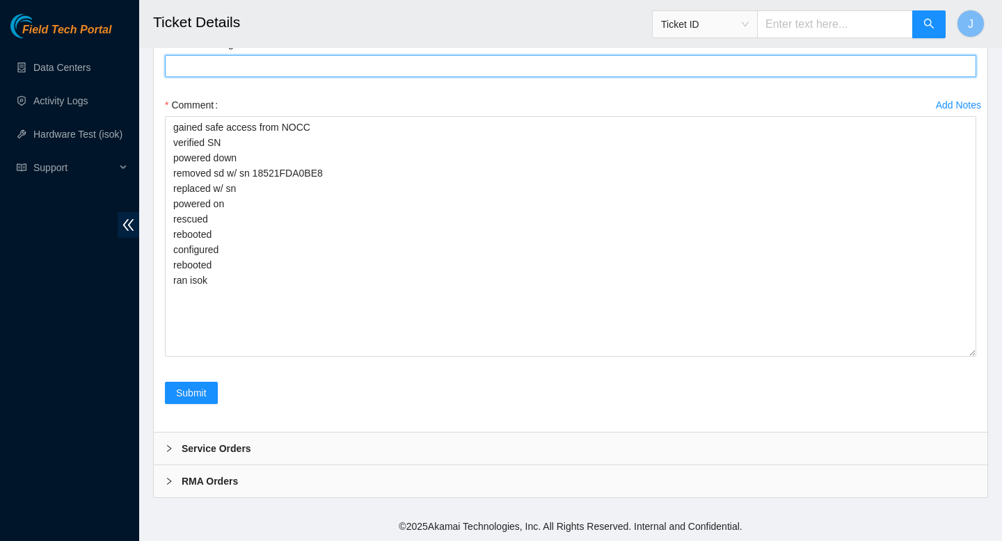
click at [299, 63] on Tracking "Return Tracking" at bounding box center [570, 66] width 811 height 22
paste Tracking "450826213106"
type Tracking "450826213106"
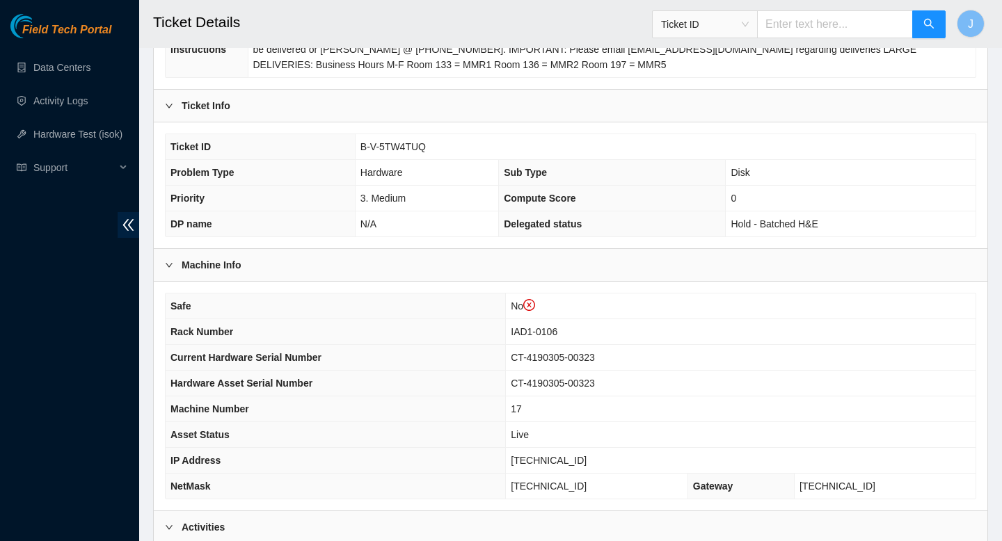
scroll to position [288, 0]
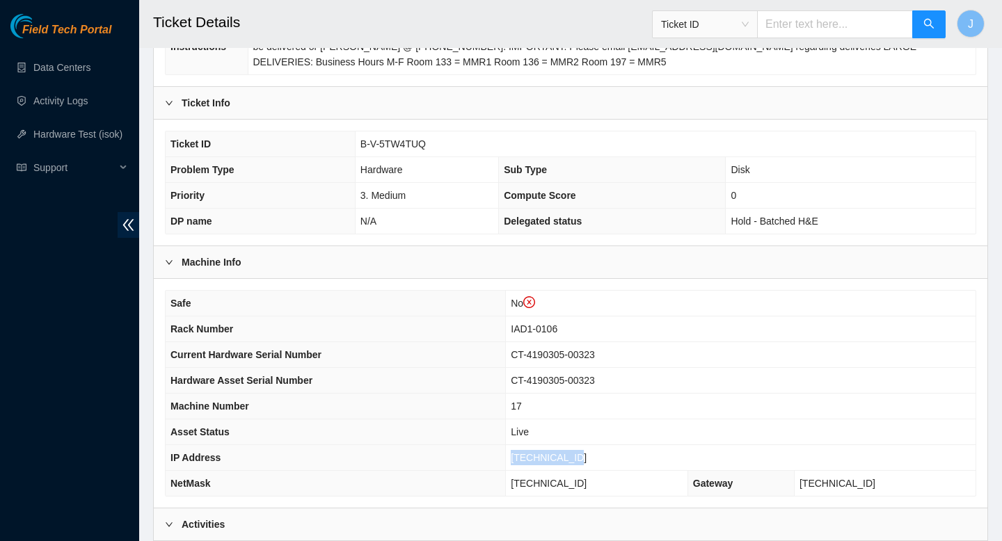
drag, startPoint x: 596, startPoint y: 463, endPoint x: 514, endPoint y: 451, distance: 83.0
click at [514, 451] on tr "IP Address [TECHNICAL_ID]" at bounding box center [571, 458] width 810 height 26
copy tr "[TECHNICAL_ID]"
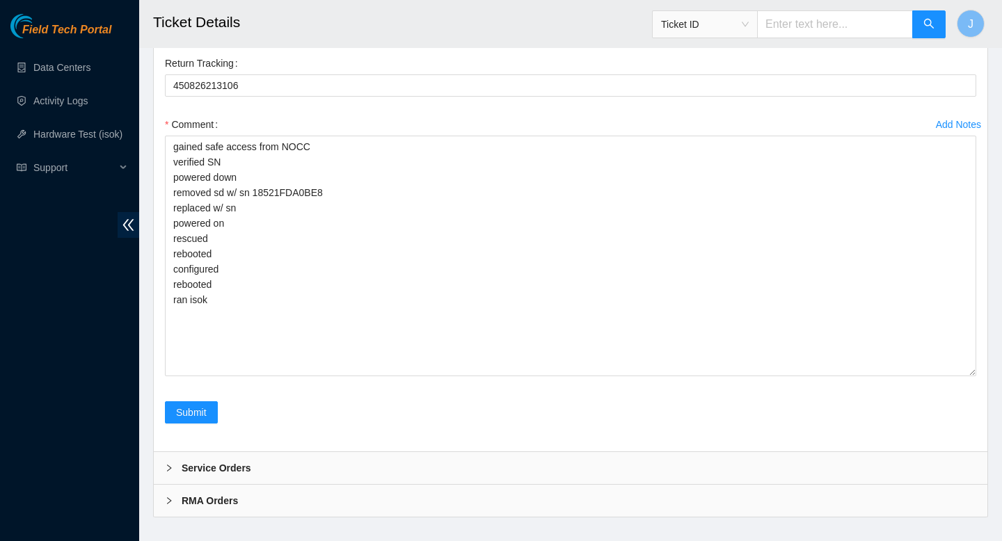
scroll to position [3044, 0]
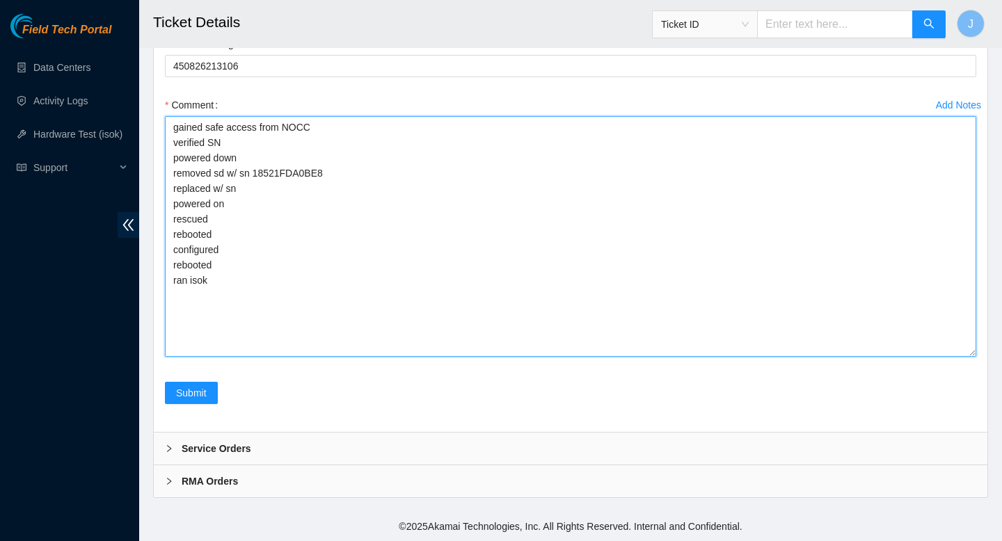
click at [358, 296] on textarea "gained safe access from NOCC verified SN powered down removed sd w/ sn 18521FDA…" at bounding box center [570, 236] width 811 height 241
paste textarea "326619 [DATE] 12:18:25 [TECHNICAL_ID] COMPLETE Result Detail Message Ticket ID …"
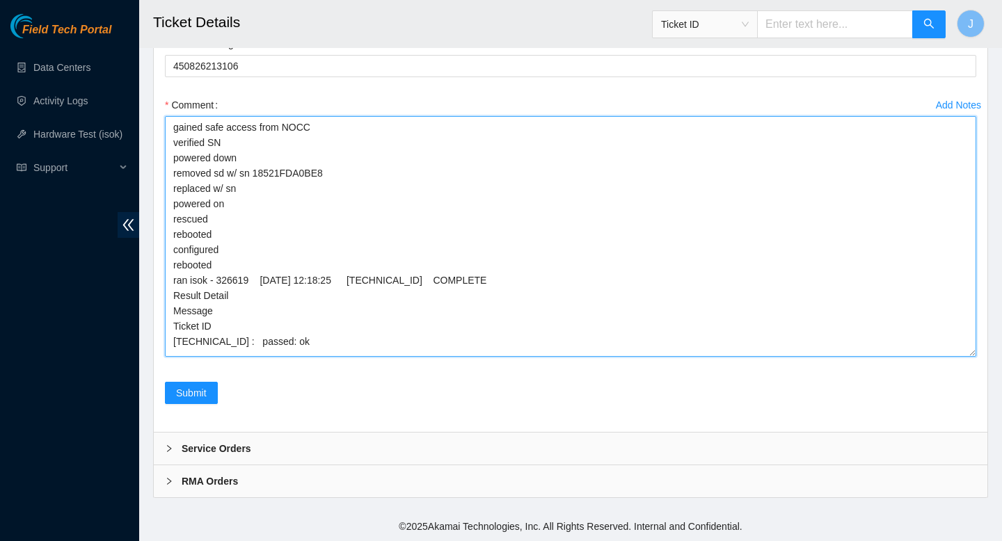
click at [282, 192] on textarea "gained safe access from NOCC verified SN powered down removed sd w/ sn 18521FDA…" at bounding box center [570, 236] width 811 height 241
type textarea "gained safe access from NOCC verified SN powered down removed sd w/ sn 18521FDA…"
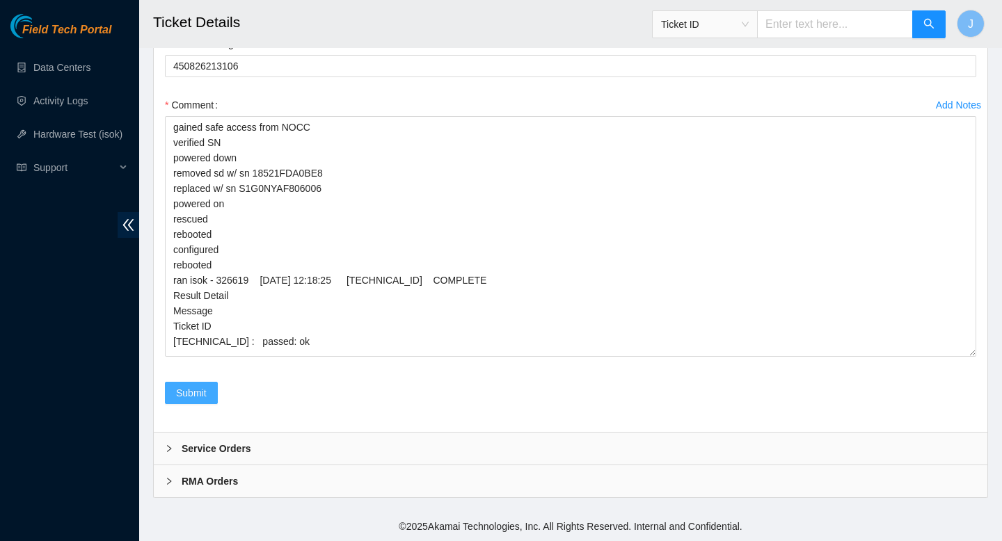
click at [197, 395] on span "Submit" at bounding box center [191, 392] width 31 height 15
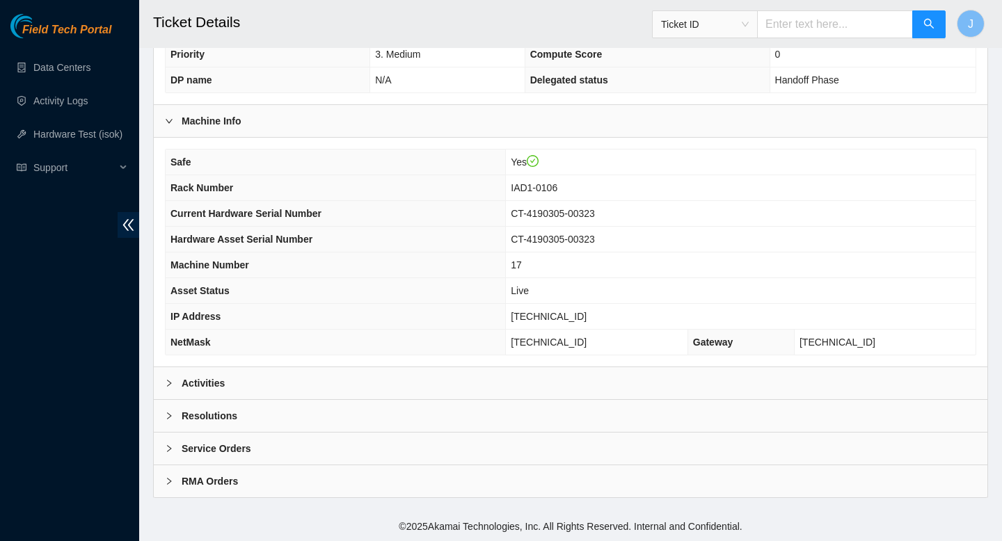
scroll to position [403, 0]
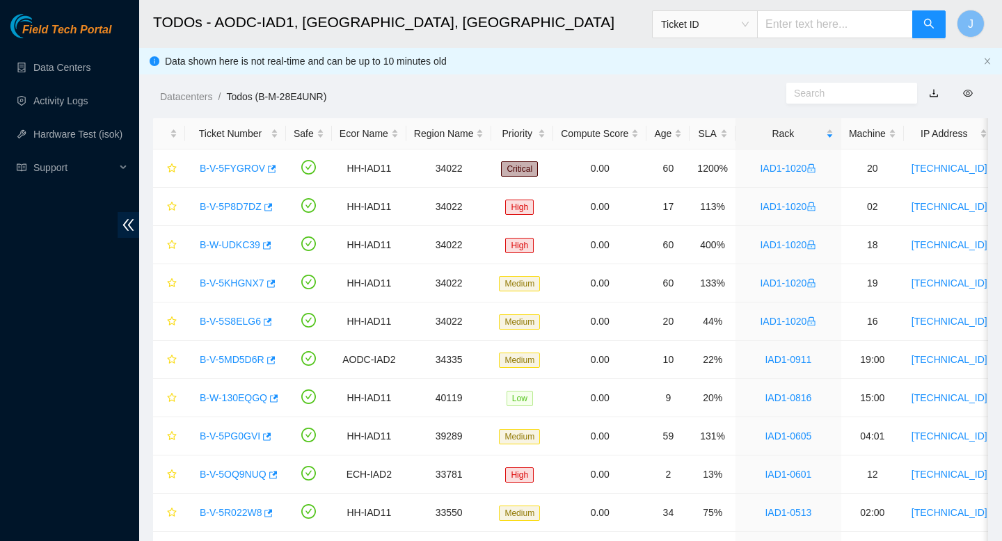
scroll to position [379, 0]
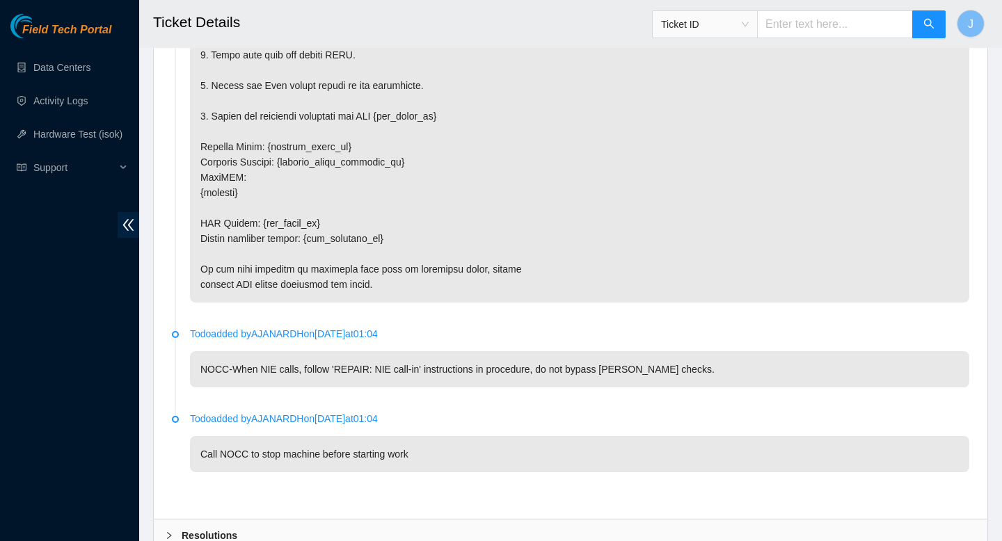
scroll to position [2498, 0]
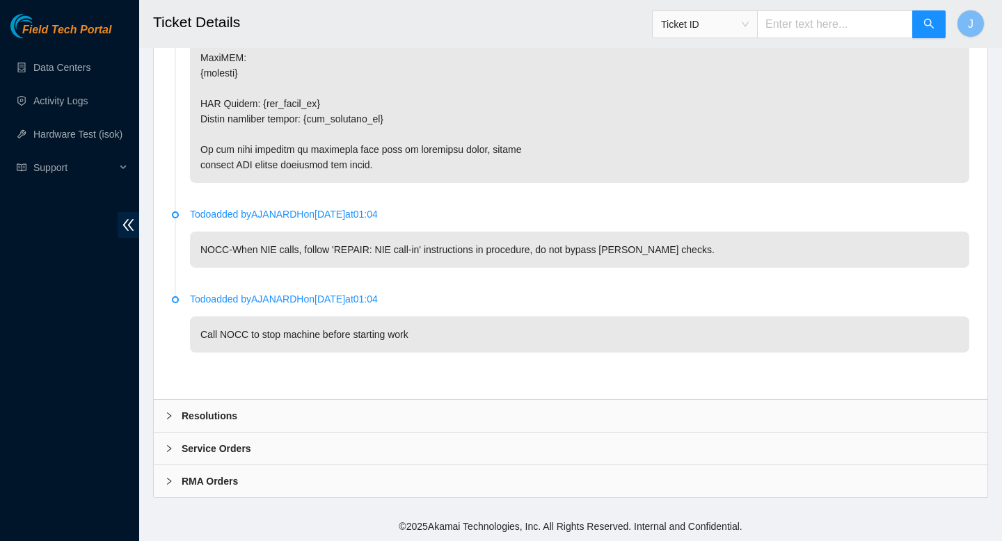
click at [595, 405] on div "Resolutions" at bounding box center [571, 416] width 834 height 32
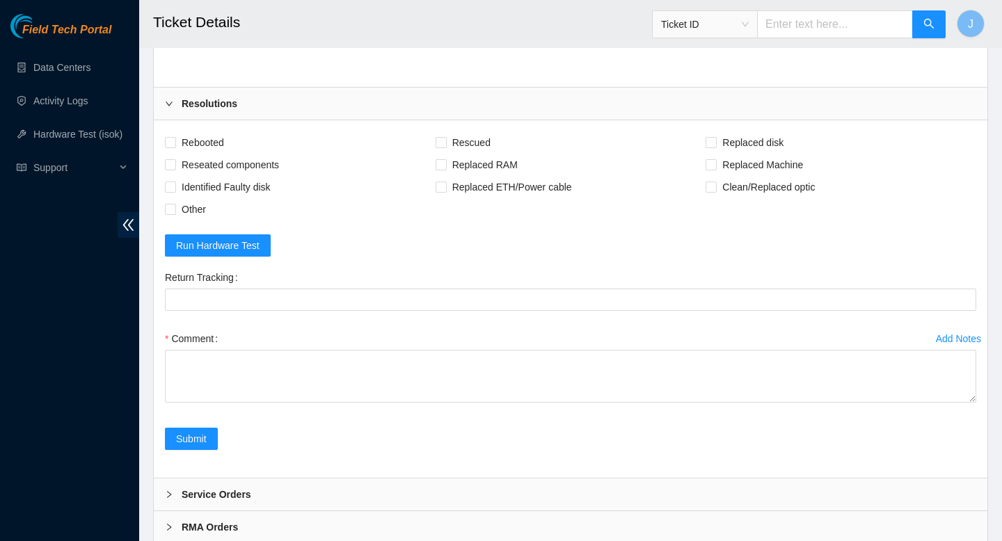
scroll to position [2856, 0]
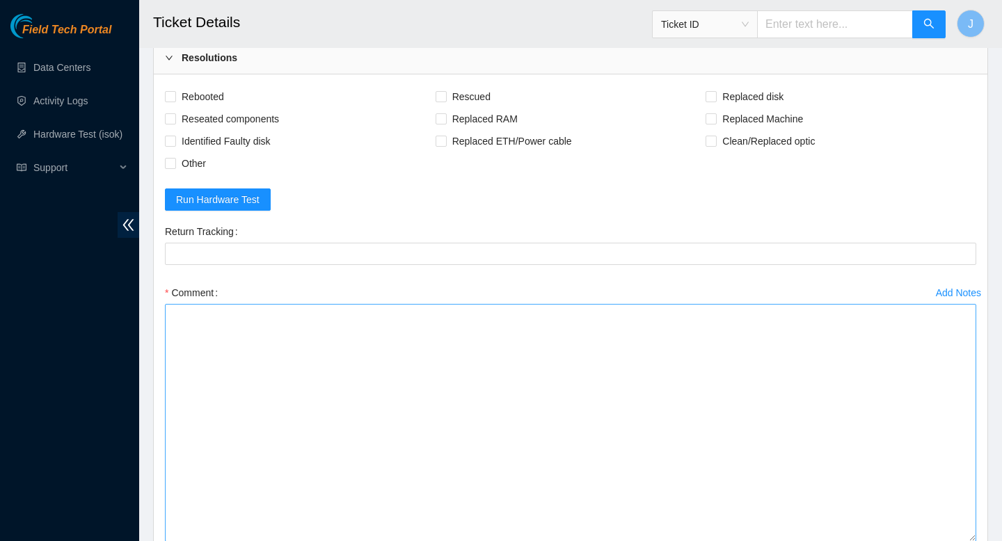
drag, startPoint x: 973, startPoint y: 356, endPoint x: 953, endPoint y: 540, distance: 185.4
click at [953, 541] on textarea "Comment" at bounding box center [570, 423] width 811 height 238
click at [747, 356] on textarea "Comment" at bounding box center [570, 423] width 811 height 238
paste textarea "gained safe access from NOCC verified SN powered down removed sd w/ sn replaced…"
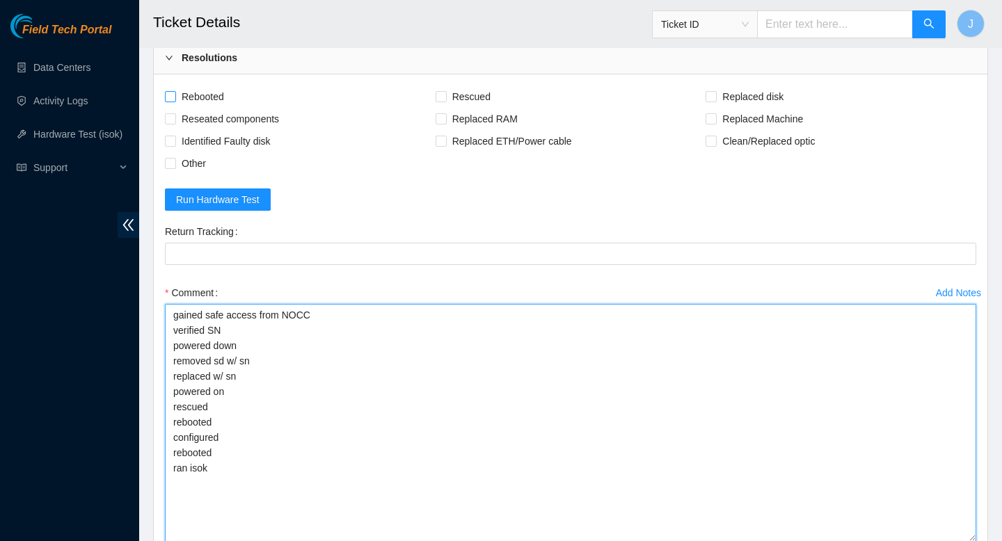
type textarea "gained safe access from NOCC verified SN powered down removed sd w/ sn replaced…"
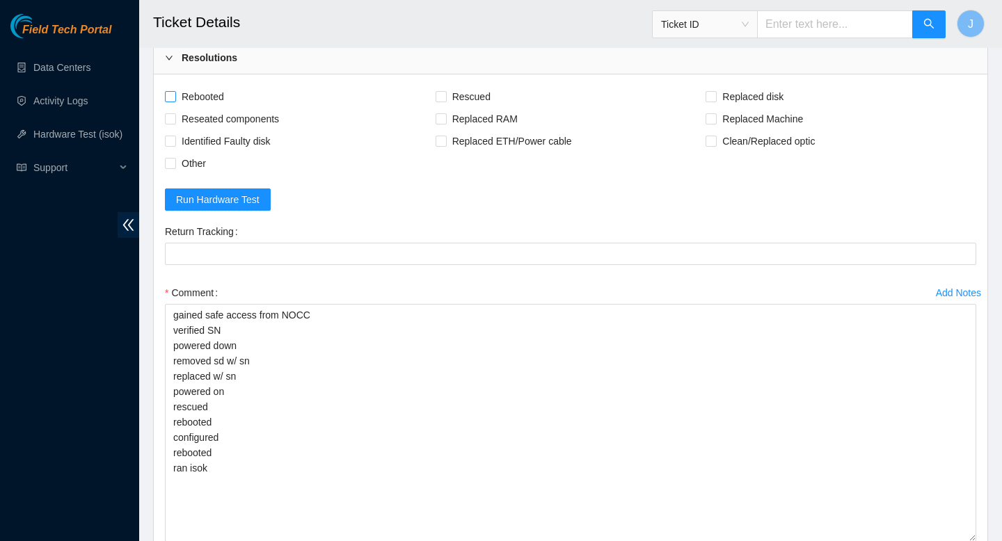
click at [166, 92] on input "Rebooted" at bounding box center [170, 96] width 10 height 10
checkbox input "true"
click at [173, 122] on input "Reseated components" at bounding box center [170, 118] width 10 height 10
checkbox input "true"
click at [445, 101] on span at bounding box center [441, 96] width 11 height 11
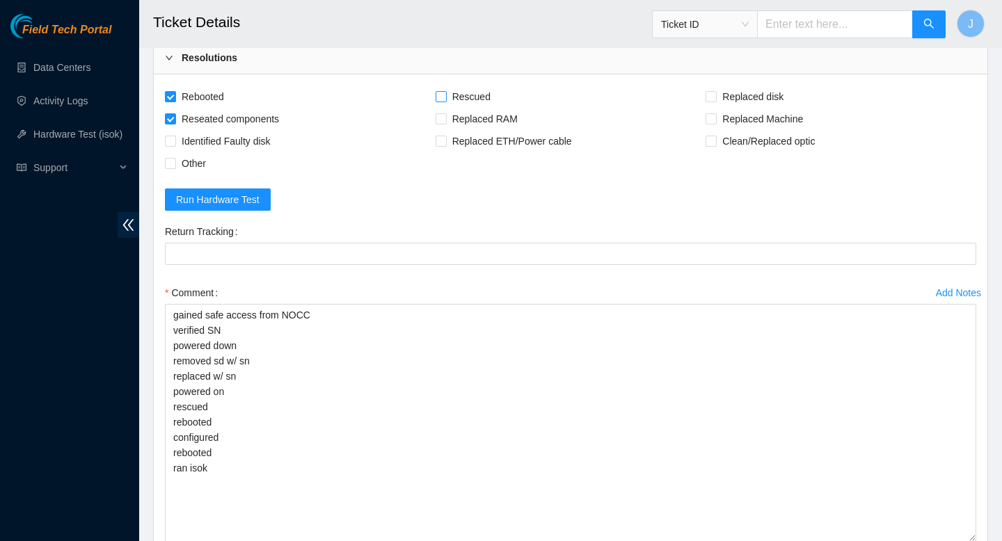
click at [445, 101] on input "Rescued" at bounding box center [441, 96] width 10 height 10
checkbox input "true"
click at [711, 97] on input "Replaced disk" at bounding box center [711, 96] width 10 height 10
checkbox input "true"
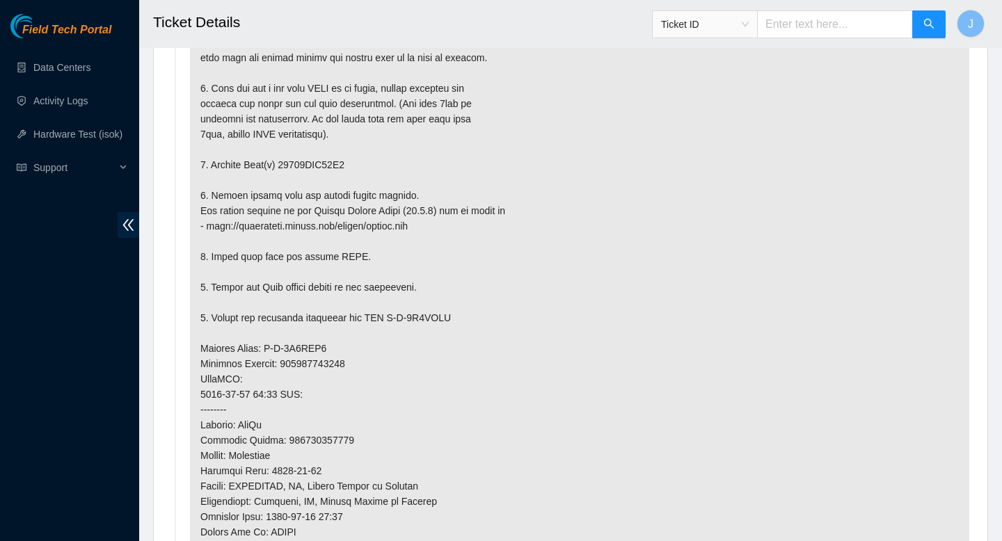
scroll to position [872, 0]
click at [337, 167] on p at bounding box center [579, 366] width 779 height 740
copy p "18521FDB70B1"
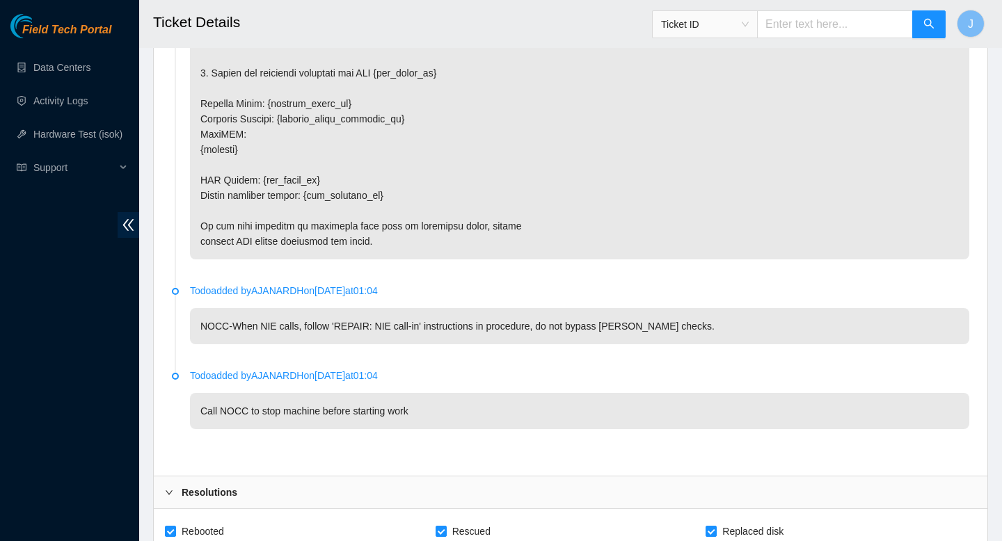
scroll to position [3041, 0]
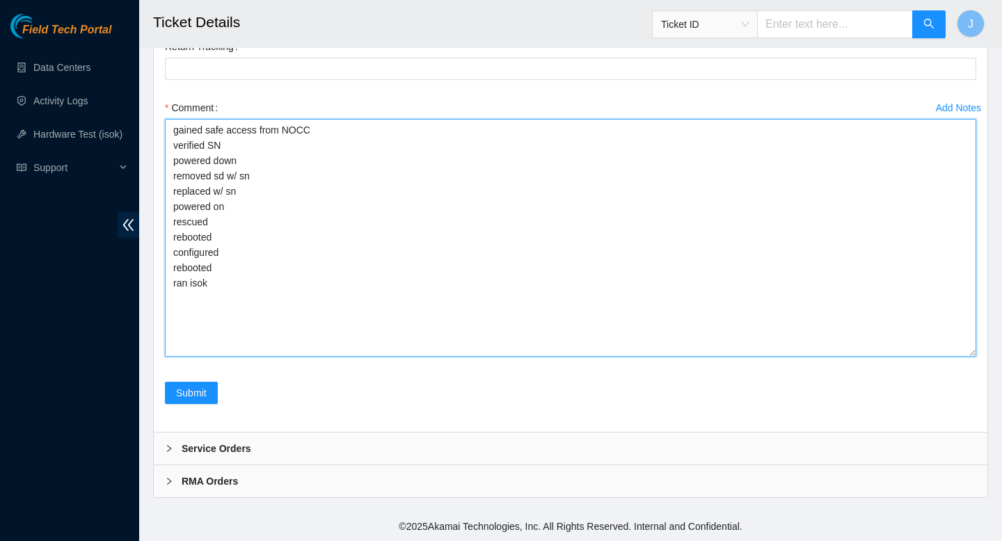
click at [302, 173] on textarea "gained safe access from NOCC verified SN powered down removed sd w/ sn replaced…" at bounding box center [570, 238] width 811 height 238
paste textarea "18521FDB70B1"
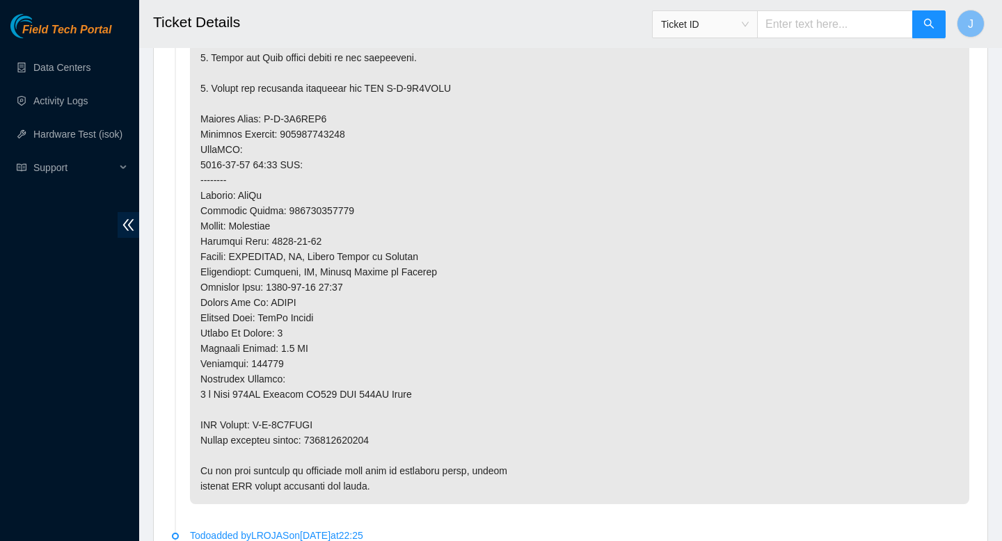
scroll to position [1105, 0]
type textarea "gained safe access from NOCC verified SN powered down removed sd w/ sn 18521FDB…"
click at [369, 439] on p at bounding box center [579, 133] width 779 height 740
copy p "450826213080"
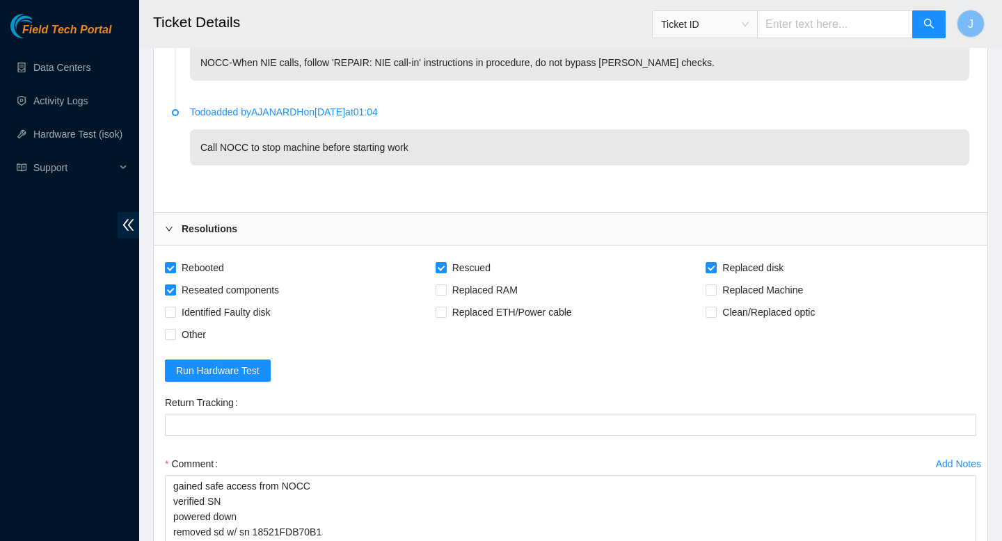
scroll to position [3041, 0]
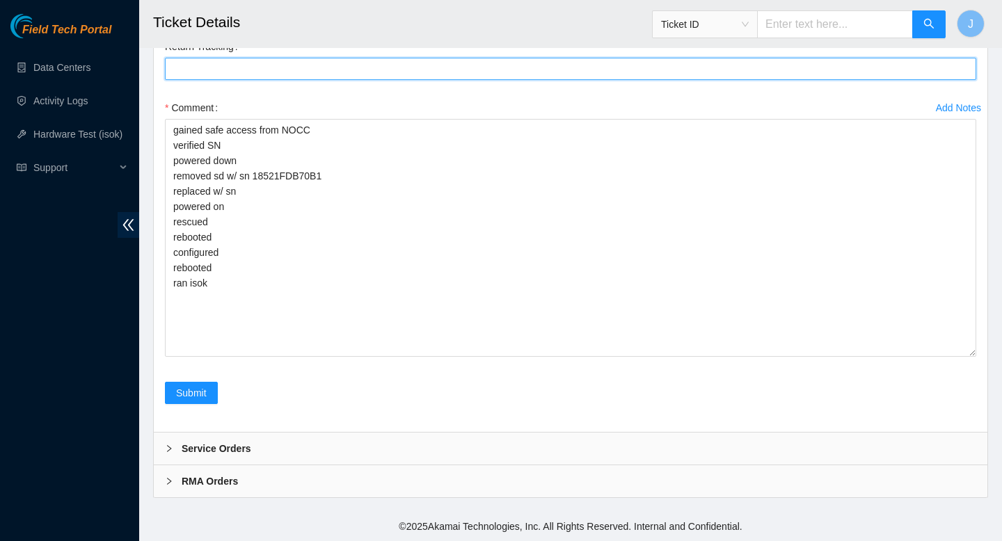
click at [267, 70] on Tracking "Return Tracking" at bounding box center [570, 69] width 811 height 22
paste Tracking "450826213080"
type Tracking "450826213080"
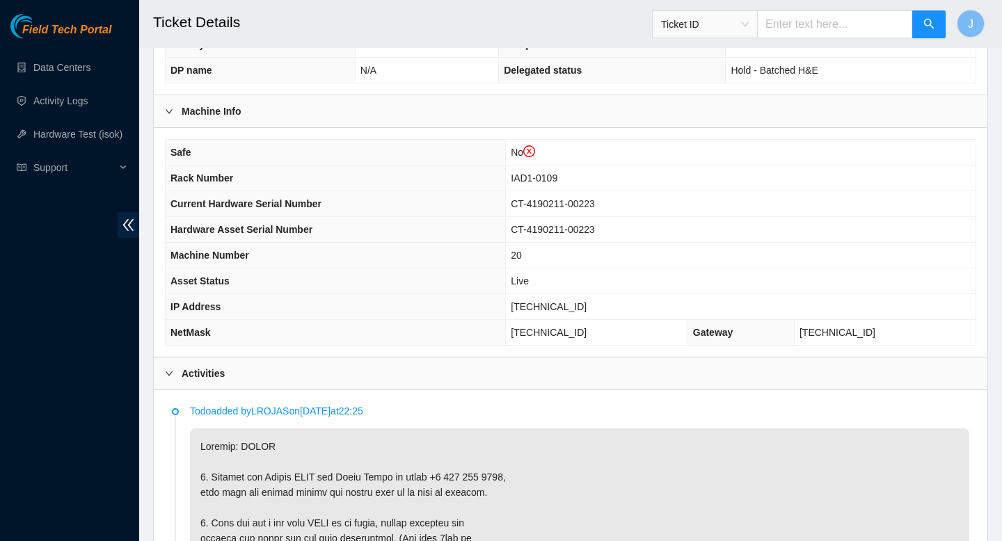
scroll to position [445, 0]
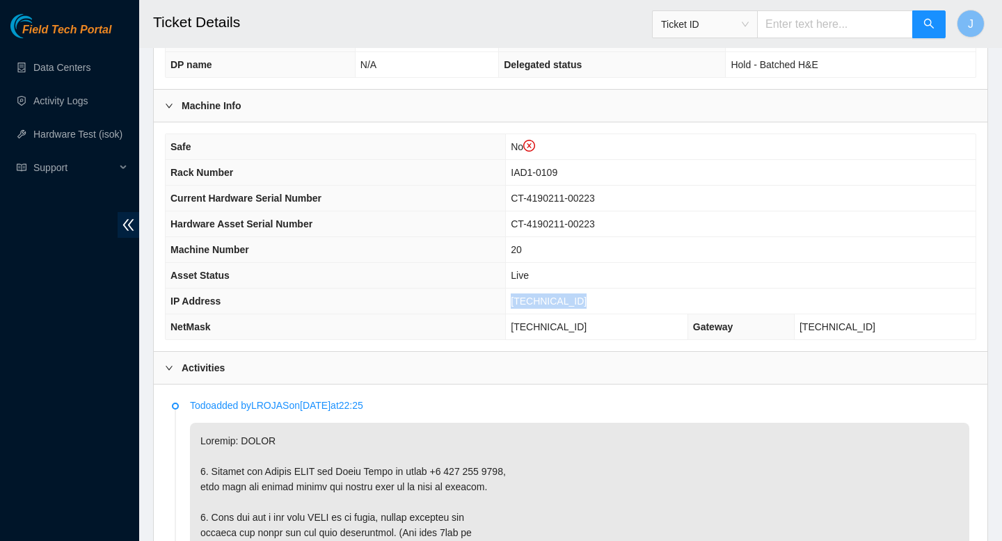
drag, startPoint x: 590, startPoint y: 301, endPoint x: 510, endPoint y: 301, distance: 80.0
click at [510, 301] on td "[TECHNICAL_ID]" at bounding box center [741, 302] width 470 height 26
copy span "[TECHNICAL_ID]"
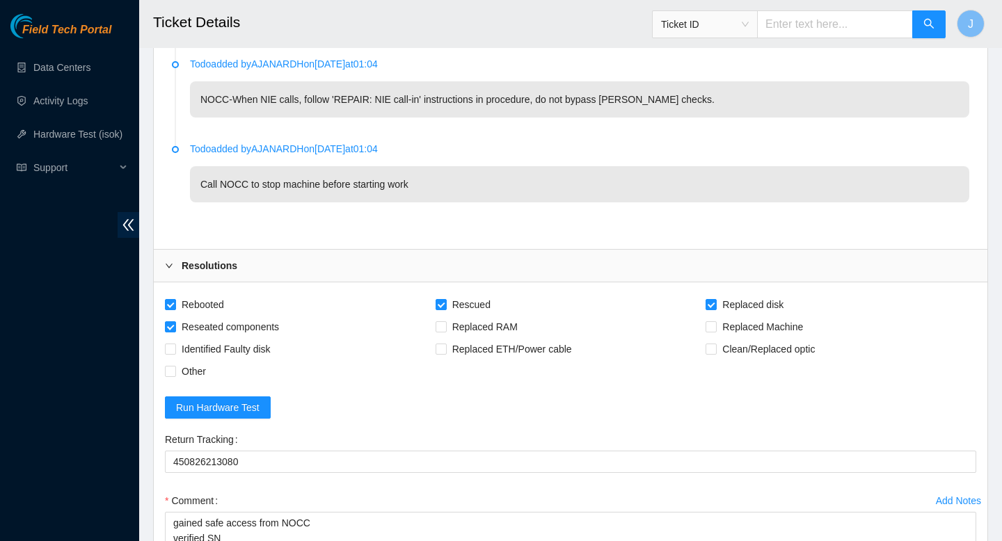
scroll to position [3041, 0]
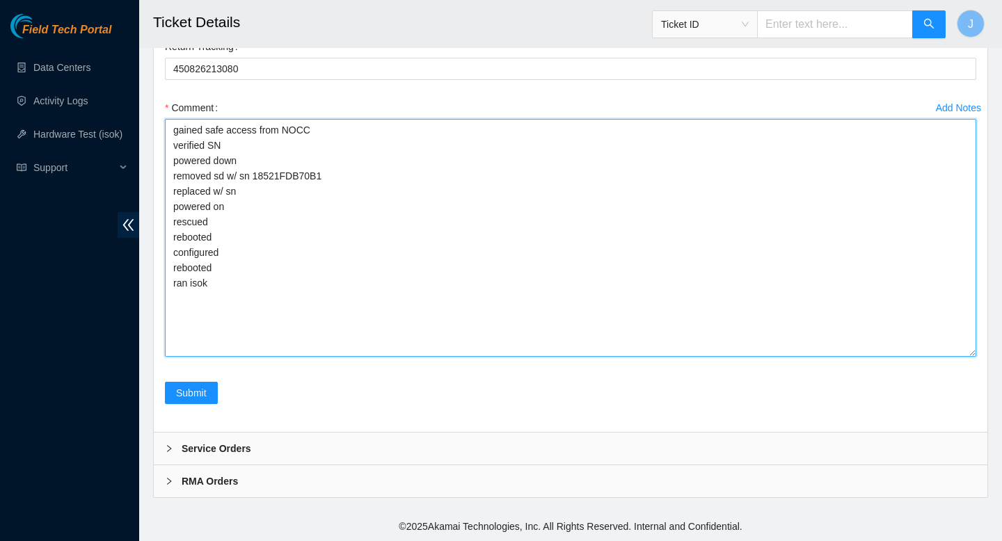
click at [390, 298] on textarea "gained safe access from NOCC verified SN powered down removed sd w/ sn 18521FDB…" at bounding box center [570, 238] width 811 height 238
paste textarea "326621 25-08-2025 12:19:33 104.84.155.171 COMPLETE Result Detail Message Ticket…"
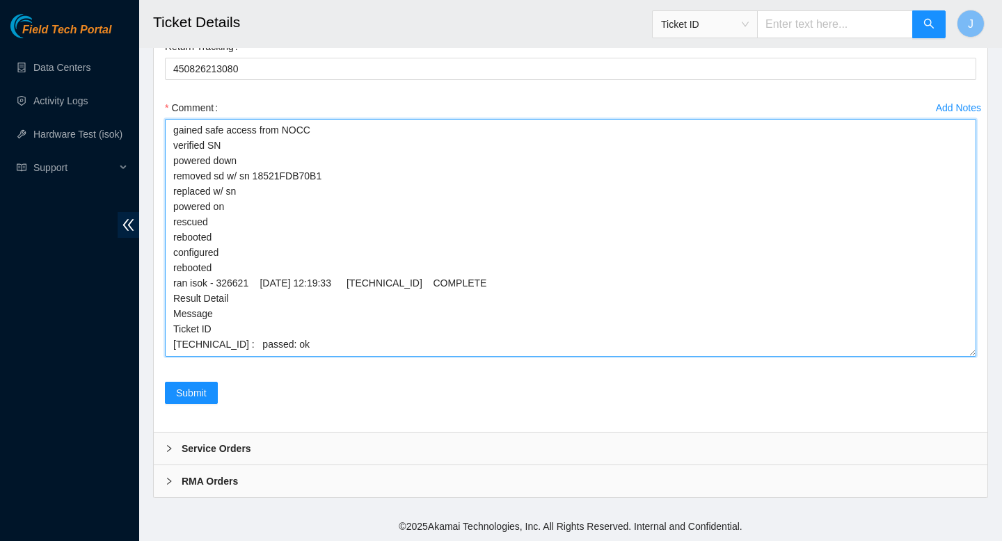
click at [286, 196] on textarea "gained safe access from NOCC verified SN powered down removed sd w/ sn 18521FDB…" at bounding box center [570, 238] width 811 height 238
type textarea "gained safe access from NOCC verified SN powered down removed sd w/ sn 18521FDB…"
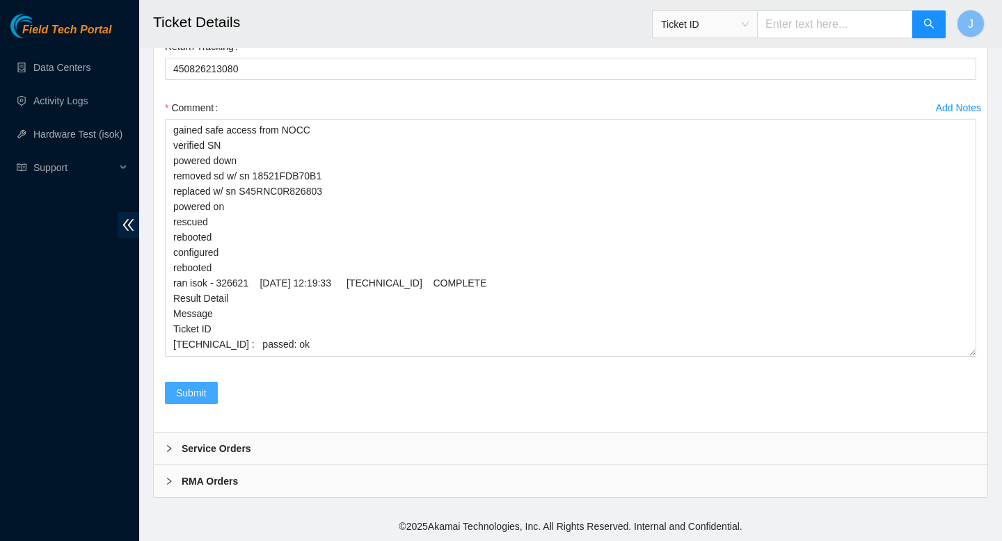
click at [191, 385] on span "Submit" at bounding box center [191, 392] width 31 height 15
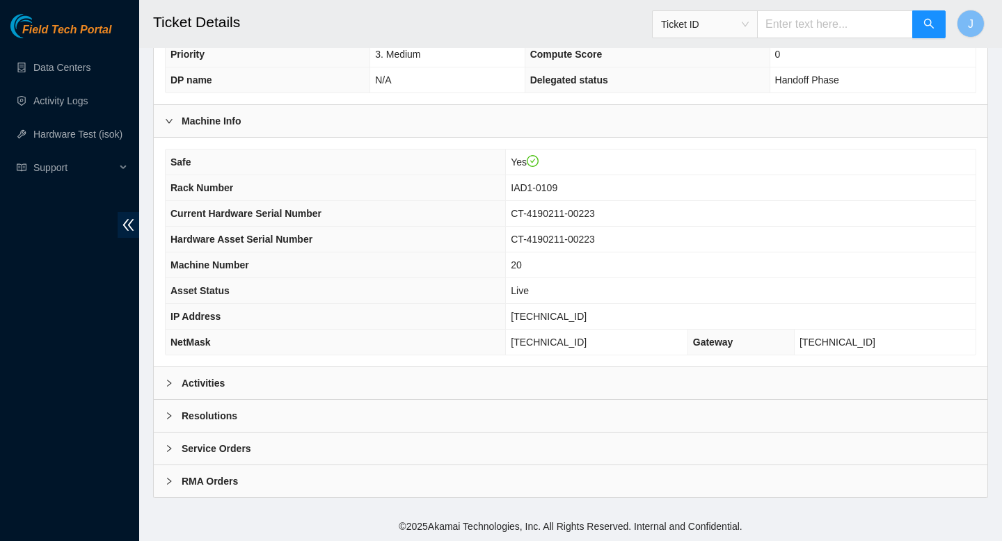
scroll to position [403, 0]
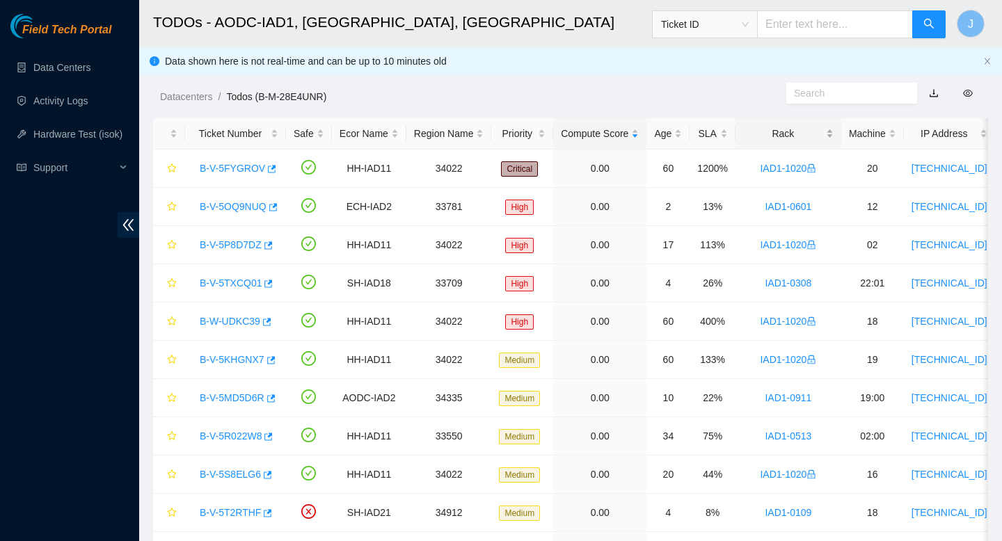
click at [834, 134] on div "Rack" at bounding box center [788, 133] width 90 height 15
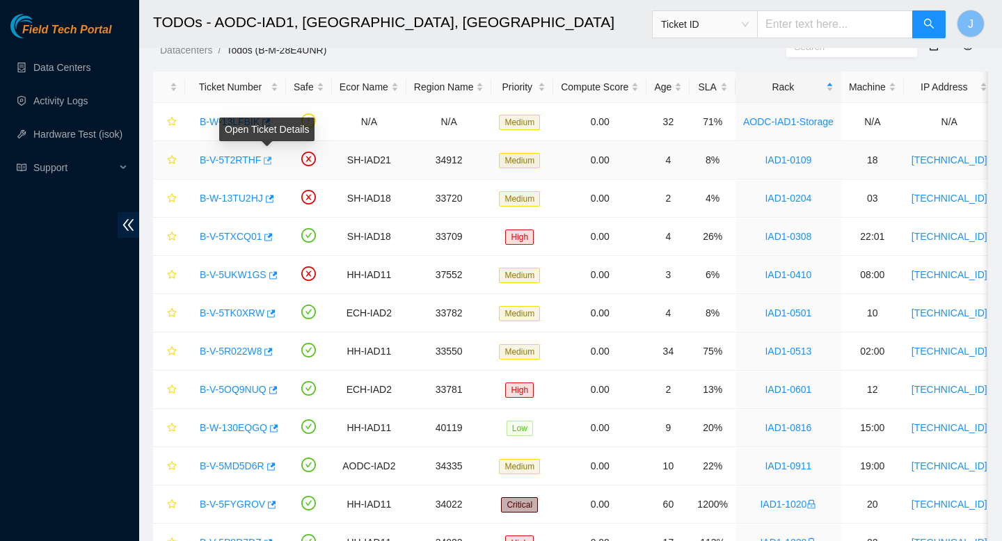
click at [271, 161] on icon "button" at bounding box center [267, 161] width 10 height 10
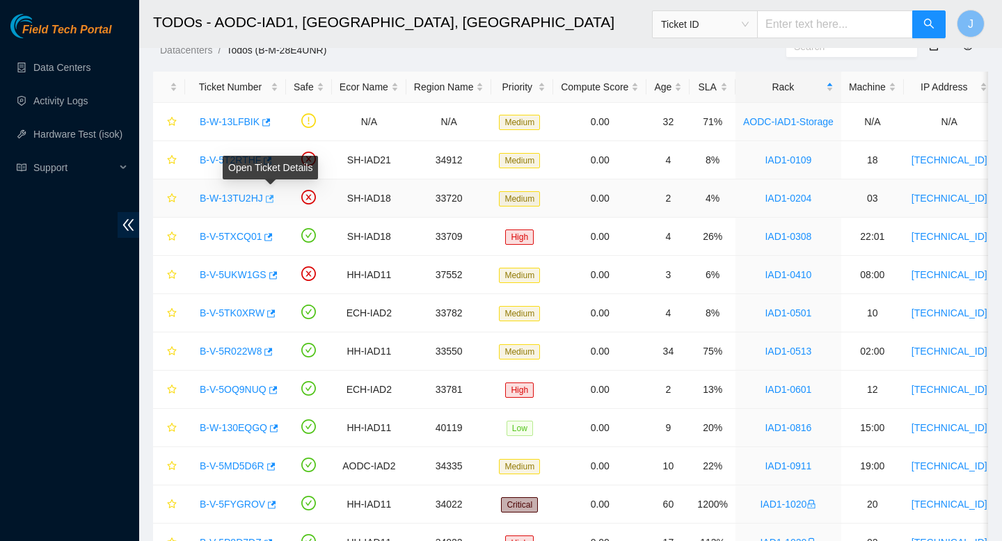
click at [273, 200] on icon "button" at bounding box center [269, 199] width 10 height 10
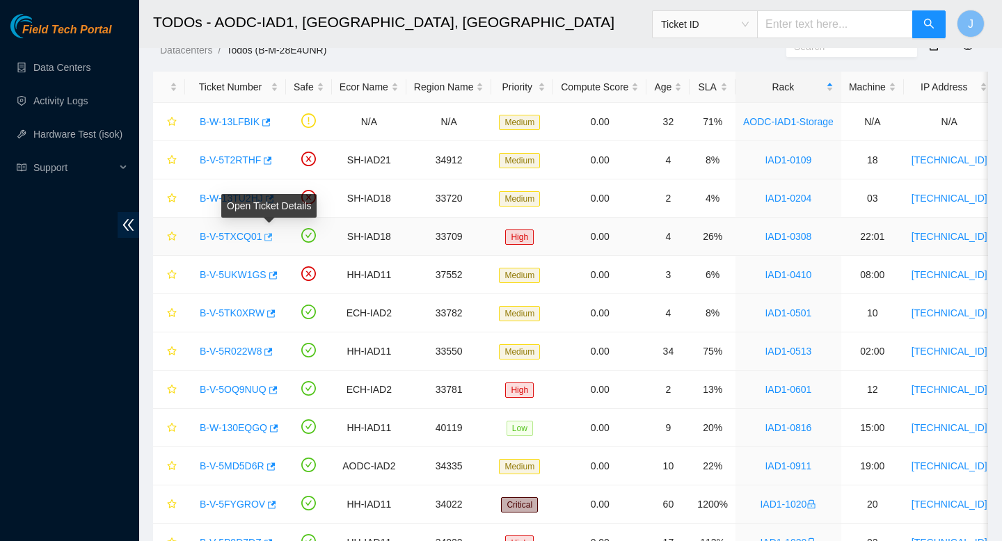
click at [272, 238] on icon "button" at bounding box center [267, 237] width 10 height 10
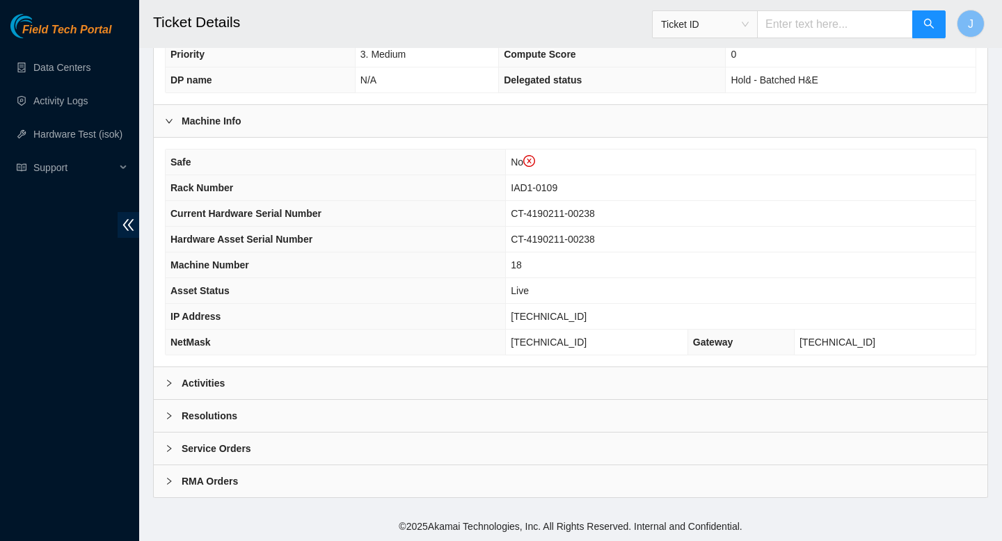
click at [449, 386] on div "Activities" at bounding box center [571, 383] width 834 height 32
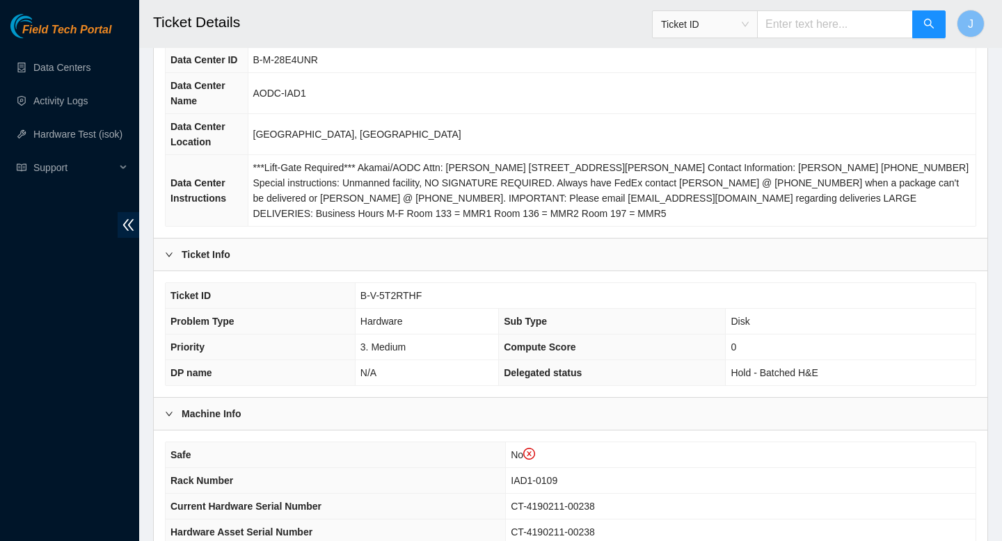
scroll to position [138, 0]
drag, startPoint x: 426, startPoint y: 295, endPoint x: 340, endPoint y: 302, distance: 86.6
click at [340, 302] on tr "Ticket ID B-V-5T2RTHF" at bounding box center [571, 295] width 810 height 26
copy tr "B-V-5T2RTHF"
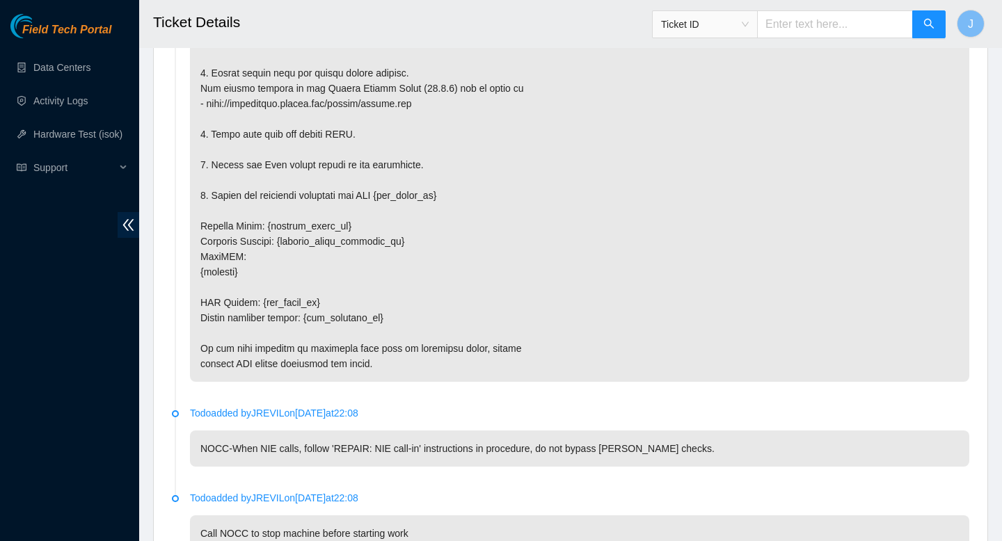
scroll to position [2498, 0]
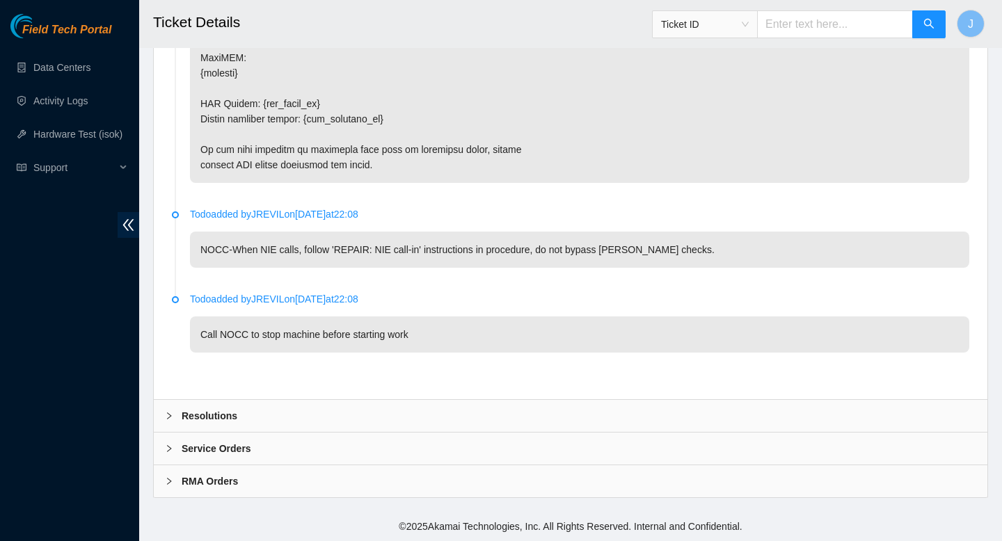
click at [546, 411] on div "Resolutions" at bounding box center [571, 416] width 834 height 32
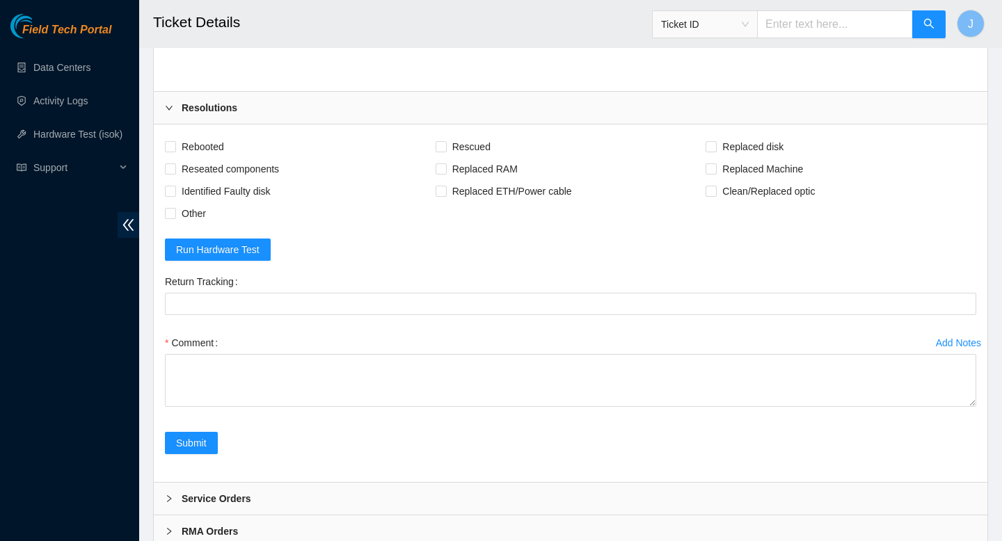
scroll to position [2856, 0]
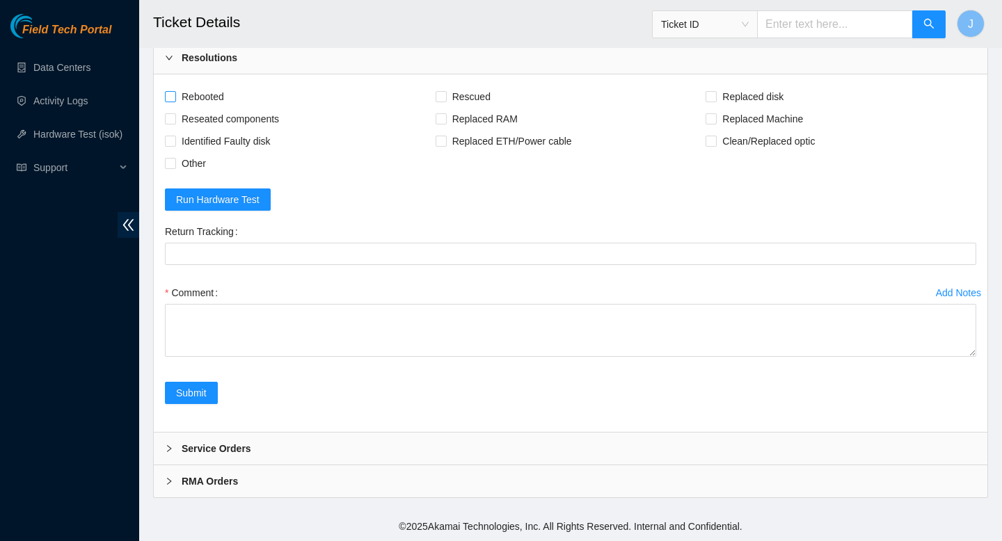
click at [168, 99] on input "Rebooted" at bounding box center [170, 96] width 10 height 10
checkbox input "true"
click at [173, 118] on input "Reseated components" at bounding box center [170, 118] width 10 height 10
checkbox input "true"
click at [443, 97] on input "Rescued" at bounding box center [441, 96] width 10 height 10
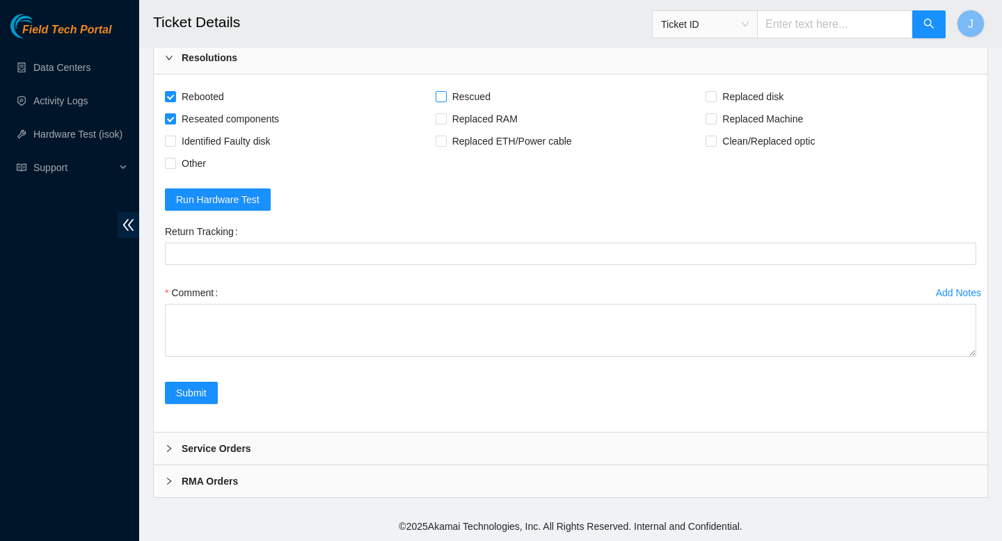
checkbox input "true"
click at [710, 93] on input "Replaced disk" at bounding box center [711, 96] width 10 height 10
checkbox input "true"
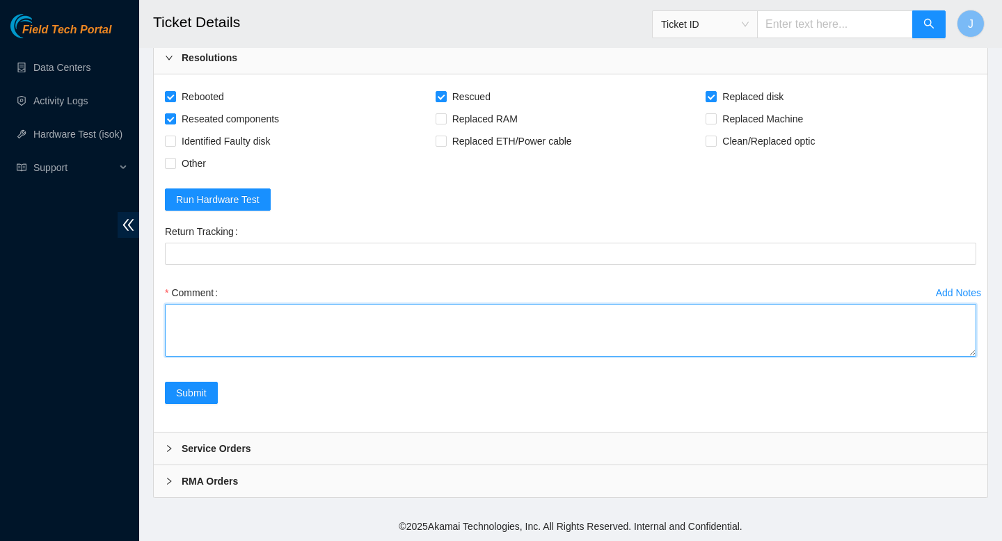
click at [377, 324] on textarea "Comment" at bounding box center [570, 330] width 811 height 53
paste textarea "verified SN powered down removed sd w/ sn 18241CECE12D replaced w/ sn powered o…"
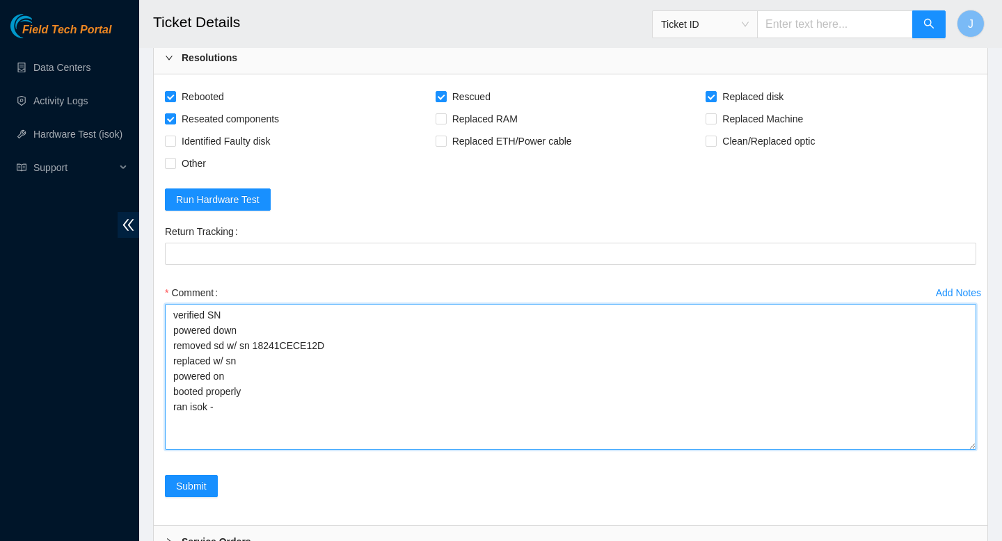
scroll to position [0, 0]
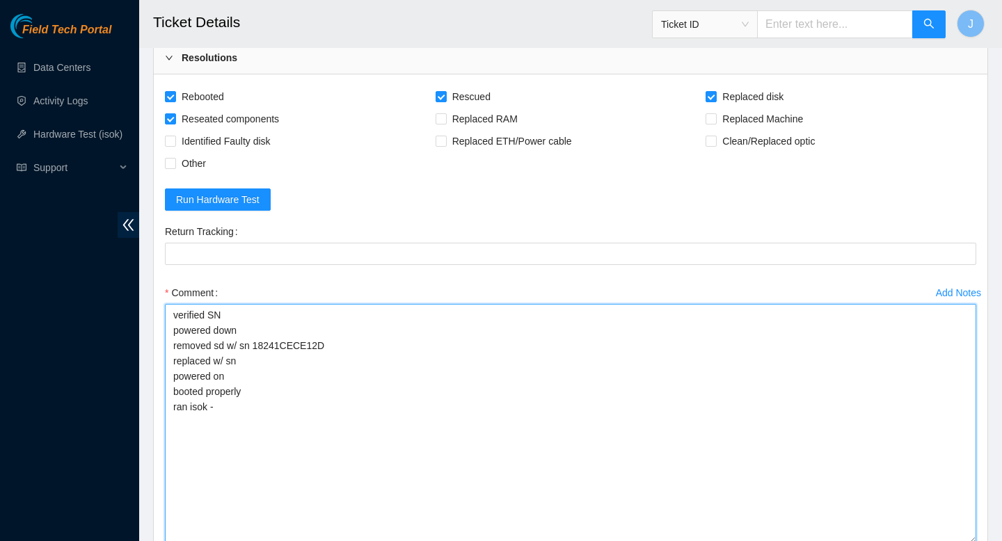
drag, startPoint x: 970, startPoint y: 353, endPoint x: 809, endPoint y: 463, distance: 194.3
click at [976, 539] on div "Add Notes Comment verified SN powered down removed sd w/ sn 18241CECE12D replac…" at bounding box center [570, 425] width 822 height 287
drag, startPoint x: 252, startPoint y: 396, endPoint x: 166, endPoint y: 379, distance: 87.2
click at [166, 379] on textarea "verified SN powered down removed sd w/ sn 18241CECE12D replaced w/ sn powered o…" at bounding box center [570, 423] width 811 height 239
click at [301, 345] on textarea "verified SN powered down removed sd w/ sn 18241CECE12D replaced w/ sn rescued r…" at bounding box center [570, 423] width 811 height 239
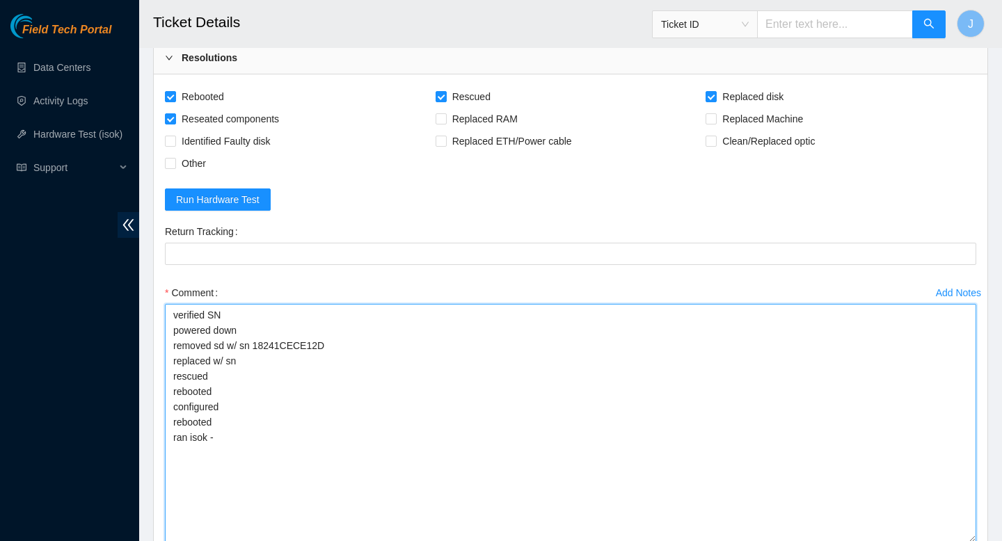
click at [301, 345] on textarea "verified SN powered down removed sd w/ sn 18241CECE12D replaced w/ sn rescued r…" at bounding box center [570, 423] width 811 height 239
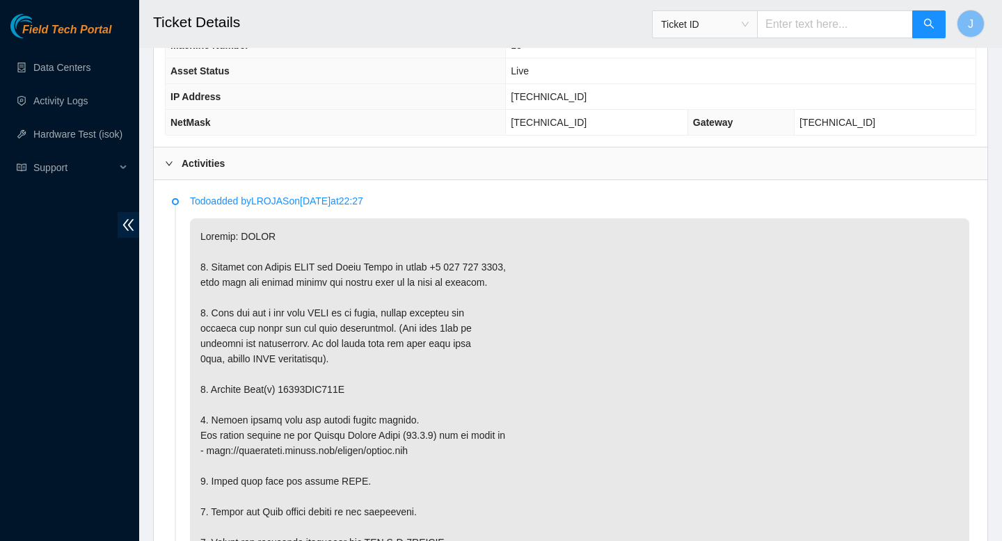
scroll to position [652, 0]
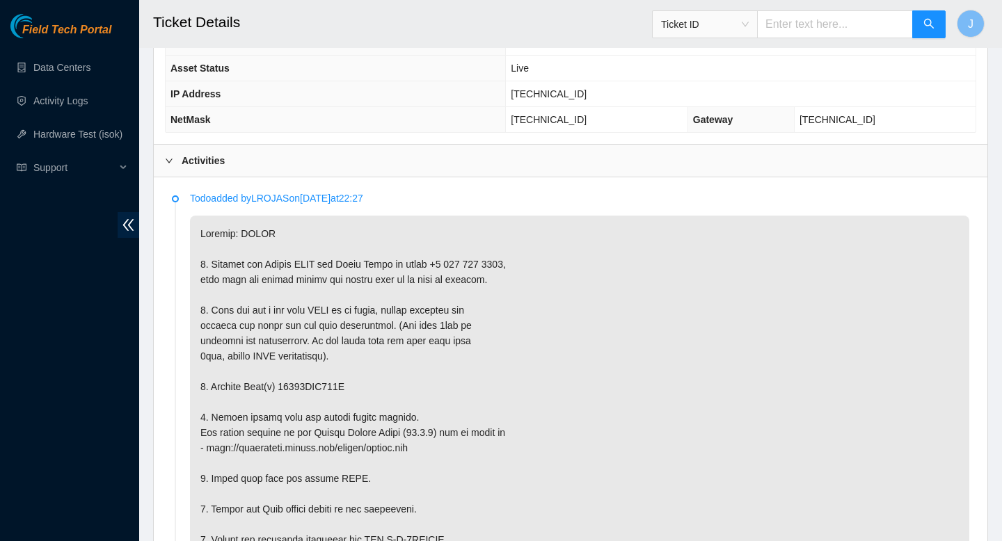
copy p "18521FDB525A"
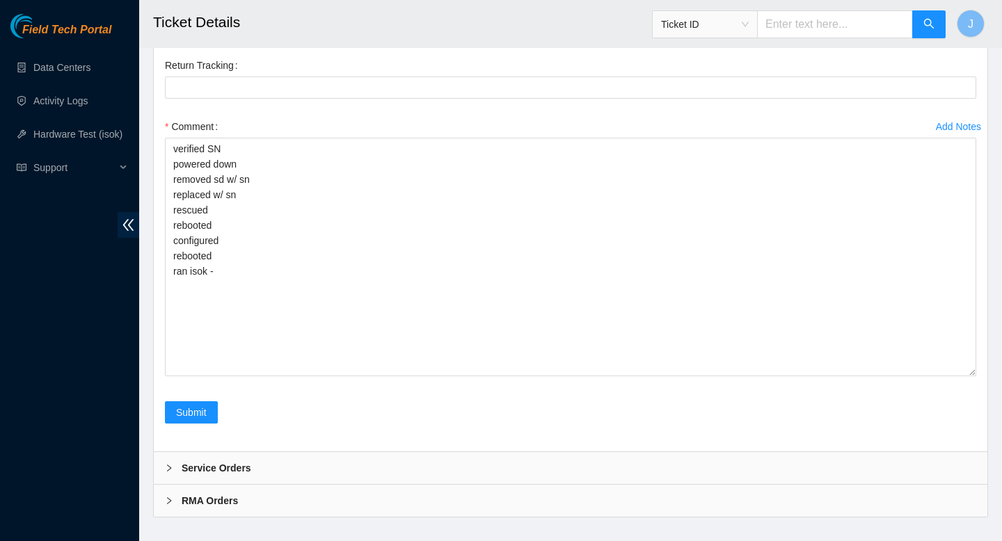
scroll to position [3022, 0]
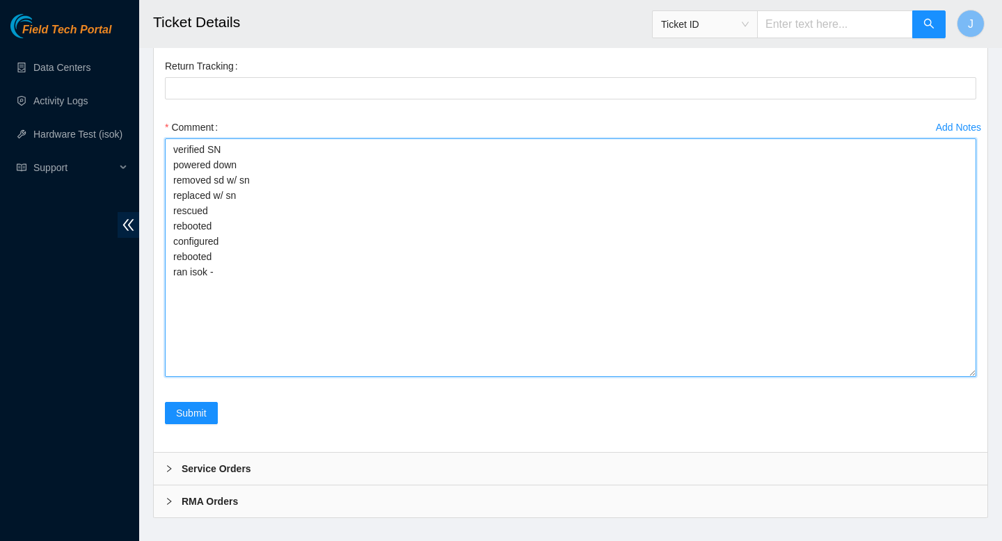
click at [293, 176] on textarea "verified SN powered down removed sd w/ sn replaced w/ sn rescued rebooted confi…" at bounding box center [570, 257] width 811 height 239
paste textarea "18521FDB525A"
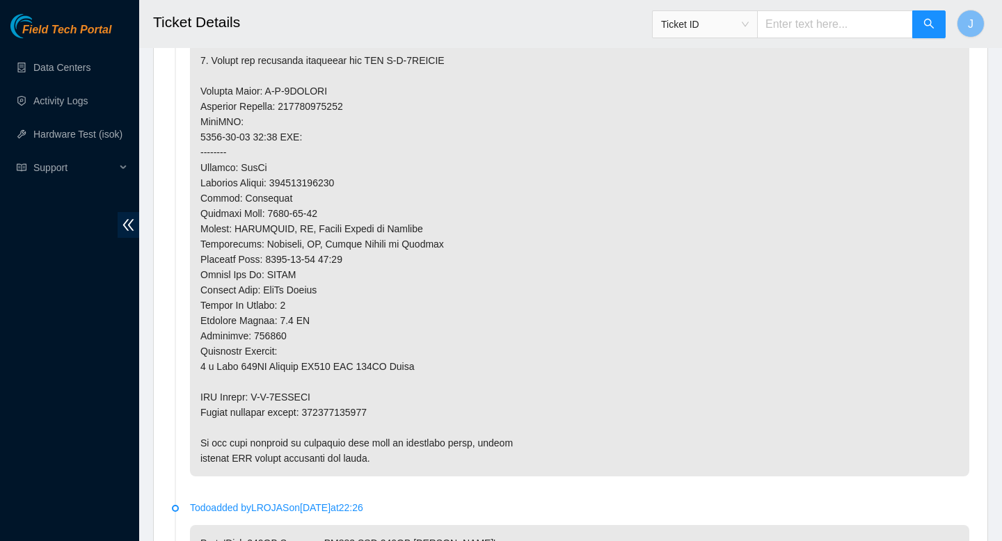
scroll to position [1133, 0]
type textarea "verified SN powered down removed sd w/ sn 18521FDB525A replaced w/ sn rescued r…"
click at [369, 411] on p at bounding box center [579, 104] width 779 height 740
copy p "463470043966"
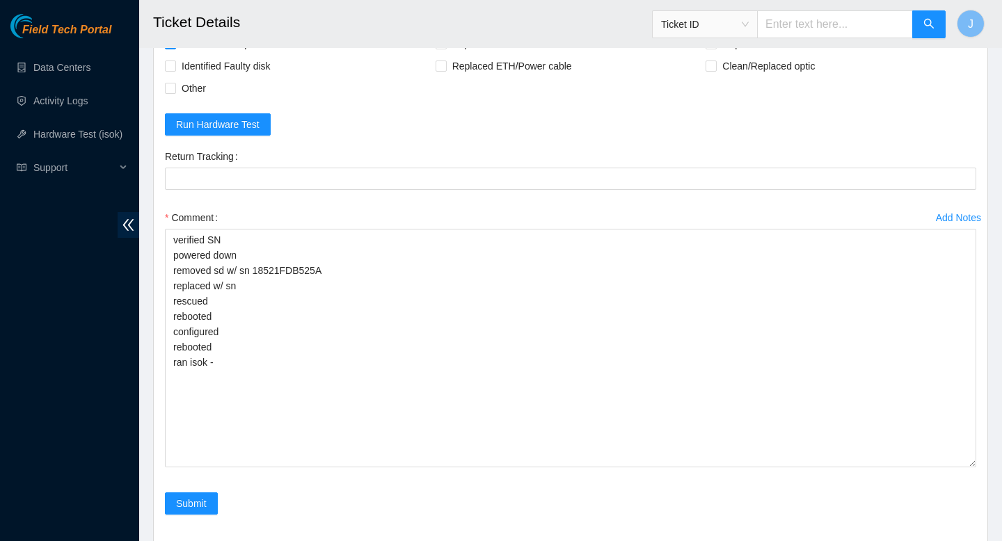
scroll to position [2890, 0]
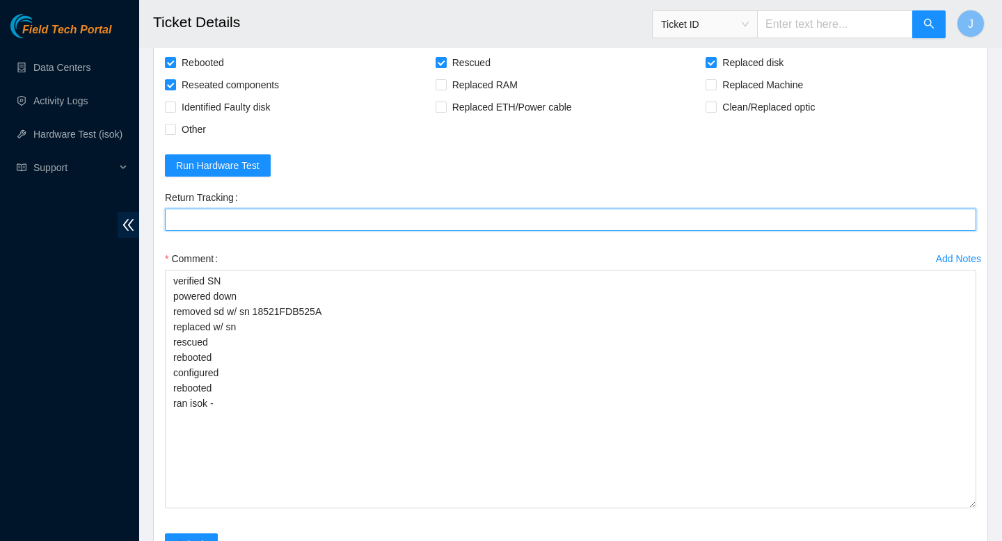
click at [288, 225] on Tracking "Return Tracking" at bounding box center [570, 220] width 811 height 22
paste Tracking "463470043966"
type Tracking "463470043966"
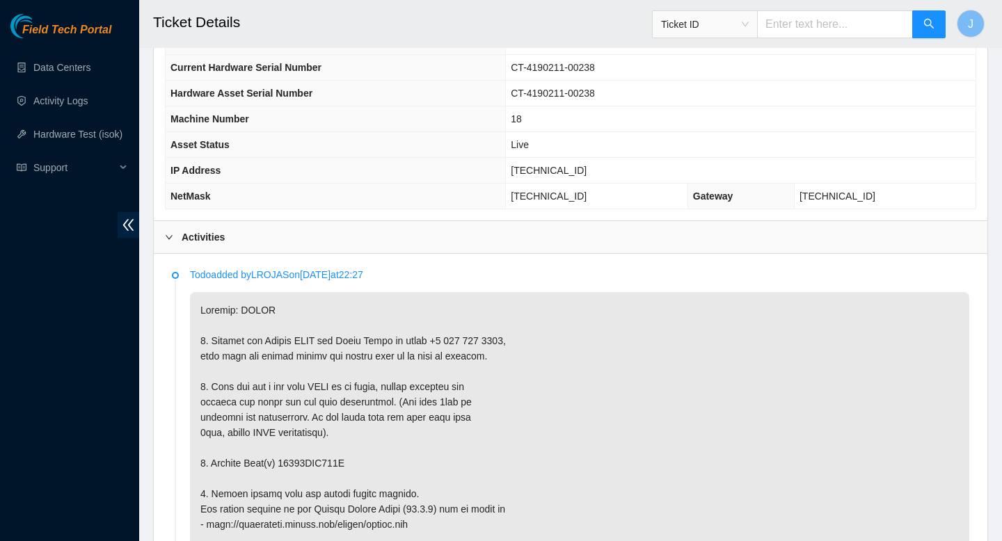
scroll to position [566, 0]
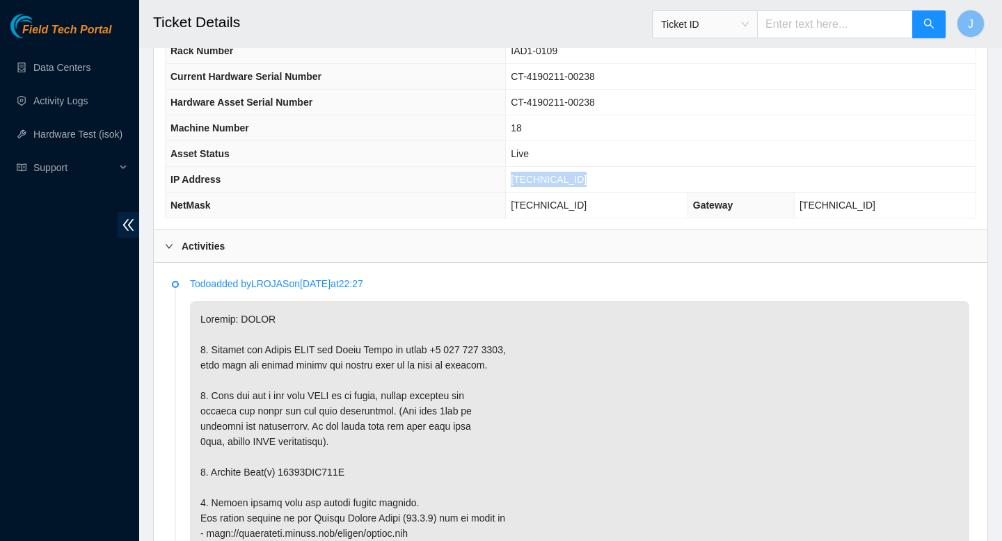
drag, startPoint x: 597, startPoint y: 180, endPoint x: 488, endPoint y: 188, distance: 108.9
click at [488, 188] on tr "IP Address 104.84.155.169" at bounding box center [571, 180] width 810 height 26
copy tr "104.84.155.169"
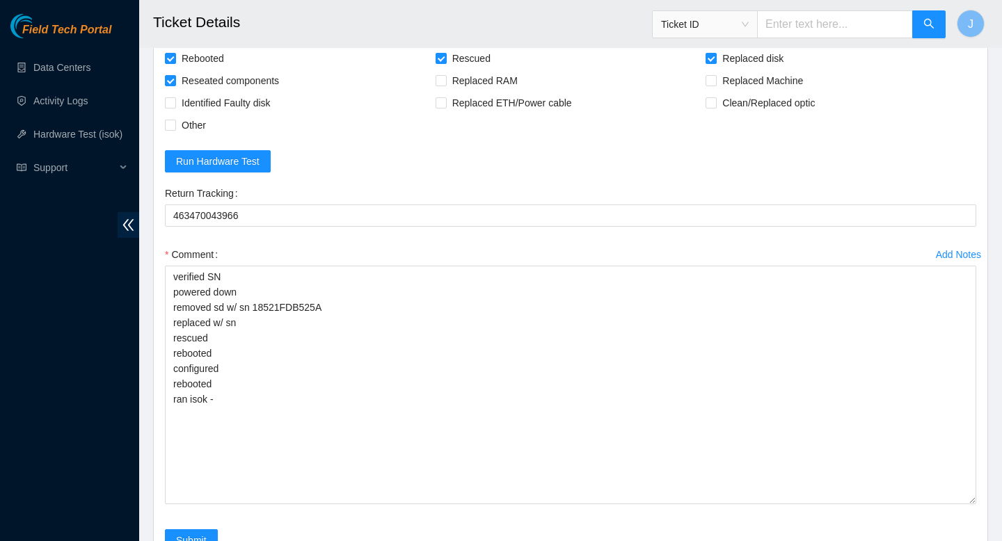
scroll to position [2878, 0]
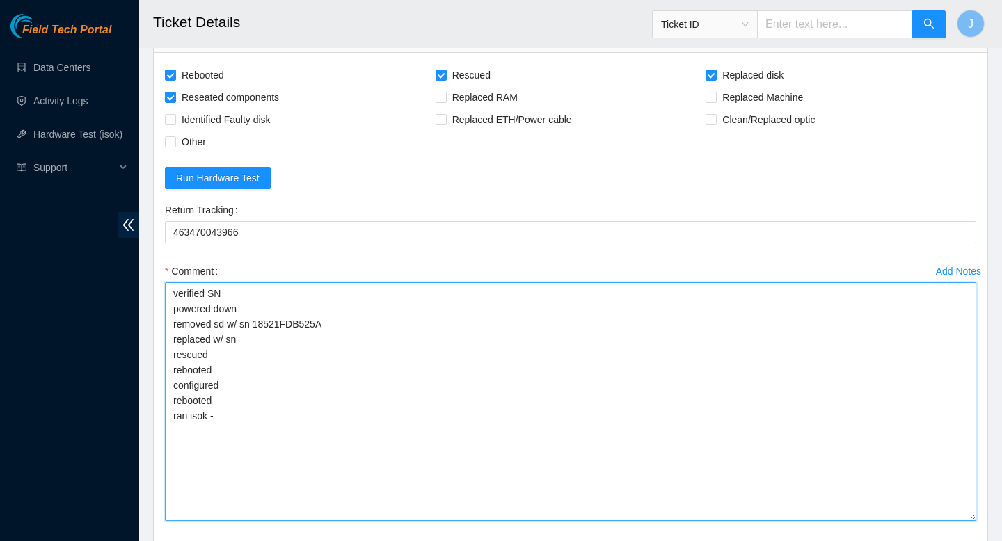
click at [272, 340] on textarea "verified SN powered down removed sd w/ sn 18521FDB525A replaced w/ sn rescued r…" at bounding box center [570, 401] width 811 height 239
click at [355, 417] on textarea "verified SN powered down removed sd w/ sn 18521FDB525A replaced w/ sn S45RNC0R9…" at bounding box center [570, 401] width 811 height 239
paste textarea "326676 25-08-2025 01:08:11 104.84.155.169 COMPLETE Result Detail Message Ticket…"
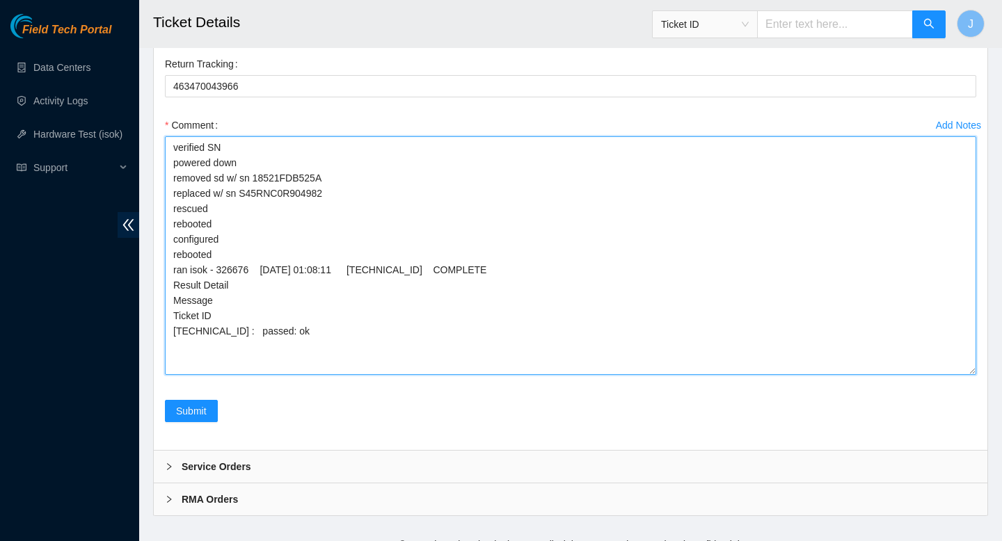
scroll to position [3042, 0]
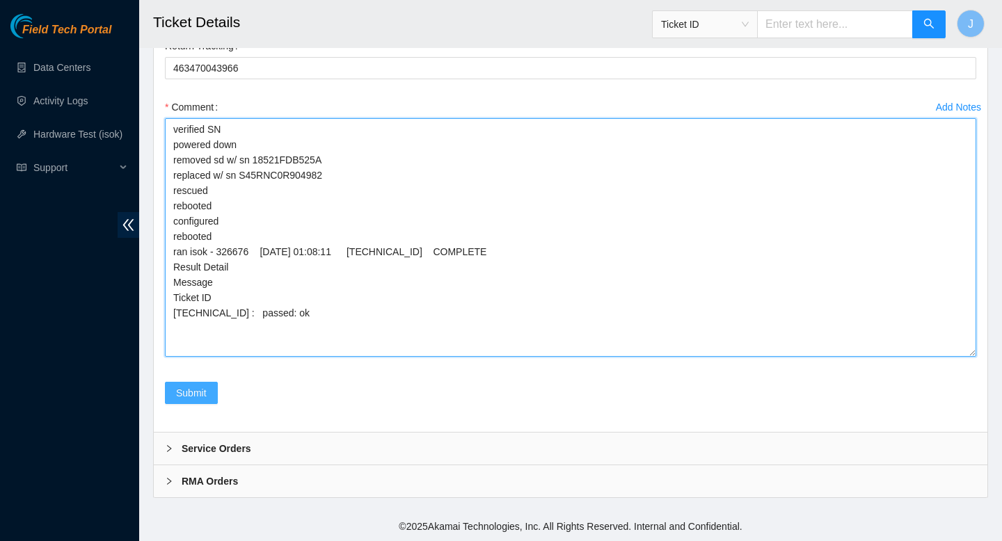
type textarea "verified SN powered down removed sd w/ sn 18521FDB525A replaced w/ sn S45RNC0R9…"
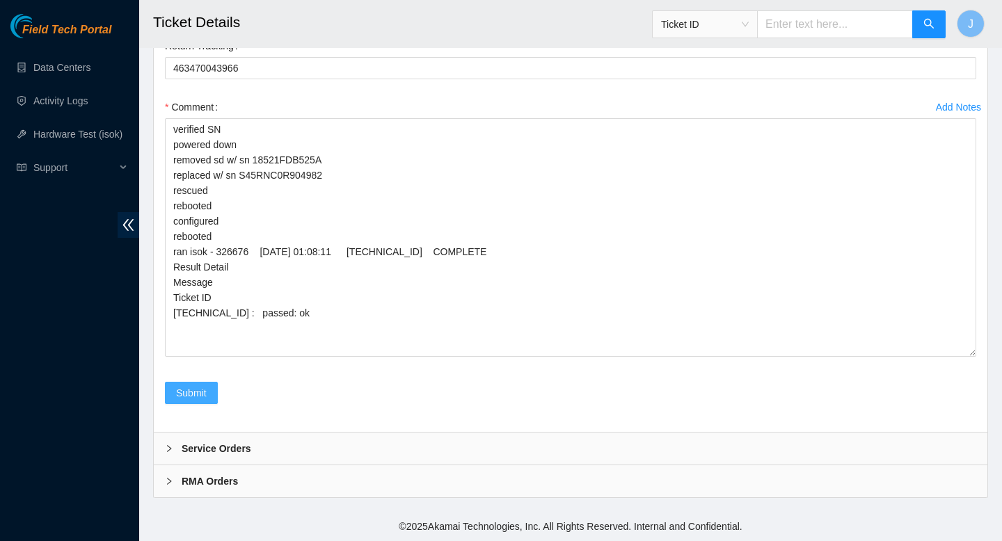
click at [198, 389] on span "Submit" at bounding box center [191, 392] width 31 height 15
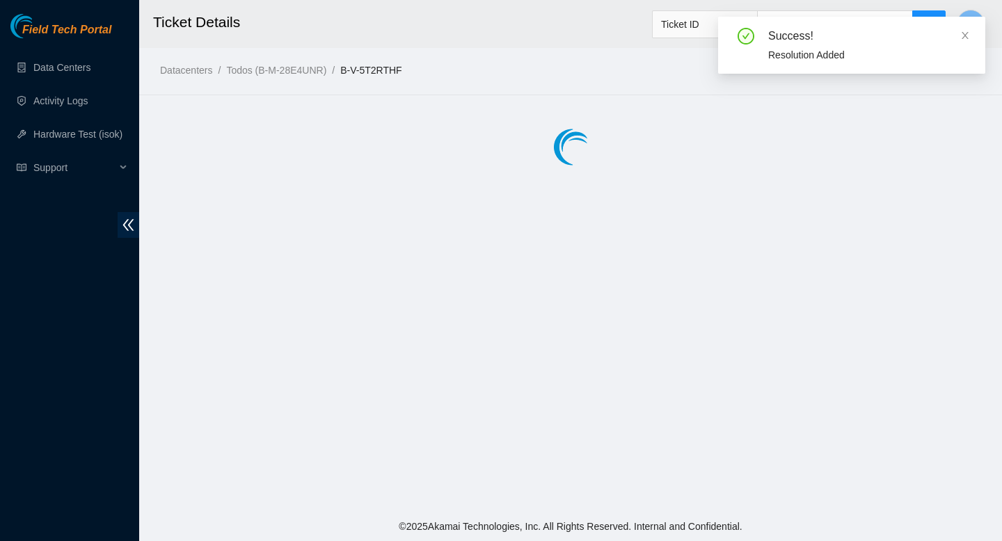
scroll to position [0, 0]
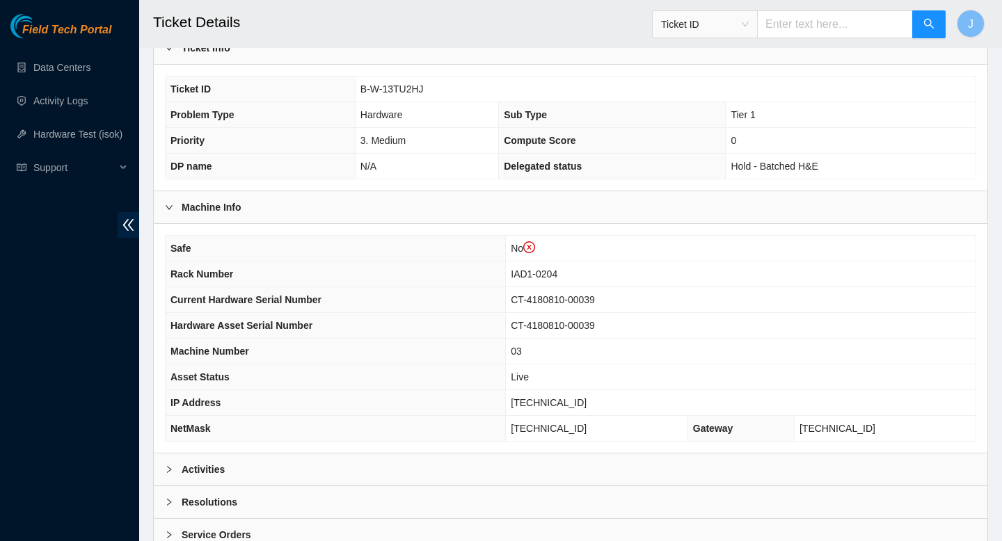
scroll to position [429, 0]
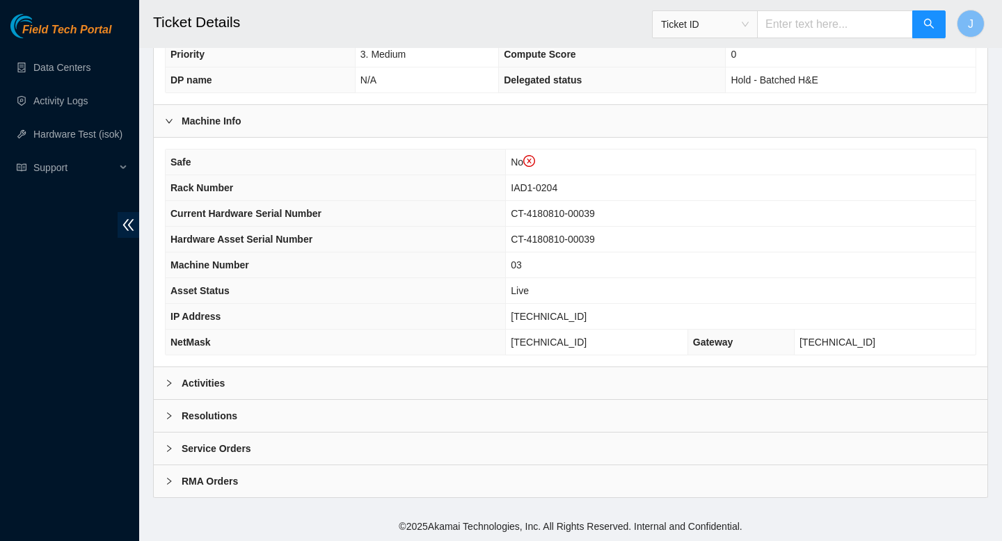
click at [420, 394] on div "Activities" at bounding box center [571, 383] width 834 height 32
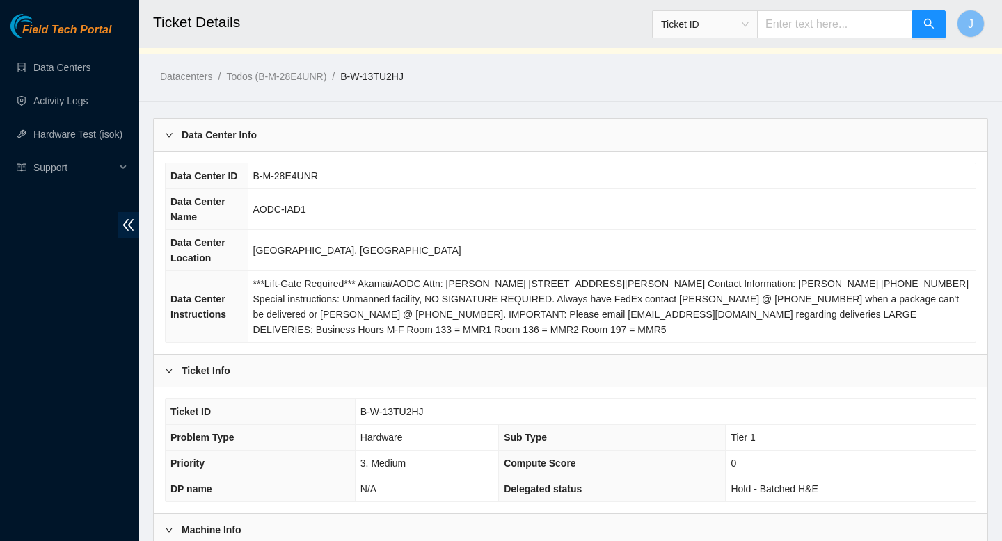
scroll to position [0, 0]
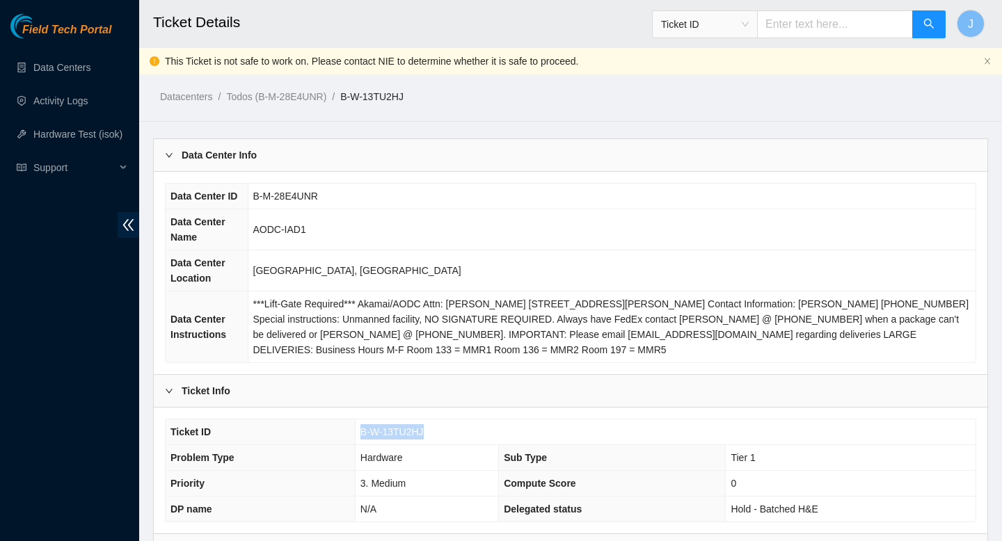
drag, startPoint x: 434, startPoint y: 430, endPoint x: 333, endPoint y: 433, distance: 100.9
click at [333, 433] on tr "Ticket ID B-W-13TU2HJ" at bounding box center [571, 433] width 810 height 26
copy tr "B-W-13TU2HJ"
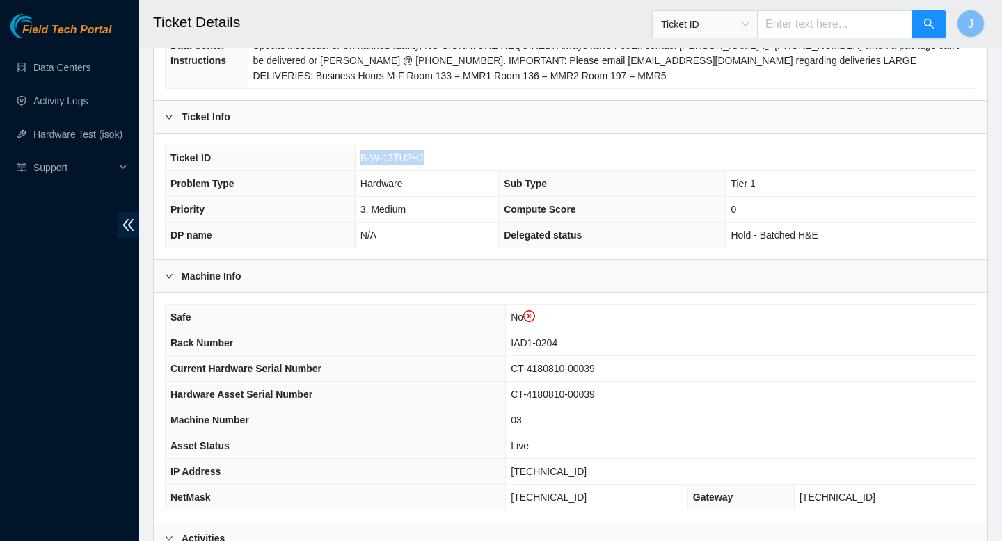
scroll to position [277, 0]
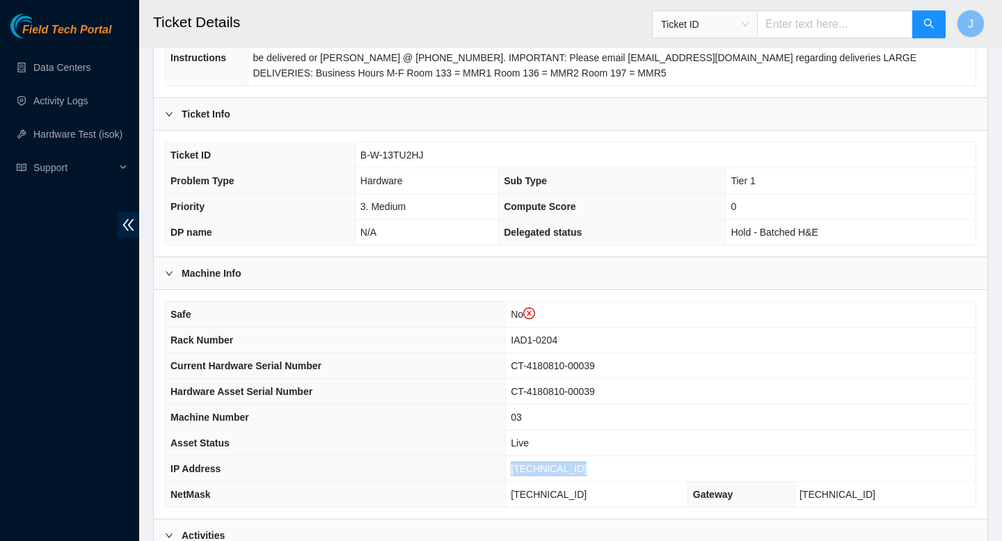
drag, startPoint x: 591, startPoint y: 472, endPoint x: 494, endPoint y: 476, distance: 97.5
click at [494, 476] on tr "IP Address [TECHNICAL_ID]" at bounding box center [571, 469] width 810 height 26
copy tr "[TECHNICAL_ID]"
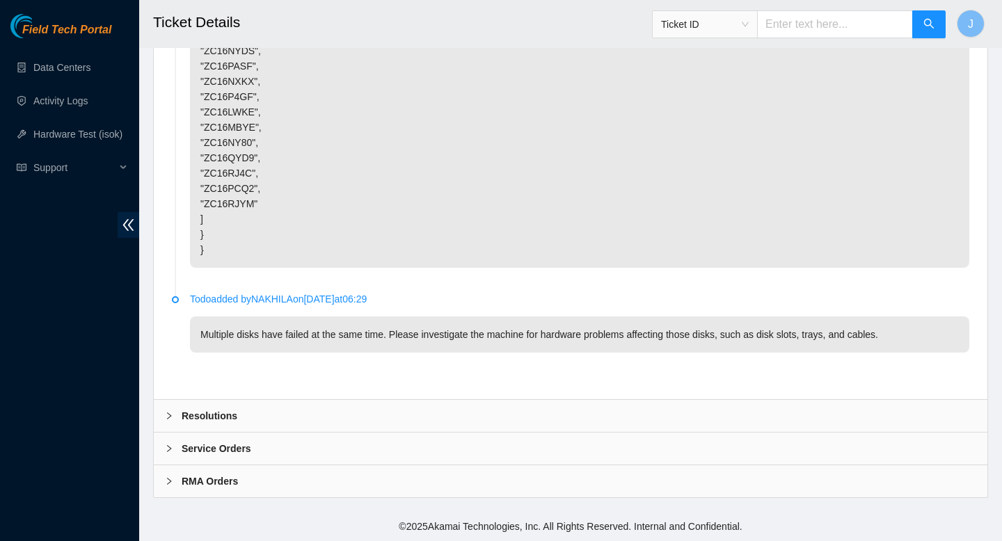
scroll to position [1456, 0]
click at [309, 412] on div "Resolutions" at bounding box center [571, 416] width 834 height 32
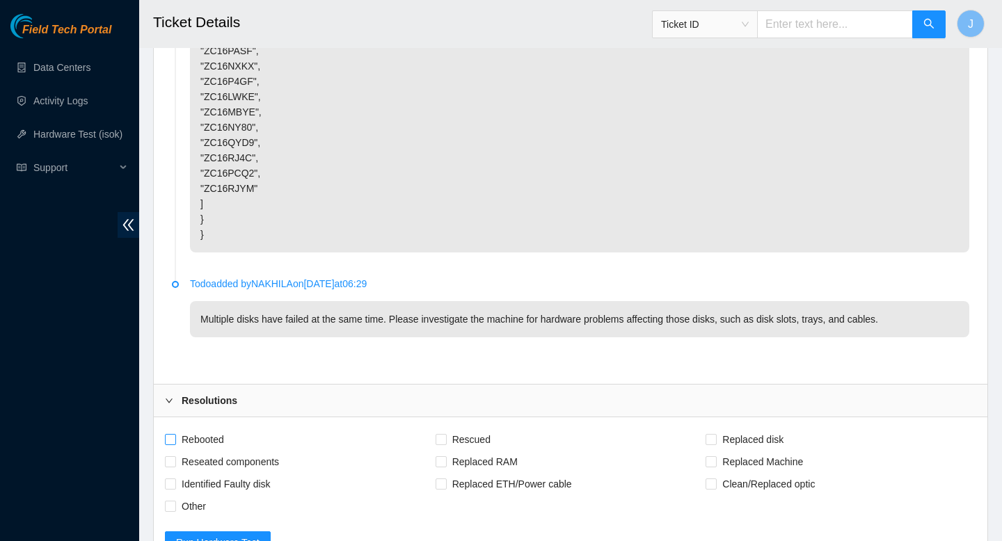
click at [171, 444] on input "Rebooted" at bounding box center [170, 439] width 10 height 10
checkbox input "true"
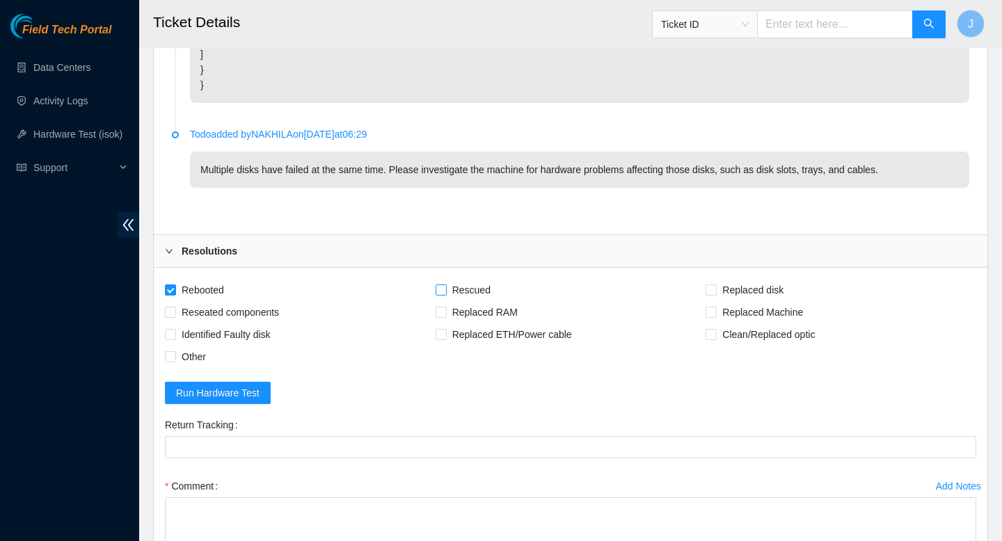
scroll to position [1623, 0]
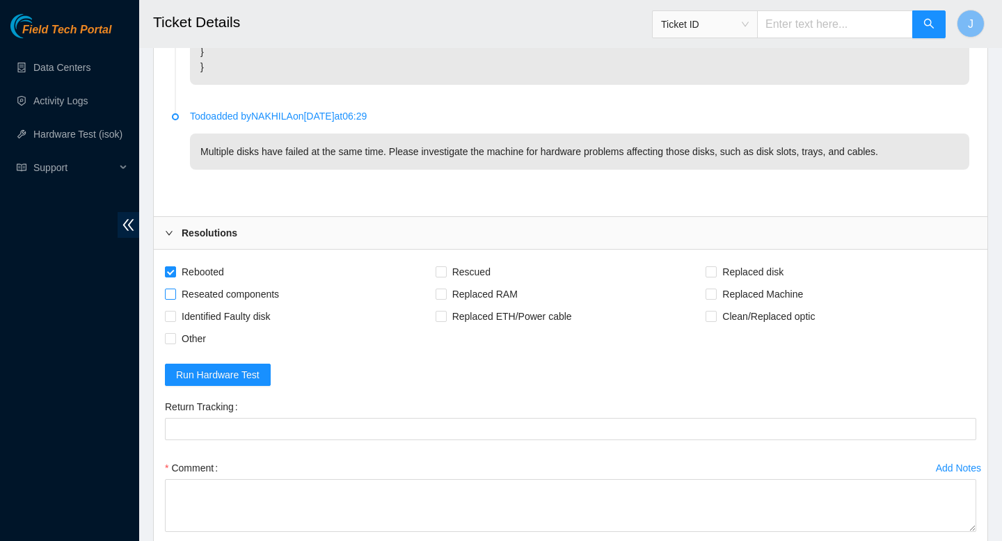
click at [173, 298] on input "Reseated components" at bounding box center [170, 294] width 10 height 10
checkbox input "true"
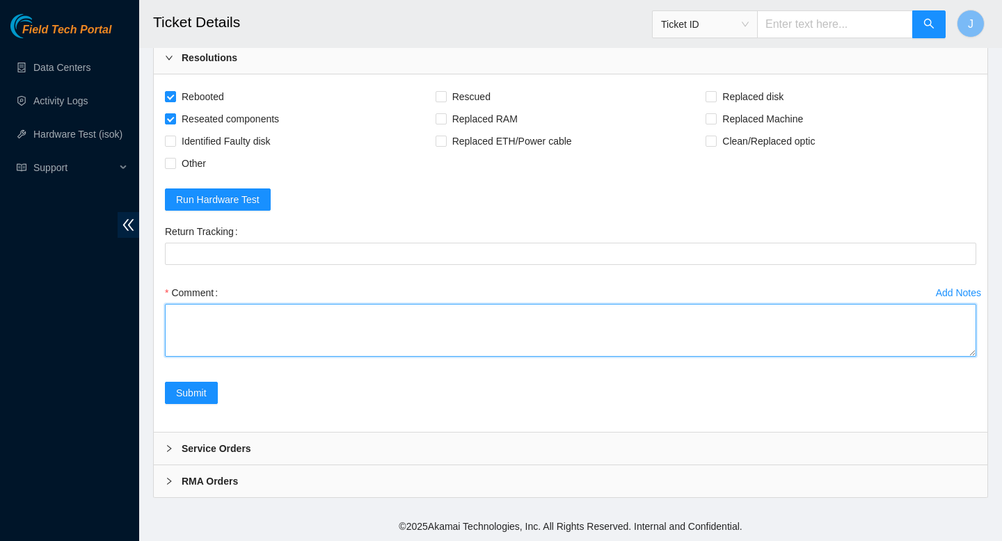
click at [349, 333] on textarea "Comment" at bounding box center [570, 330] width 811 height 53
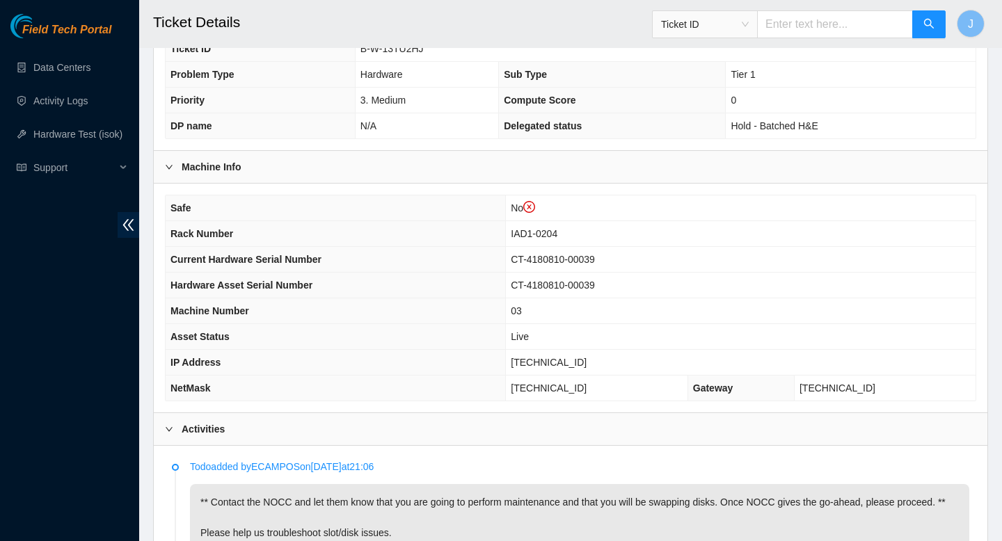
scroll to position [404, 0]
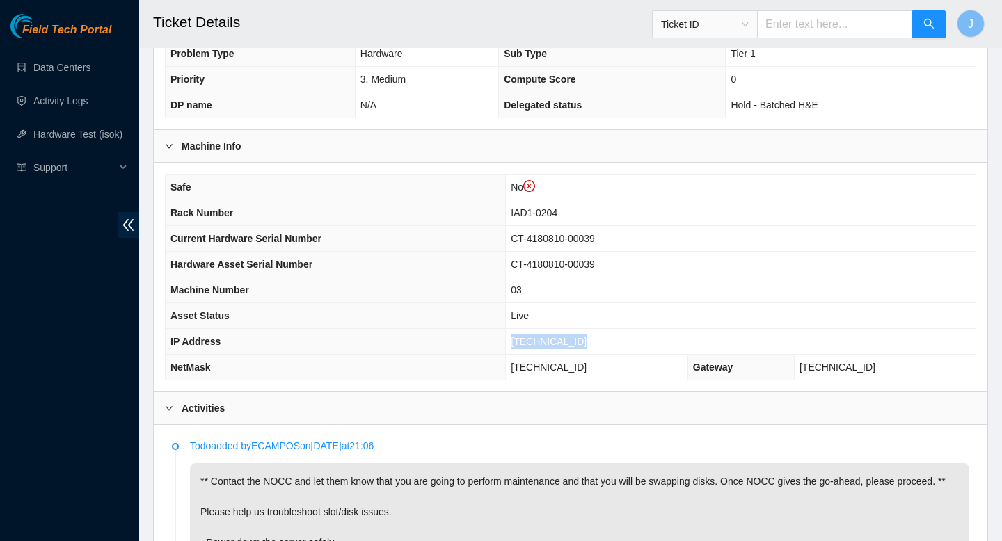
drag, startPoint x: 591, startPoint y: 346, endPoint x: 485, endPoint y: 340, distance: 106.6
click at [487, 346] on tr "IP Address 23.218.104.154" at bounding box center [571, 342] width 810 height 26
copy tr "23.218.104.154"
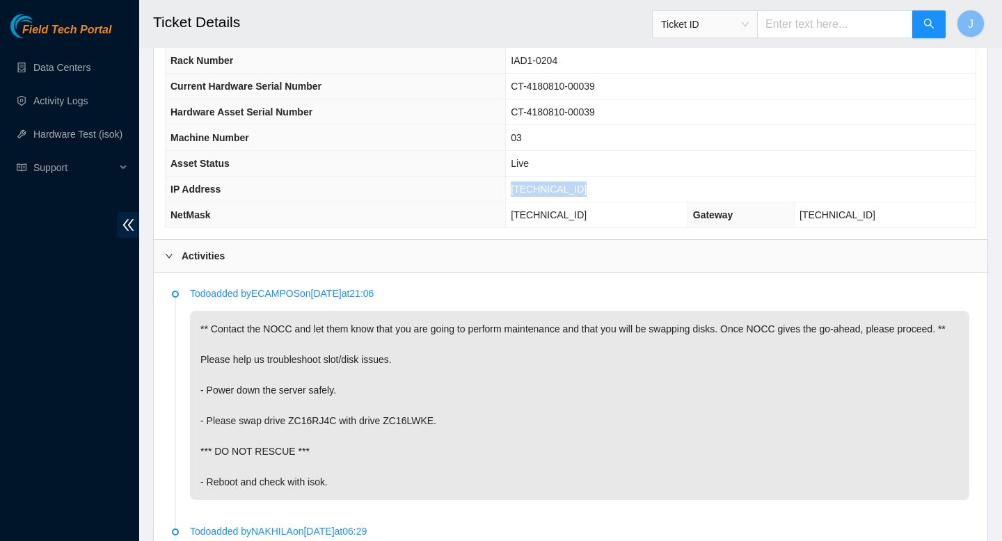
scroll to position [580, 0]
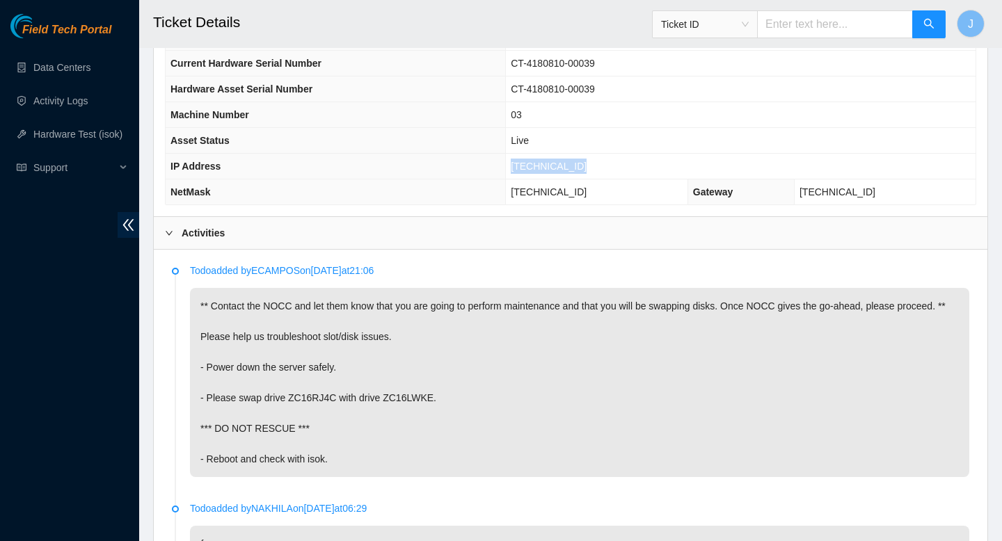
copy tr "23.218.104.154"
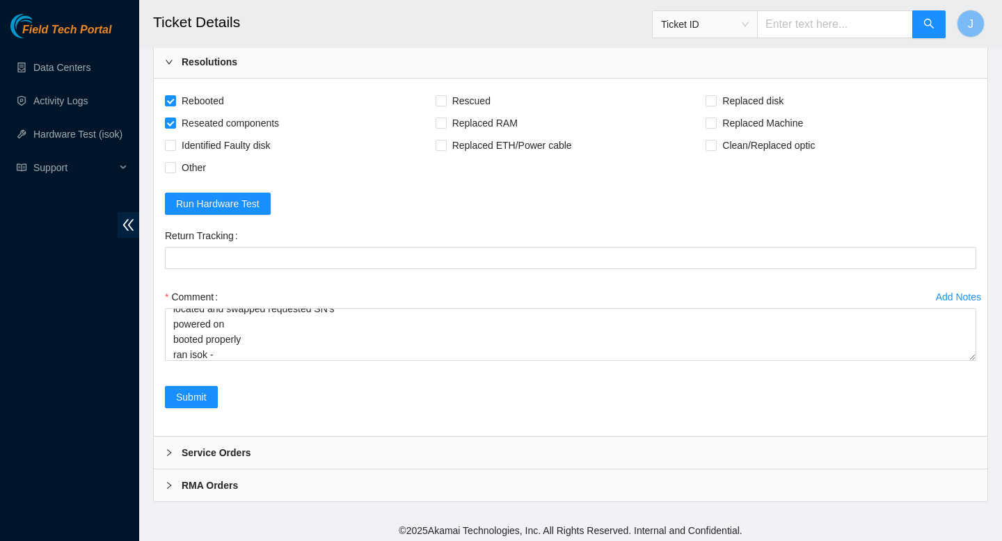
scroll to position [1814, 0]
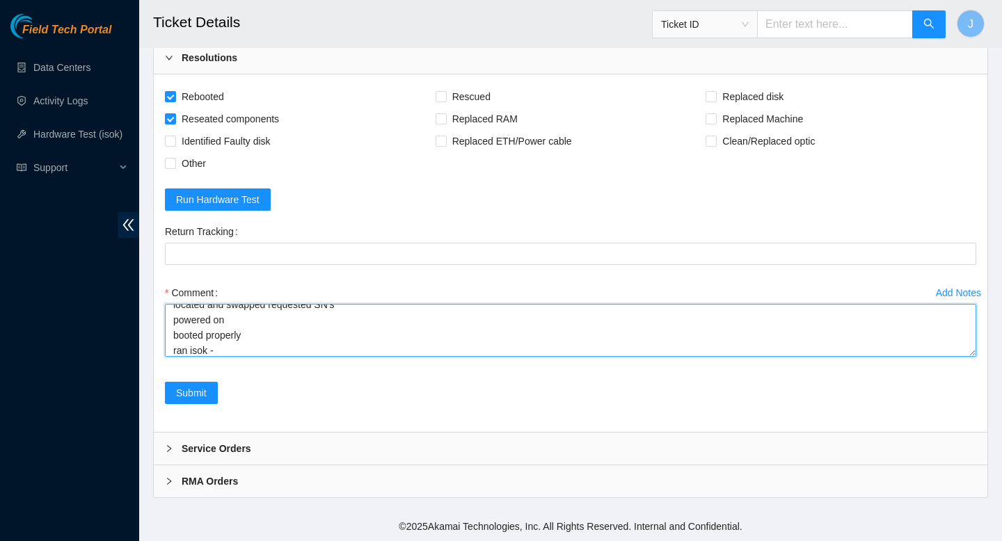
click at [301, 351] on textarea "verified SN powered down located and swapped requested SN's powered on booted p…" at bounding box center [570, 330] width 811 height 53
paste textarea "326668 25-08-2025 12:58:16 23.218.104.154 COMPLETE Result Detail Message Ticket…"
type textarea "verified SN powered down located and swapped requested SN's powered on booted p…"
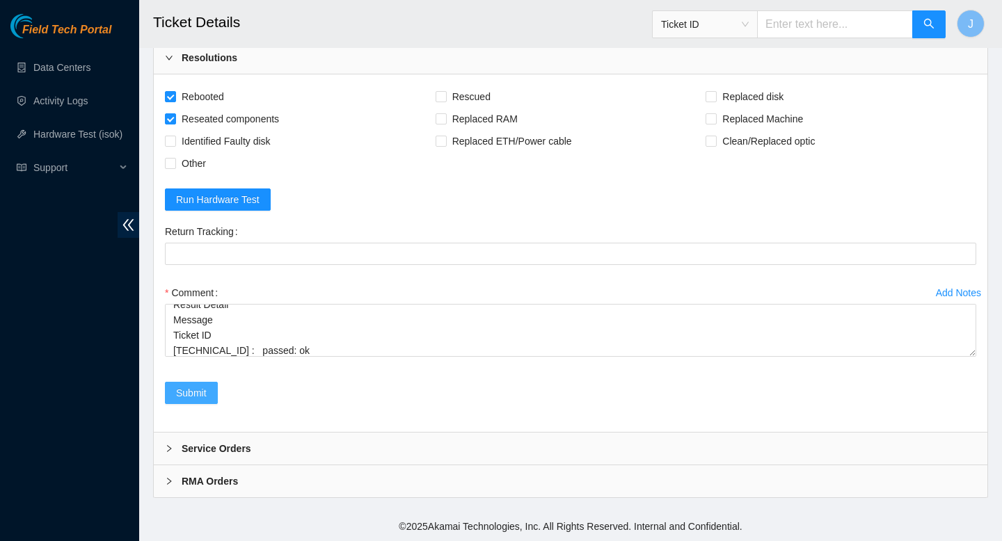
click at [191, 398] on span "Submit" at bounding box center [191, 392] width 31 height 15
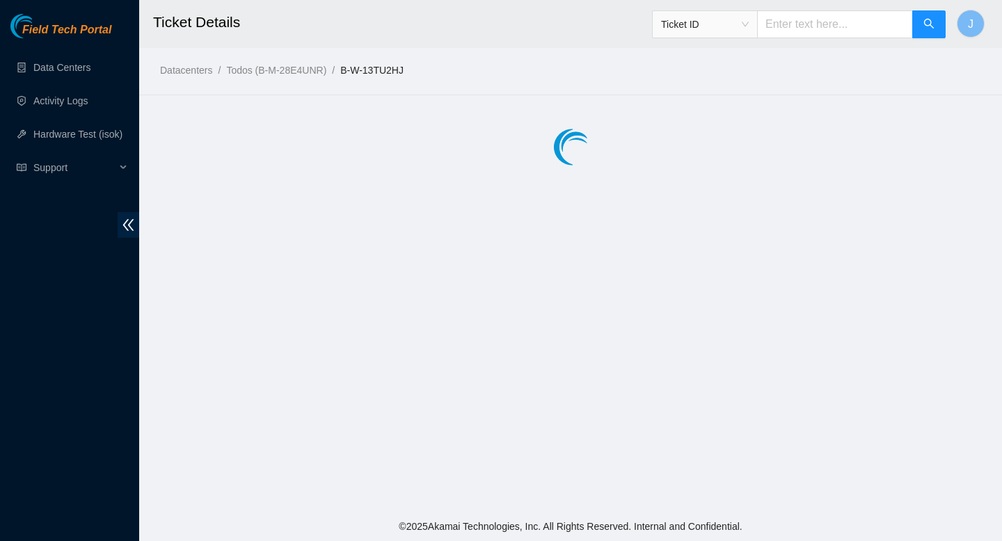
scroll to position [0, 0]
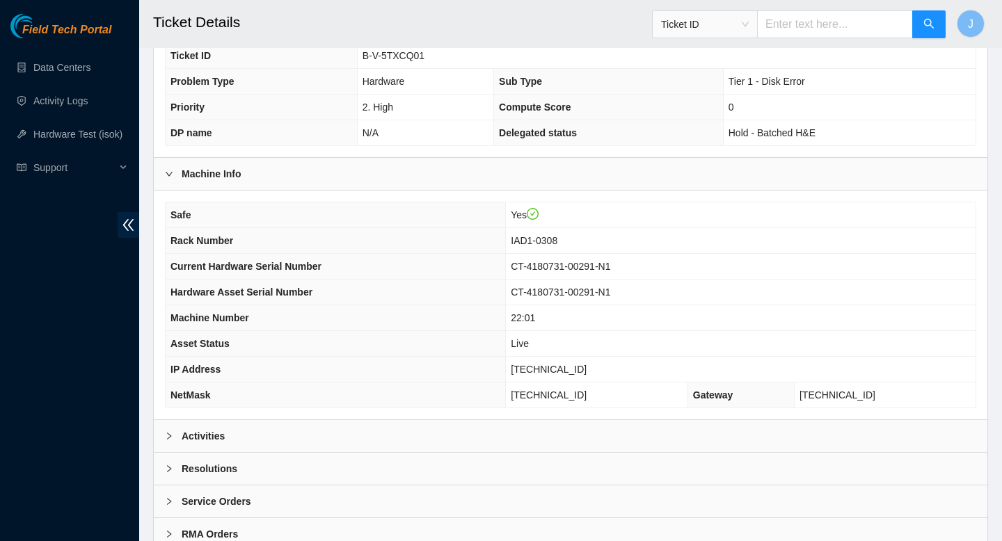
scroll to position [403, 0]
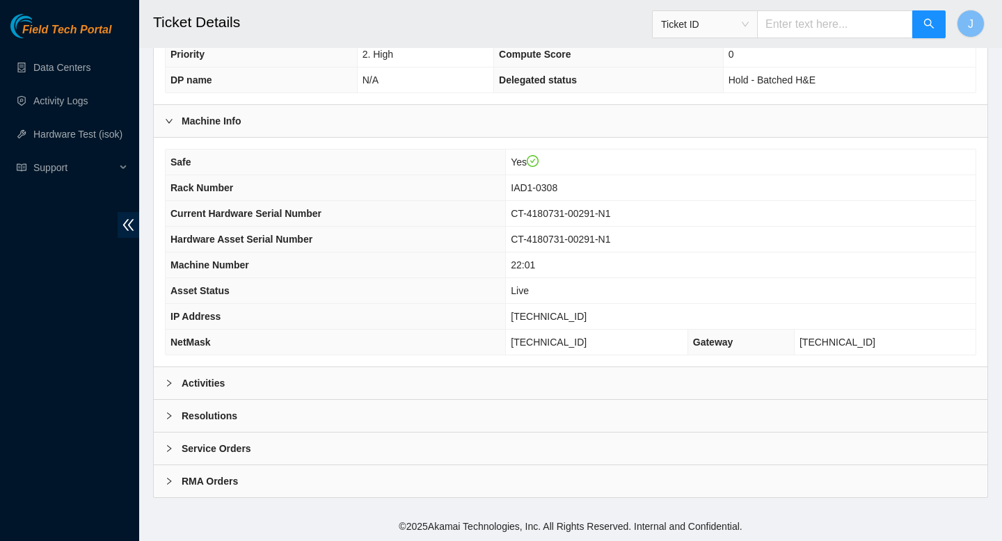
click at [437, 367] on div "Activities" at bounding box center [571, 383] width 834 height 32
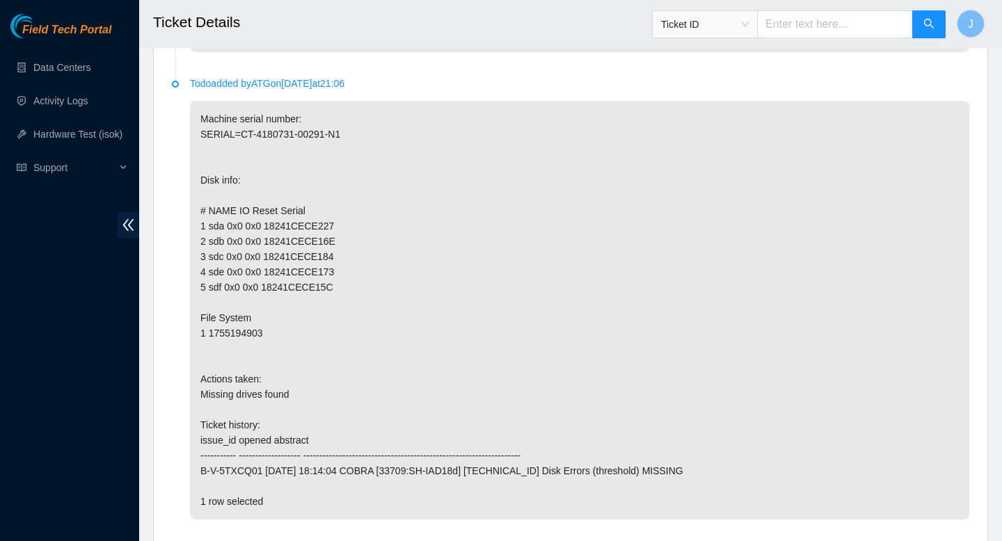
scroll to position [3114, 0]
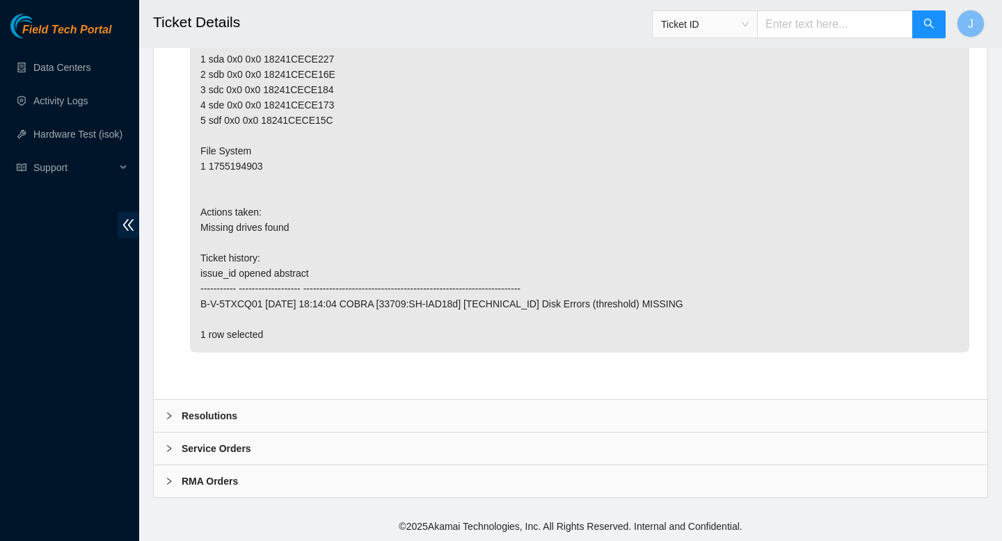
click at [445, 423] on div "Resolutions" at bounding box center [571, 416] width 834 height 32
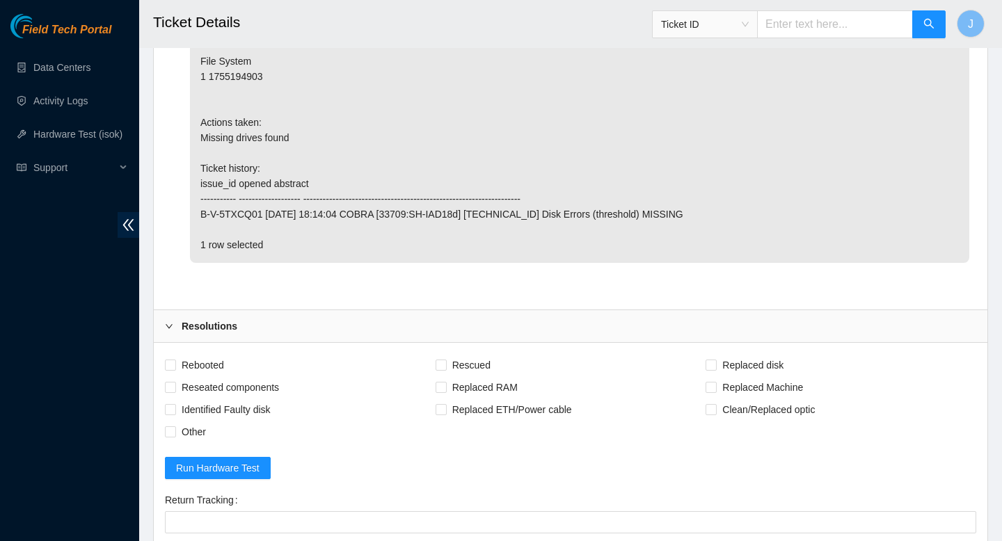
scroll to position [3206, 0]
click at [171, 366] on input "Rebooted" at bounding box center [170, 363] width 10 height 10
checkbox input "true"
click at [169, 381] on input "Reseated components" at bounding box center [170, 386] width 10 height 10
checkbox input "true"
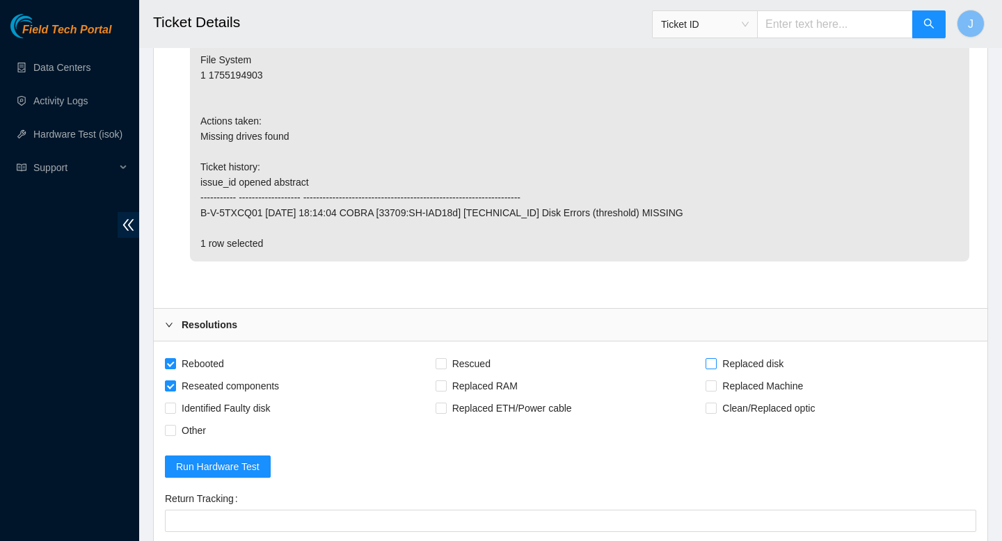
click at [708, 365] on input "Replaced disk" at bounding box center [711, 363] width 10 height 10
checkbox input "true"
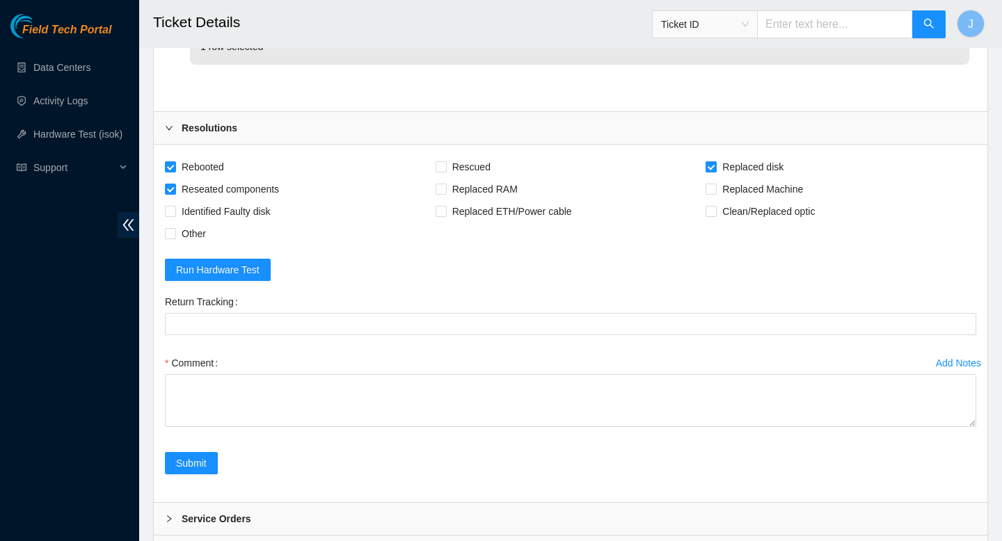
scroll to position [3473, 0]
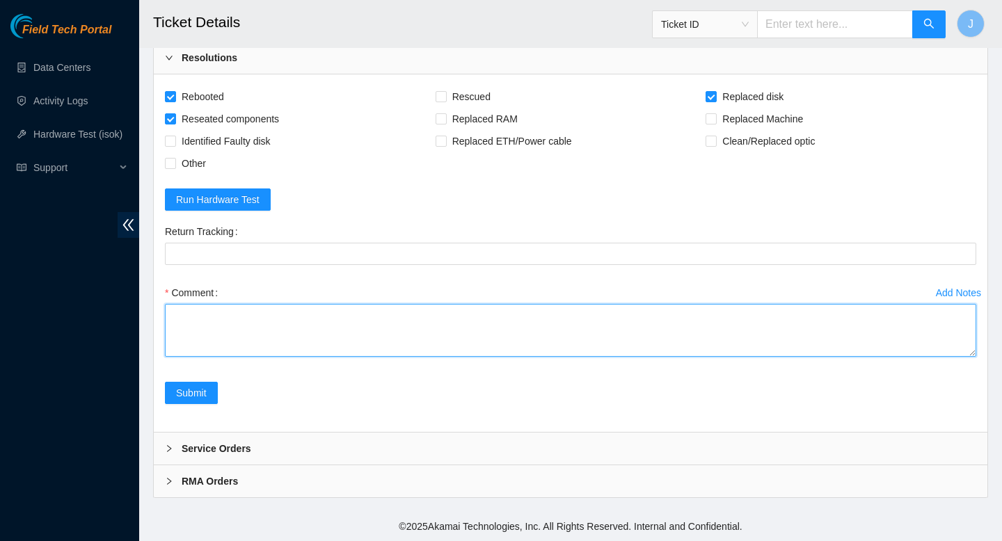
click at [481, 321] on textarea "Comment" at bounding box center [570, 330] width 811 height 53
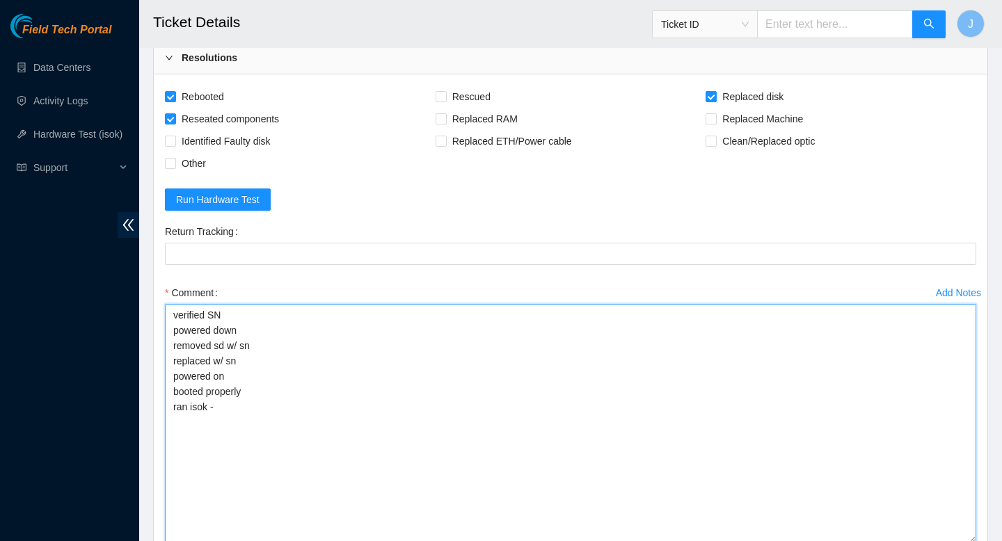
drag, startPoint x: 969, startPoint y: 354, endPoint x: 941, endPoint y: 541, distance: 188.6
click at [941, 541] on textarea "verified SN powered down removed sd w/ sn replaced w/ sn powered on booted prop…" at bounding box center [570, 423] width 811 height 239
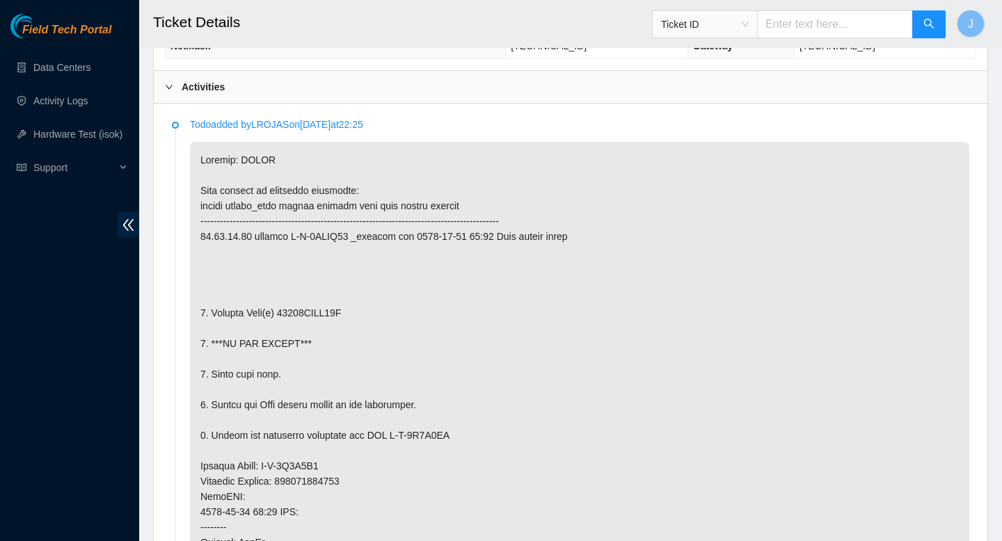
scroll to position [706, 0]
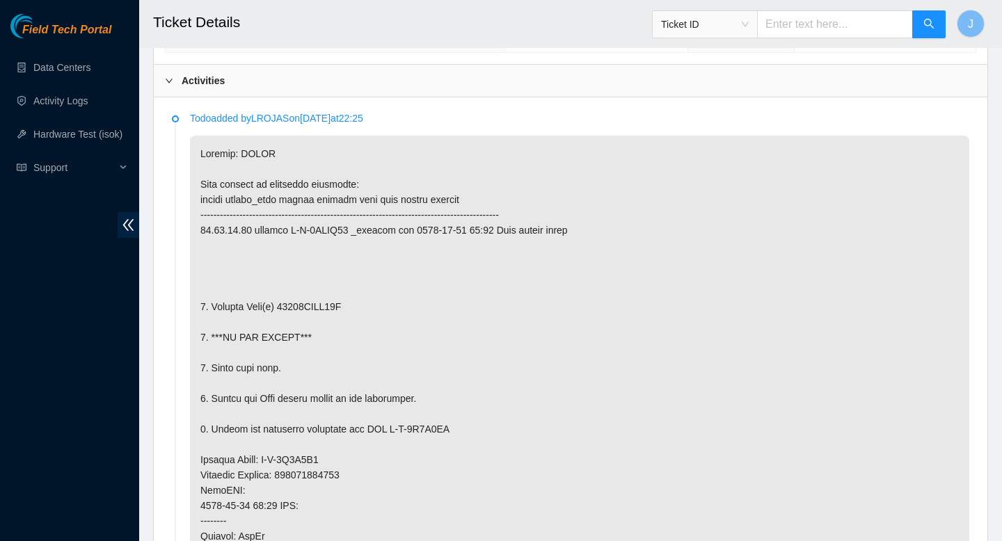
click at [345, 306] on p at bounding box center [579, 491] width 779 height 710
copy p "18241CECE12D"
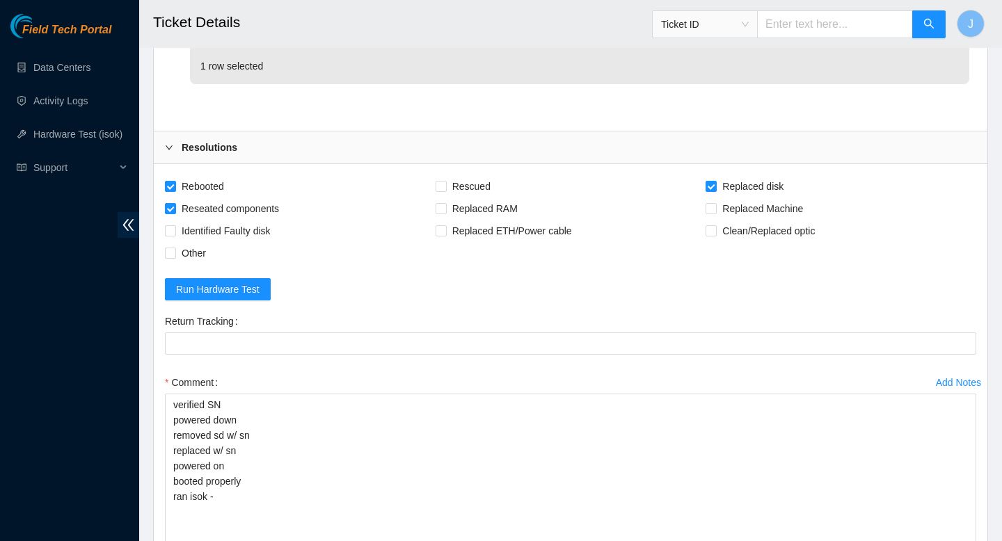
scroll to position [3398, 0]
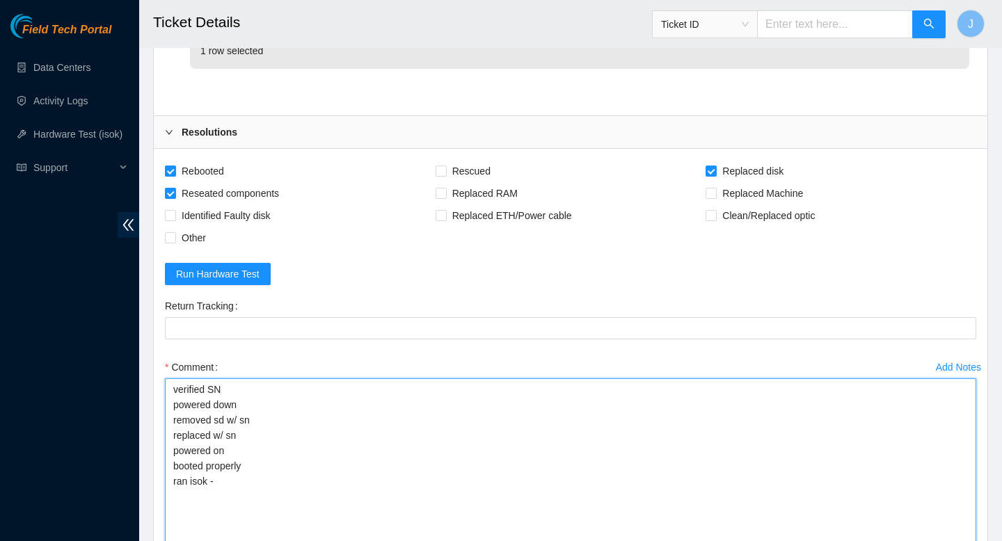
click at [302, 422] on textarea "verified SN powered down removed sd w/ sn replaced w/ sn powered on booted prop…" at bounding box center [570, 498] width 811 height 239
paste textarea "18241CECE12D"
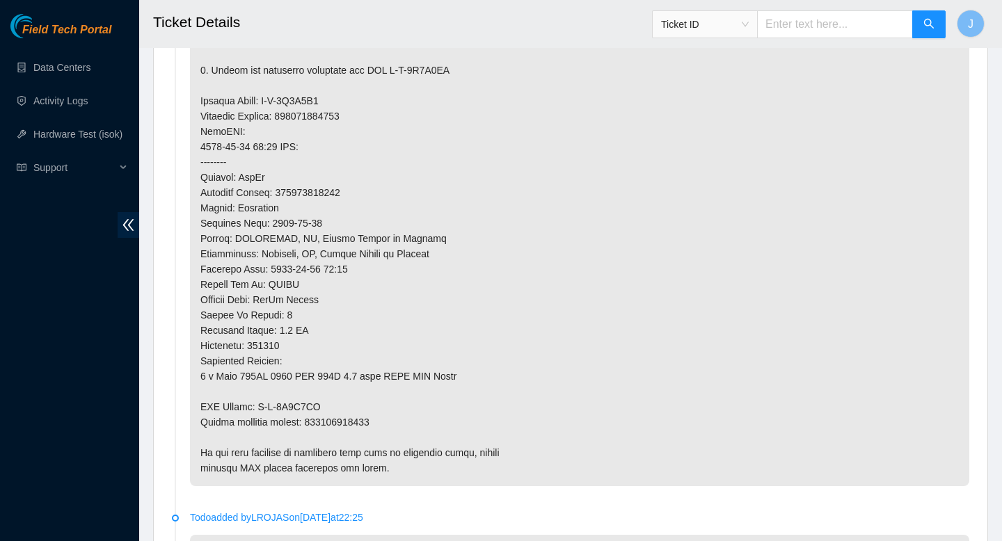
scroll to position [1066, 0]
type textarea "verified SN powered down removed sd w/ sn 18241CECE12D replaced w/ sn powered o…"
click at [357, 419] on p at bounding box center [579, 130] width 779 height 710
copy p "463470044447"
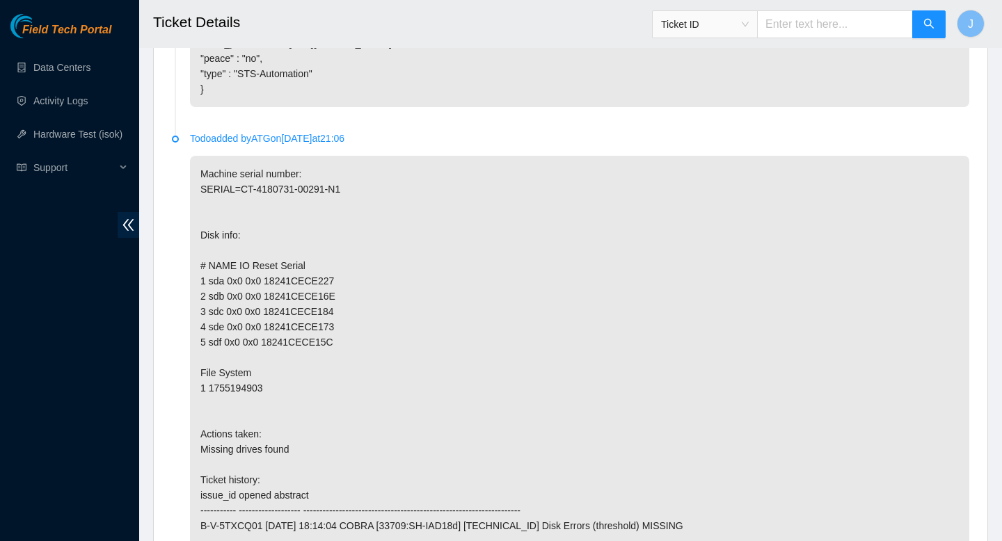
scroll to position [3659, 0]
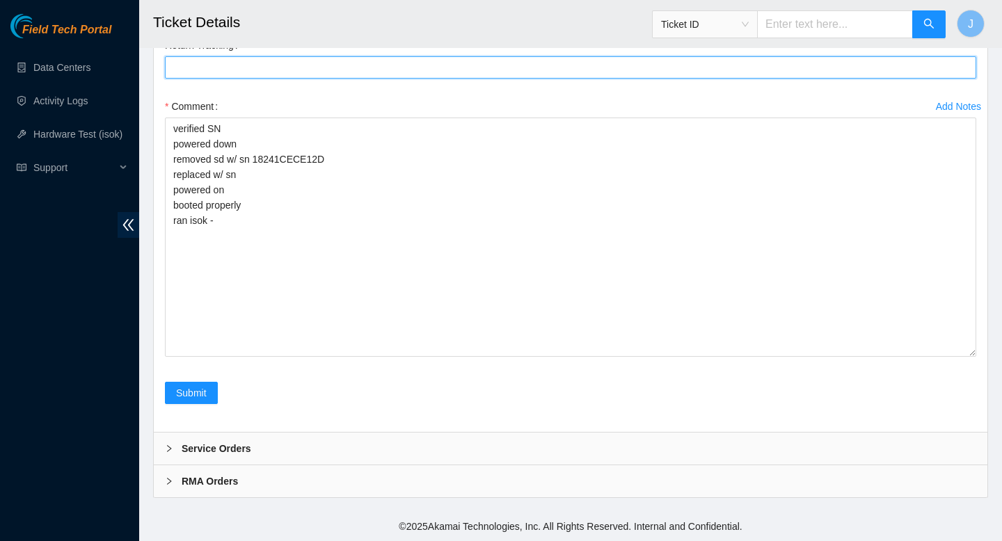
click at [253, 77] on Tracking "Return Tracking" at bounding box center [570, 67] width 811 height 22
paste Tracking "463470044447"
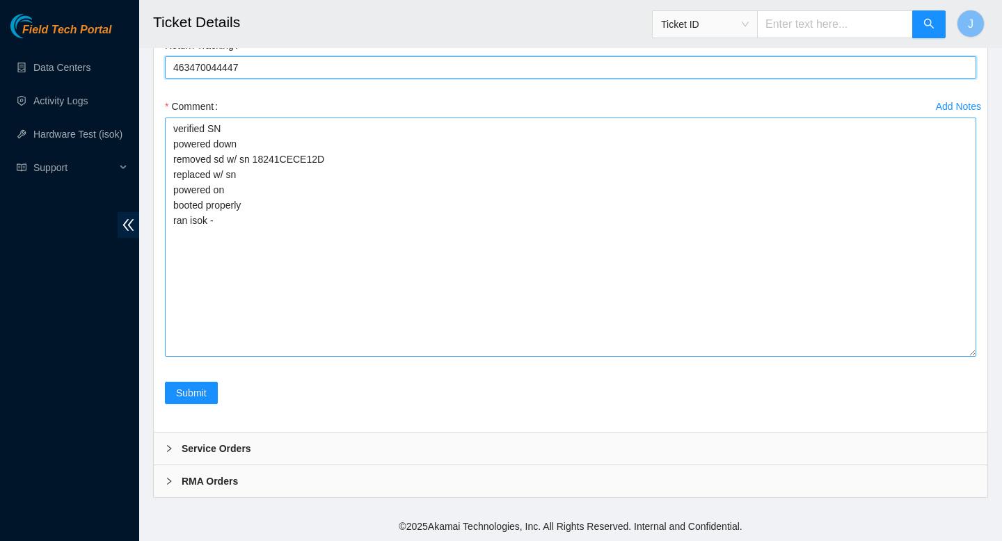
type Tracking "463470044447"
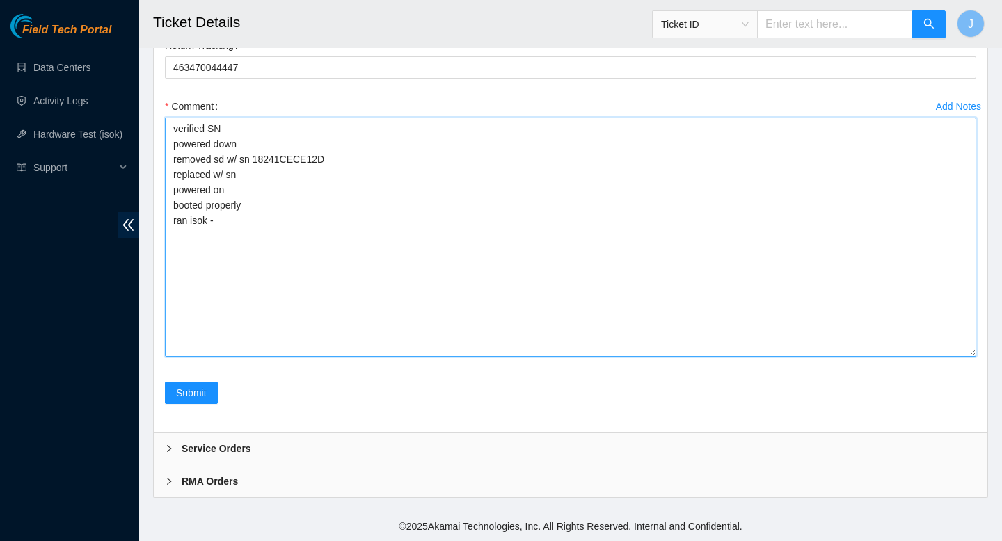
click at [419, 193] on textarea "verified SN powered down removed sd w/ sn 18241CECE12D replaced w/ sn powered o…" at bounding box center [570, 237] width 811 height 239
click at [419, 183] on textarea "verified SN powered down removed sd w/ sn 18241CECE12D replaced w/ sn powered o…" at bounding box center [570, 237] width 811 height 239
click at [402, 169] on textarea "verified SN powered down removed sd w/ sn 18241CECE12D replaced w/ sn powered o…" at bounding box center [570, 237] width 811 height 239
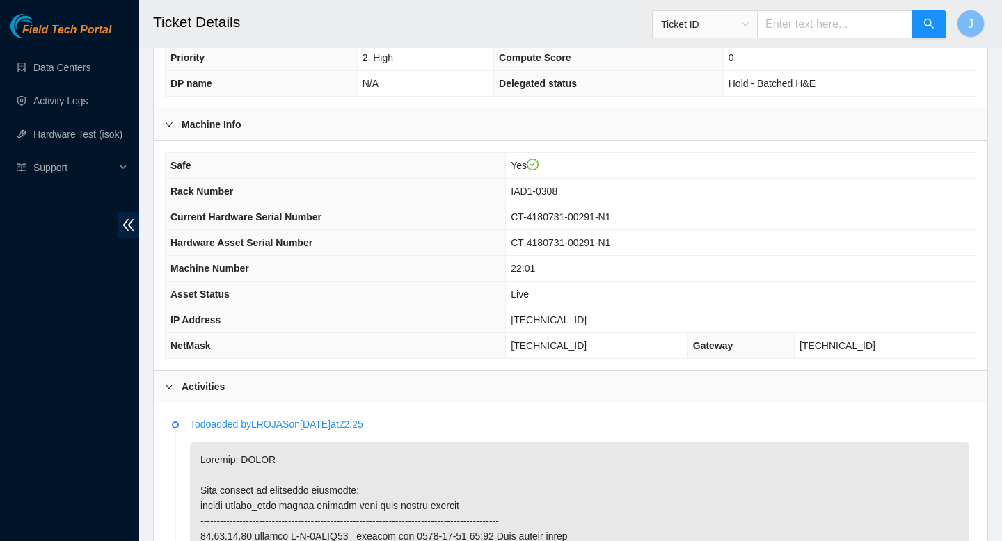
scroll to position [403, 0]
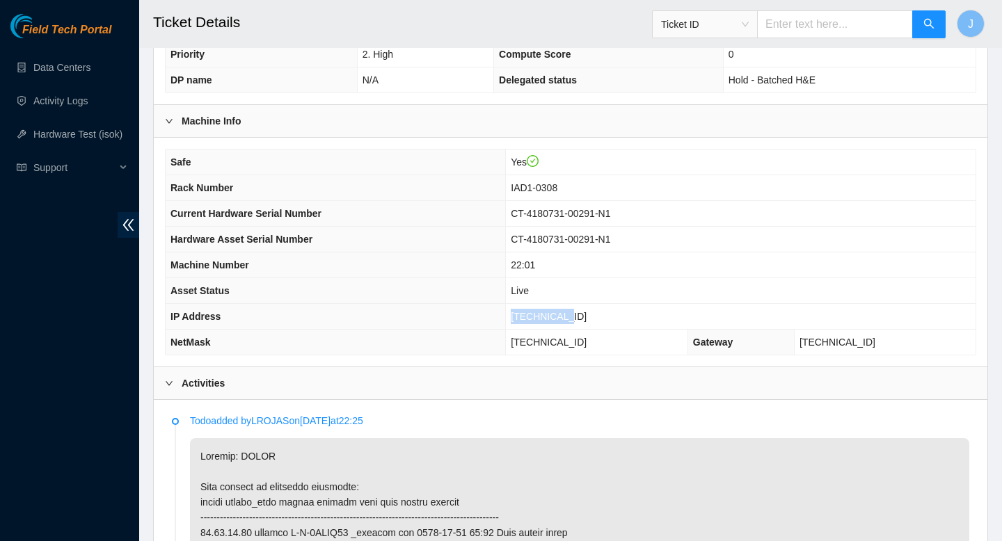
drag, startPoint x: 601, startPoint y: 315, endPoint x: 613, endPoint y: 313, distance: 12.0
click at [613, 313] on td "23.62.28.47" at bounding box center [741, 317] width 470 height 26
copy span "23.62.28.47"
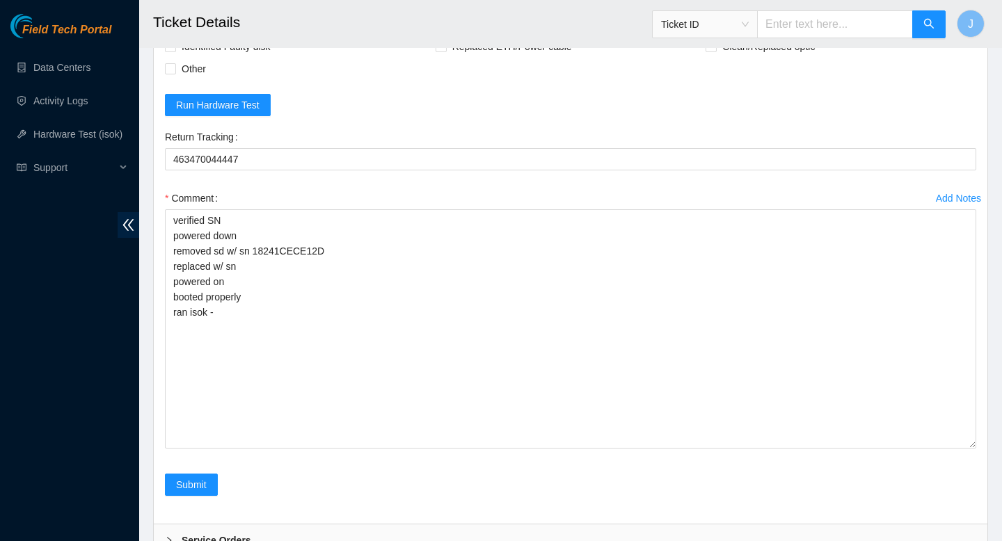
scroll to position [3659, 0]
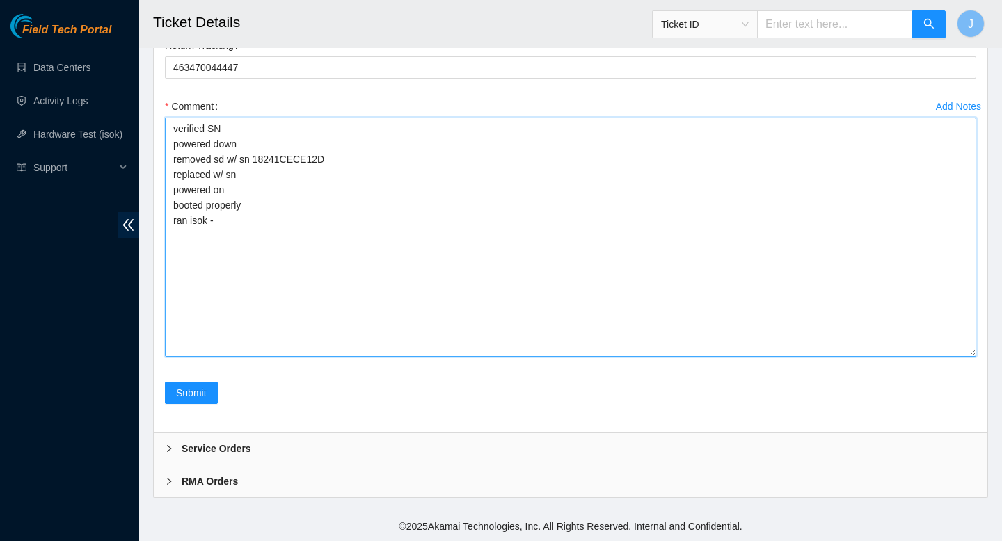
click at [413, 294] on textarea "verified SN powered down removed sd w/ sn 18241CECE12D replaced w/ sn powered o…" at bounding box center [570, 237] width 811 height 239
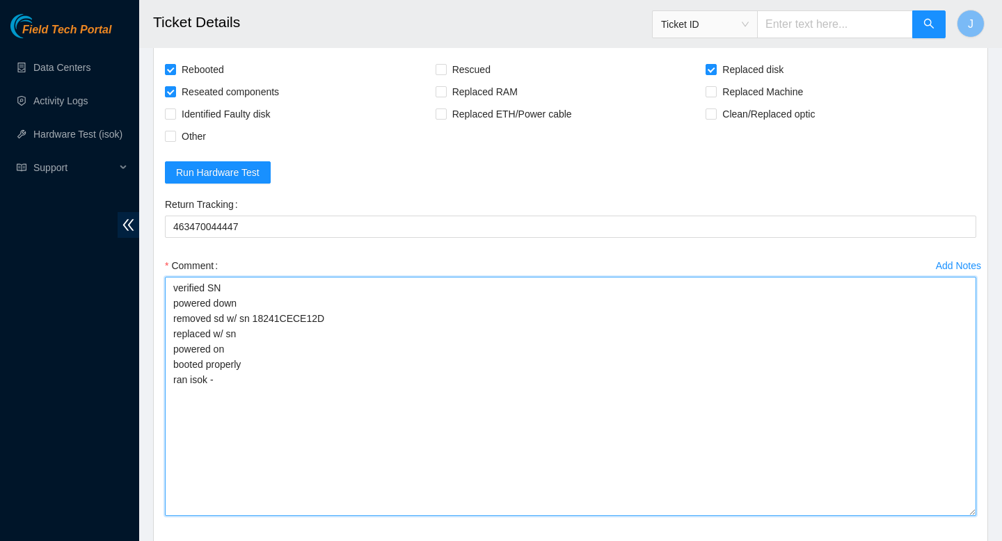
scroll to position [3499, 0]
click at [290, 343] on textarea "verified SN powered down removed sd w/ sn 18241CECE12D replaced w/ sn powered o…" at bounding box center [570, 397] width 811 height 239
click at [300, 340] on textarea "verified SN powered down removed sd w/ sn 18241CECE12D replaced w/ sn powered o…" at bounding box center [570, 397] width 811 height 239
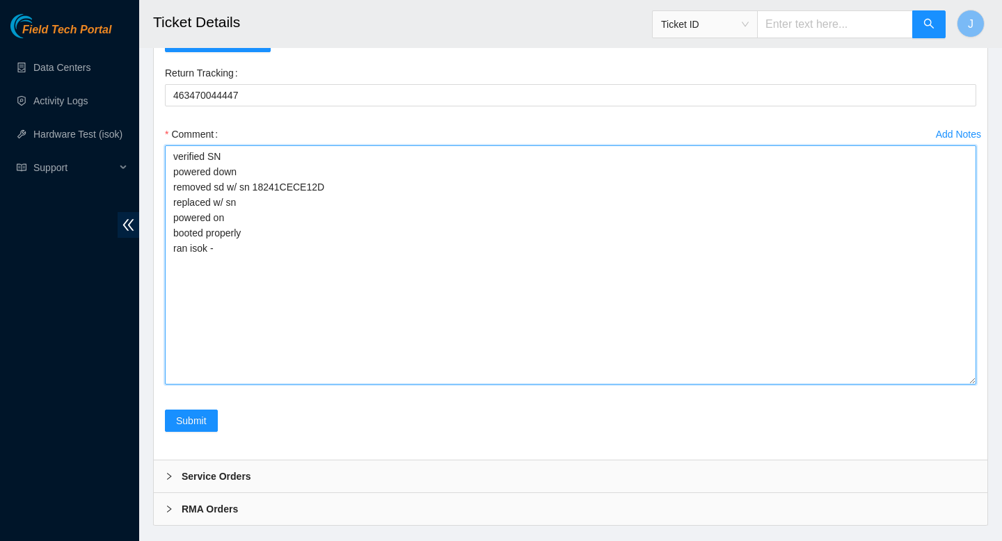
scroll to position [3631, 0]
click at [253, 251] on textarea "verified SN powered down removed sd w/ sn 18241CECE12D replaced w/ sn powered o…" at bounding box center [570, 265] width 811 height 239
paste textarea "23.62.28.47 : failed: disk: disk - Missing disk(s) Currently responding disks: …"
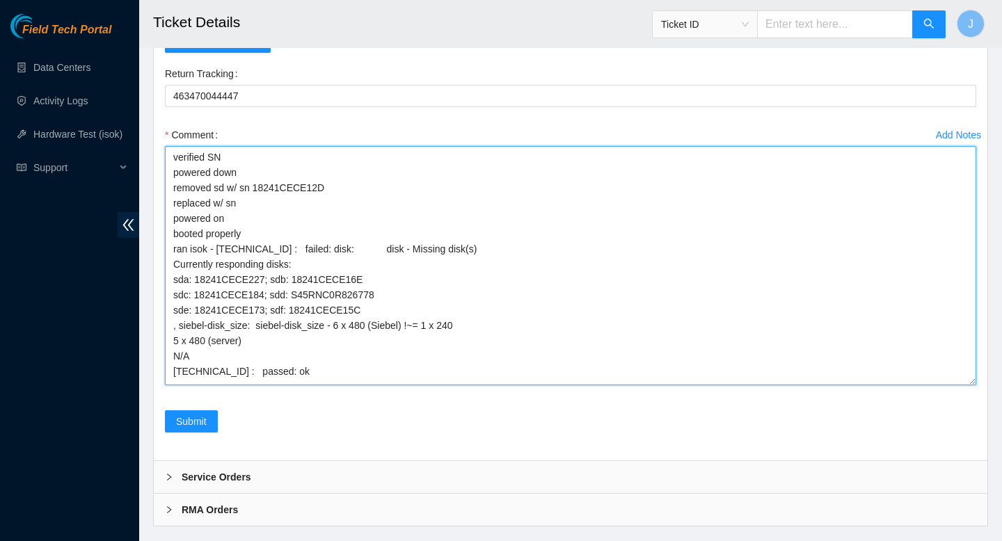
click at [362, 294] on textarea "verified SN powered down removed sd w/ sn 18241CECE12D replaced w/ sn powered o…" at bounding box center [570, 265] width 811 height 239
click at [266, 206] on textarea "verified SN powered down removed sd w/ sn 18241CECE12D replaced w/ sn powered o…" at bounding box center [570, 265] width 811 height 239
paste textarea "S45RNC0R826778"
click at [397, 367] on textarea "verified SN powered down removed sd w/ sn 18241CECE12D replaced w/ sn S45RNC0R8…" at bounding box center [570, 265] width 811 height 239
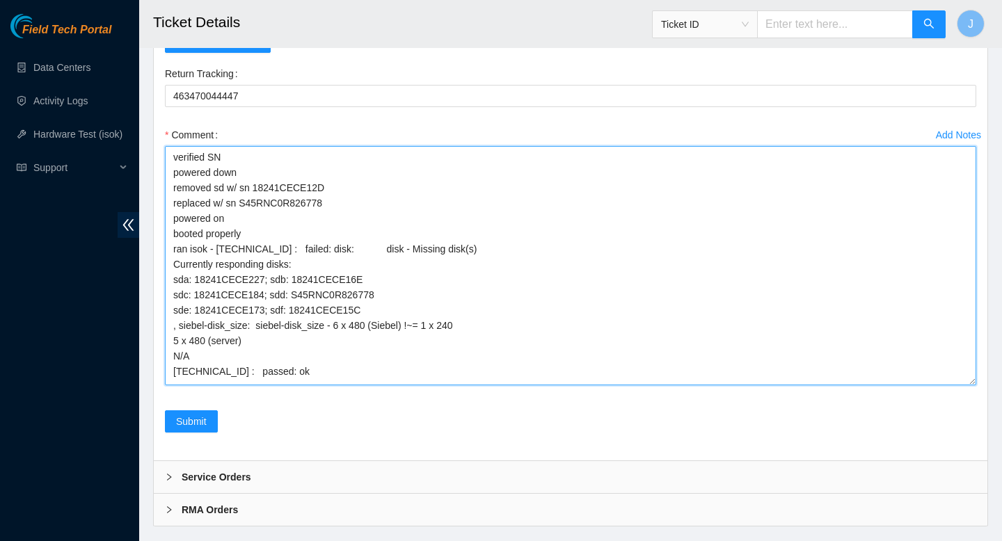
scroll to position [8, 0]
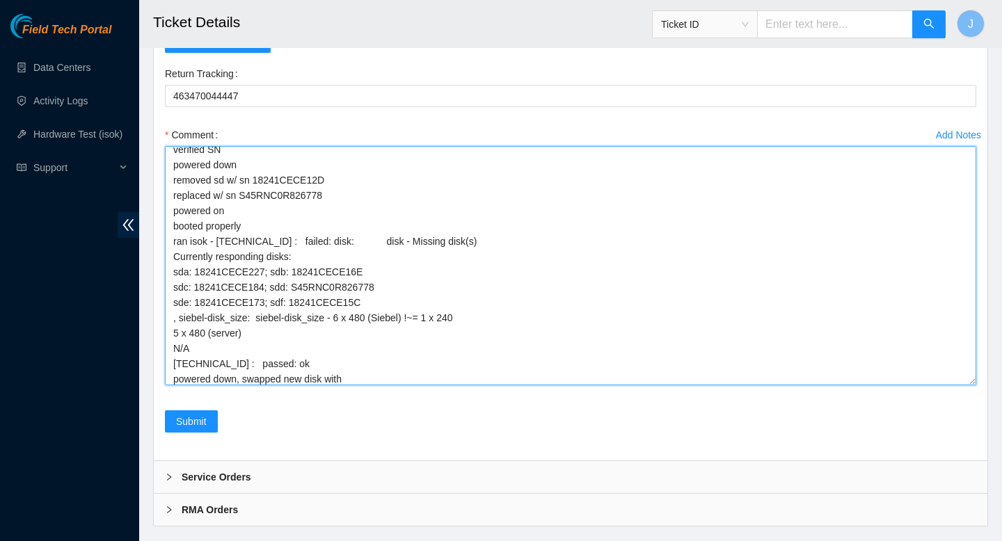
click at [236, 301] on textarea "verified SN powered down removed sd w/ sn 18241CECE12D replaced w/ sn S45RNC0R8…" at bounding box center [570, 265] width 811 height 239
click at [379, 383] on textarea "verified SN powered down removed sd w/ sn 18241CECE12D replaced w/ sn S45RNC0R8…" at bounding box center [570, 265] width 811 height 239
paste textarea "18241CECE173"
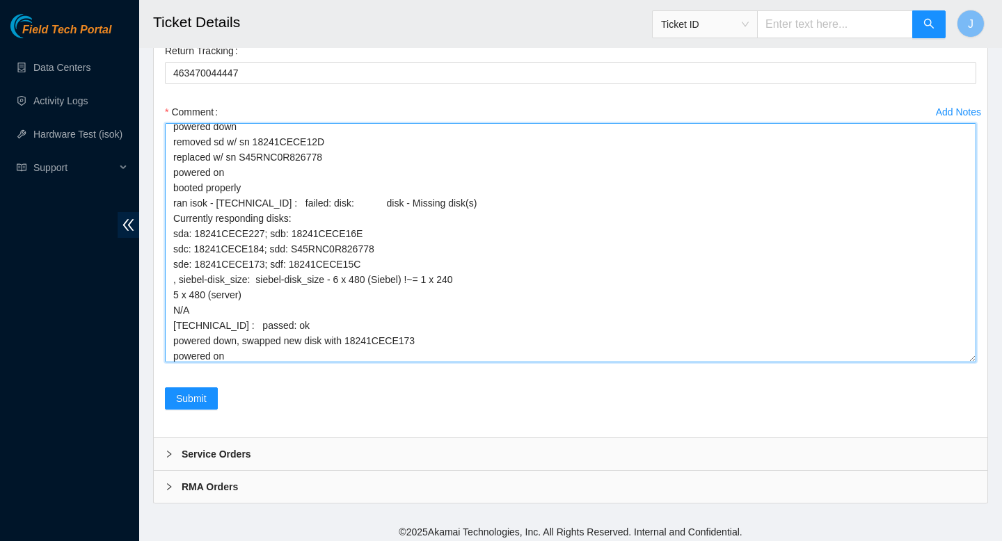
scroll to position [3656, 0]
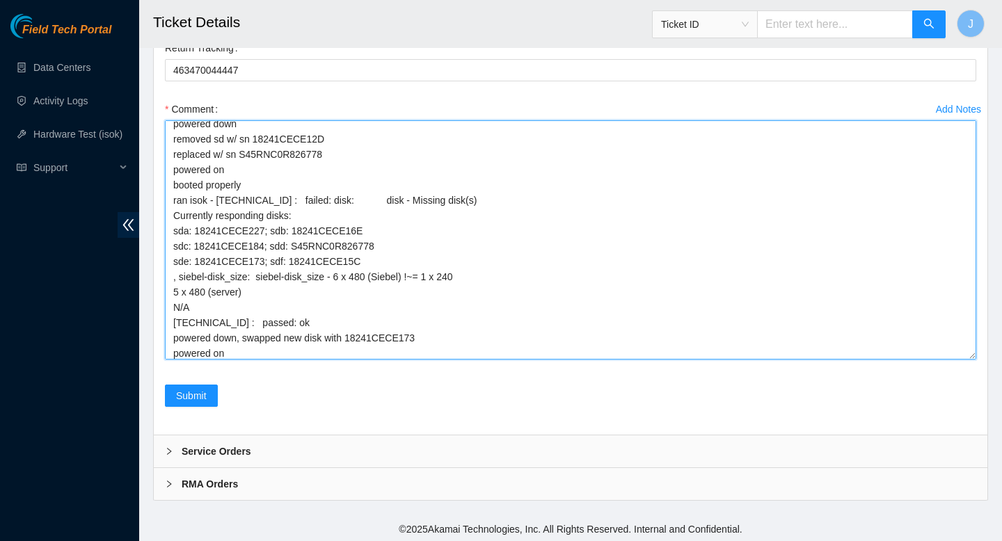
click at [298, 154] on textarea "verified SN powered down removed sd w/ sn 18241CECE12D replaced w/ sn S45RNC0R8…" at bounding box center [570, 239] width 811 height 239
click at [328, 339] on textarea "verified SN powered down removed sd w/ sn 18241CECE12D replaced w/ sn S45RNC0R8…" at bounding box center [570, 239] width 811 height 239
paste textarea "S45RNC0R826778"
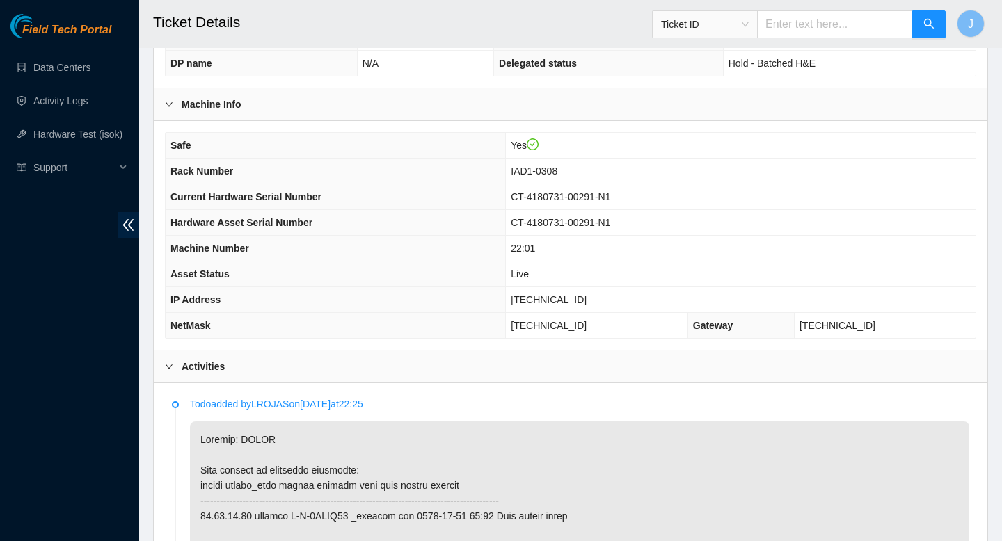
scroll to position [514, 0]
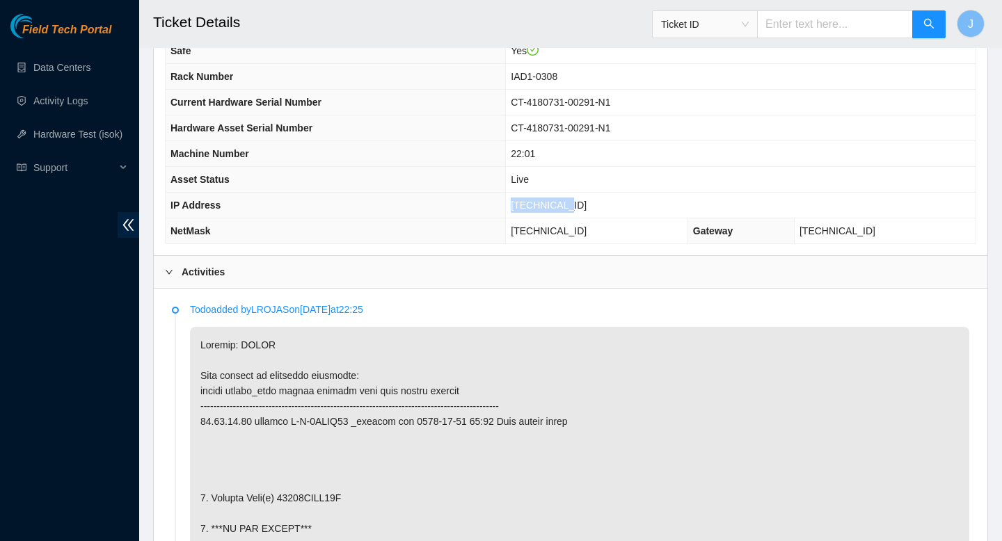
drag, startPoint x: 603, startPoint y: 203, endPoint x: 516, endPoint y: 202, distance: 87.0
click at [516, 202] on tr "IP Address 23.62.28.47" at bounding box center [571, 206] width 810 height 26
copy tr "23.62.28.47"
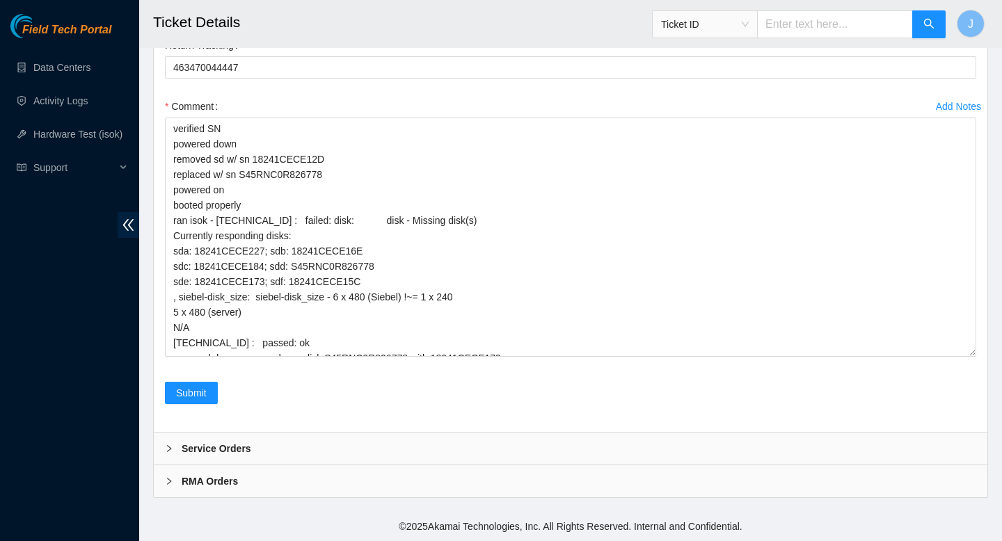
scroll to position [28, 0]
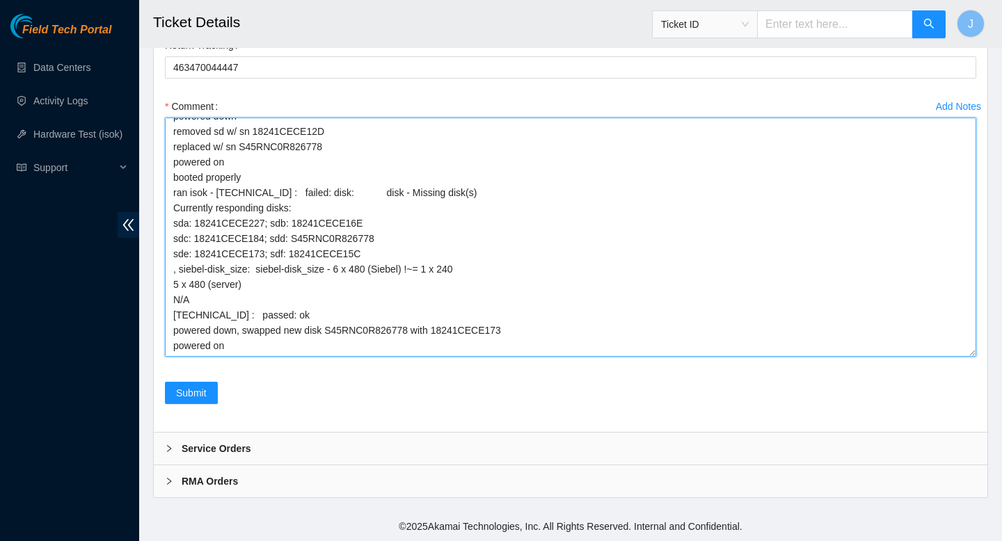
click at [256, 352] on textarea "verified SN powered down removed sd w/ sn 18241CECE12D replaced w/ sn S45RNC0R8…" at bounding box center [570, 237] width 811 height 239
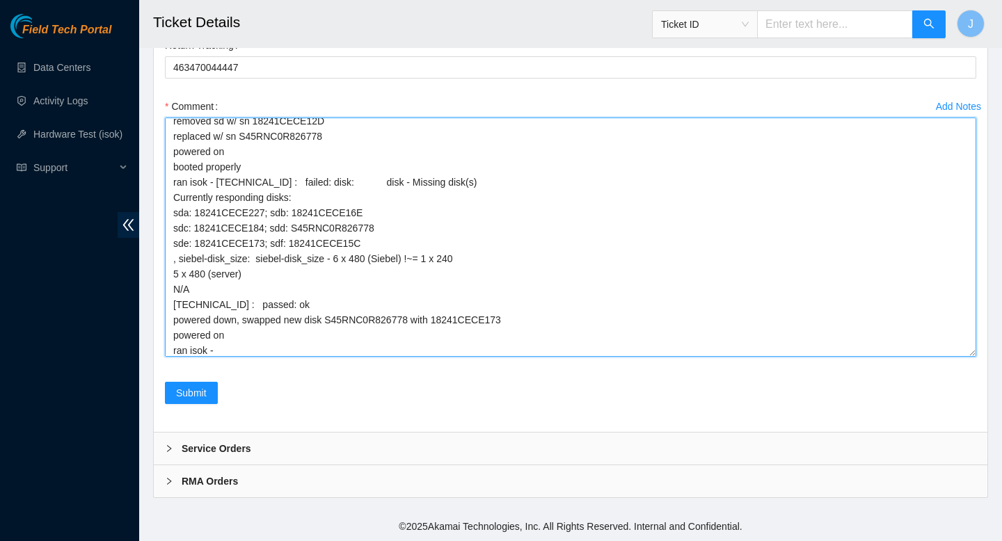
paste textarea "326673 25-08-2025 01:05:53 23.62.28.47 FAILED Result Detail Message Ticket ID 2…"
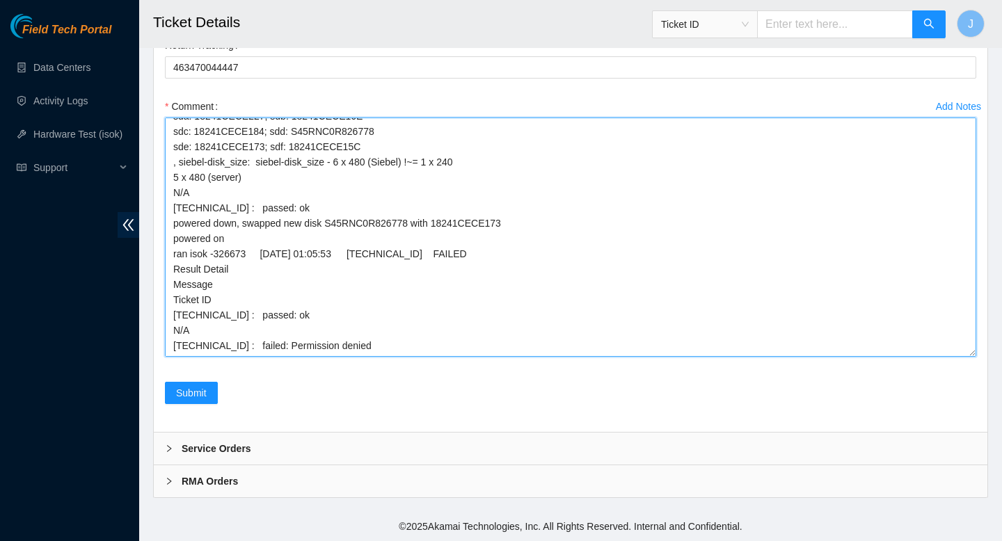
scroll to position [161, 0]
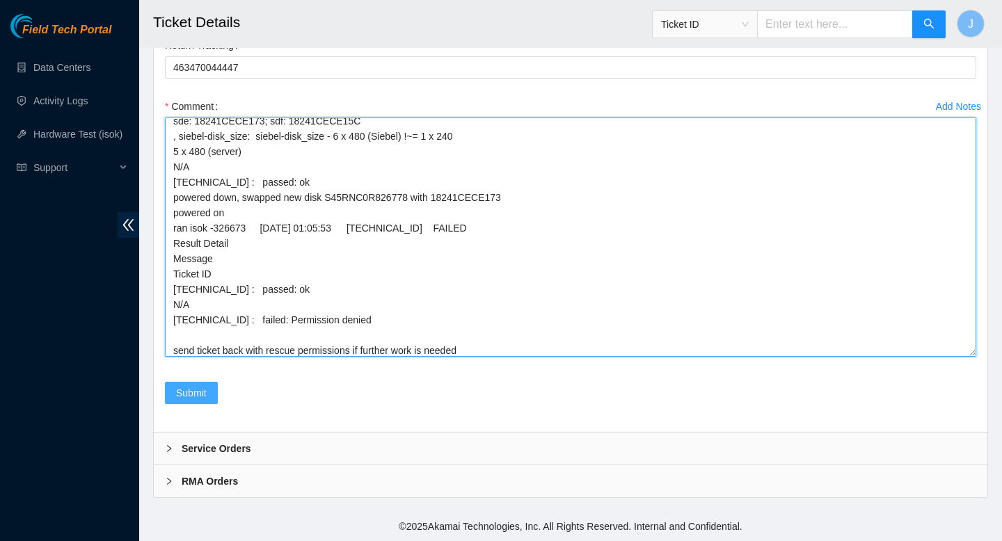
type textarea "verified SN powered down removed sd w/ sn 18241CECE12D replaced w/ sn S45RNC0R8…"
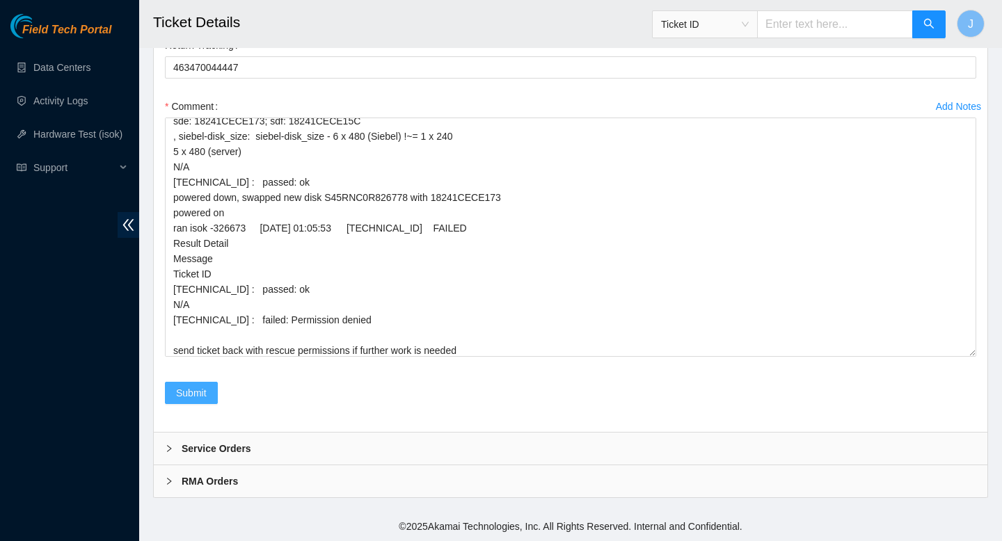
click at [200, 393] on span "Submit" at bounding box center [191, 392] width 31 height 15
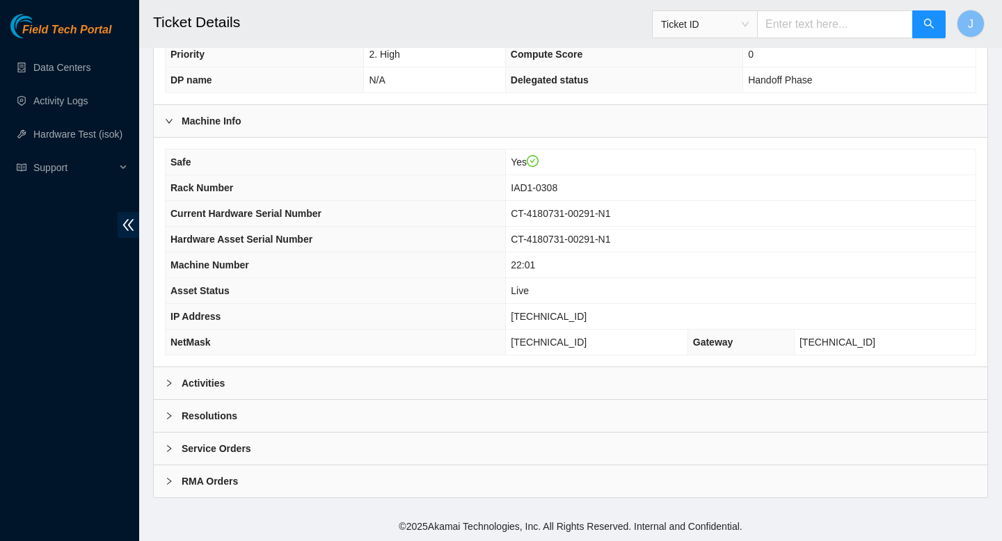
scroll to position [403, 0]
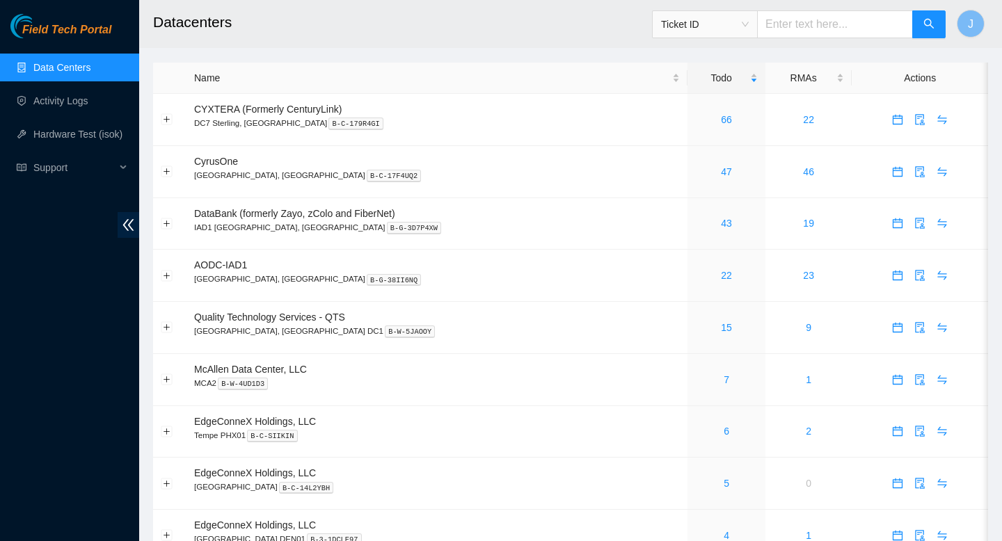
click at [817, 36] on input "text" at bounding box center [835, 24] width 156 height 28
click at [749, 24] on span "Ticket ID" at bounding box center [705, 24] width 88 height 21
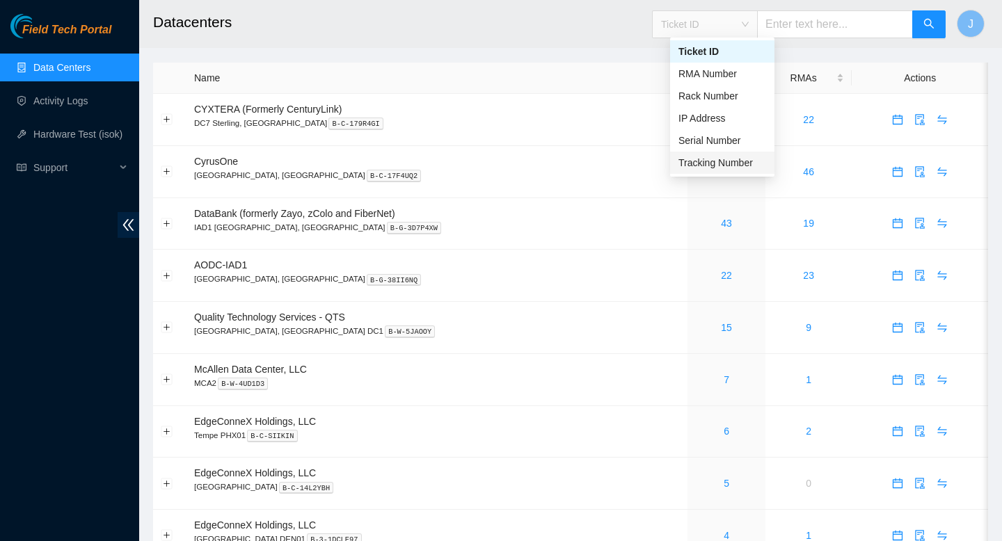
drag, startPoint x: 708, startPoint y: 97, endPoint x: 724, endPoint y: 164, distance: 67.9
click at [724, 164] on div "Ticket ID RMA Number Rack Number IP Address Serial Number Tracking Number" at bounding box center [722, 107] width 104 height 134
click at [724, 164] on div "Tracking Number" at bounding box center [722, 162] width 88 height 15
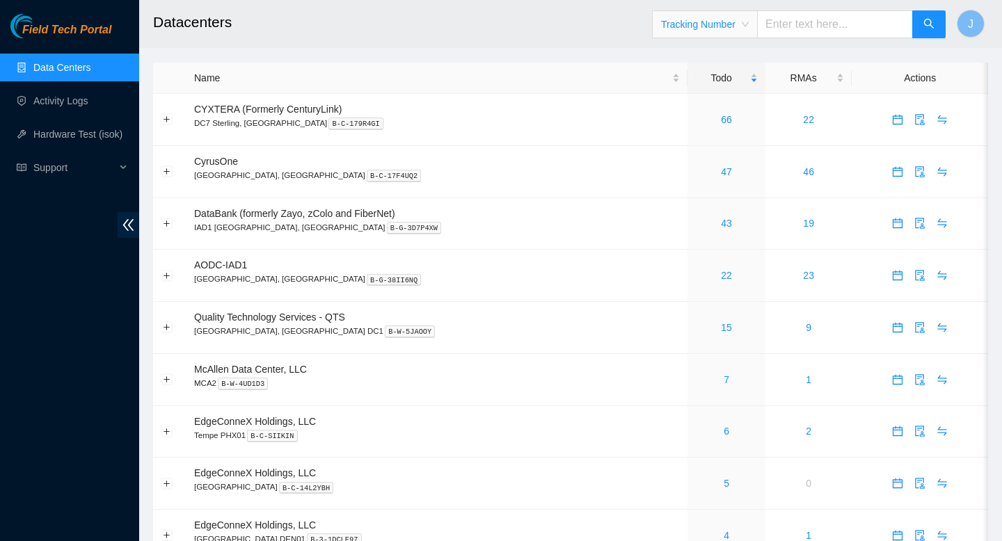
click at [831, 24] on input "text" at bounding box center [835, 24] width 156 height 28
type input "463470042959"
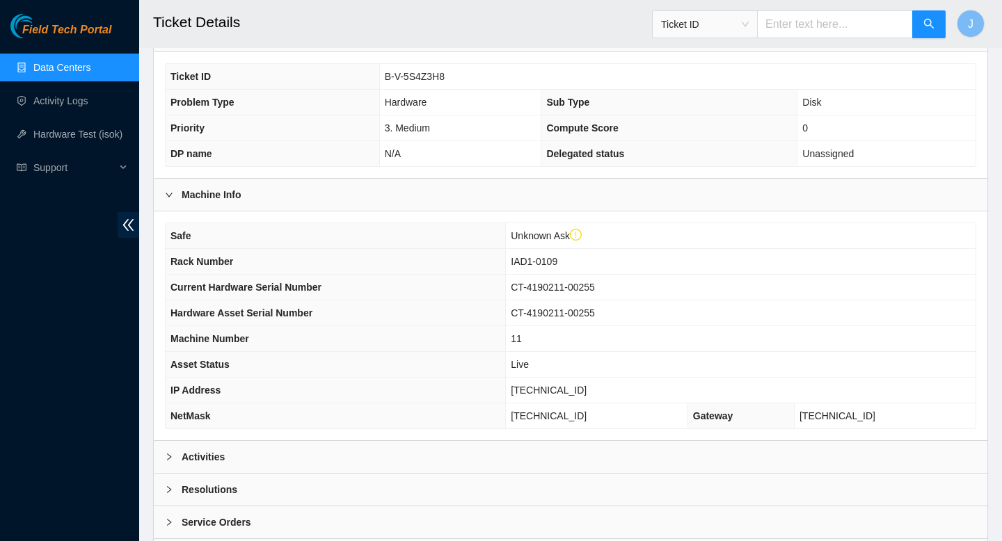
scroll to position [429, 0]
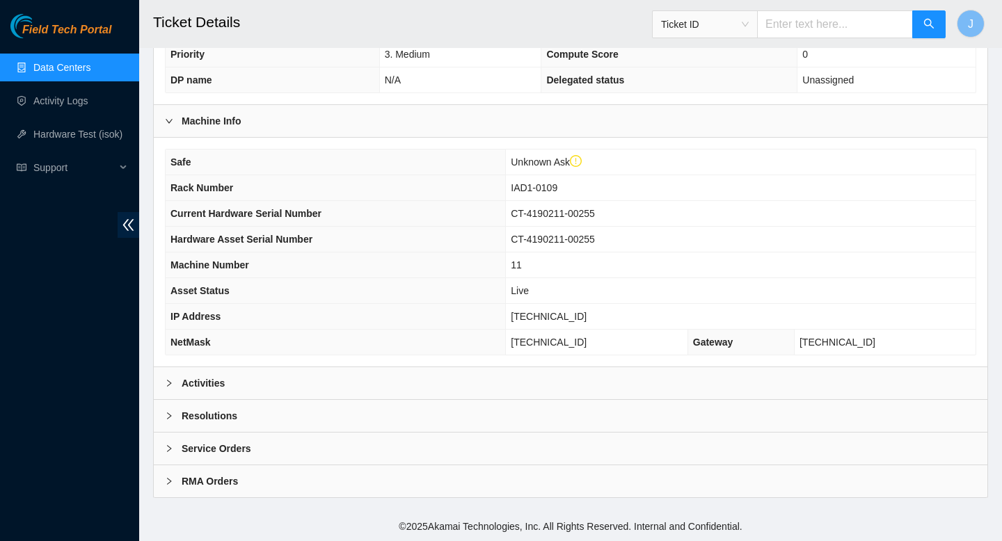
click at [420, 388] on div "Activities" at bounding box center [571, 383] width 834 height 32
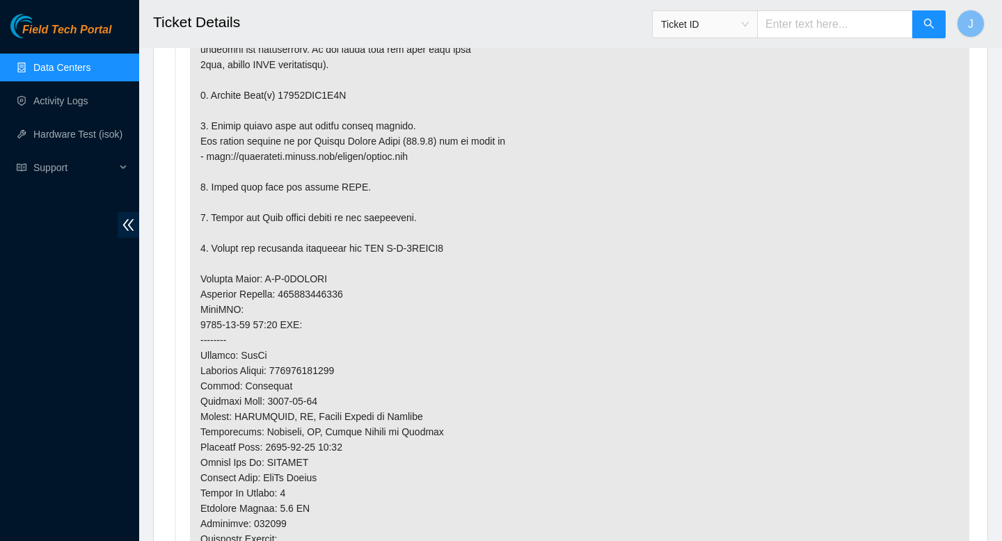
scroll to position [1053, 0]
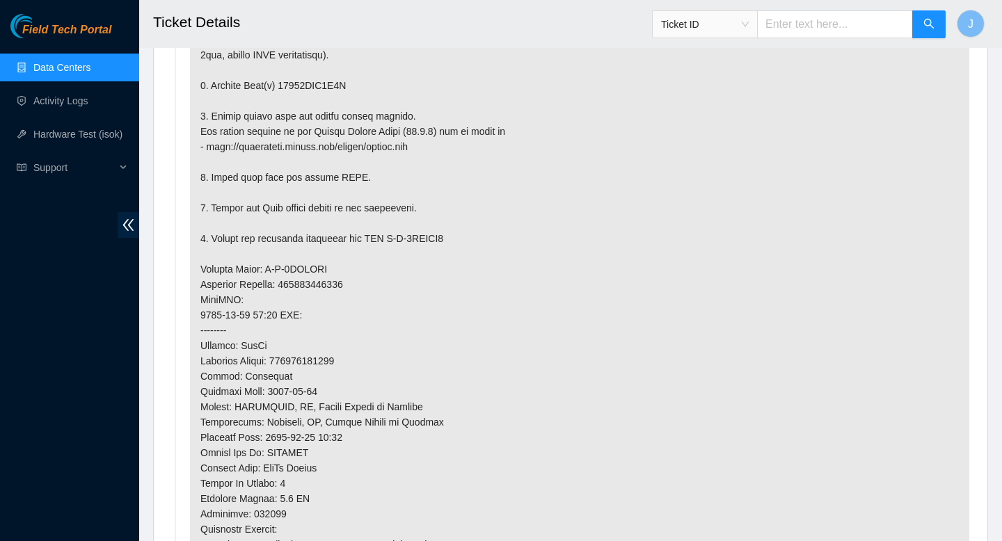
click at [315, 289] on p at bounding box center [579, 284] width 779 height 740
copy p "463470042959"
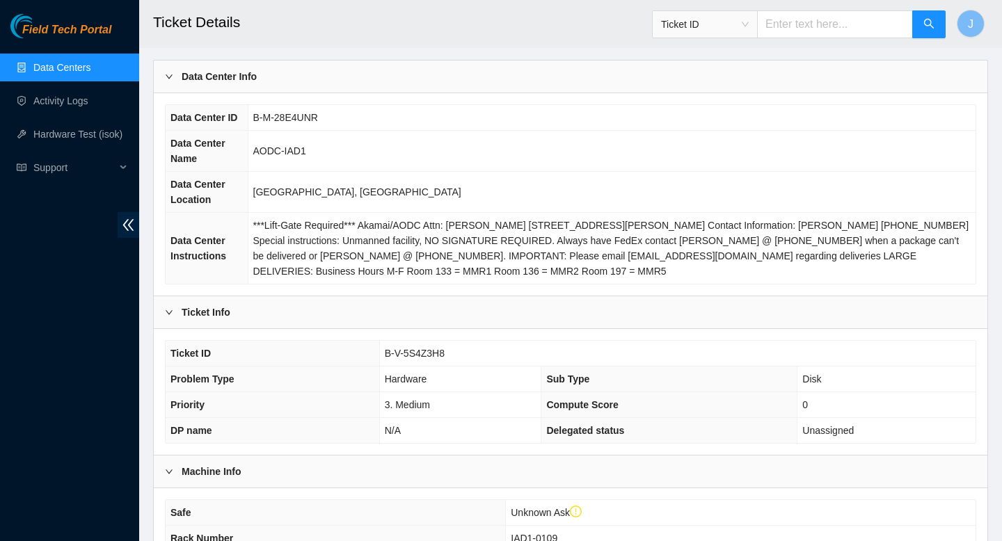
scroll to position [95, 0]
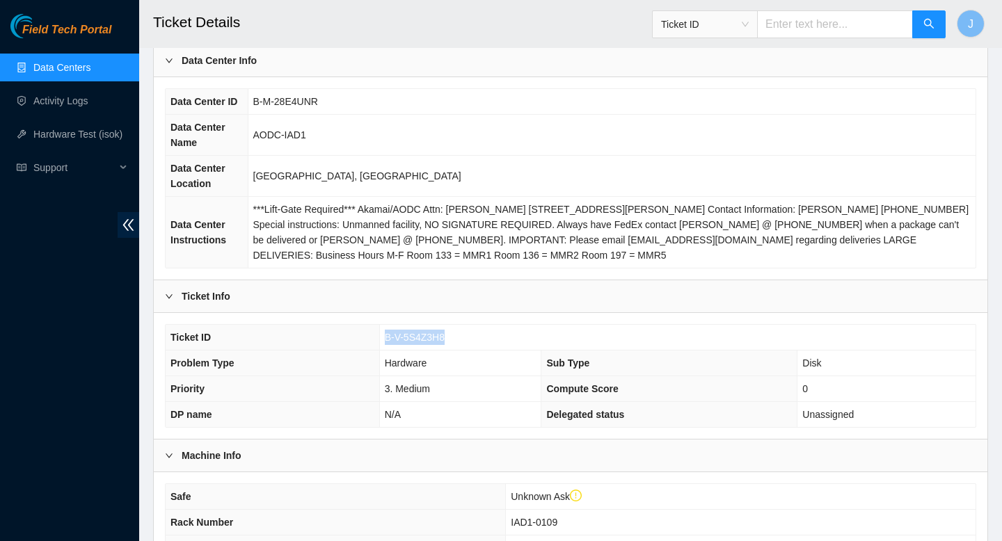
drag, startPoint x: 454, startPoint y: 337, endPoint x: 374, endPoint y: 337, distance: 80.7
click at [374, 337] on tr "Ticket ID B-V-5S4Z3H8" at bounding box center [571, 338] width 810 height 26
copy tr "B-V-5S4Z3H8"
click at [849, 29] on input "text" at bounding box center [835, 24] width 156 height 28
click at [749, 27] on span "Ticket ID" at bounding box center [705, 24] width 88 height 21
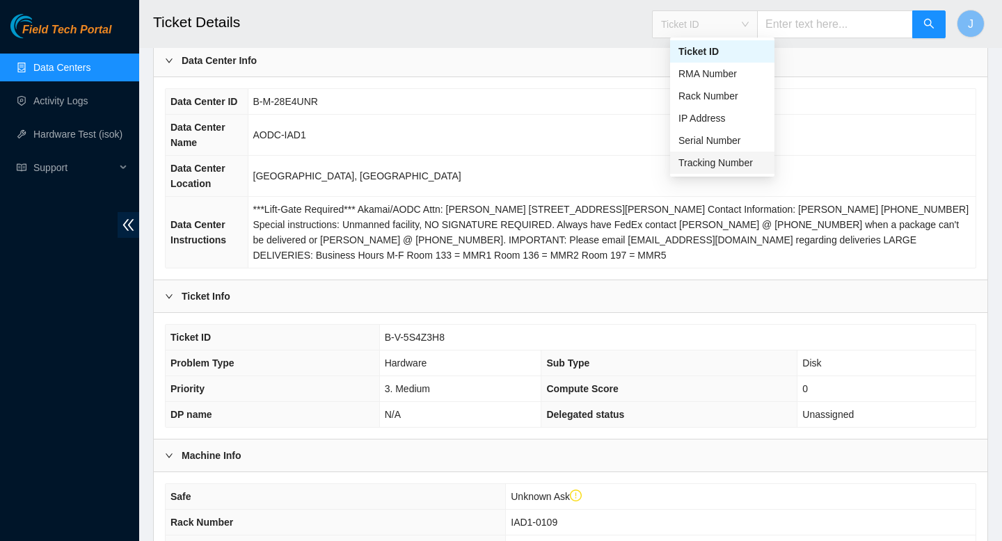
click at [711, 161] on div "Tracking Number" at bounding box center [722, 162] width 88 height 15
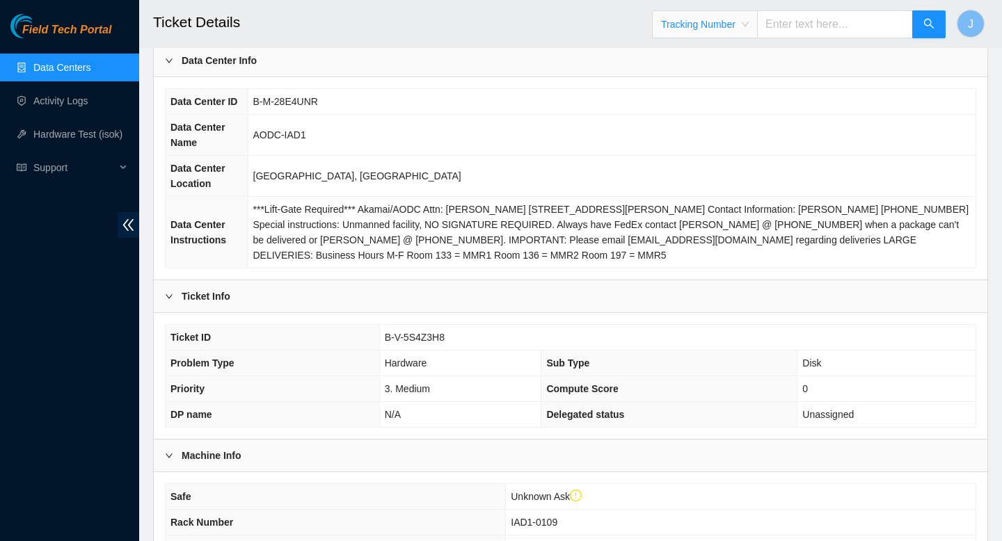
click at [820, 26] on input "text" at bounding box center [835, 24] width 156 height 28
type input "473665206520"
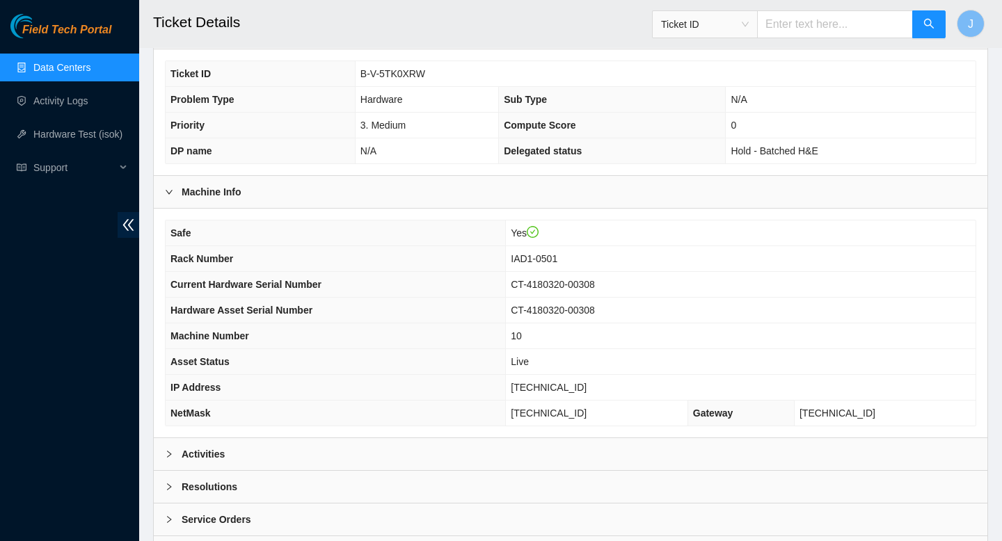
scroll to position [403, 0]
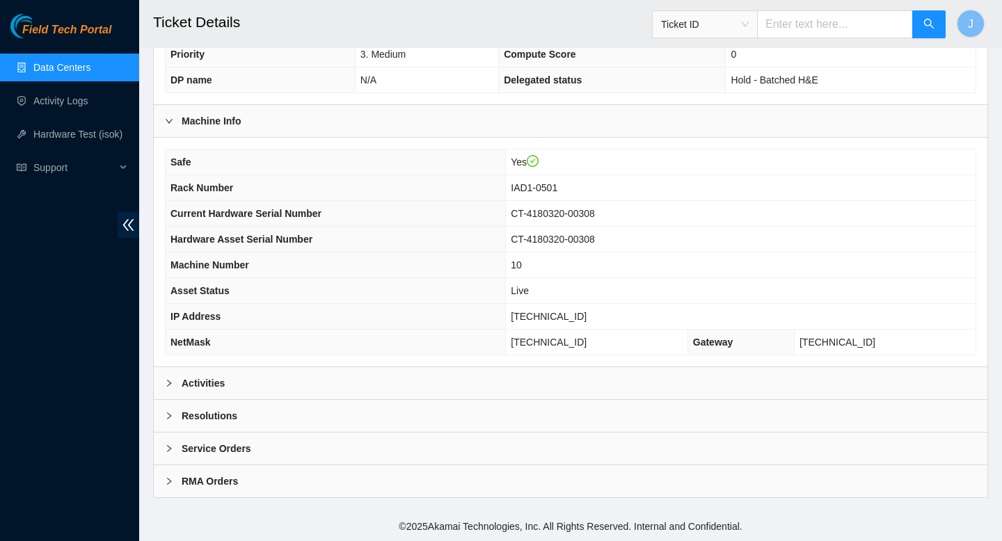
click at [385, 373] on div "Activities" at bounding box center [571, 383] width 834 height 32
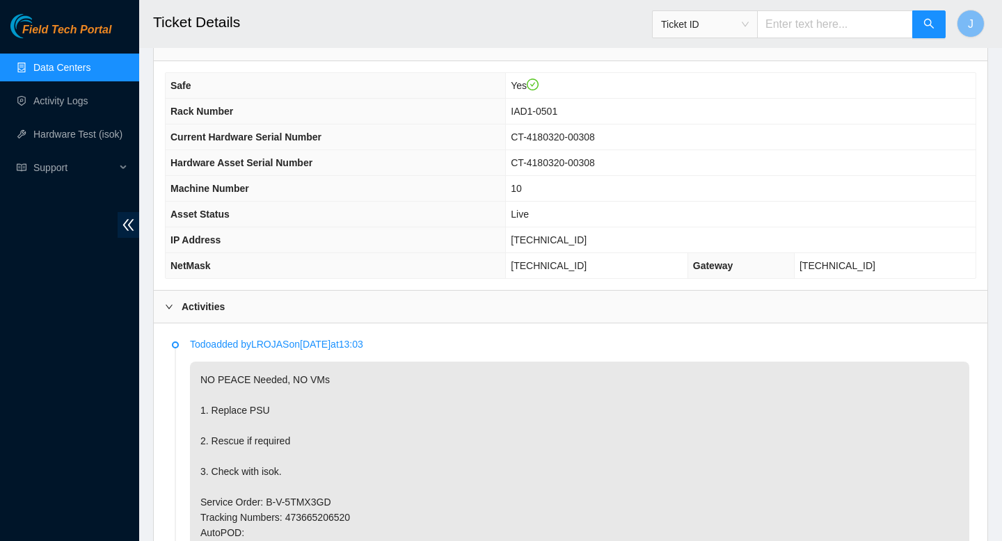
scroll to position [483, 0]
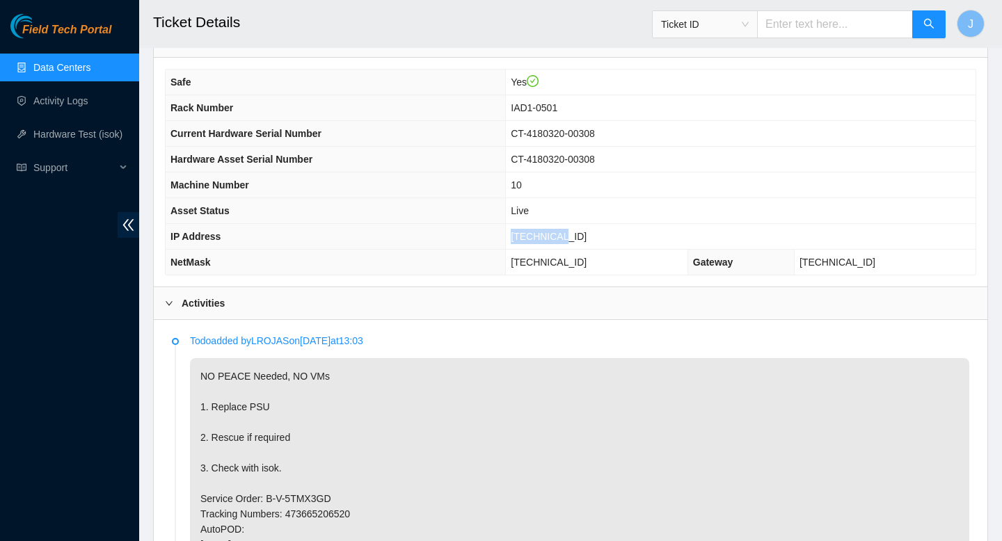
drag, startPoint x: 610, startPoint y: 239, endPoint x: 531, endPoint y: 240, distance: 78.6
click at [531, 240] on tr "IP Address [TECHNICAL_ID]" at bounding box center [571, 237] width 810 height 26
copy tr "[TECHNICAL_ID]"
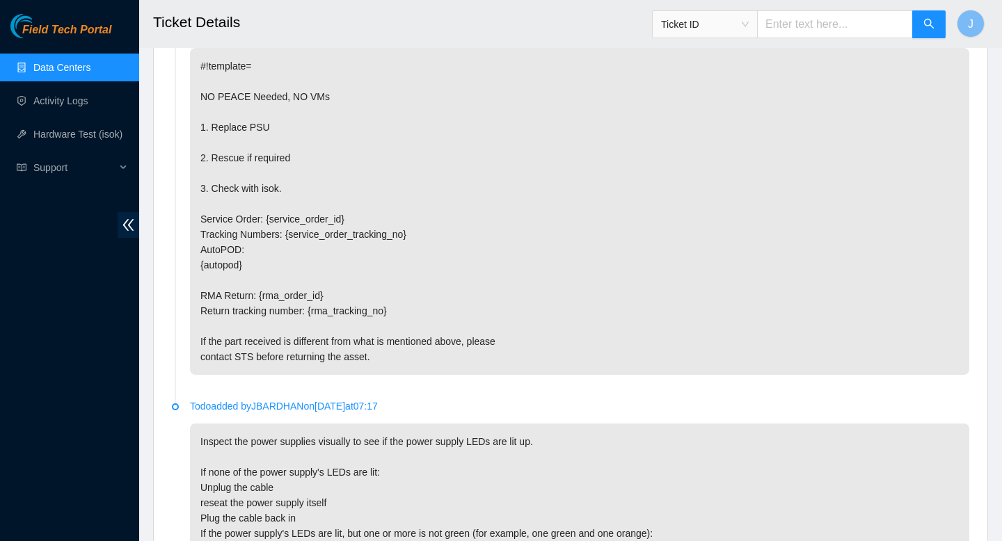
scroll to position [1705, 0]
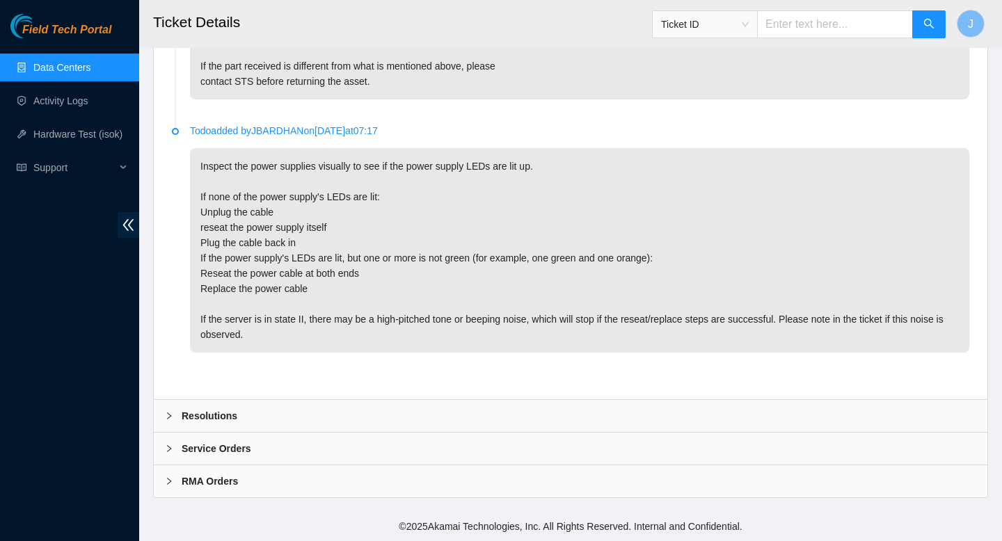
click at [395, 415] on div "Resolutions" at bounding box center [571, 416] width 834 height 32
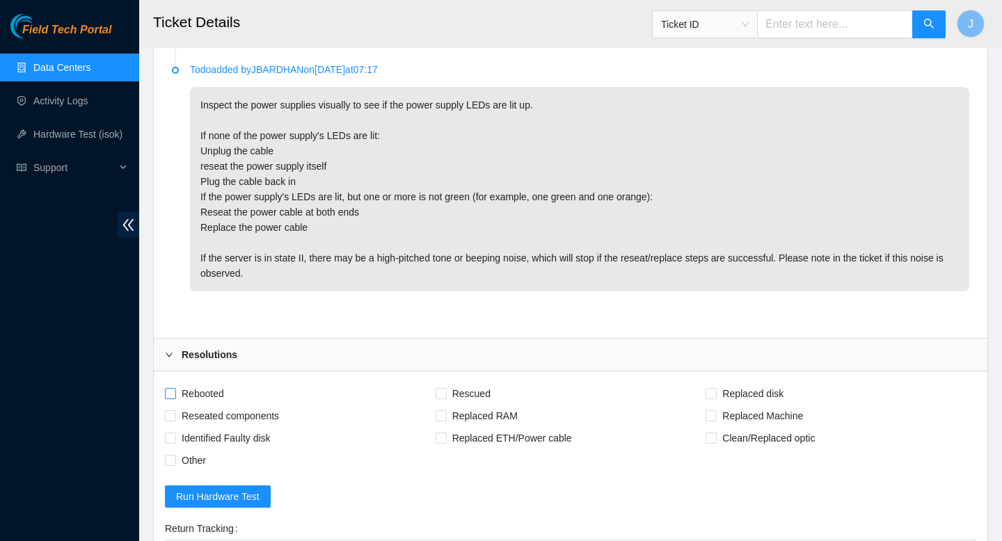
click at [168, 398] on input "Rebooted" at bounding box center [170, 393] width 10 height 10
checkbox input "true"
click at [173, 420] on input "Reseated components" at bounding box center [170, 416] width 10 height 10
checkbox input "true"
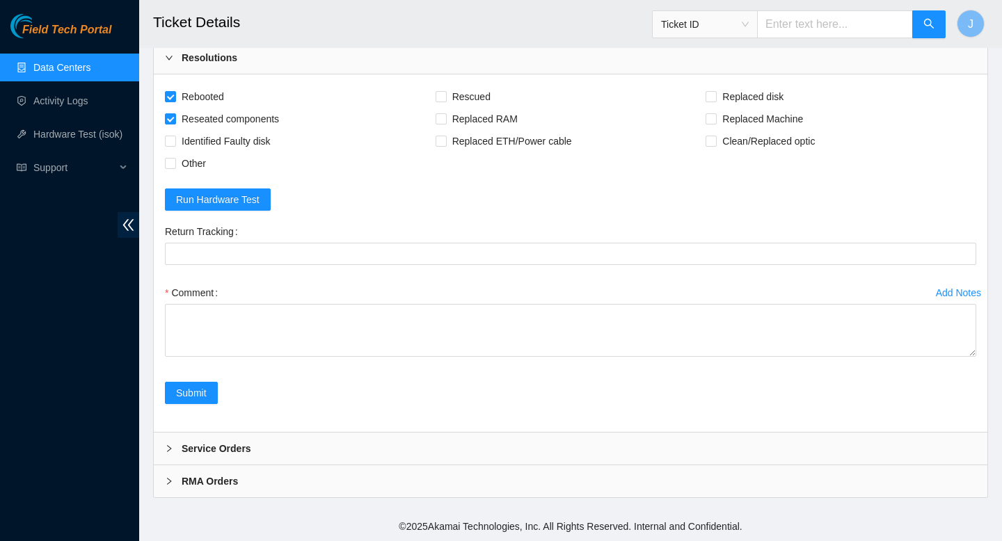
scroll to position [2023, 0]
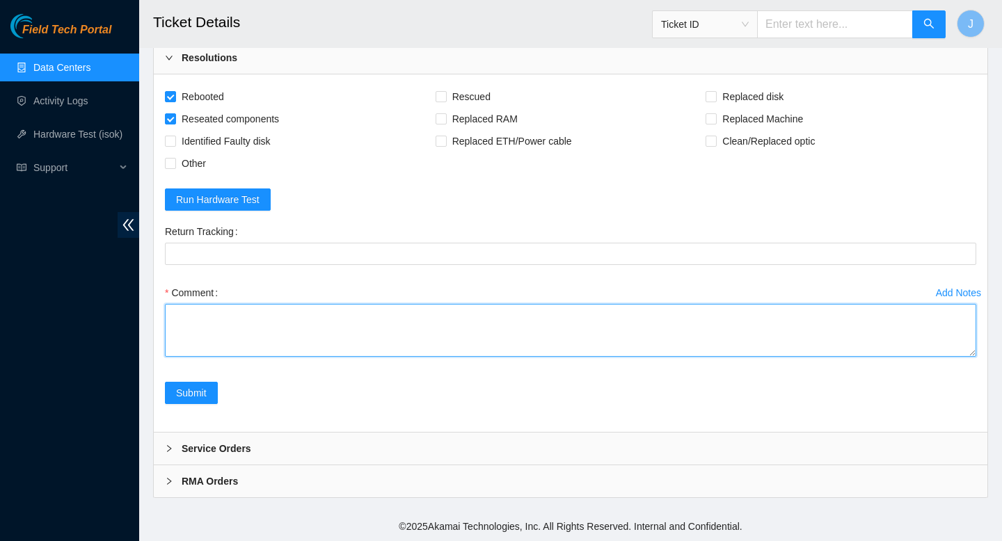
click at [552, 357] on textarea "Comment" at bounding box center [570, 330] width 811 height 53
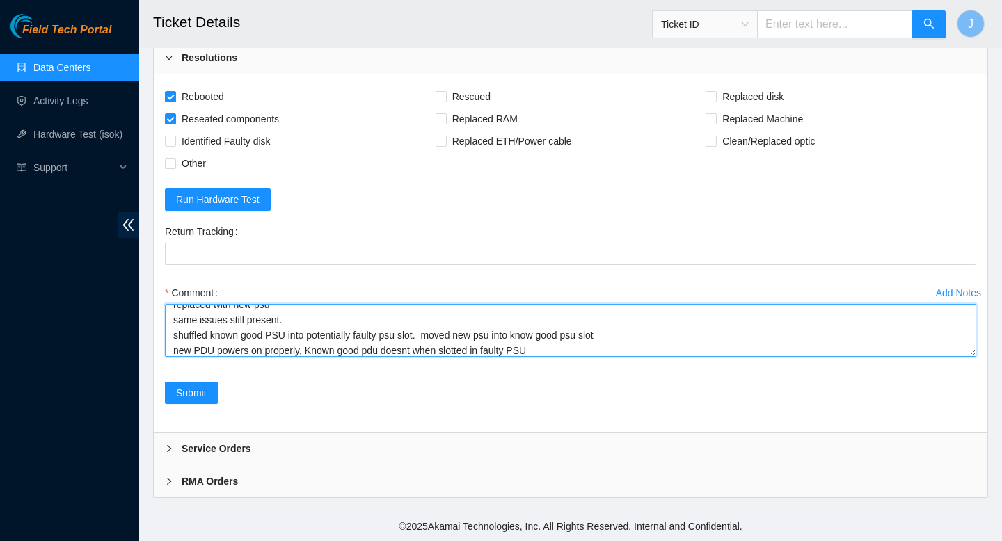
scroll to position [56, 0]
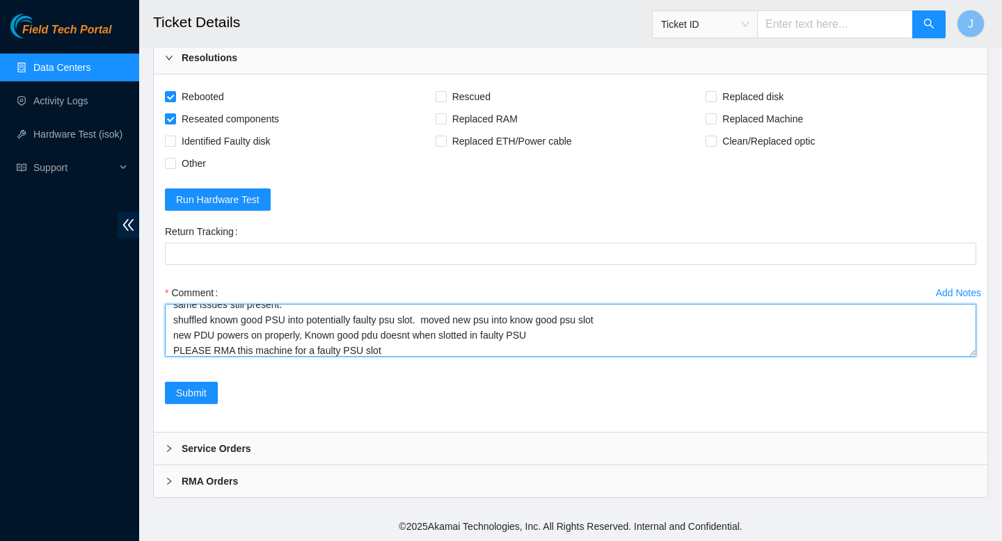
click at [573, 357] on textarea "verified SN removed faulty psu replaced with new psu same issues still present.…" at bounding box center [570, 330] width 811 height 53
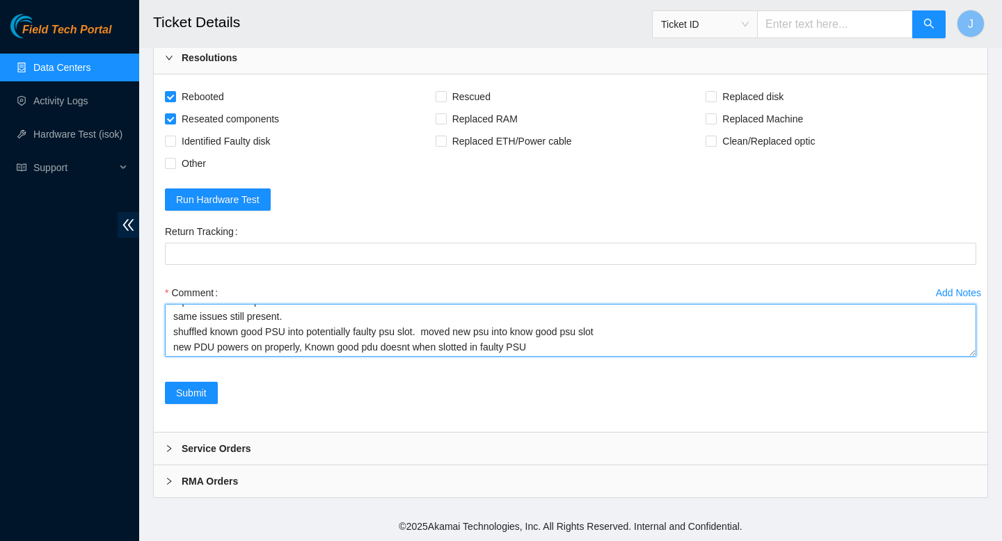
scroll to position [77, 0]
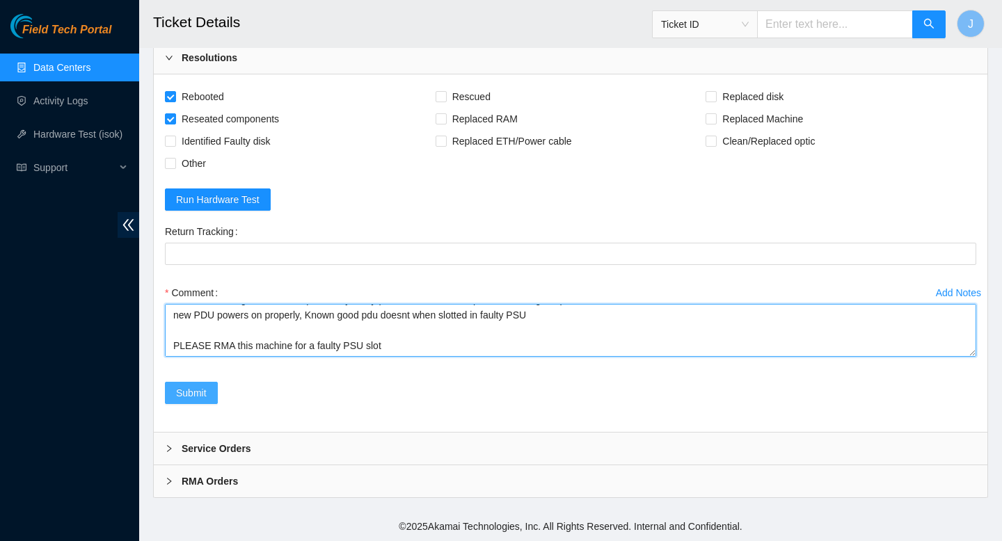
type textarea "verified SN removed faulty psu replaced with new psu same issues still present.…"
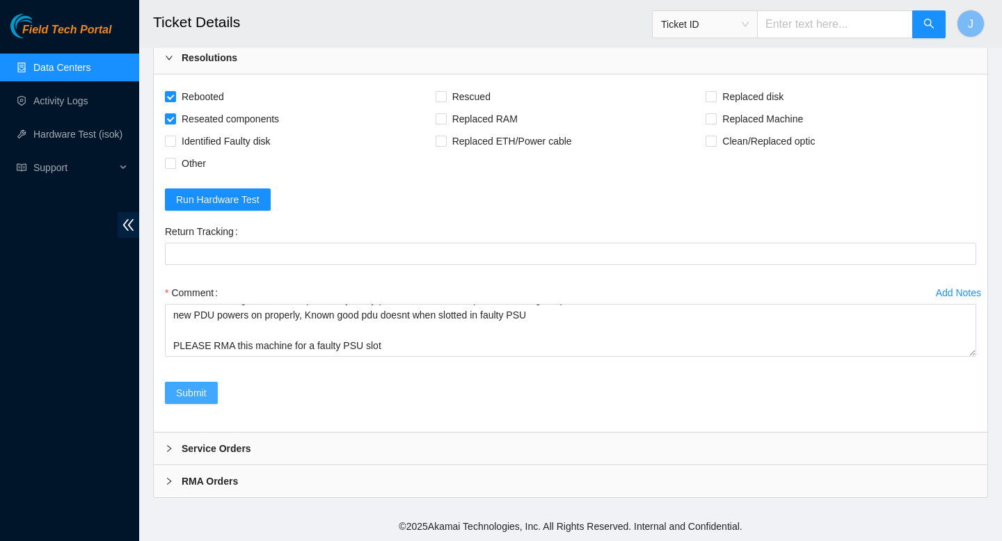
drag, startPoint x: 196, startPoint y: 436, endPoint x: 534, endPoint y: 167, distance: 431.8
click at [477, 203] on form "Rebooted Rescued Replaced disk Reseated components Replaced RAM Replaced Machin…" at bounding box center [570, 253] width 811 height 335
click at [168, 168] on input "Other" at bounding box center [170, 163] width 10 height 10
checkbox input "true"
click at [198, 401] on span "Submit" at bounding box center [191, 392] width 31 height 15
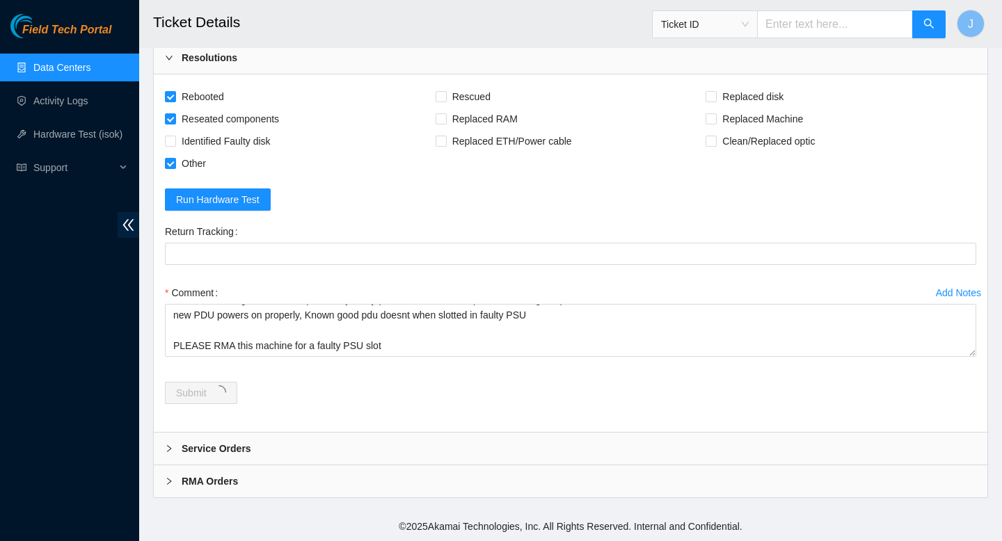
scroll to position [0, 0]
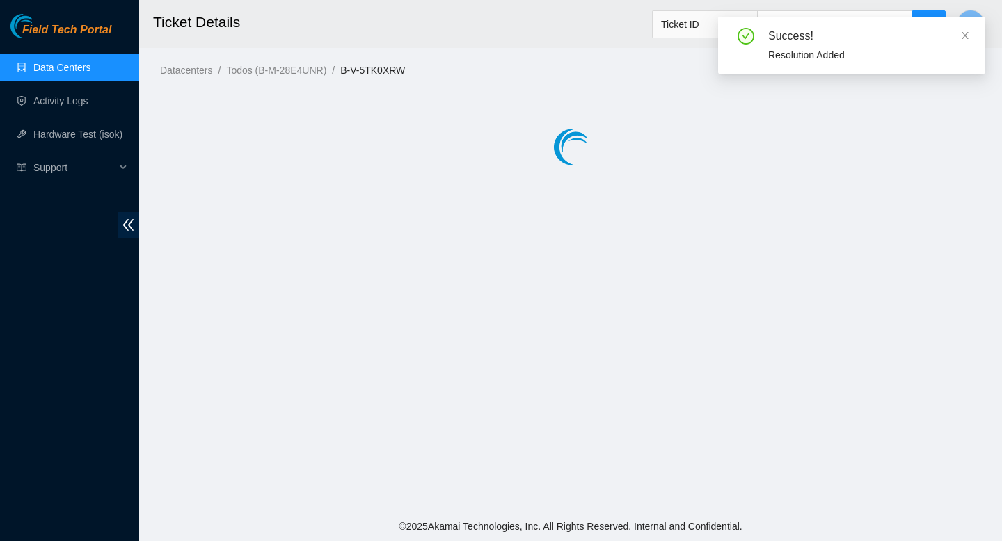
click at [81, 70] on link "Data Centers" at bounding box center [61, 67] width 57 height 11
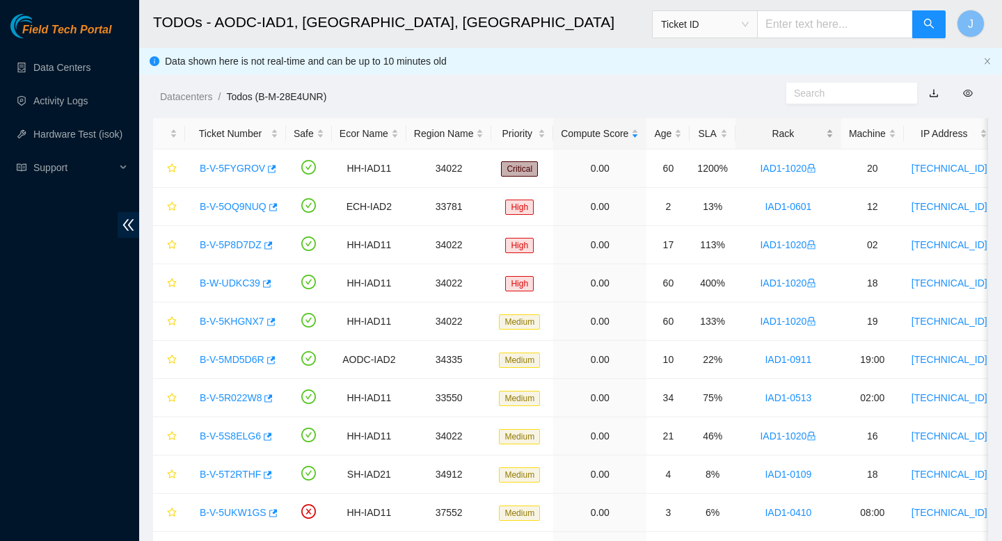
click at [834, 134] on div "Rack" at bounding box center [788, 133] width 90 height 15
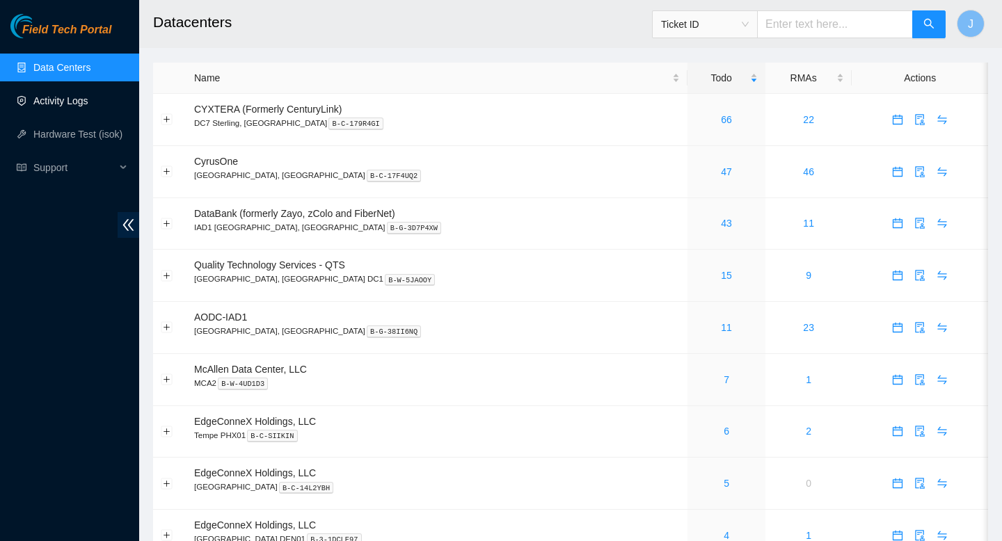
click at [60, 95] on link "Activity Logs" at bounding box center [60, 100] width 55 height 11
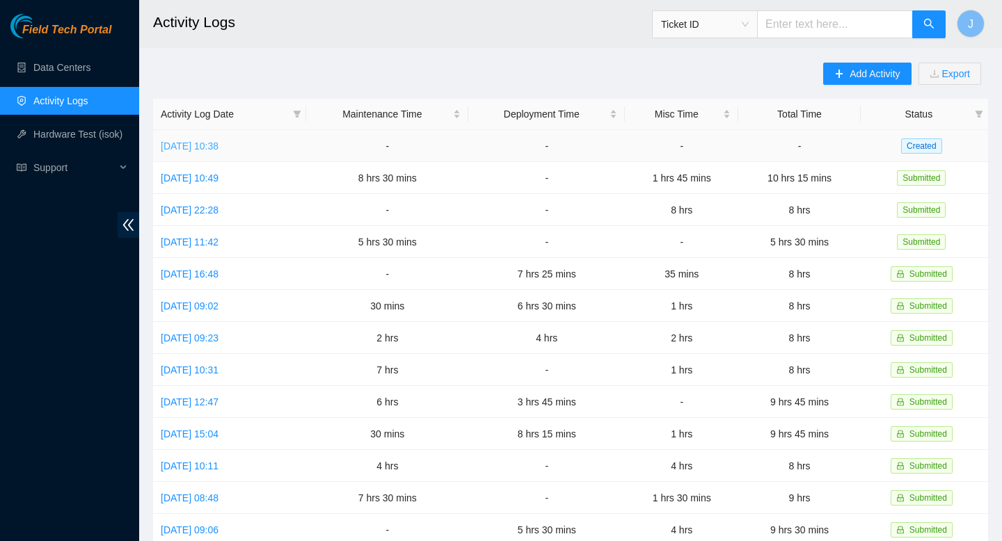
click at [218, 148] on link "Mon, 25 Aug 2025 10:38" at bounding box center [190, 146] width 58 height 11
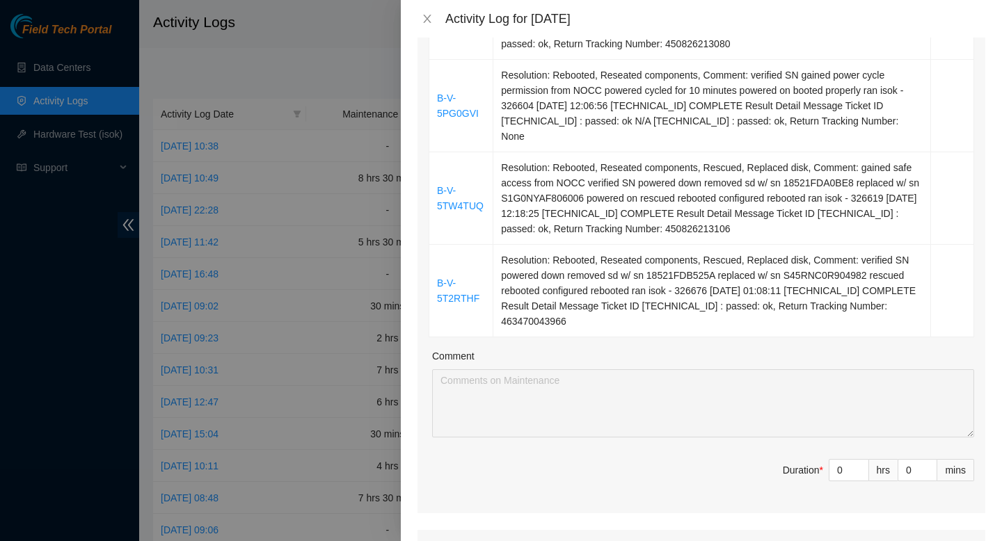
scroll to position [1035, 0]
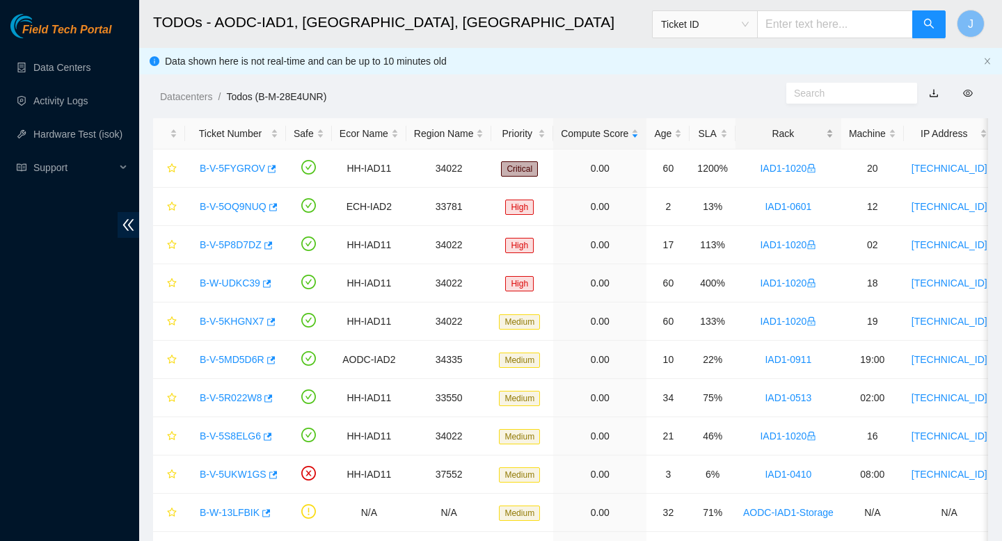
click at [834, 139] on div "Rack" at bounding box center [788, 133] width 90 height 15
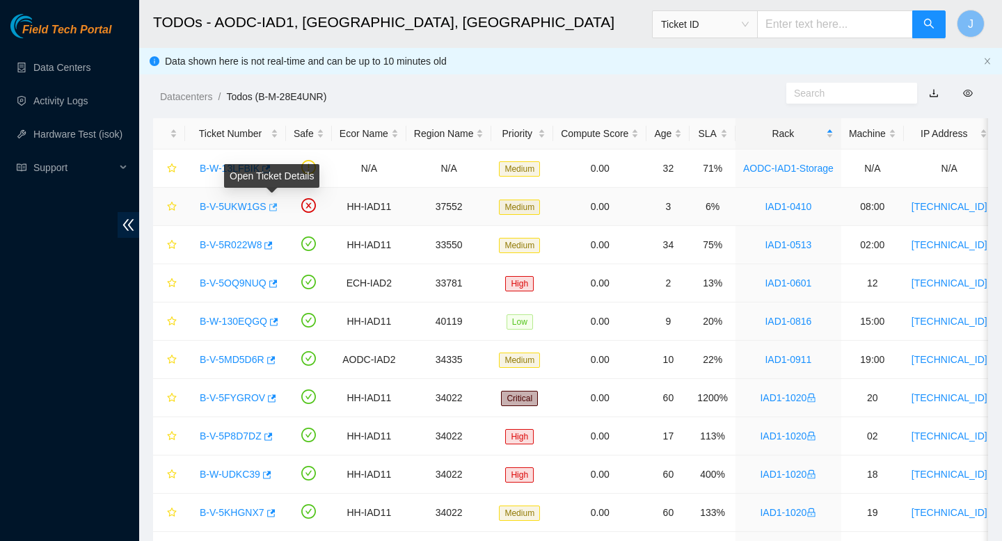
click at [277, 206] on icon "button" at bounding box center [273, 207] width 8 height 8
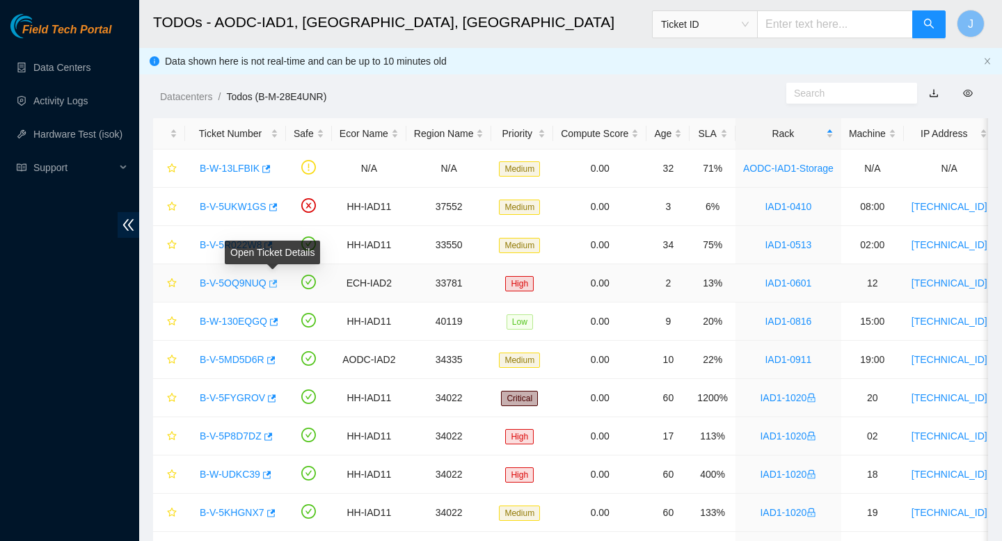
click at [276, 282] on icon "button" at bounding box center [273, 284] width 8 height 8
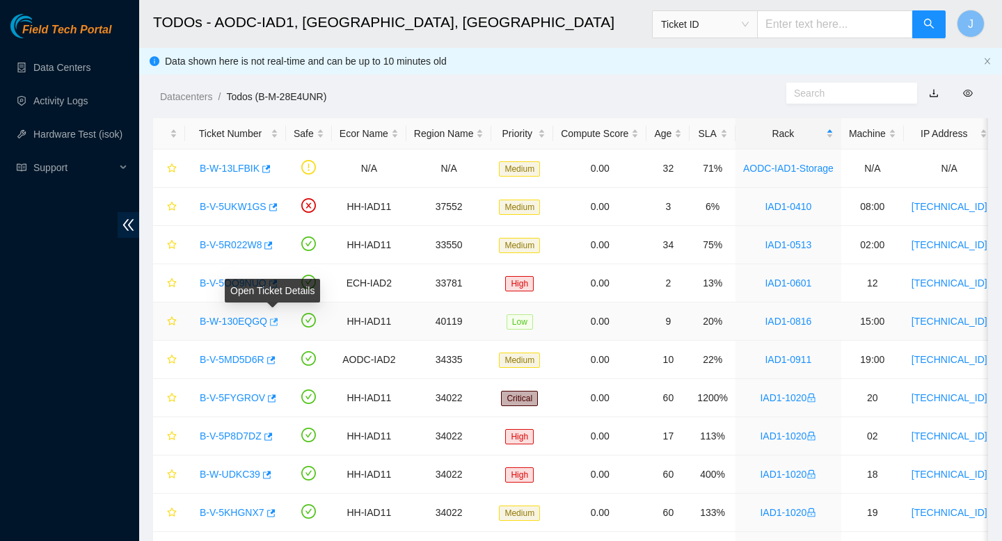
click at [275, 323] on icon "button" at bounding box center [273, 322] width 10 height 10
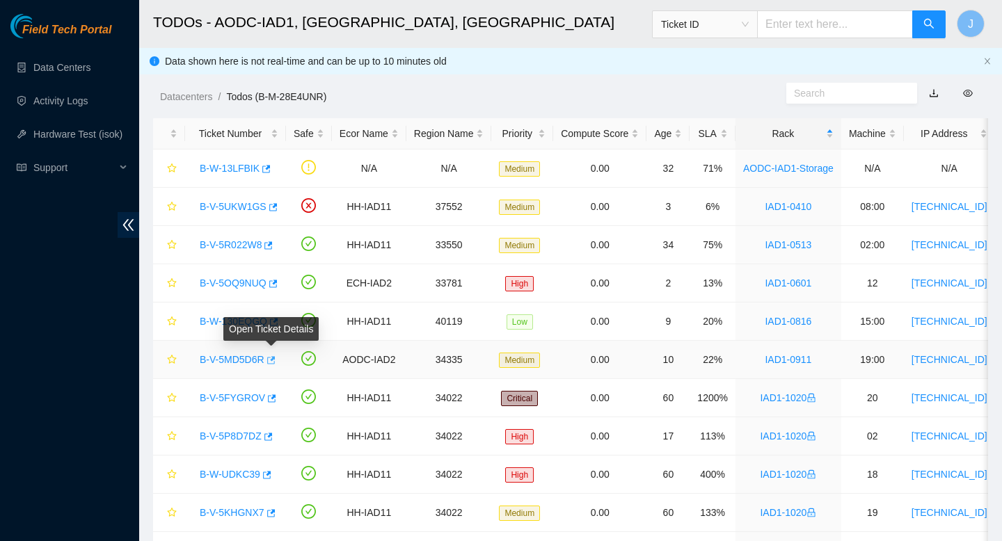
click at [273, 365] on span "button" at bounding box center [270, 361] width 10 height 11
